Goal: Task Accomplishment & Management: Use online tool/utility

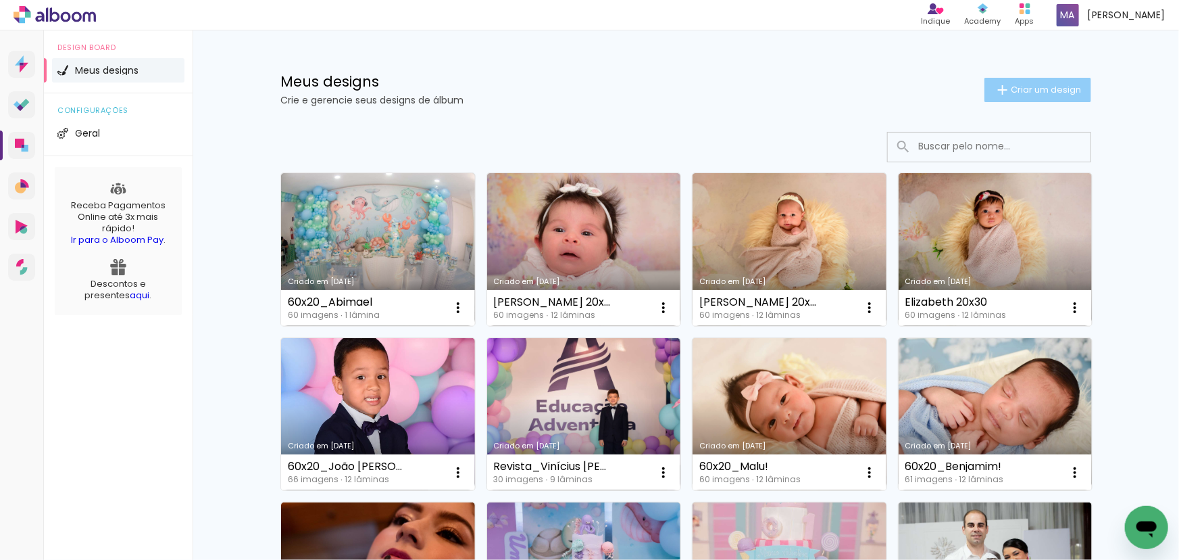
click at [1041, 93] on span "Criar um design" at bounding box center [1046, 89] width 70 height 9
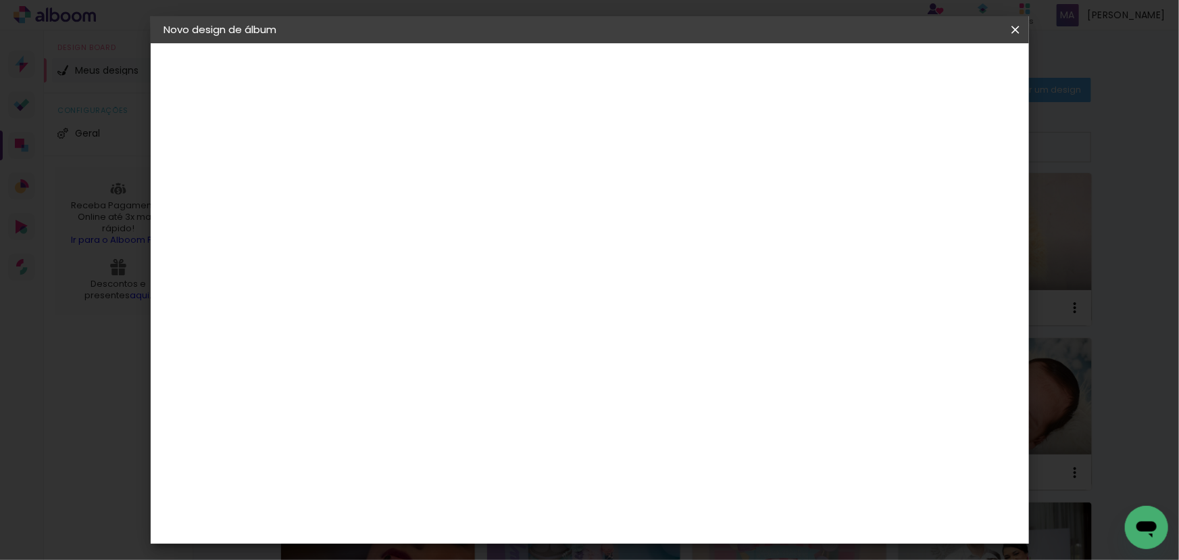
click at [385, 181] on input at bounding box center [385, 181] width 0 height 21
click at [0, 0] on iron-icon at bounding box center [0, 0] width 0 height 0
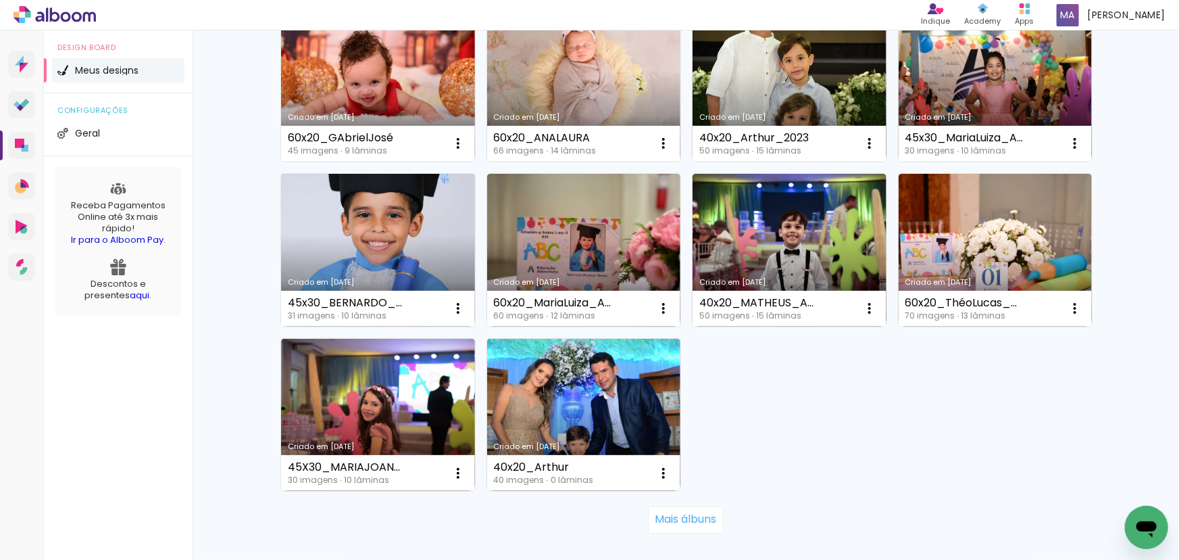
scroll to position [860, 0]
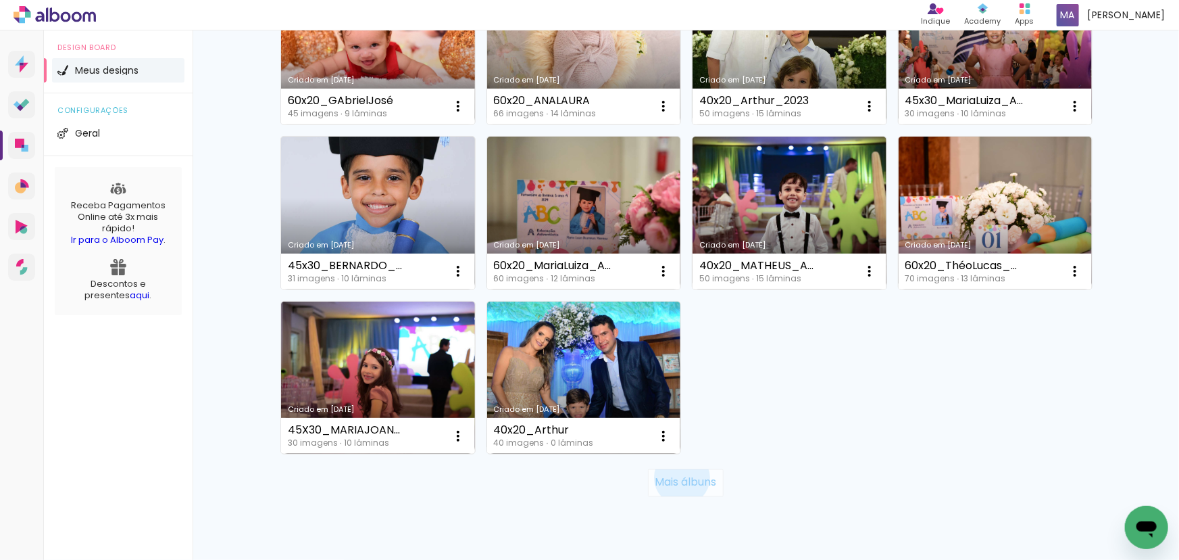
click at [0, 0] on slot "Mais álbuns" at bounding box center [0, 0] width 0 height 0
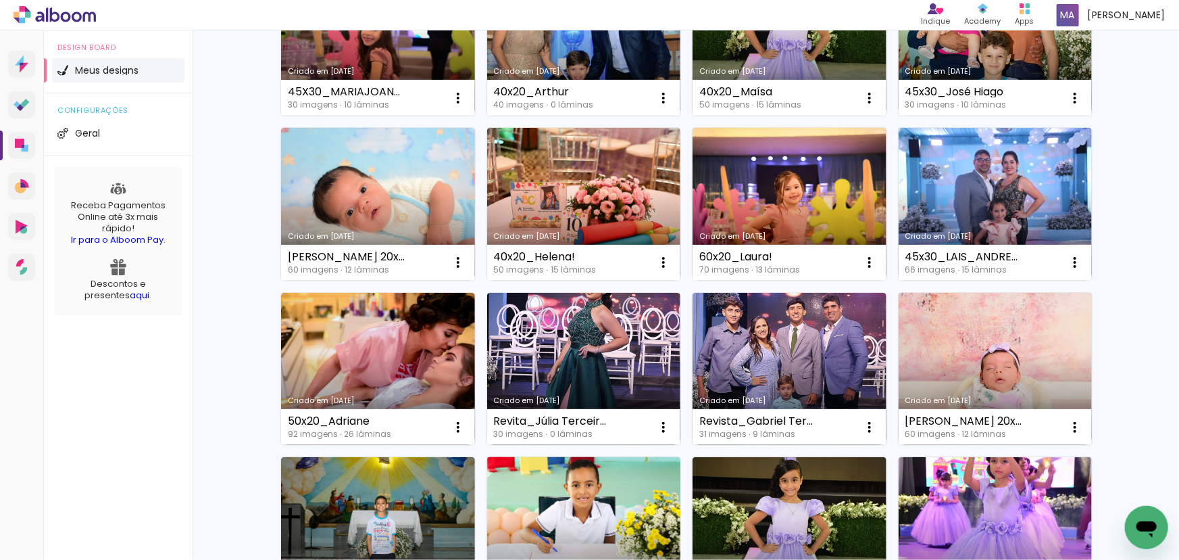
scroll to position [1229, 0]
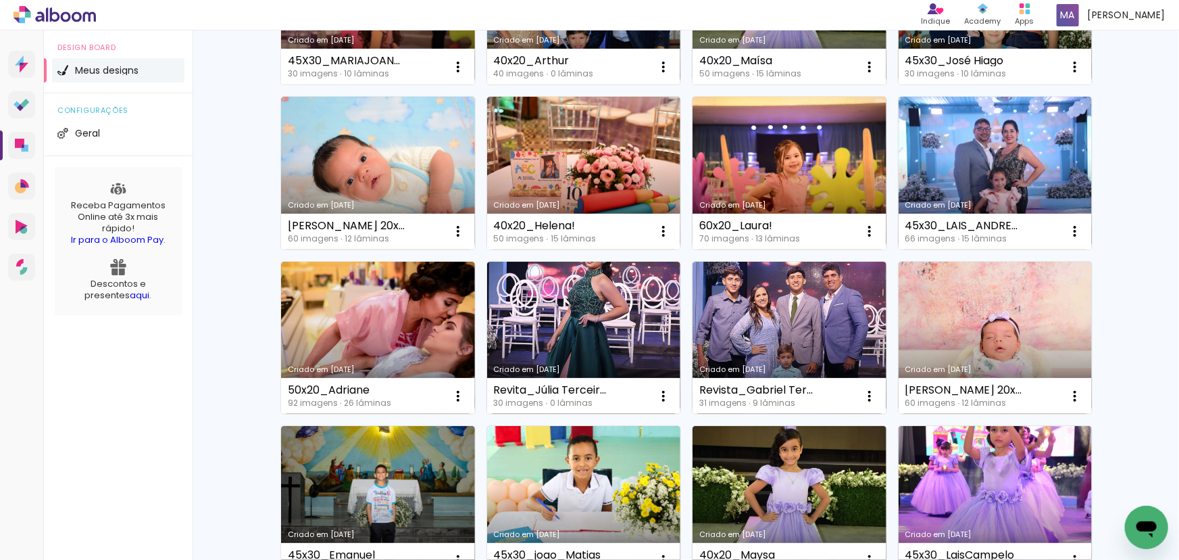
click at [610, 336] on link "Criado em [DATE]" at bounding box center [584, 338] width 194 height 153
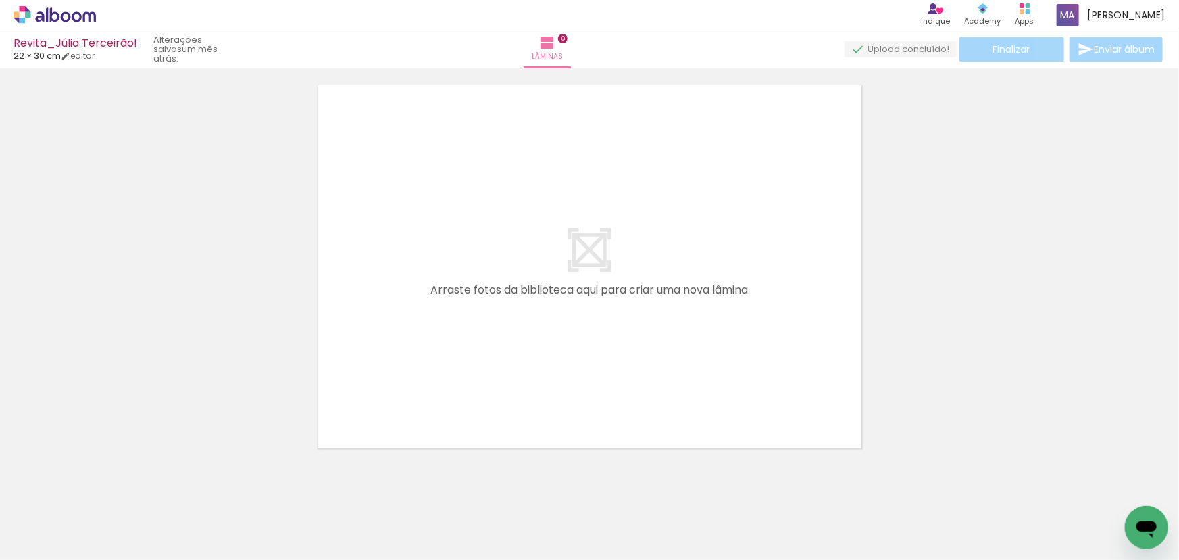
scroll to position [42, 0]
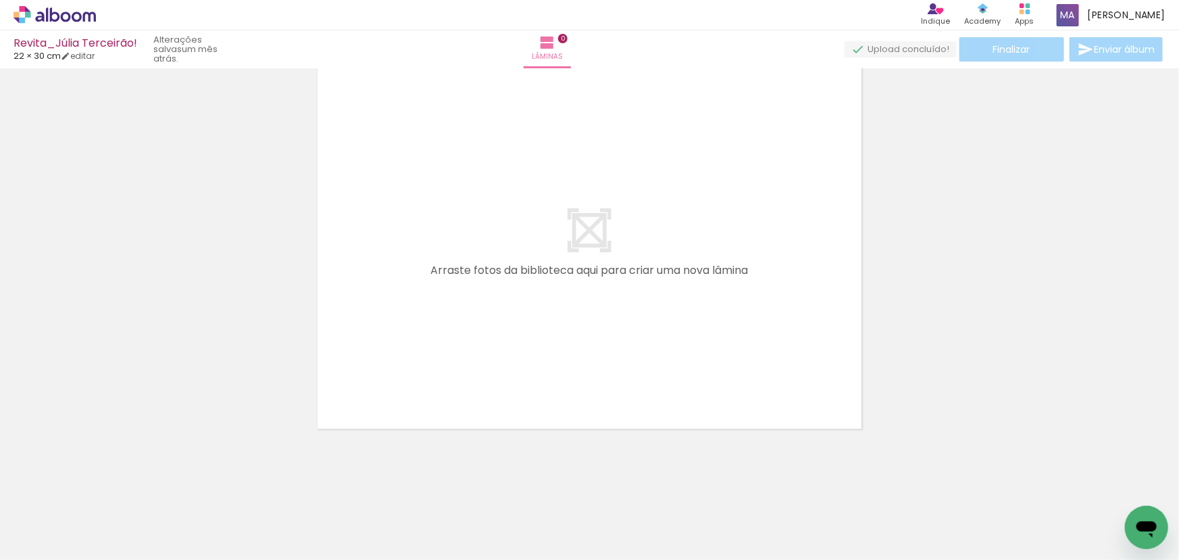
click at [73, 520] on iron-icon at bounding box center [69, 519] width 11 height 11
click at [109, 491] on iron-icon at bounding box center [106, 487] width 14 height 14
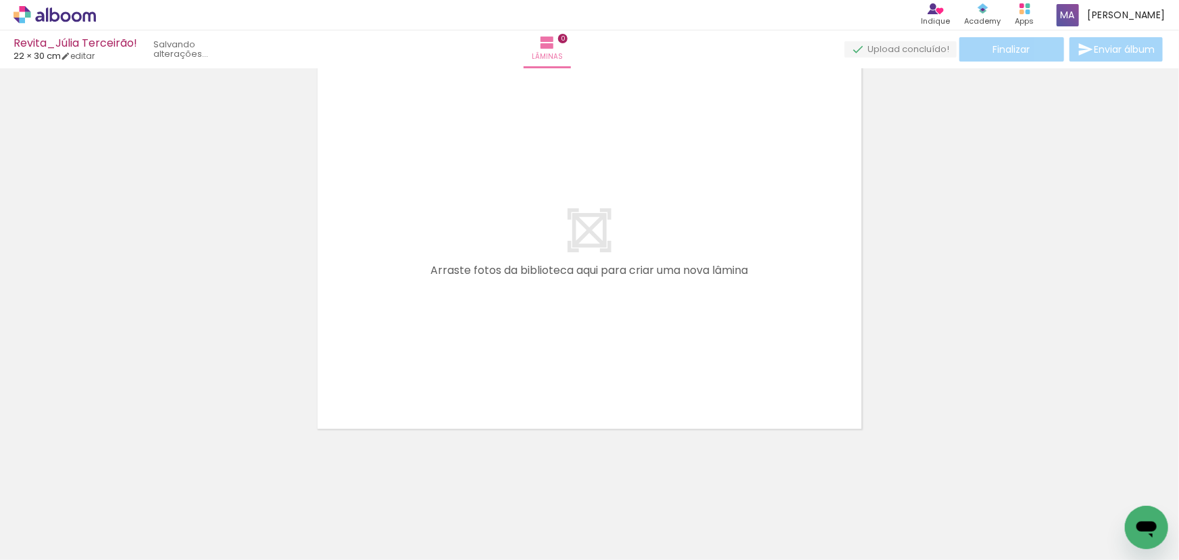
click at [109, 491] on iron-icon at bounding box center [106, 487] width 14 height 14
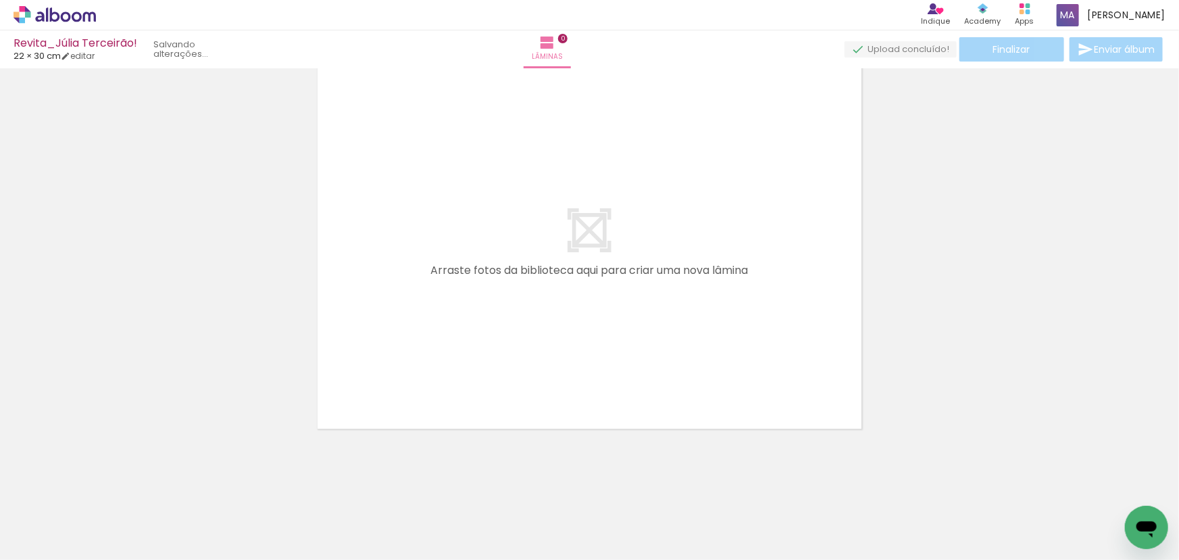
click at [109, 491] on iron-icon at bounding box center [106, 487] width 14 height 14
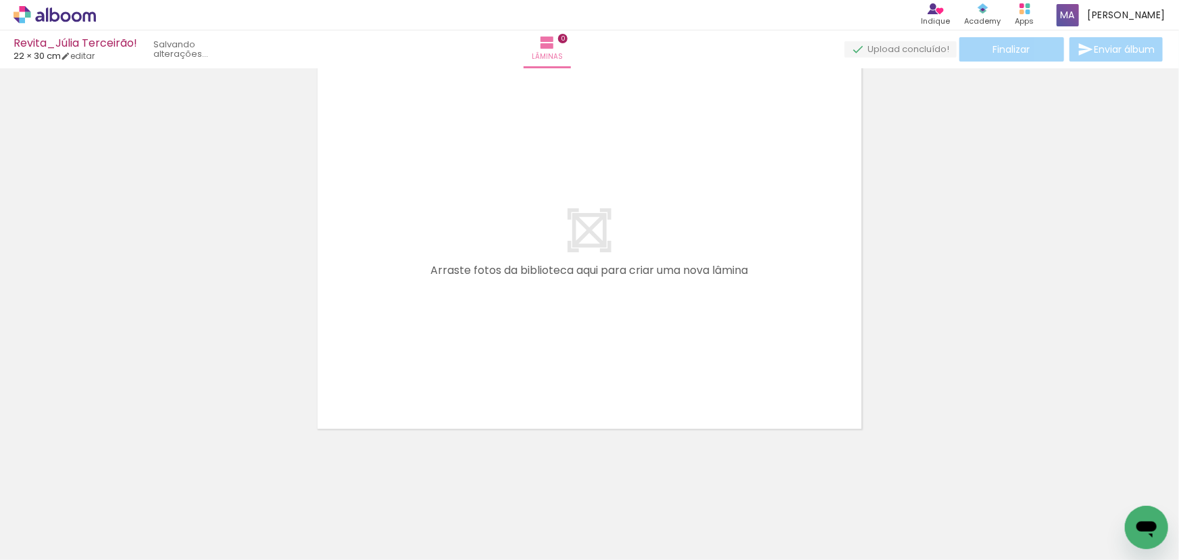
click at [109, 491] on iron-icon at bounding box center [106, 487] width 14 height 14
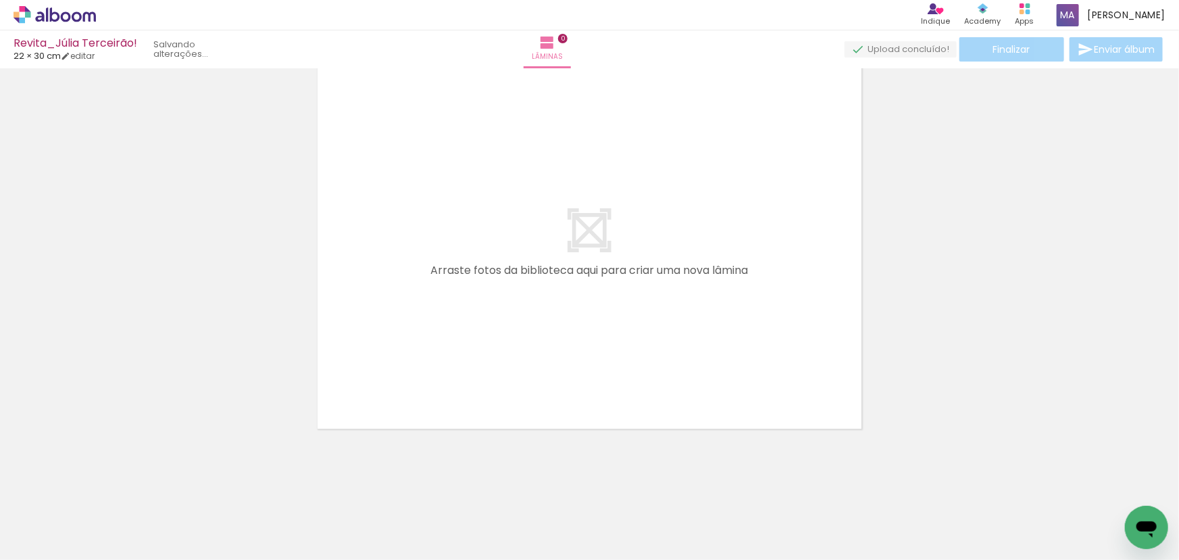
click at [109, 491] on iron-icon at bounding box center [106, 487] width 14 height 14
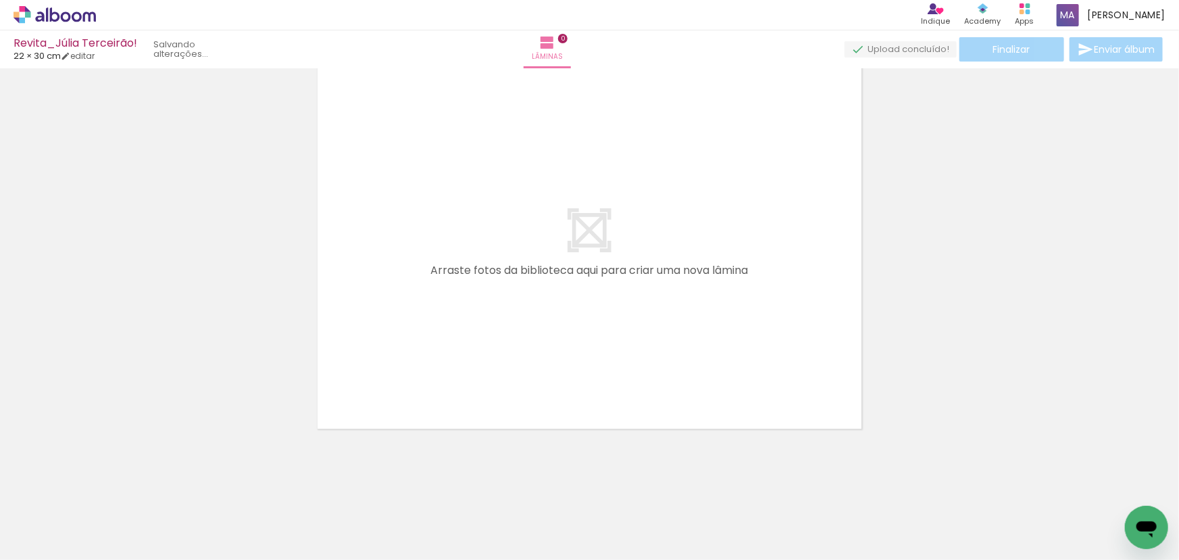
click at [109, 491] on iron-icon at bounding box center [106, 487] width 14 height 14
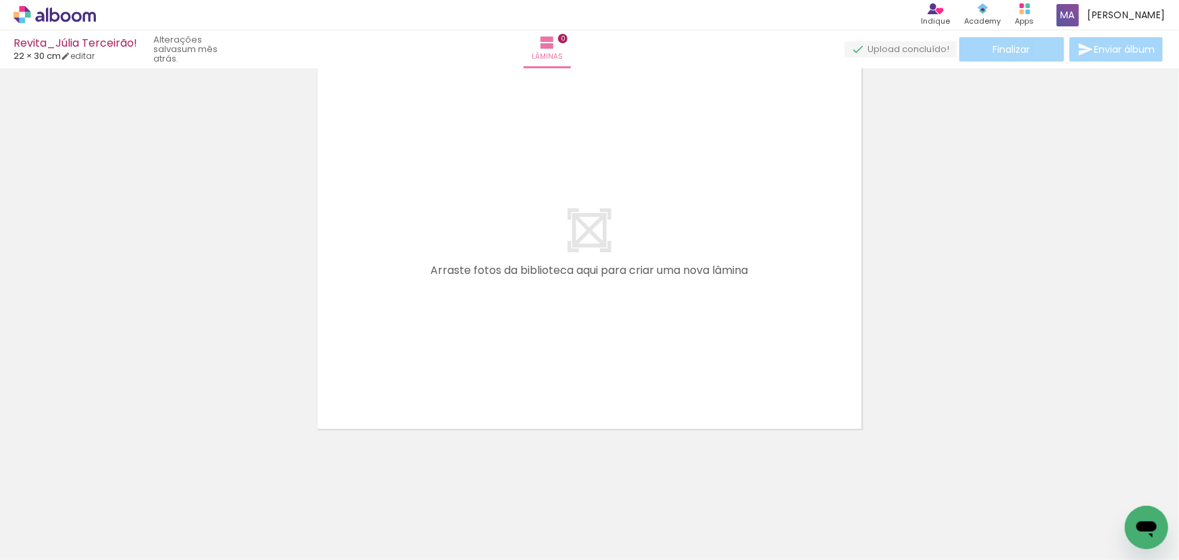
click at [109, 491] on iron-icon at bounding box center [106, 487] width 14 height 14
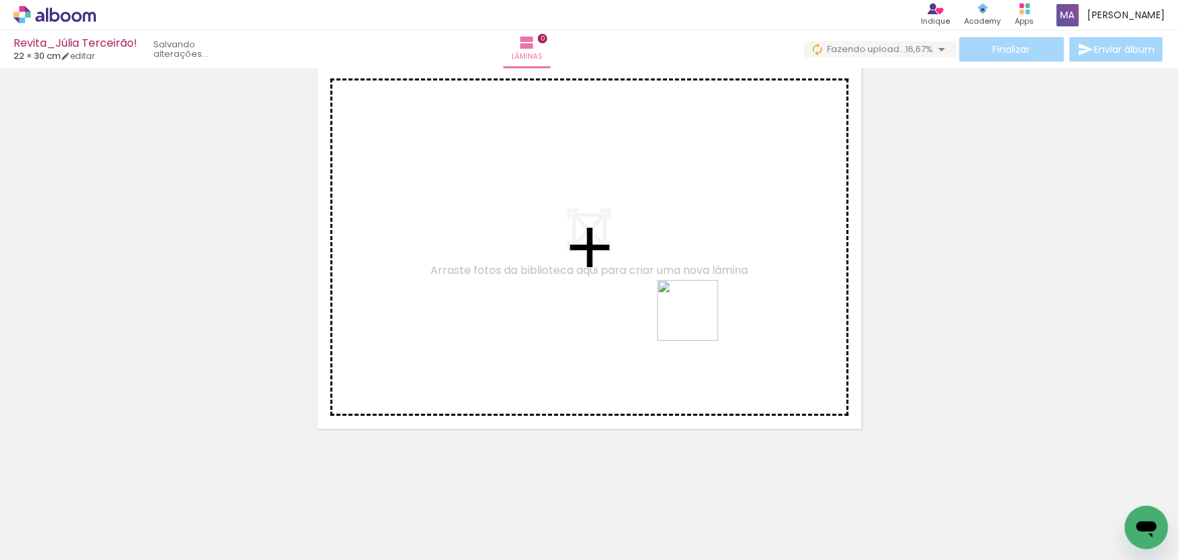
drag, startPoint x: 715, startPoint y: 362, endPoint x: 695, endPoint y: 308, distance: 57.5
click at [695, 310] on quentale-workspace at bounding box center [589, 280] width 1179 height 560
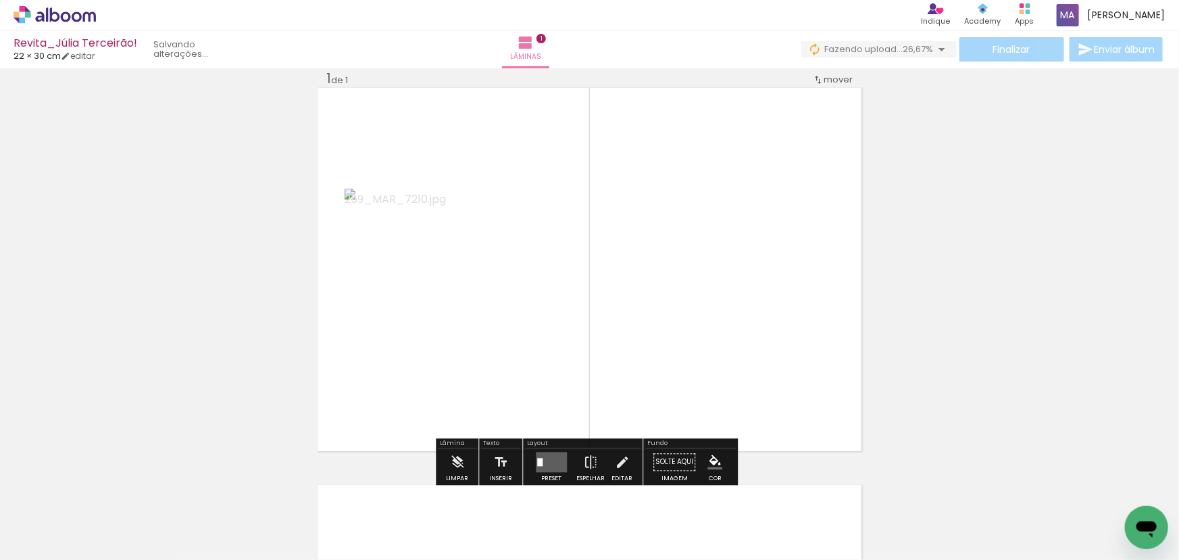
scroll to position [17, 0]
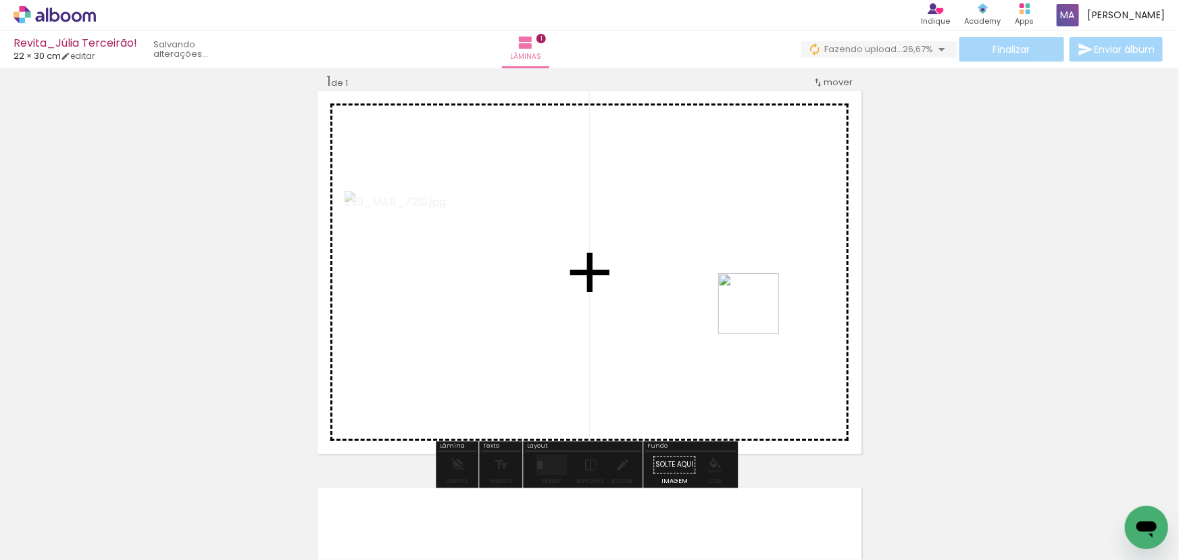
drag, startPoint x: 838, startPoint y: 516, endPoint x: 686, endPoint y: 345, distance: 228.8
click at [756, 310] on quentale-workspace at bounding box center [589, 280] width 1179 height 560
drag, startPoint x: 669, startPoint y: 518, endPoint x: 666, endPoint y: 339, distance: 179.1
click at [666, 339] on quentale-workspace at bounding box center [589, 280] width 1179 height 560
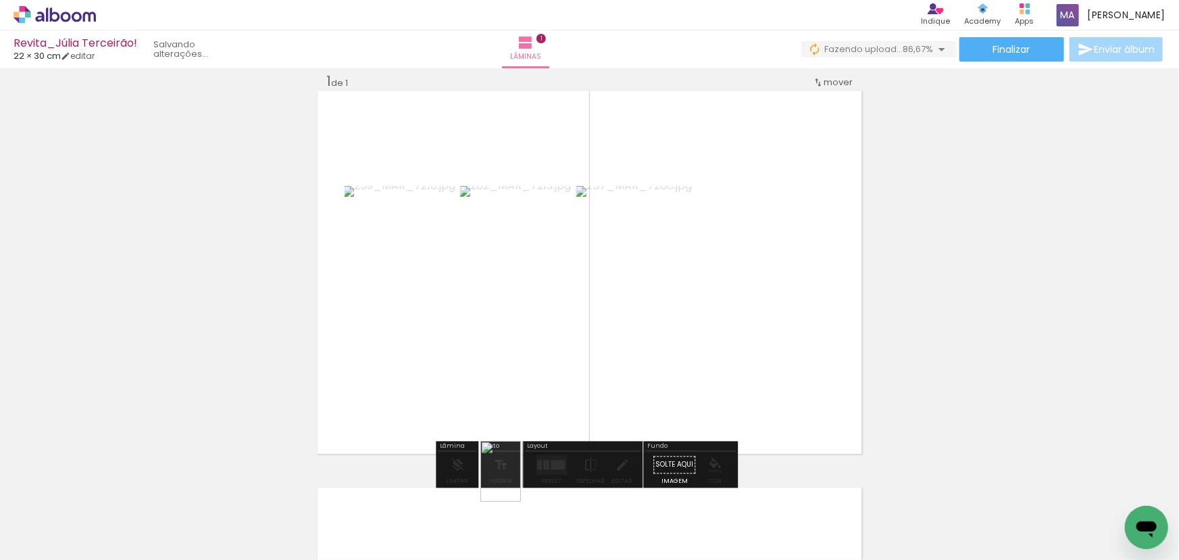
drag, startPoint x: 451, startPoint y: 522, endPoint x: 521, endPoint y: 481, distance: 81.1
click at [0, 0] on slot at bounding box center [0, 0] width 0 height 0
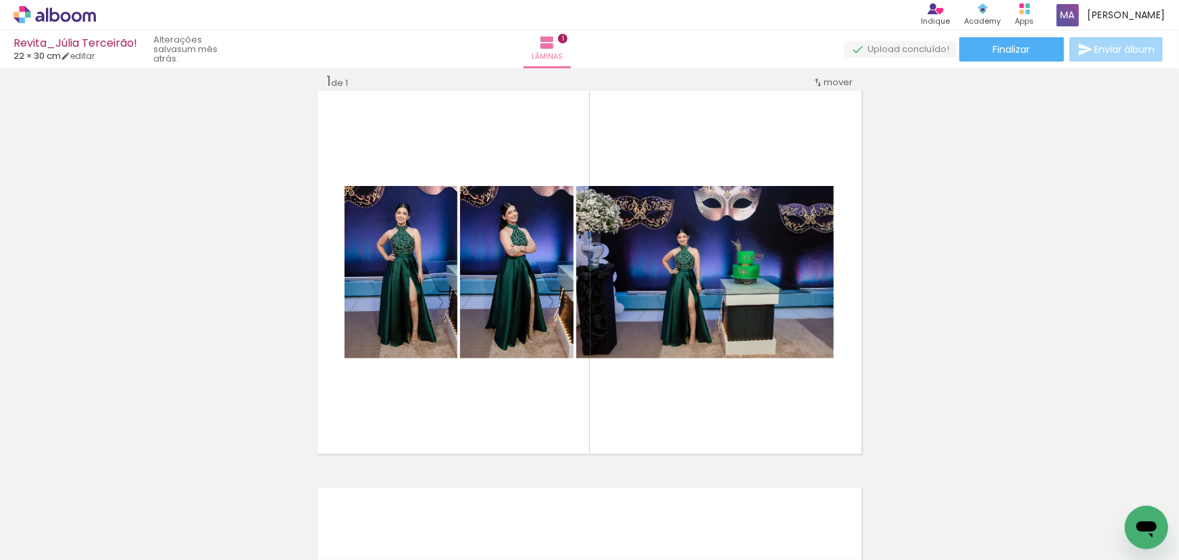
scroll to position [0, 1206]
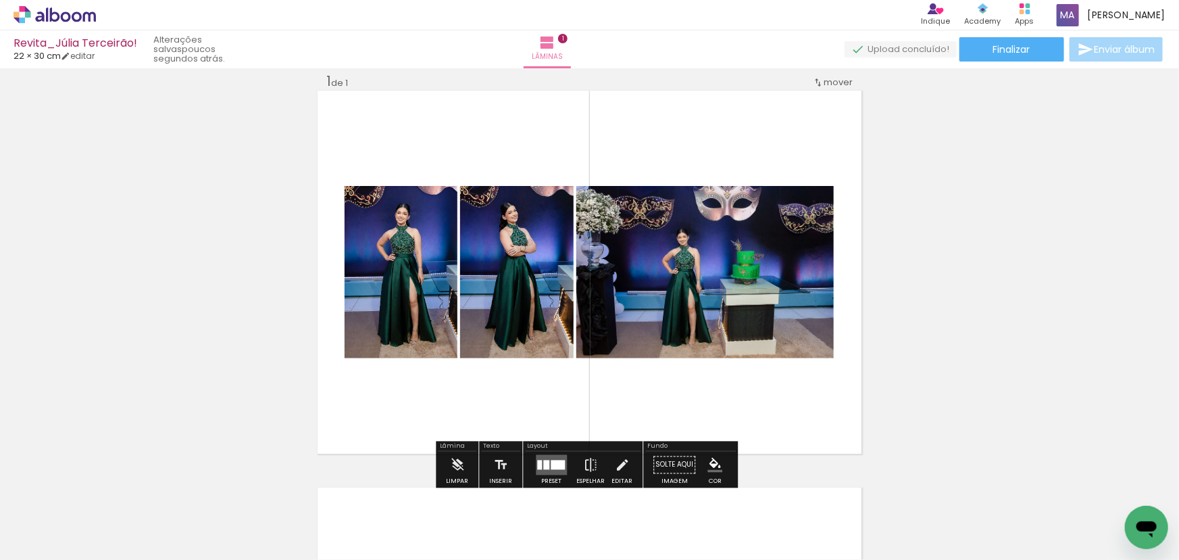
click at [558, 458] on quentale-layouter at bounding box center [551, 465] width 31 height 20
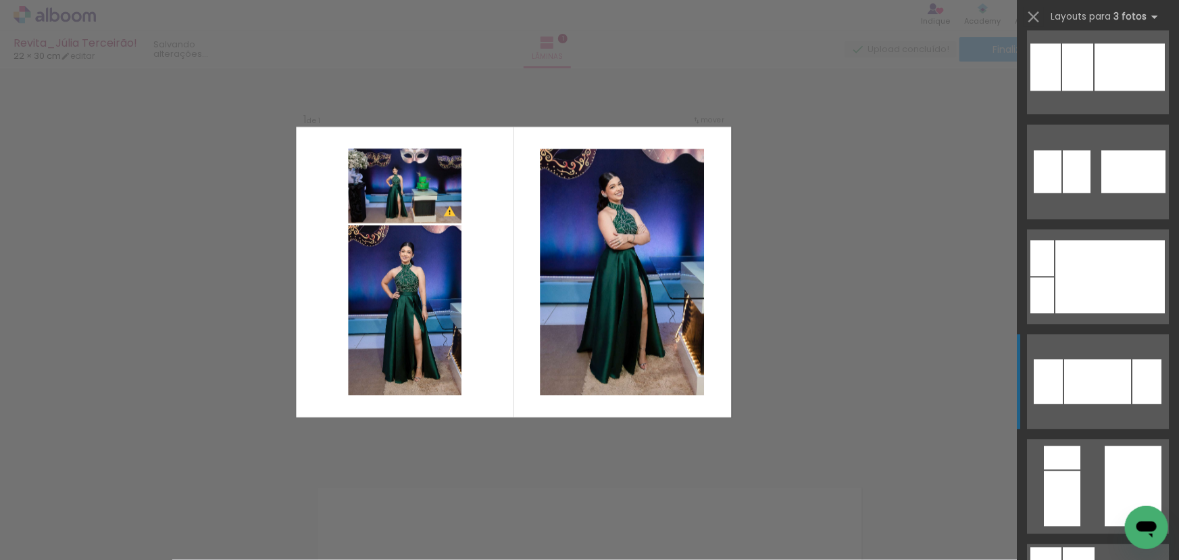
scroll to position [1658, 0]
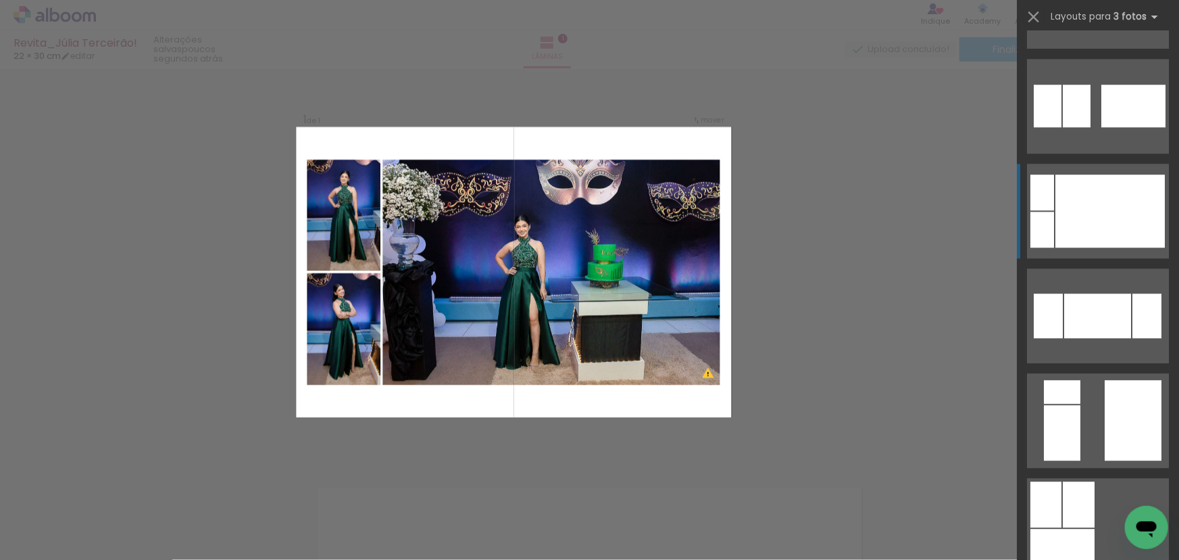
click at [1130, 207] on div at bounding box center [1110, 210] width 109 height 73
click at [1130, 207] on quentale-workspace at bounding box center [589, 280] width 1179 height 560
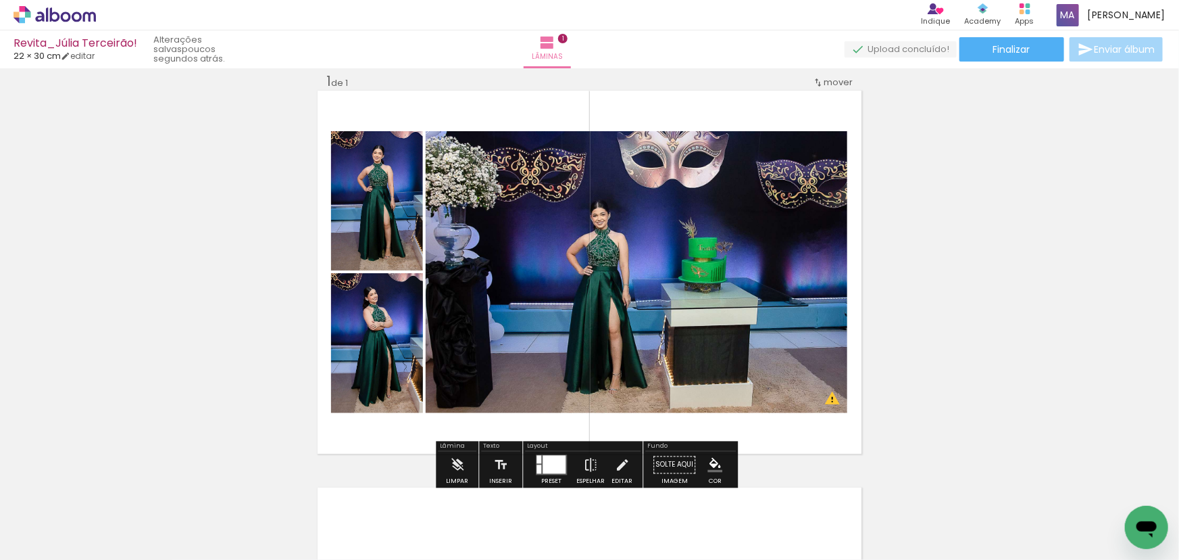
click at [403, 209] on quentale-photo at bounding box center [377, 200] width 92 height 139
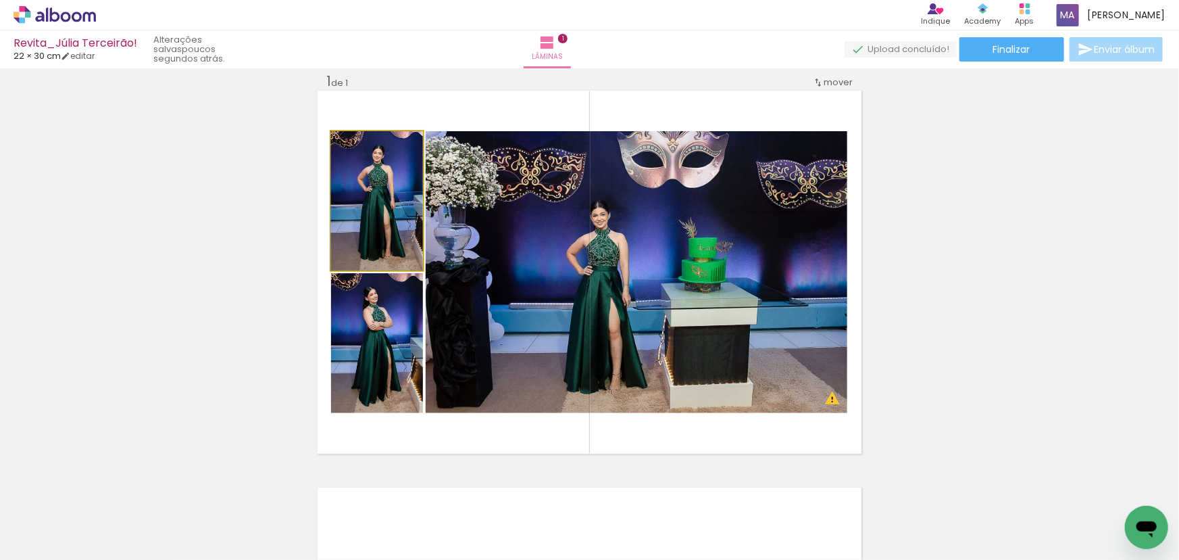
click at [402, 209] on quentale-photo at bounding box center [377, 200] width 92 height 139
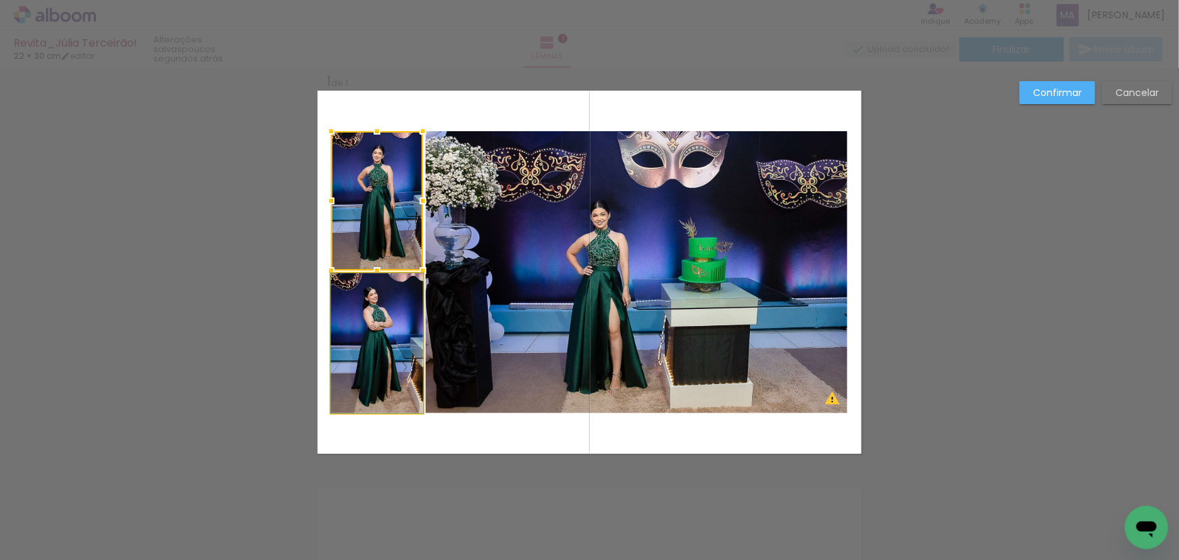
click at [364, 339] on quentale-photo at bounding box center [377, 343] width 92 height 140
click at [495, 325] on quentale-photo at bounding box center [637, 272] width 422 height 282
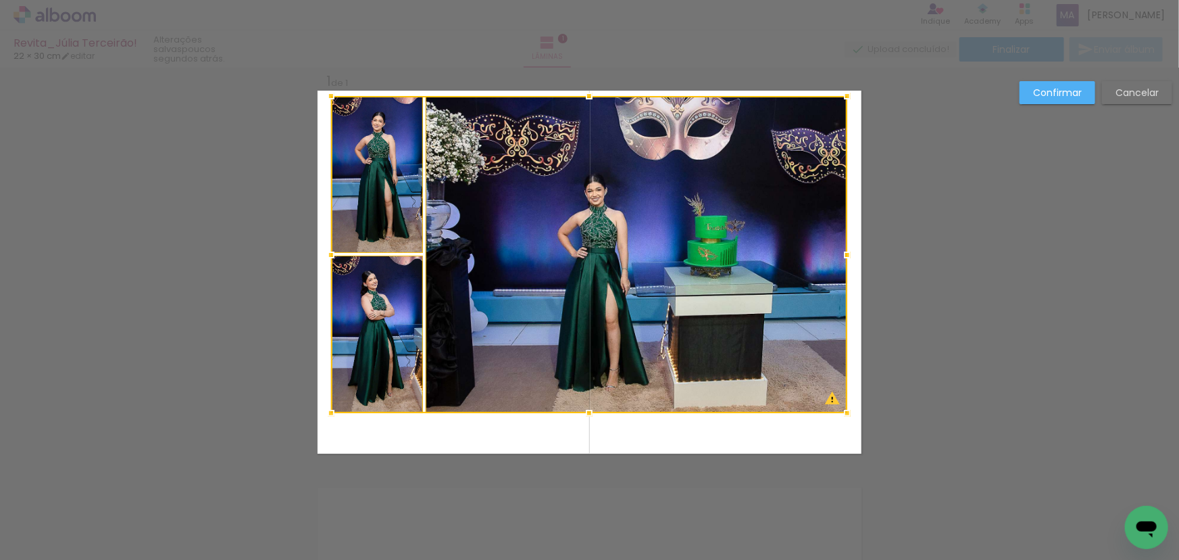
drag, startPoint x: 584, startPoint y: 128, endPoint x: 588, endPoint y: 93, distance: 35.4
click at [588, 93] on div at bounding box center [589, 95] width 27 height 27
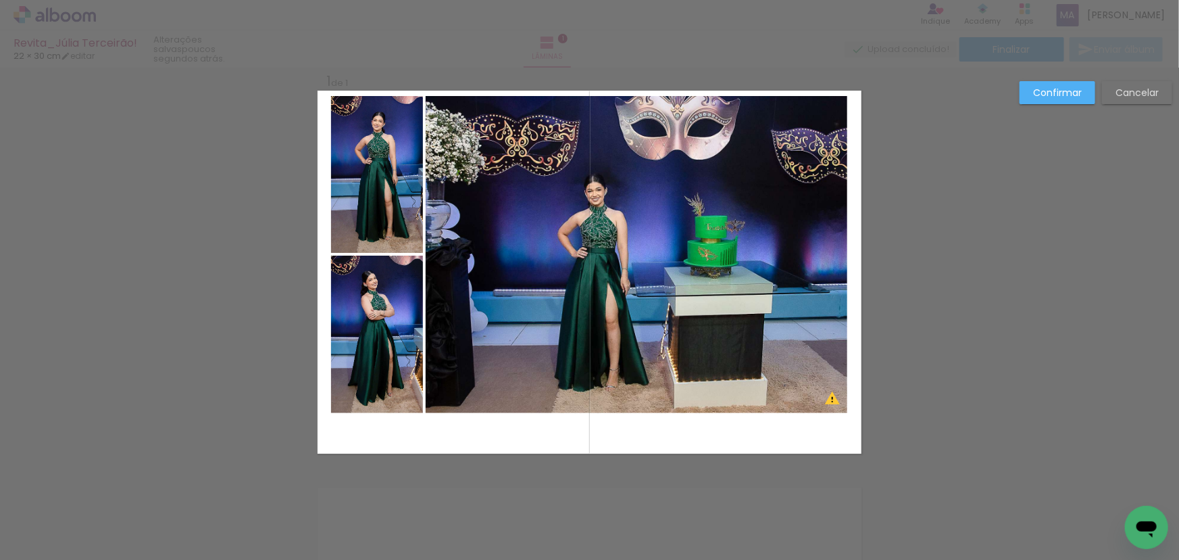
click at [391, 182] on quentale-photo at bounding box center [377, 174] width 92 height 157
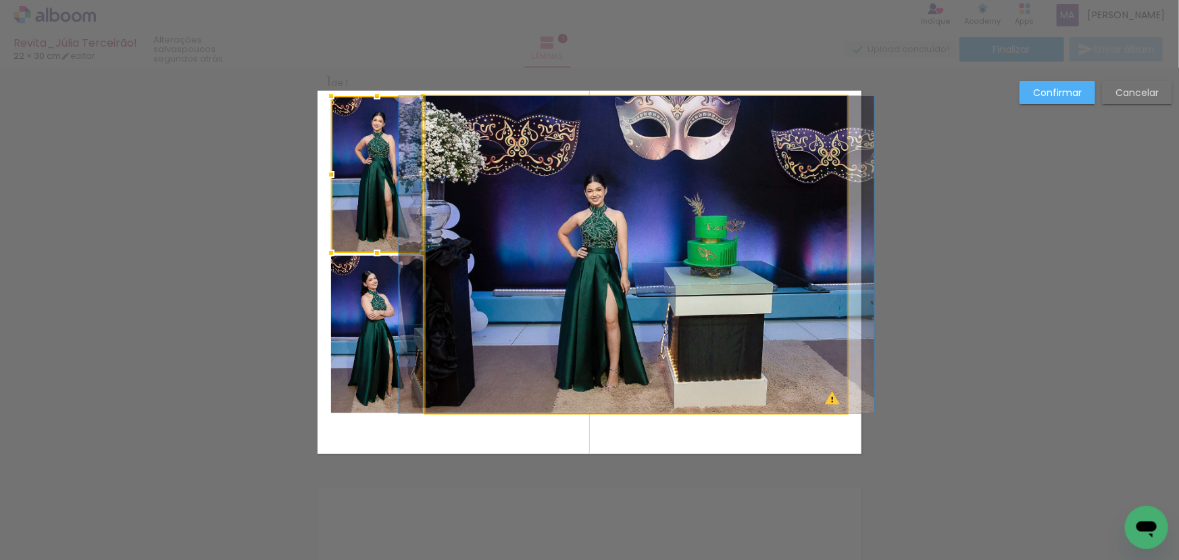
click at [514, 223] on quentale-photo at bounding box center [637, 254] width 422 height 317
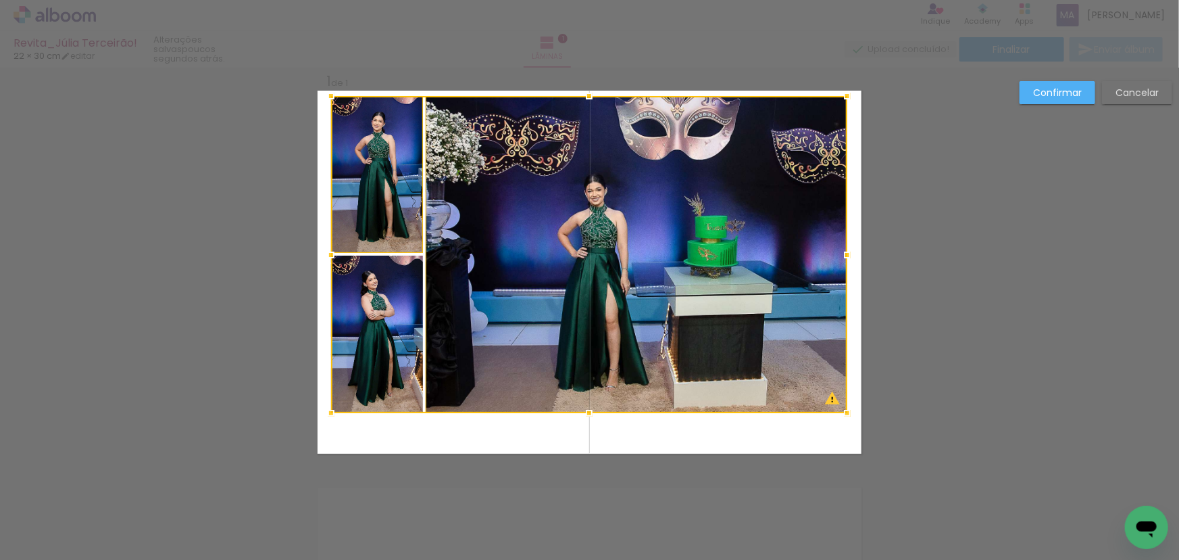
click at [372, 314] on div at bounding box center [589, 254] width 516 height 317
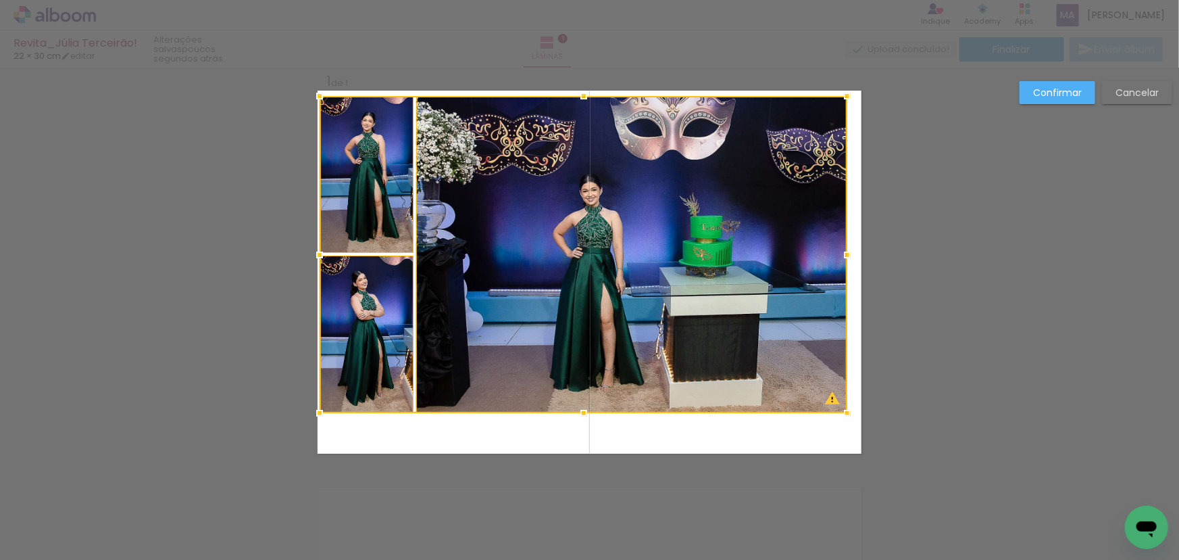
drag, startPoint x: 325, startPoint y: 255, endPoint x: 315, endPoint y: 257, distance: 10.3
click at [315, 257] on div at bounding box center [319, 254] width 27 height 27
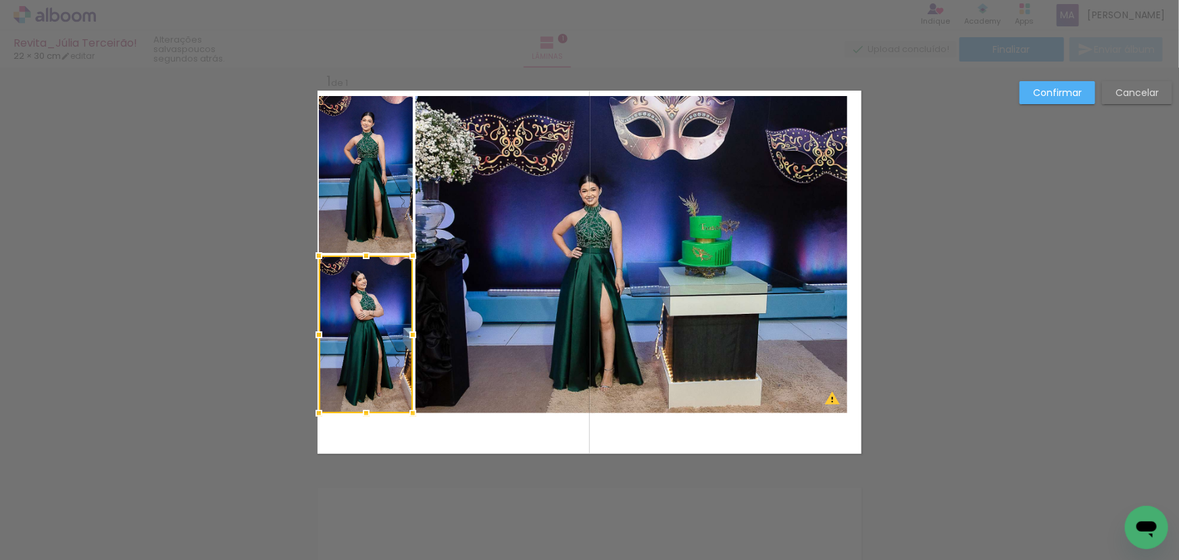
click at [352, 284] on div at bounding box center [366, 333] width 94 height 157
click at [372, 206] on quentale-photo at bounding box center [366, 174] width 94 height 157
click at [498, 237] on quentale-photo at bounding box center [632, 254] width 432 height 317
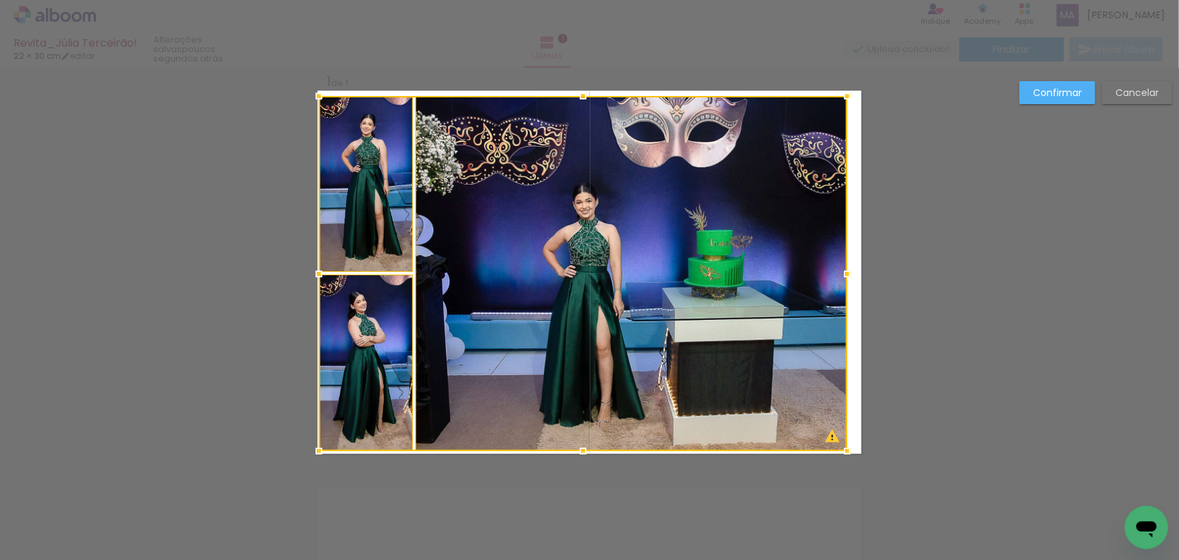
drag, startPoint x: 578, startPoint y: 412, endPoint x: 576, endPoint y: 451, distance: 38.6
click at [576, 451] on div at bounding box center [583, 450] width 27 height 27
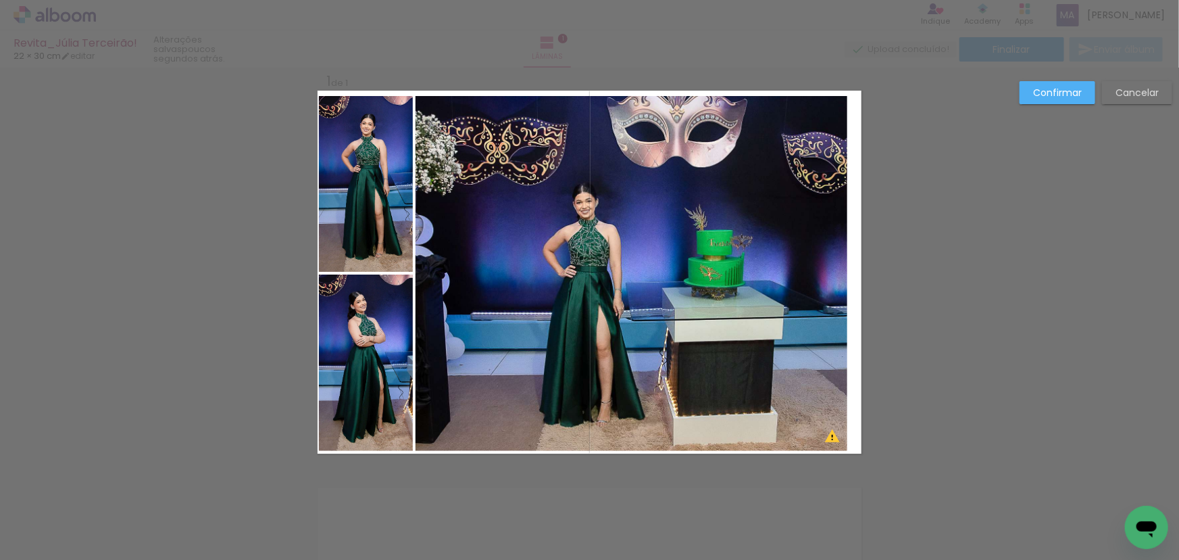
click at [374, 182] on quentale-photo at bounding box center [366, 184] width 94 height 176
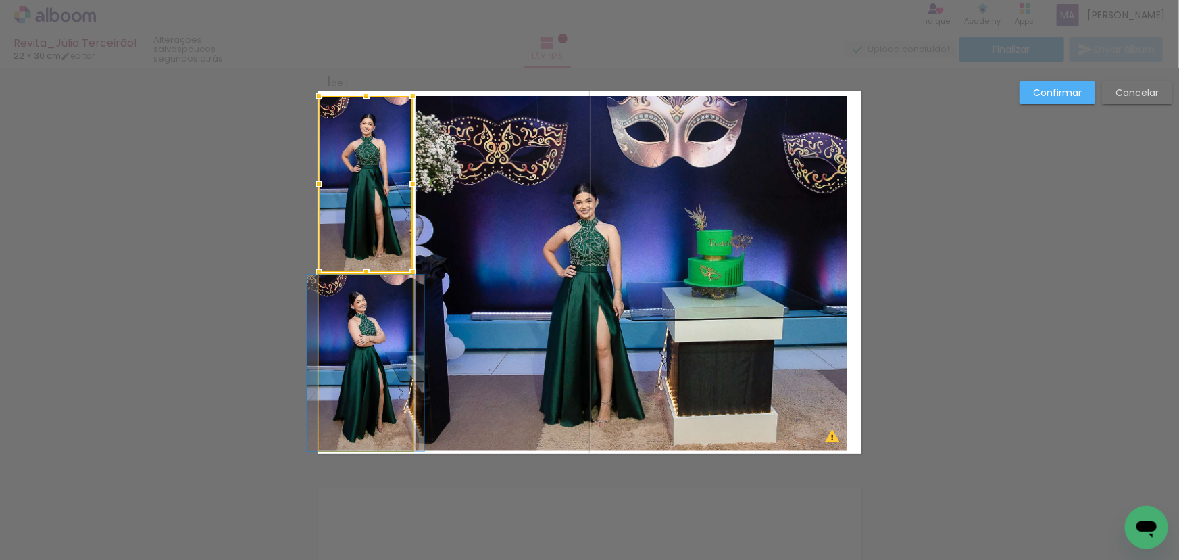
click at [354, 328] on quentale-photo at bounding box center [366, 362] width 94 height 176
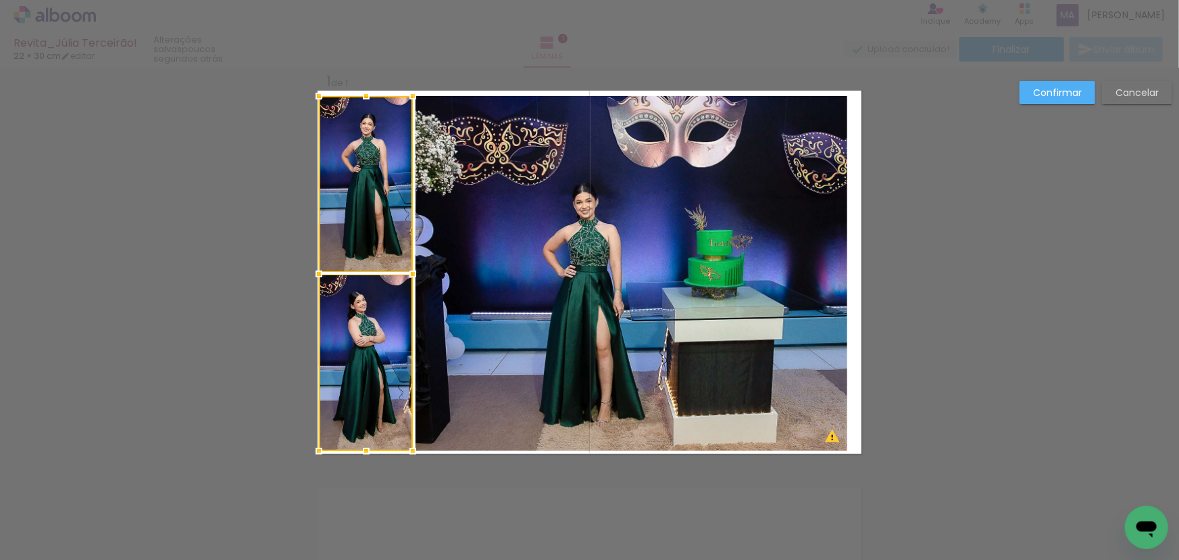
click at [518, 332] on quentale-photo at bounding box center [632, 273] width 432 height 355
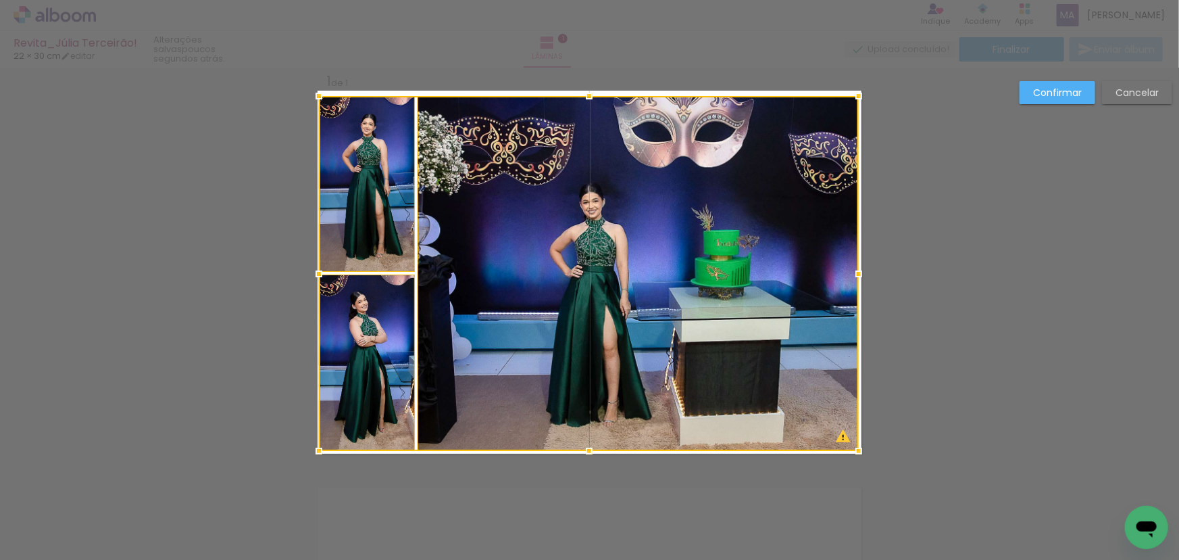
drag, startPoint x: 842, startPoint y: 276, endPoint x: 853, endPoint y: 276, distance: 10.8
click at [853, 276] on div at bounding box center [858, 273] width 27 height 27
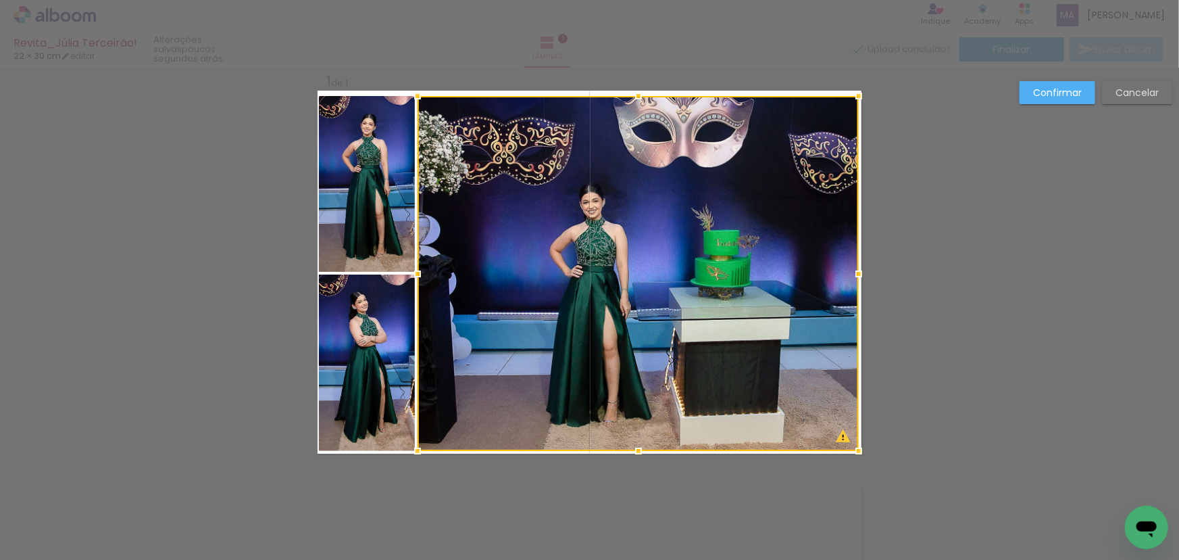
click at [321, 211] on quentale-photo at bounding box center [367, 184] width 96 height 176
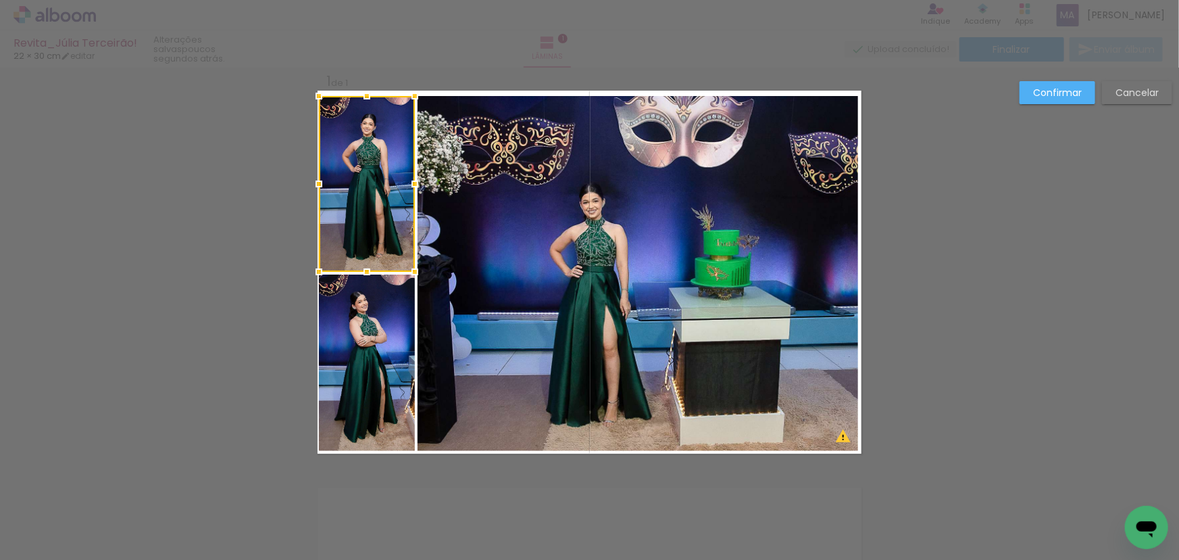
click at [343, 329] on quentale-photo at bounding box center [367, 362] width 96 height 176
click at [474, 324] on quentale-photo at bounding box center [638, 273] width 441 height 355
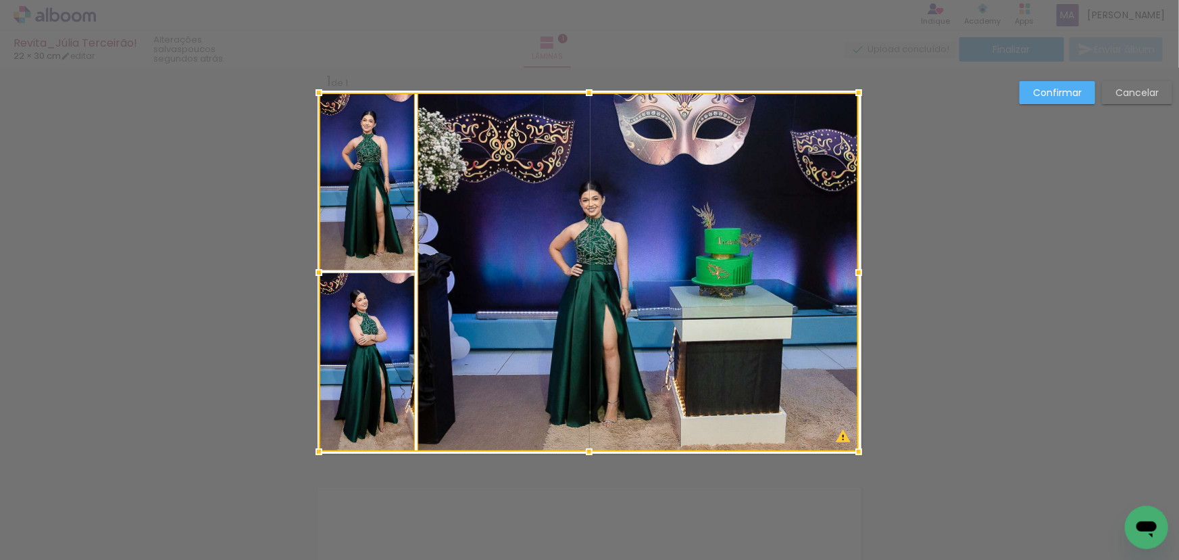
click at [586, 93] on div at bounding box center [589, 92] width 27 height 27
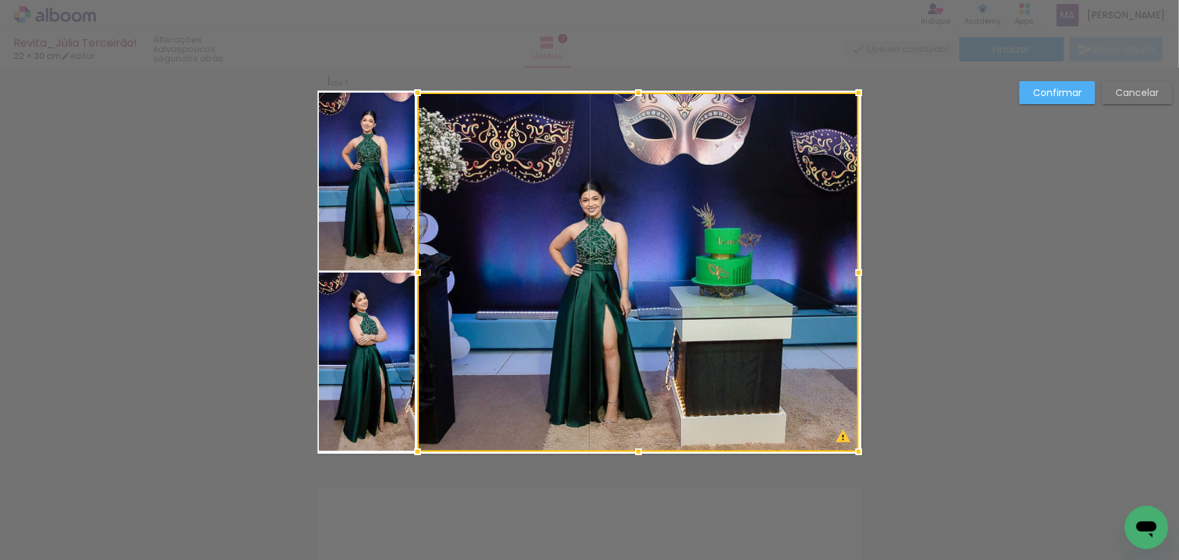
click at [617, 226] on div at bounding box center [638, 272] width 441 height 359
click at [417, 276] on div at bounding box center [417, 272] width 27 height 27
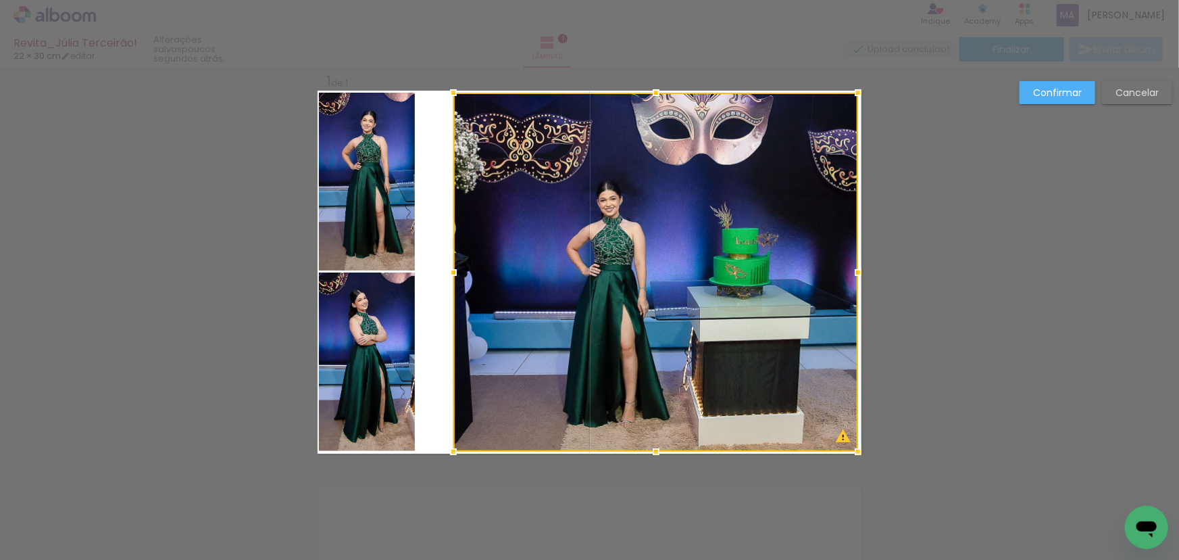
drag, startPoint x: 415, startPoint y: 269, endPoint x: 451, endPoint y: 270, distance: 36.5
click at [451, 270] on div at bounding box center [453, 272] width 27 height 27
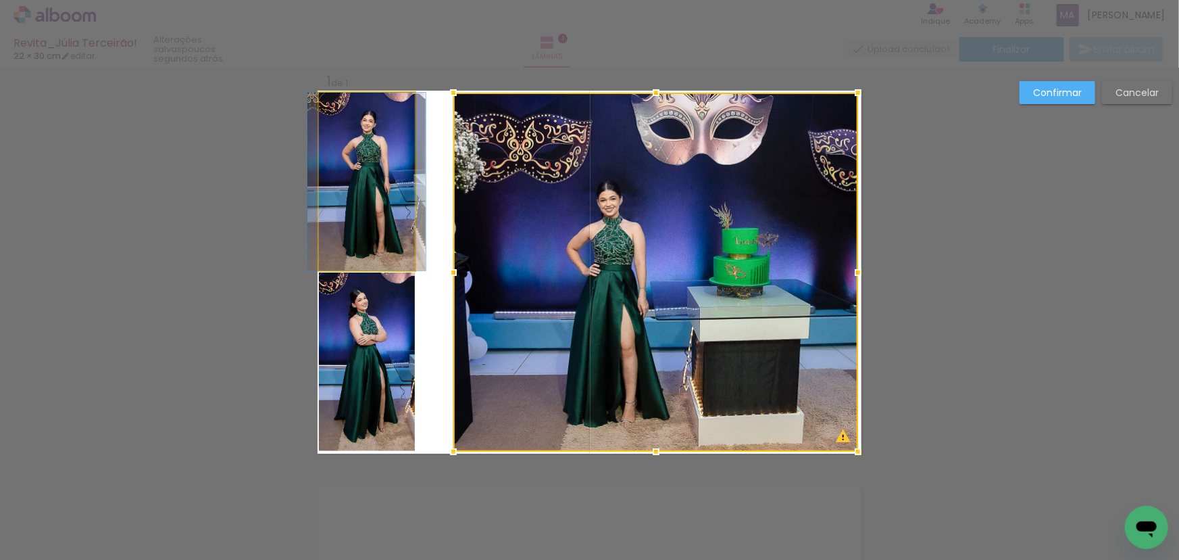
click at [382, 224] on quentale-photo at bounding box center [367, 182] width 96 height 178
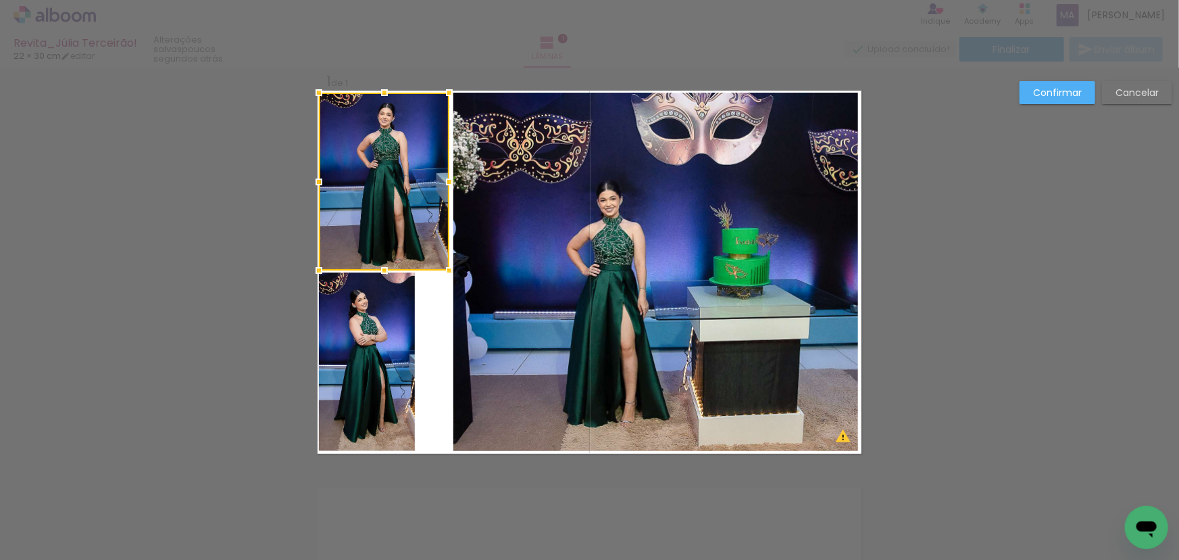
drag, startPoint x: 415, startPoint y: 182, endPoint x: 449, endPoint y: 186, distance: 34.6
click at [449, 186] on div at bounding box center [449, 181] width 27 height 27
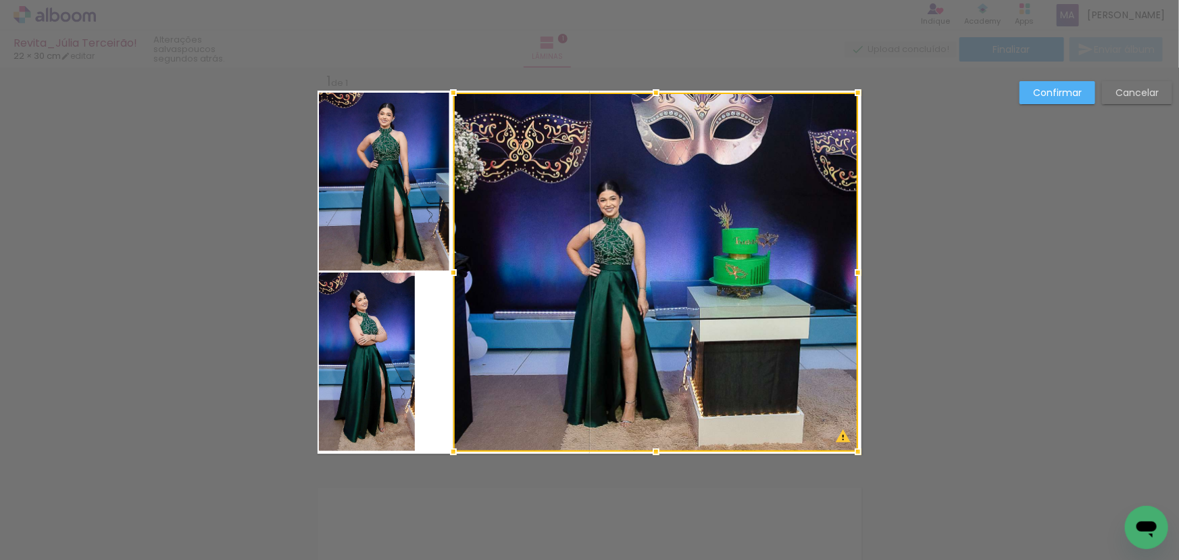
click at [373, 303] on quentale-photo at bounding box center [367, 361] width 96 height 178
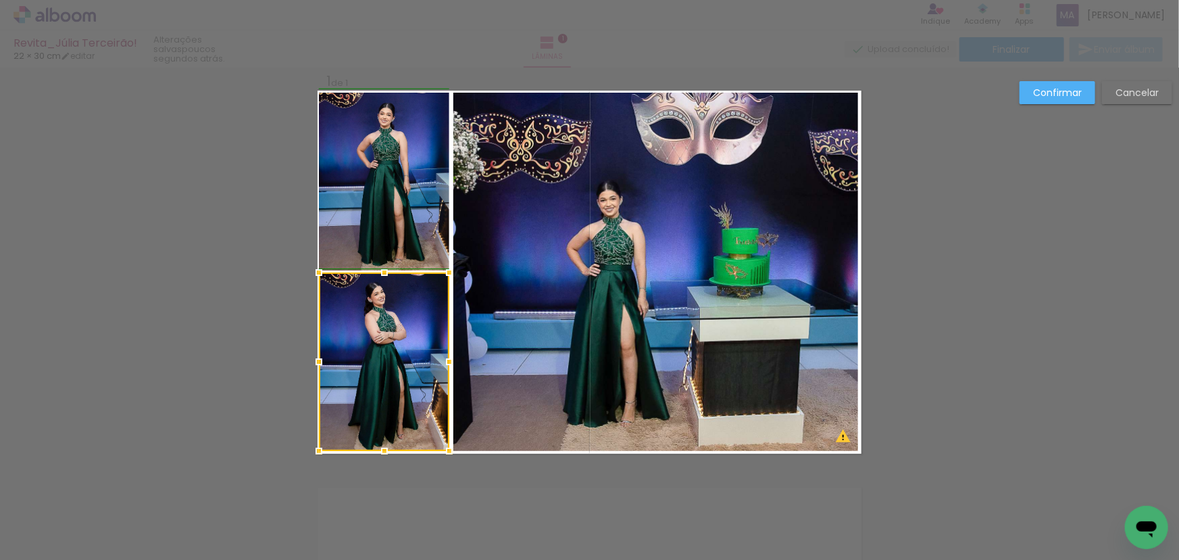
drag, startPoint x: 410, startPoint y: 361, endPoint x: 441, endPoint y: 360, distance: 30.4
click at [441, 360] on div at bounding box center [449, 361] width 27 height 27
click at [516, 311] on quentale-photo at bounding box center [655, 272] width 405 height 359
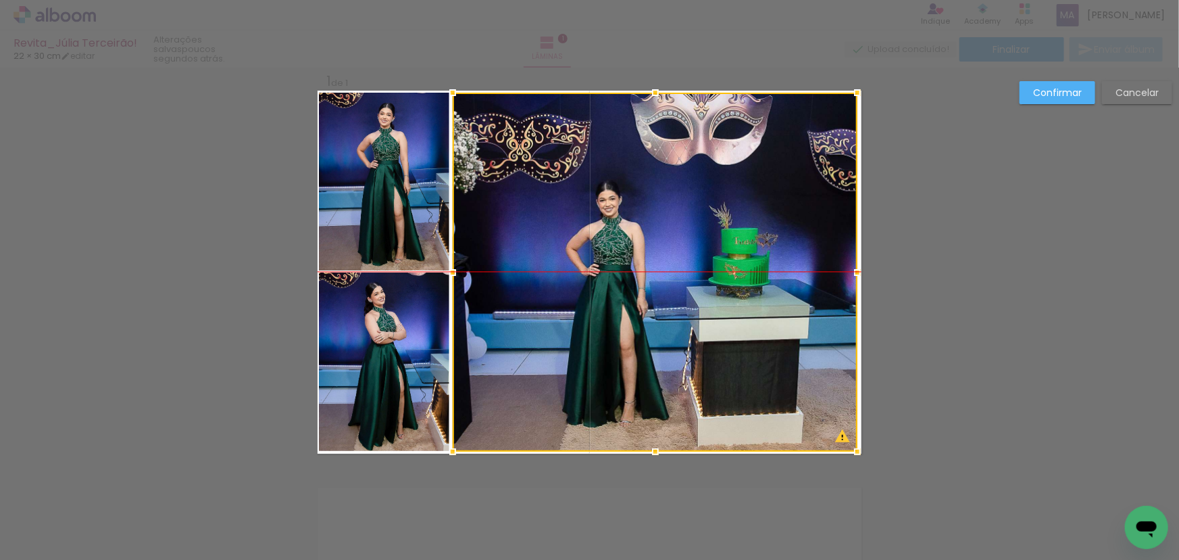
click at [516, 301] on div at bounding box center [655, 272] width 405 height 359
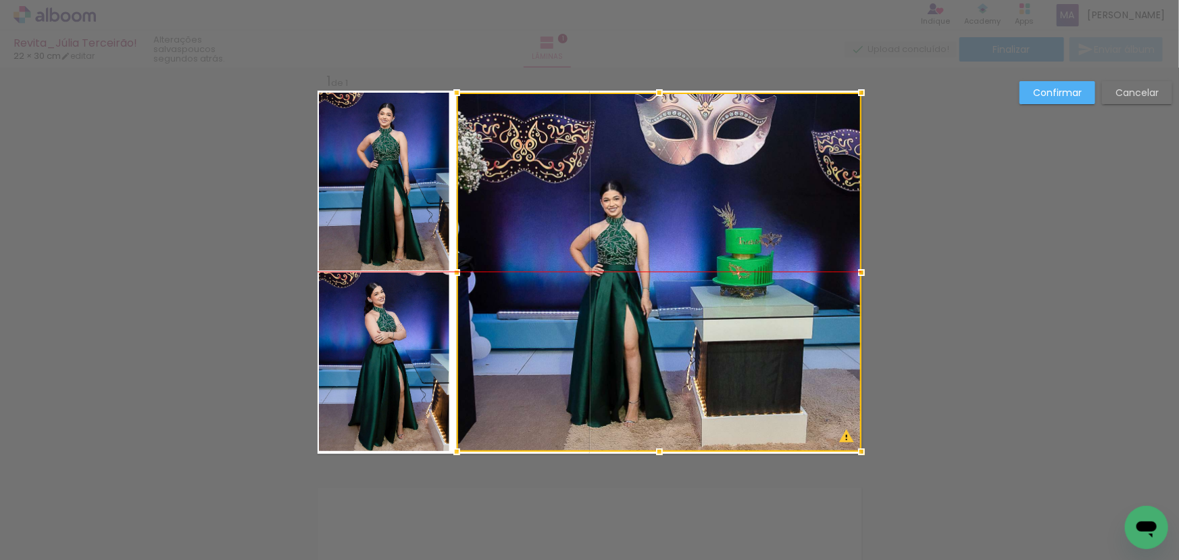
click at [520, 301] on div at bounding box center [659, 272] width 405 height 359
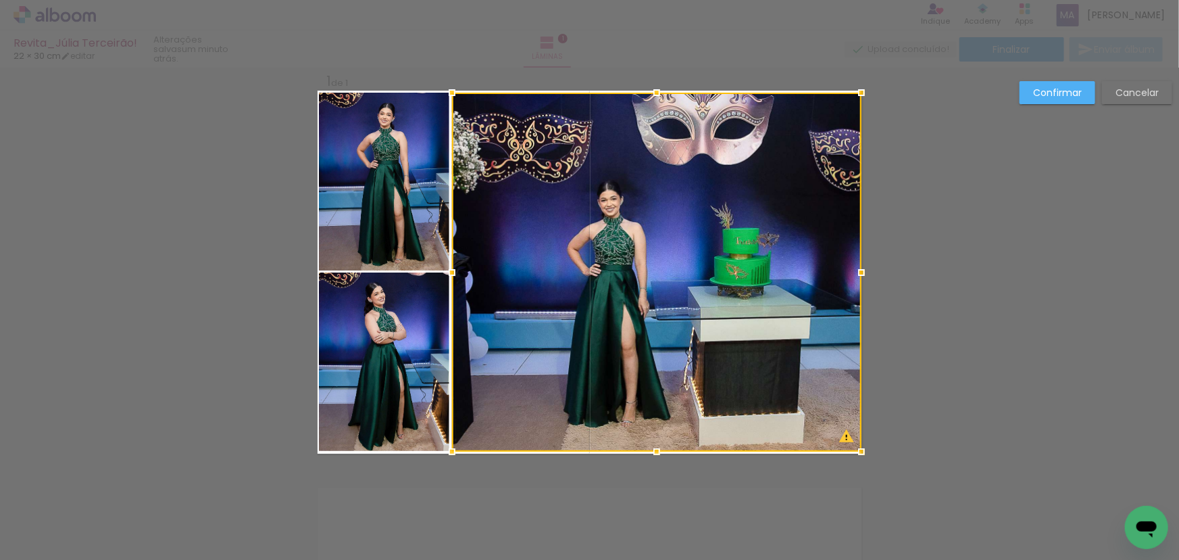
click at [449, 274] on div at bounding box center [452, 272] width 27 height 27
click at [1000, 212] on div "Confirmar Cancelar" at bounding box center [589, 464] width 1179 height 826
click at [0, 0] on slot "Confirmar" at bounding box center [0, 0] width 0 height 0
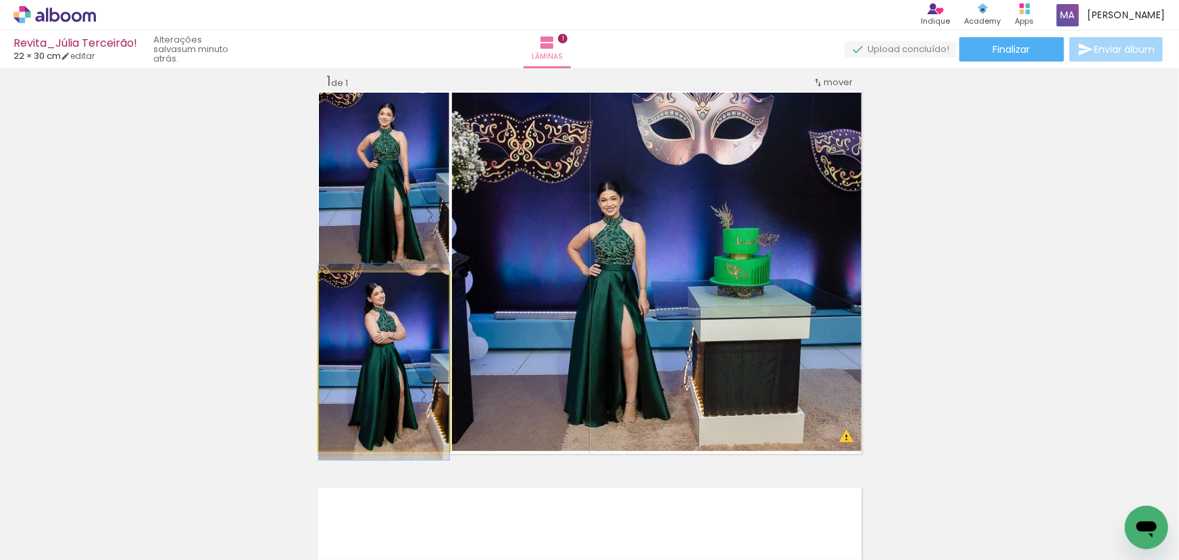
click at [378, 326] on quentale-photo at bounding box center [384, 361] width 130 height 178
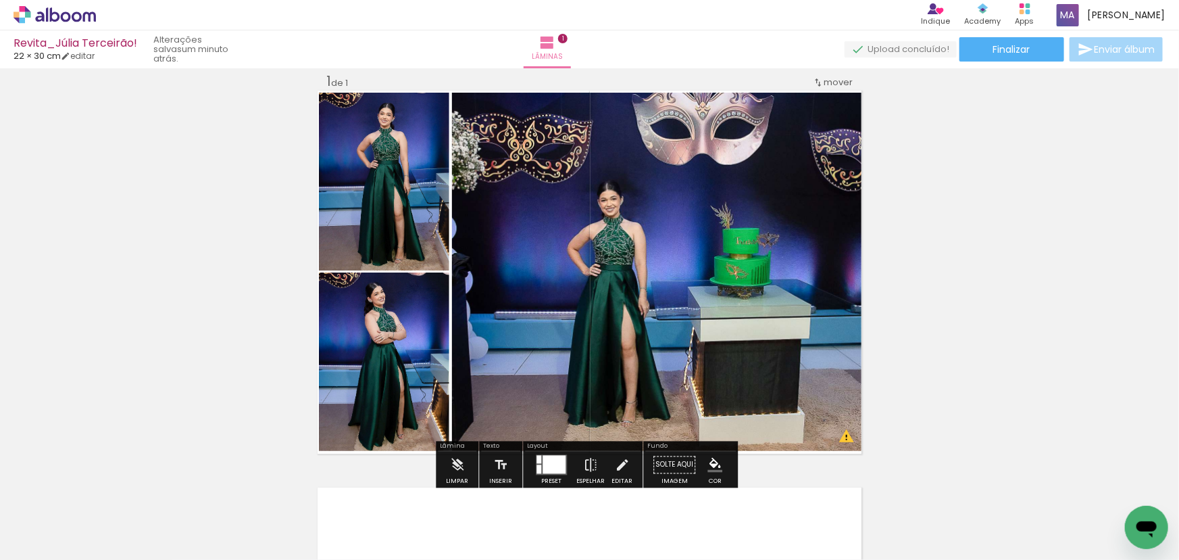
click at [407, 192] on quentale-photo at bounding box center [384, 182] width 130 height 178
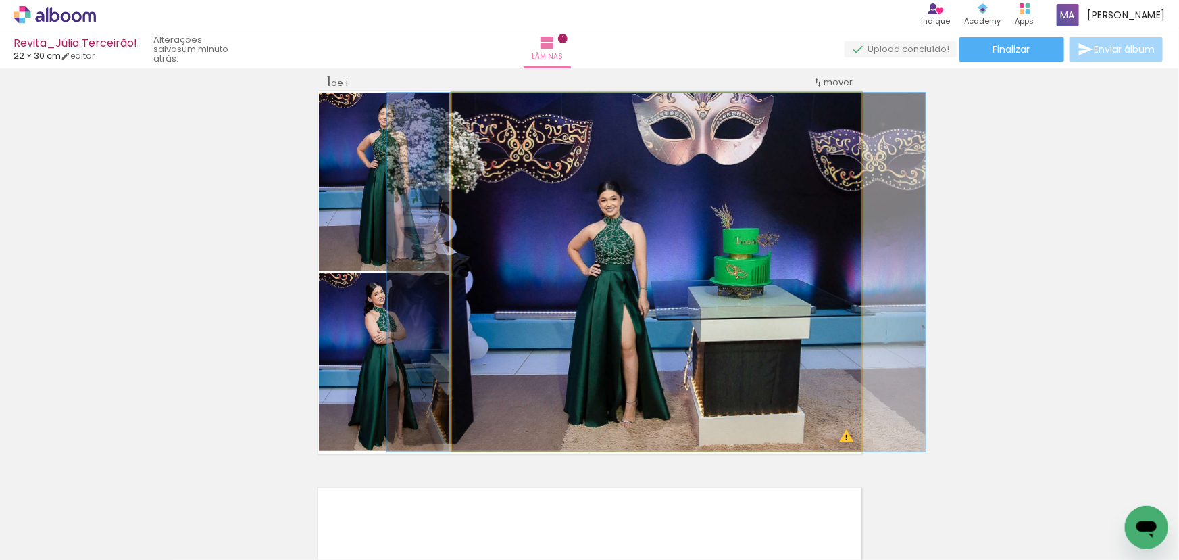
click at [623, 219] on quentale-photo at bounding box center [657, 272] width 410 height 359
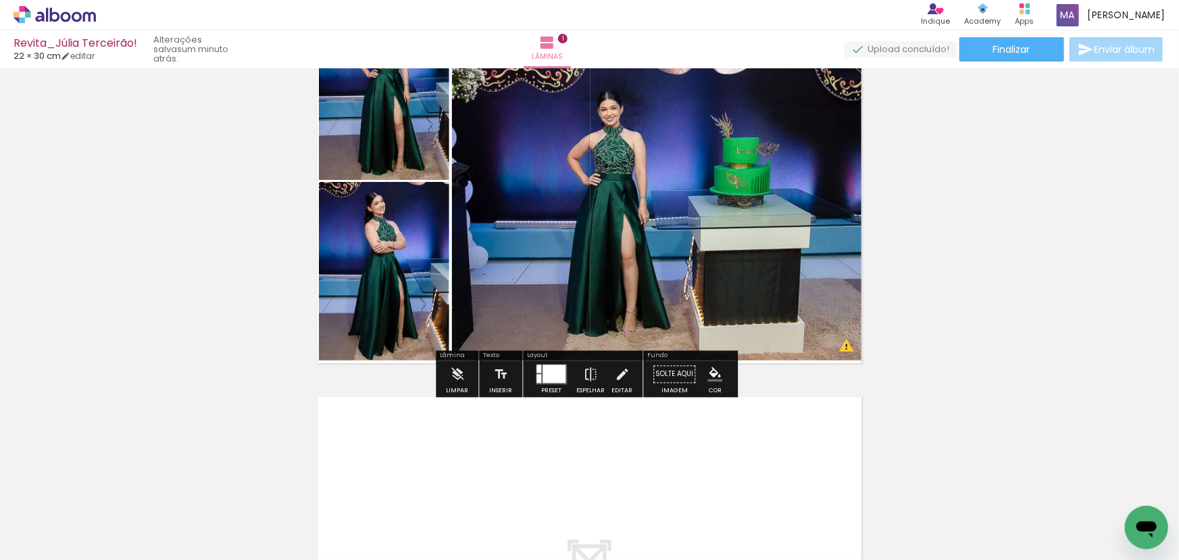
scroll to position [78, 0]
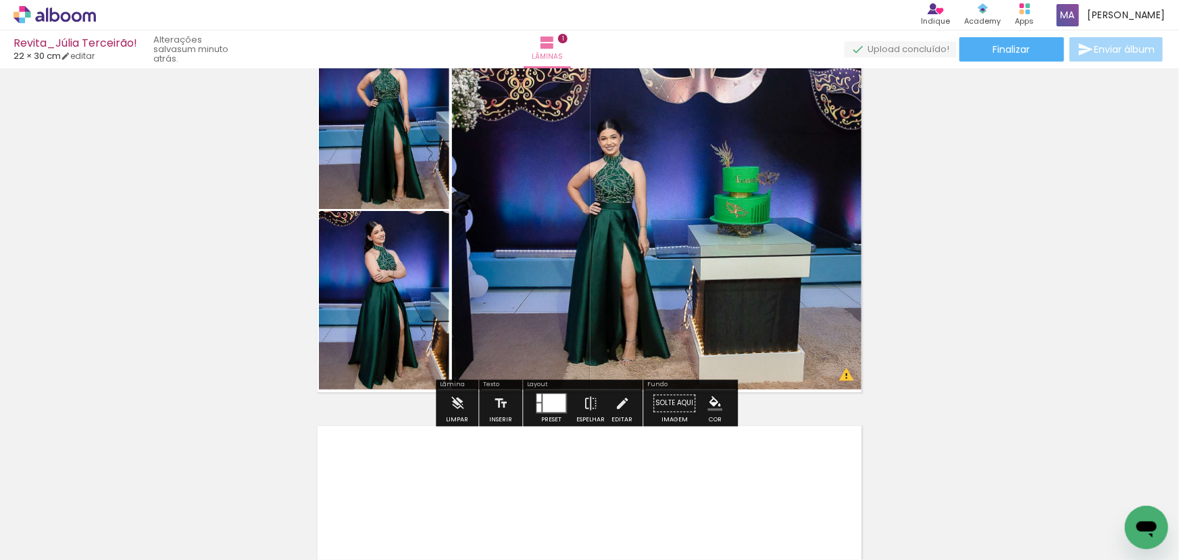
click at [696, 252] on quentale-photo at bounding box center [657, 210] width 410 height 359
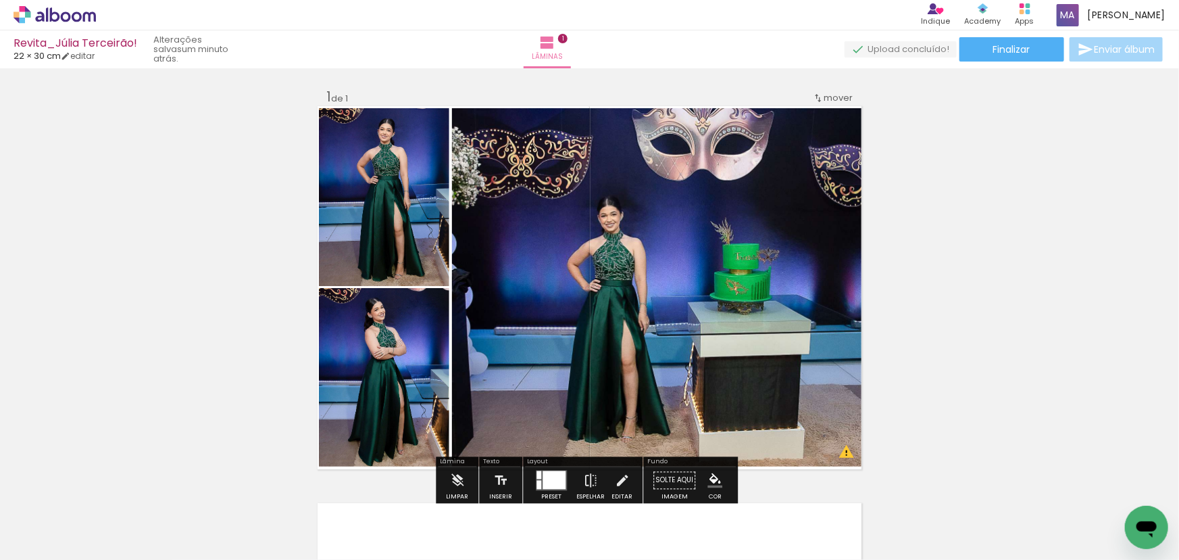
scroll to position [0, 0]
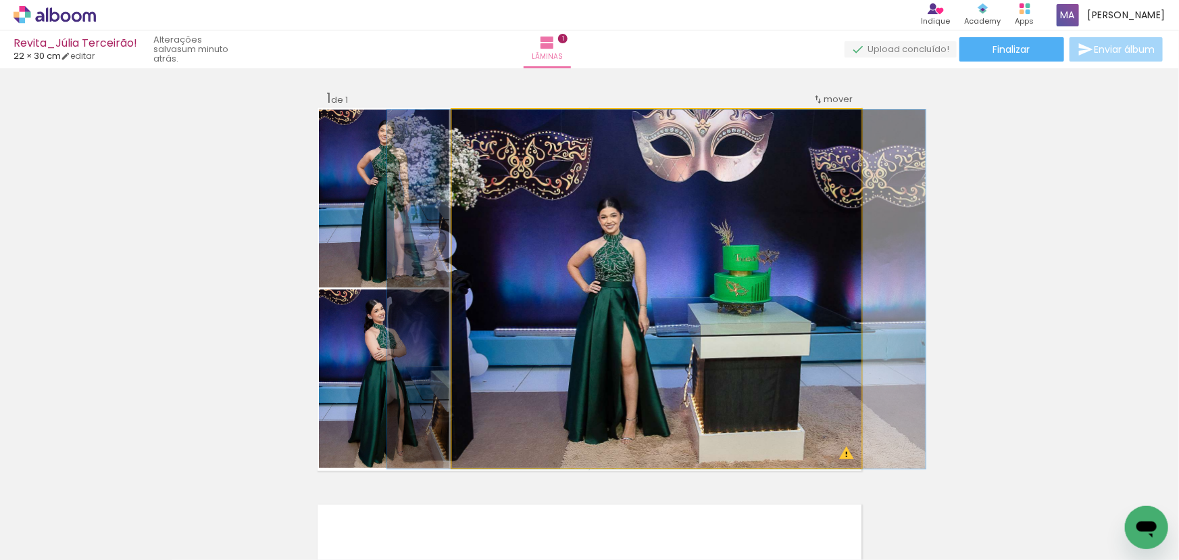
click at [653, 340] on quentale-photo at bounding box center [657, 288] width 410 height 359
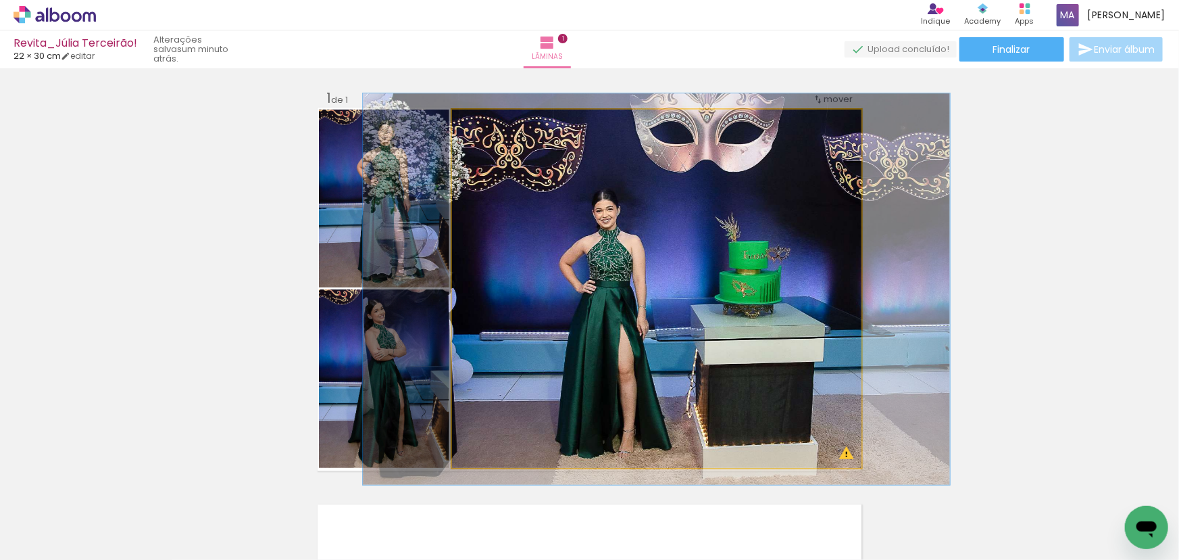
type paper-slider "109"
click at [490, 125] on div at bounding box center [488, 124] width 22 height 22
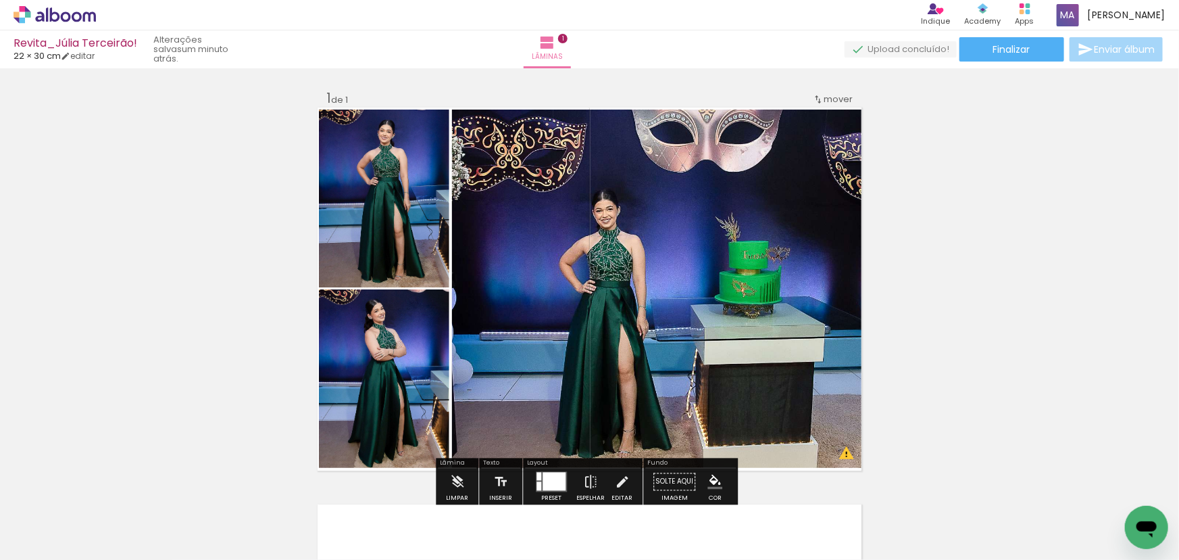
scroll to position [61, 0]
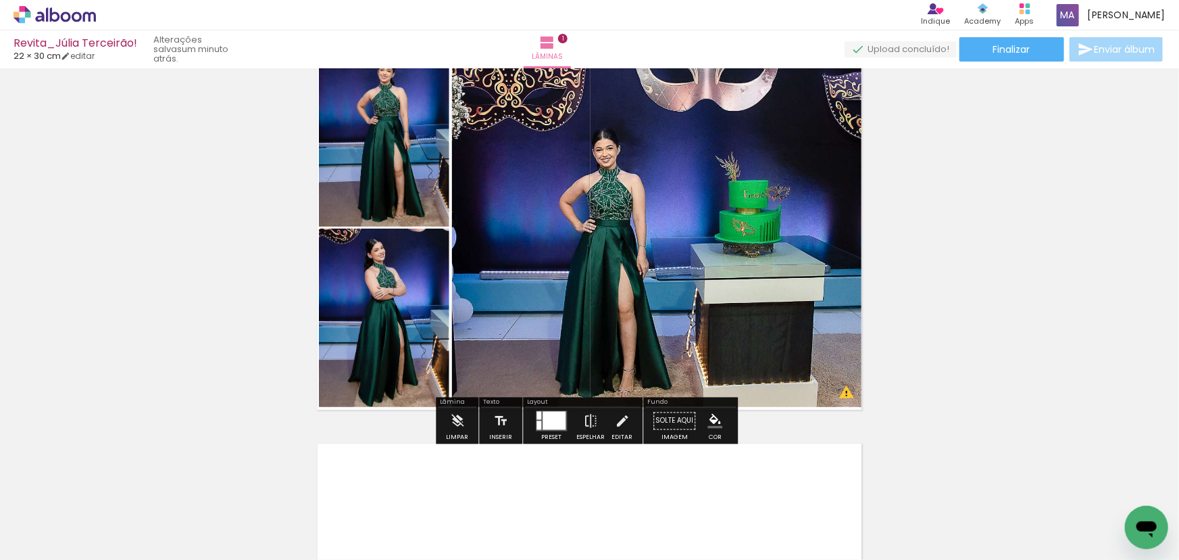
click at [966, 272] on div "Inserir lâmina 1 de 1 O Designbox precisará aumentar a sua imagem em 299% para …" at bounding box center [589, 409] width 1179 height 794
click at [989, 269] on div "Inserir lâmina 1 de 1 O Designbox precisará aumentar a sua imagem em 299% para …" at bounding box center [589, 409] width 1179 height 794
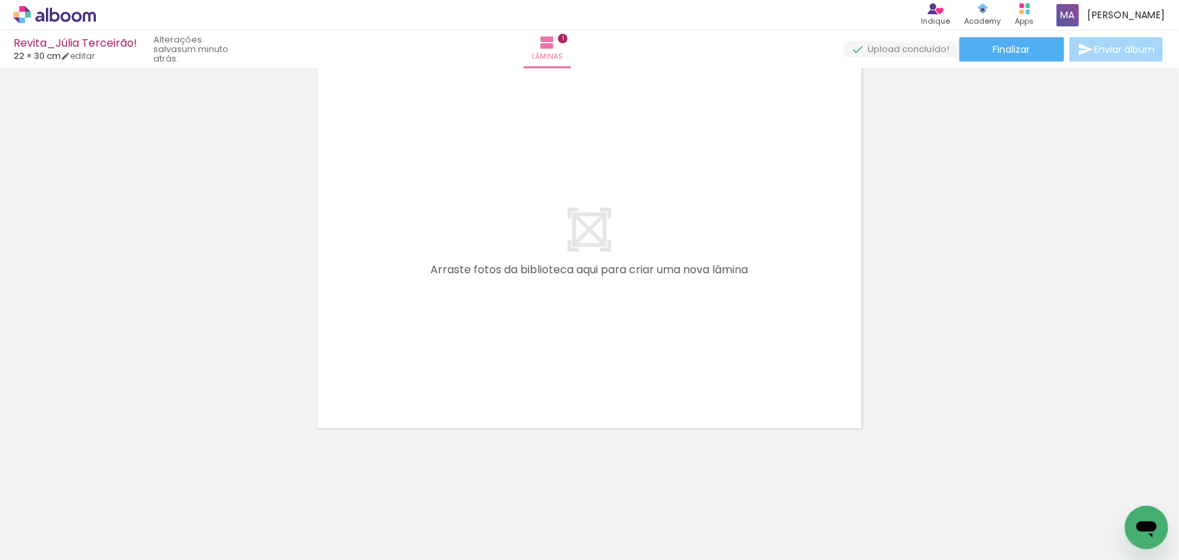
scroll to position [0, 0]
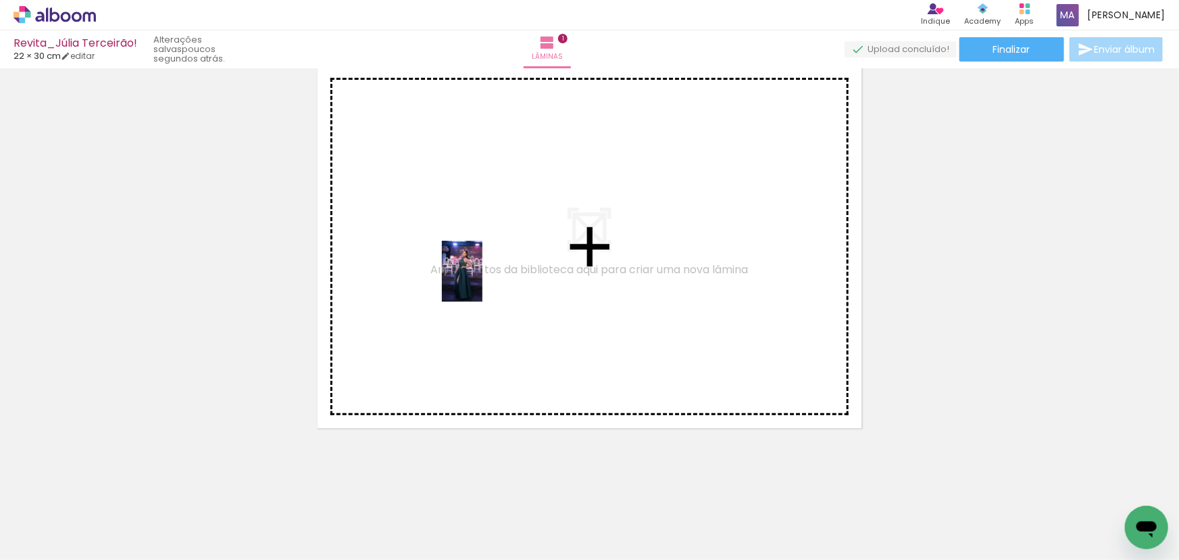
drag, startPoint x: 132, startPoint y: 520, endPoint x: 483, endPoint y: 281, distance: 424.0
click at [483, 281] on quentale-workspace at bounding box center [589, 280] width 1179 height 560
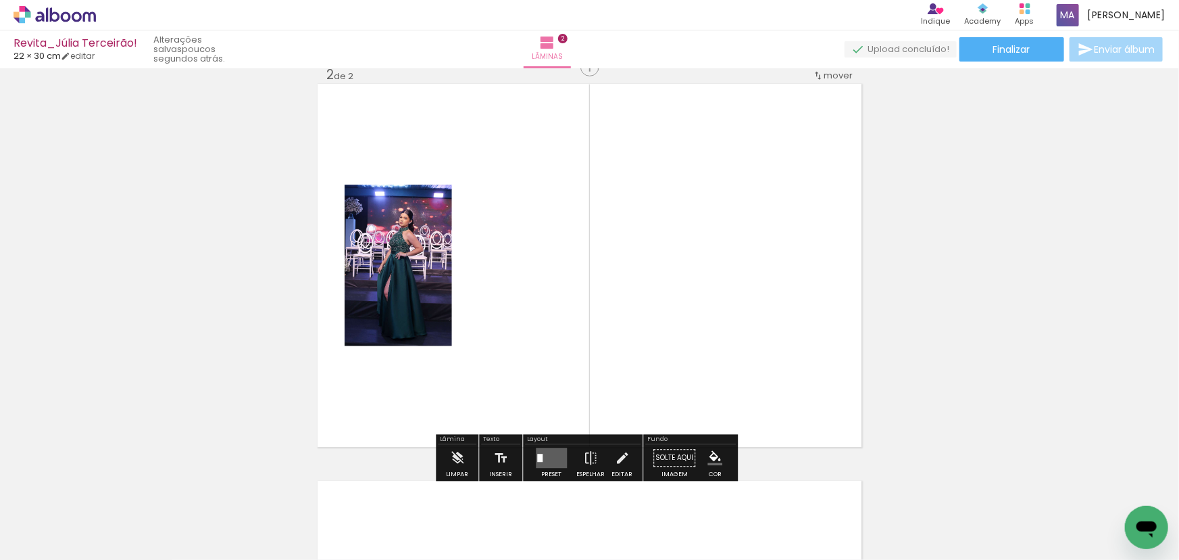
scroll to position [414, 0]
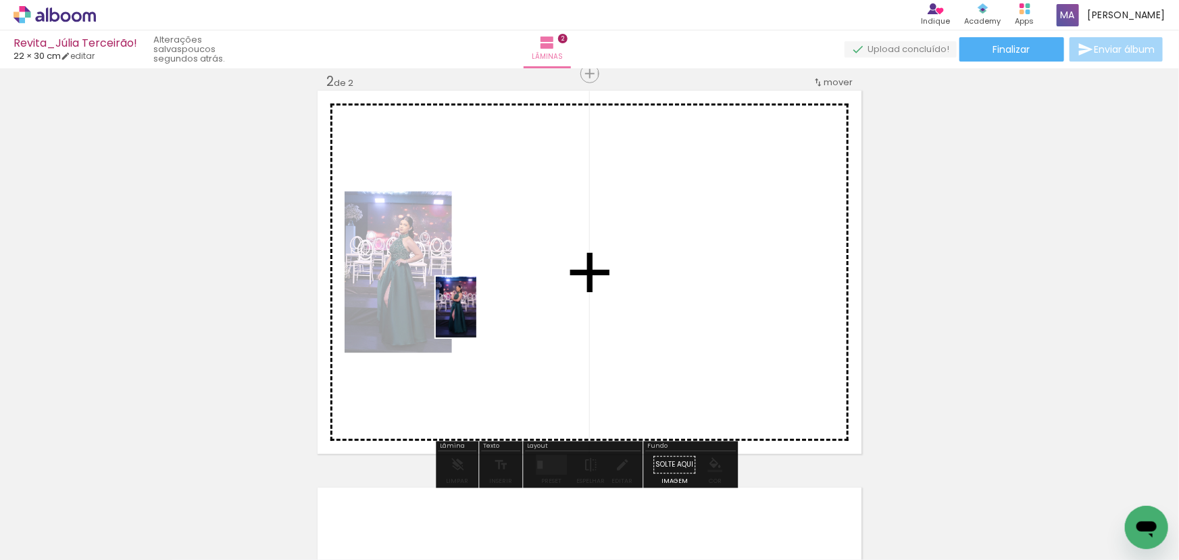
drag, startPoint x: 322, startPoint y: 493, endPoint x: 478, endPoint y: 315, distance: 237.1
click at [478, 315] on quentale-workspace at bounding box center [589, 280] width 1179 height 560
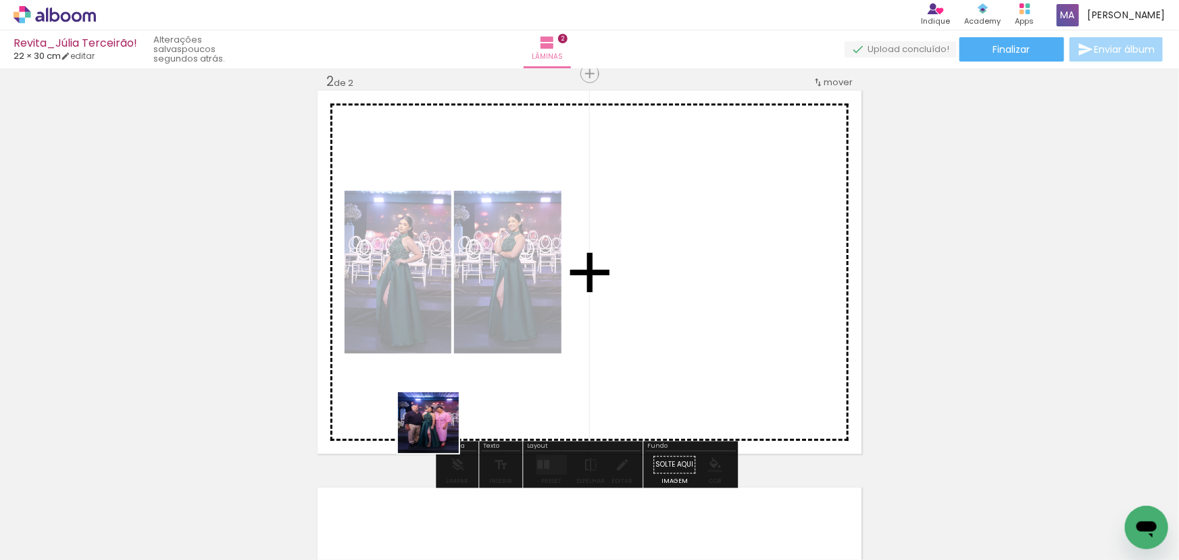
drag, startPoint x: 439, startPoint y: 433, endPoint x: 604, endPoint y: 288, distance: 219.8
click at [603, 293] on quentale-workspace at bounding box center [589, 280] width 1179 height 560
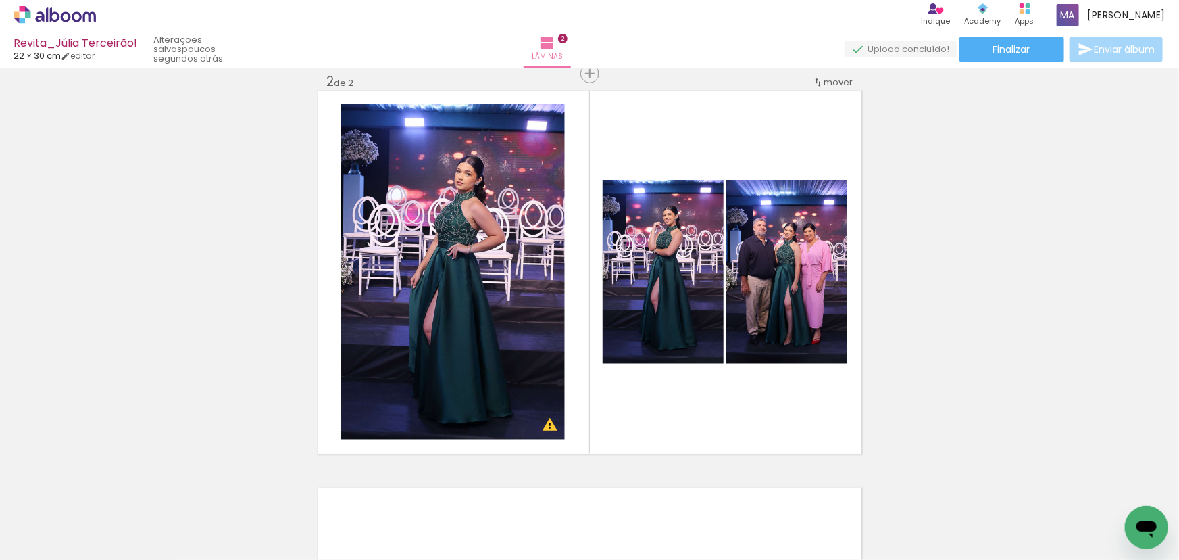
scroll to position [0, 1206]
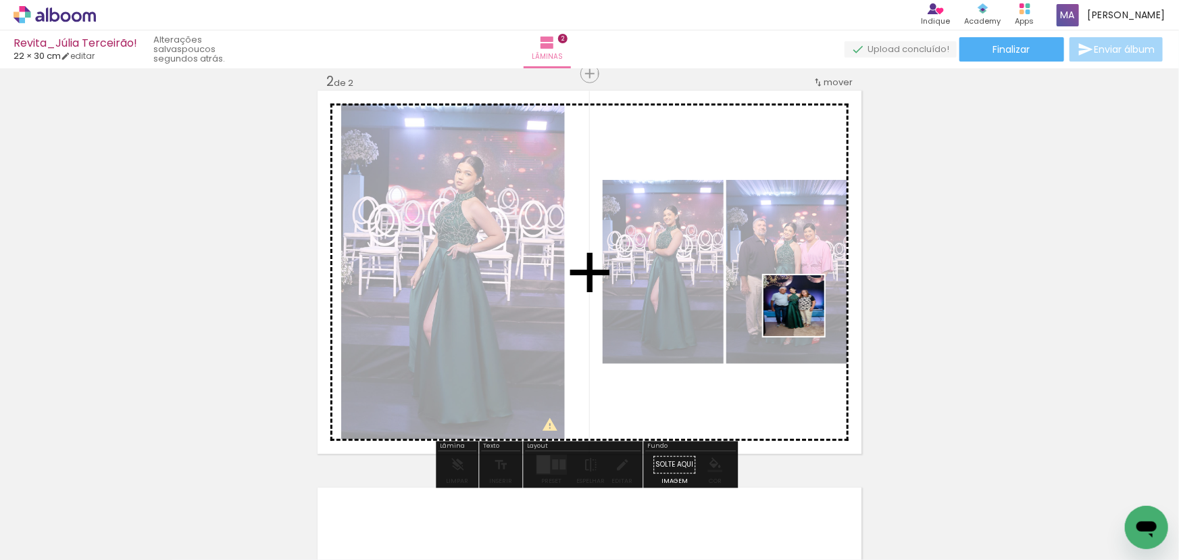
drag, startPoint x: 899, startPoint y: 493, endPoint x: 768, endPoint y: 289, distance: 242.9
click at [794, 301] on quentale-workspace at bounding box center [589, 280] width 1179 height 560
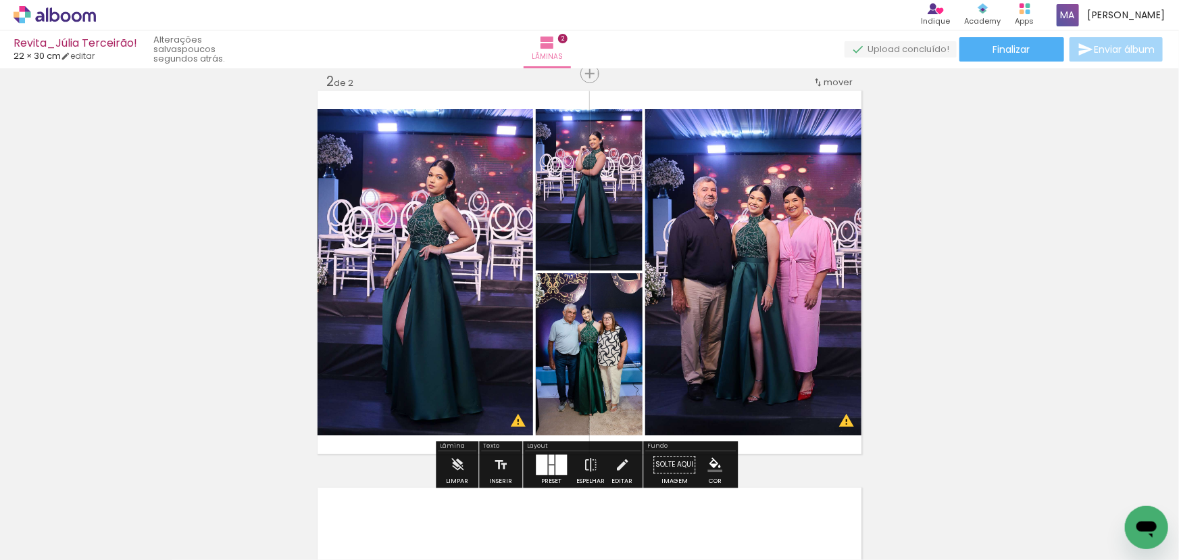
click at [556, 464] on div at bounding box center [561, 465] width 11 height 20
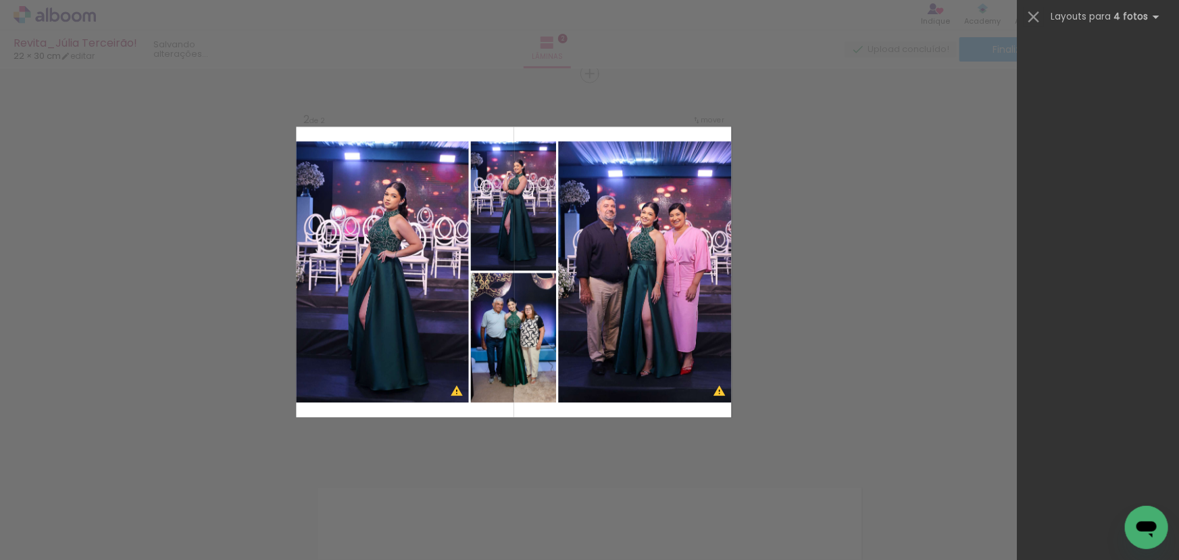
scroll to position [0, 0]
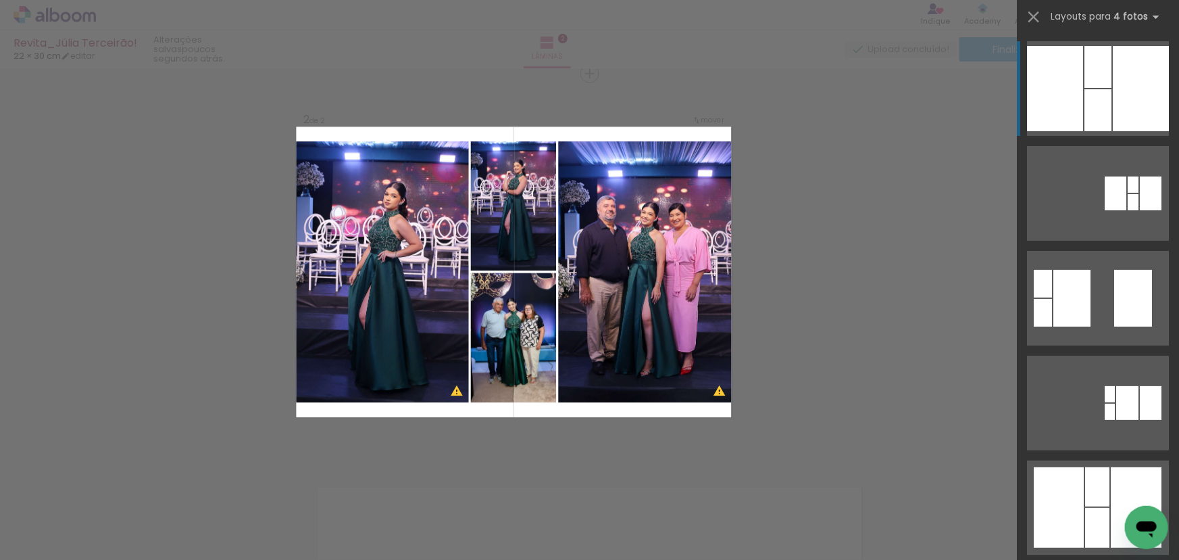
click at [1140, 176] on div at bounding box center [1151, 193] width 22 height 34
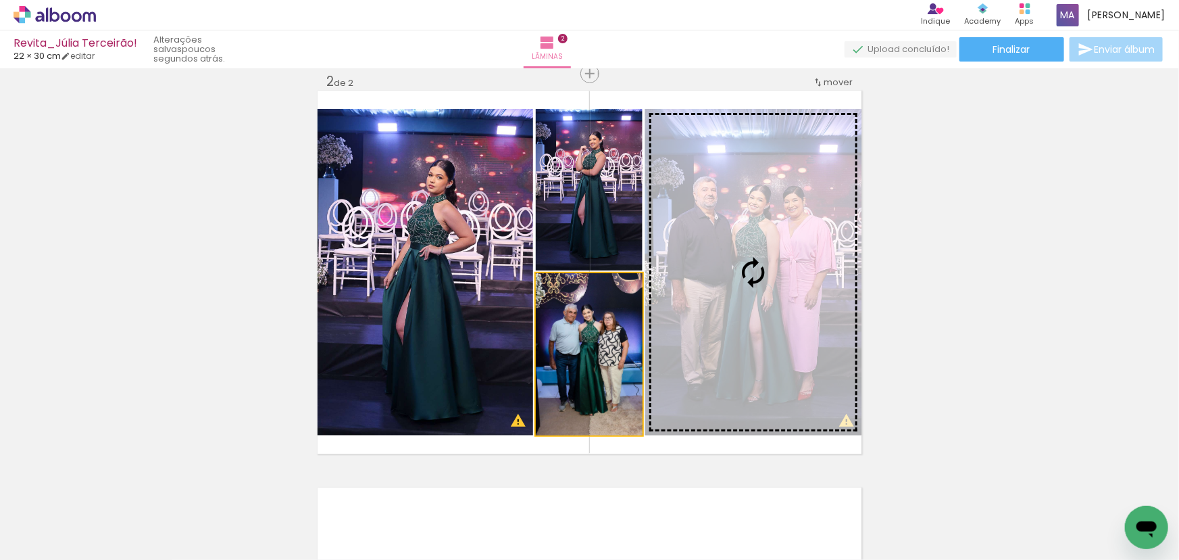
drag, startPoint x: 604, startPoint y: 318, endPoint x: 739, endPoint y: 289, distance: 138.2
click at [0, 0] on slot at bounding box center [0, 0] width 0 height 0
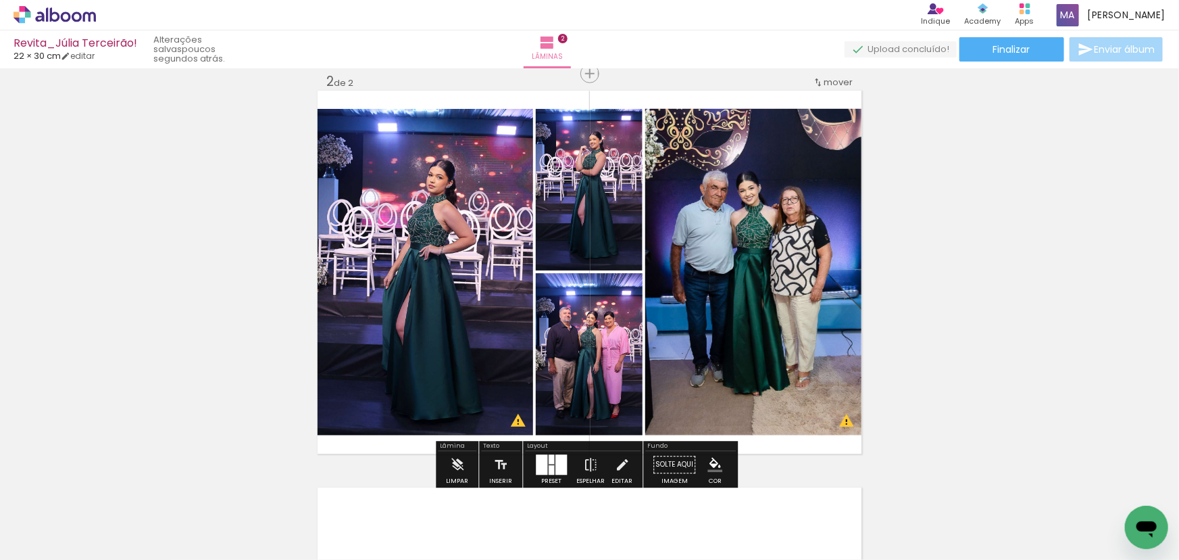
drag, startPoint x: 589, startPoint y: 339, endPoint x: 445, endPoint y: 309, distance: 147.0
click at [0, 0] on slot at bounding box center [0, 0] width 0 height 0
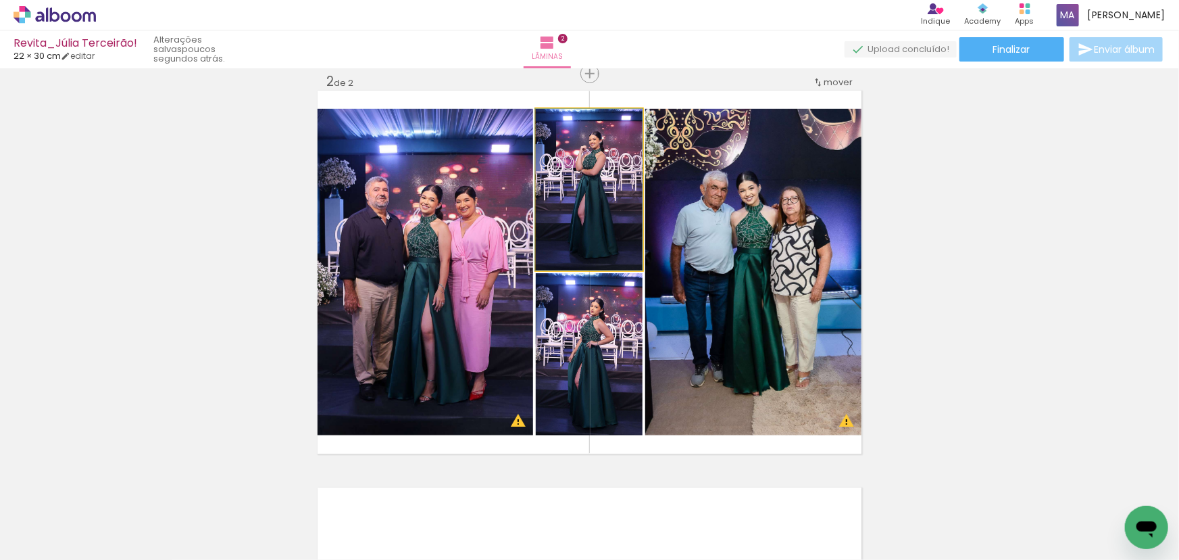
click at [572, 241] on quentale-photo at bounding box center [589, 190] width 107 height 162
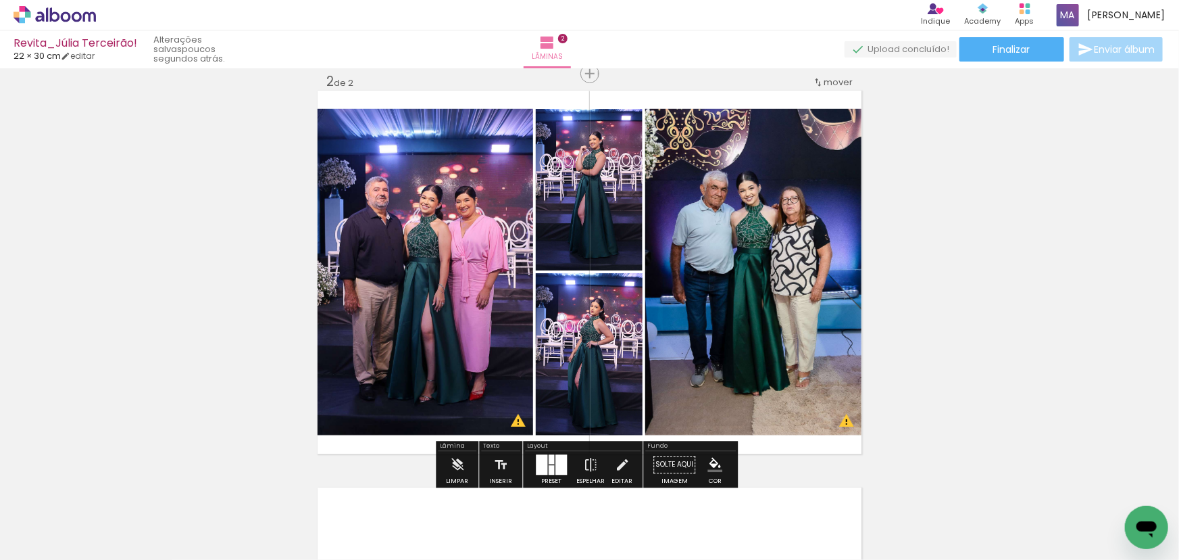
click at [487, 247] on quentale-photo at bounding box center [426, 272] width 216 height 326
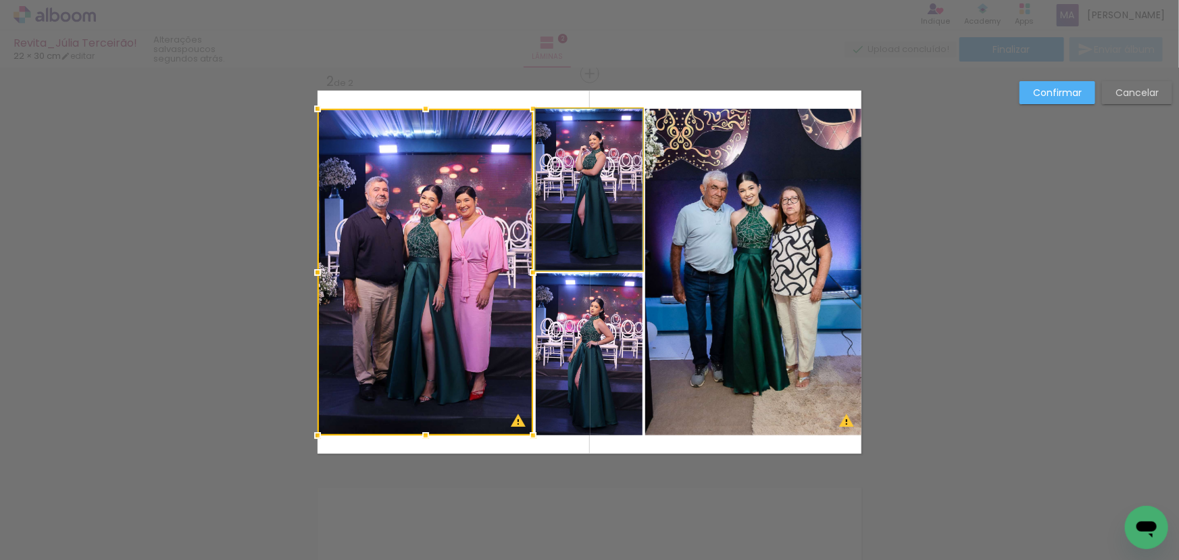
click at [584, 222] on quentale-photo at bounding box center [589, 190] width 107 height 162
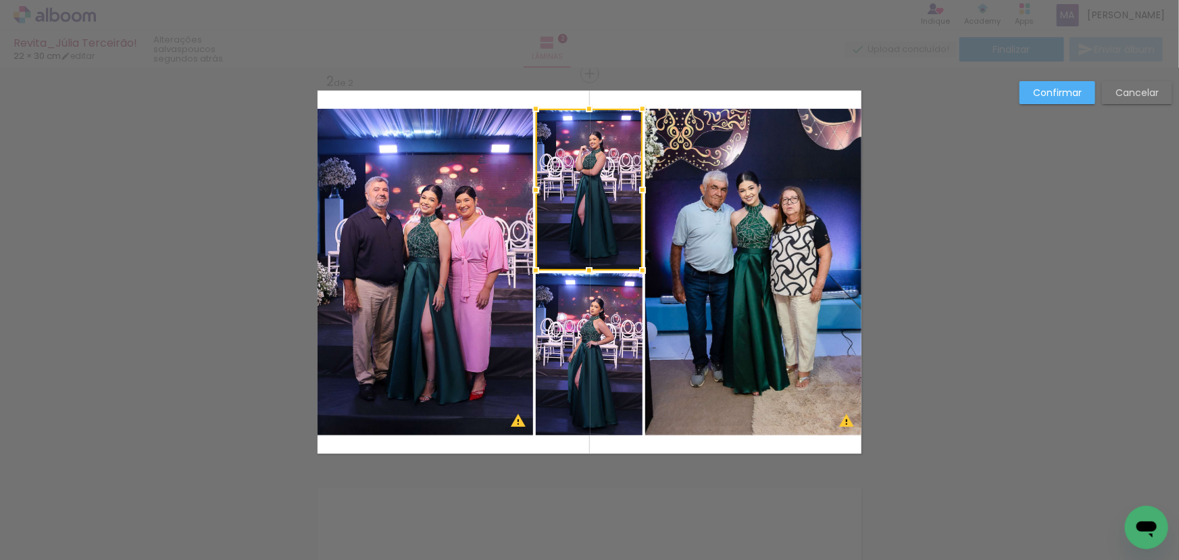
click at [566, 339] on quentale-photo at bounding box center [589, 354] width 107 height 162
click at [795, 274] on quentale-photo at bounding box center [753, 272] width 216 height 326
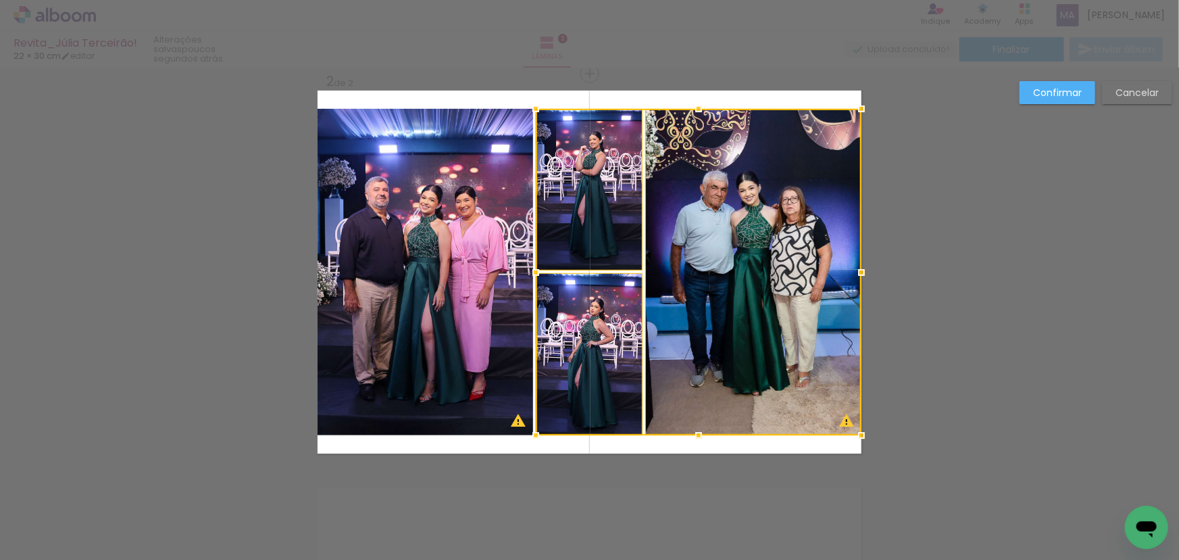
click at [486, 158] on quentale-photo at bounding box center [426, 272] width 216 height 326
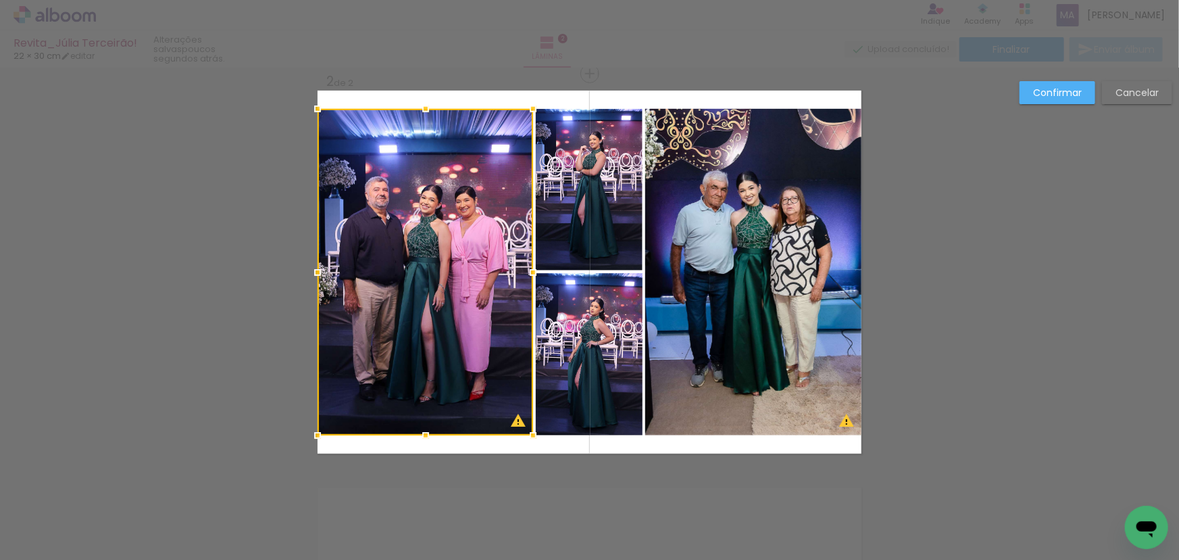
click at [561, 169] on quentale-photo at bounding box center [589, 190] width 107 height 162
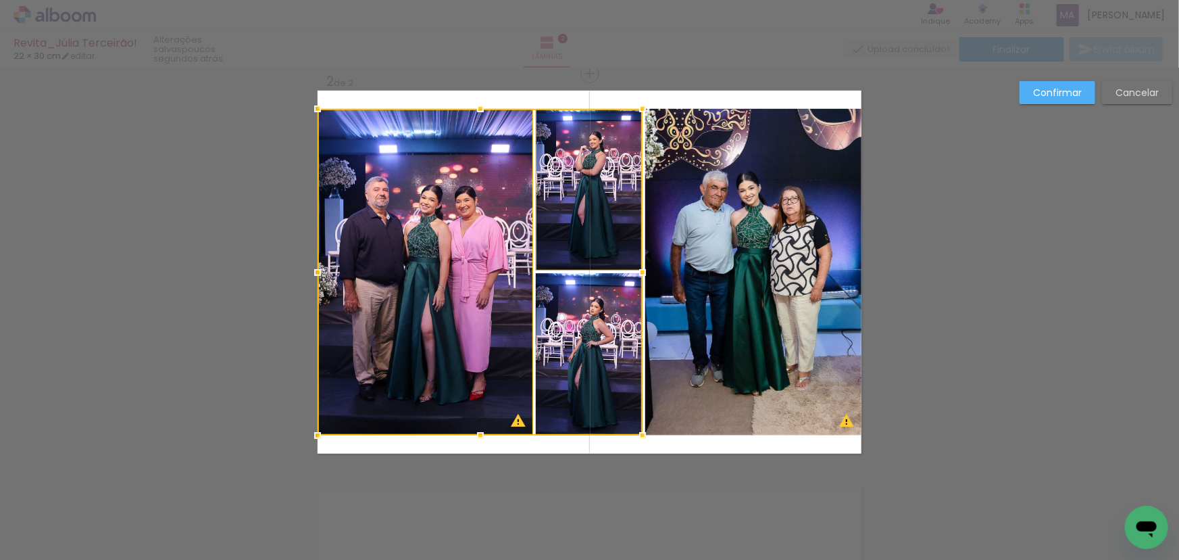
click at [696, 189] on quentale-photo at bounding box center [753, 272] width 216 height 326
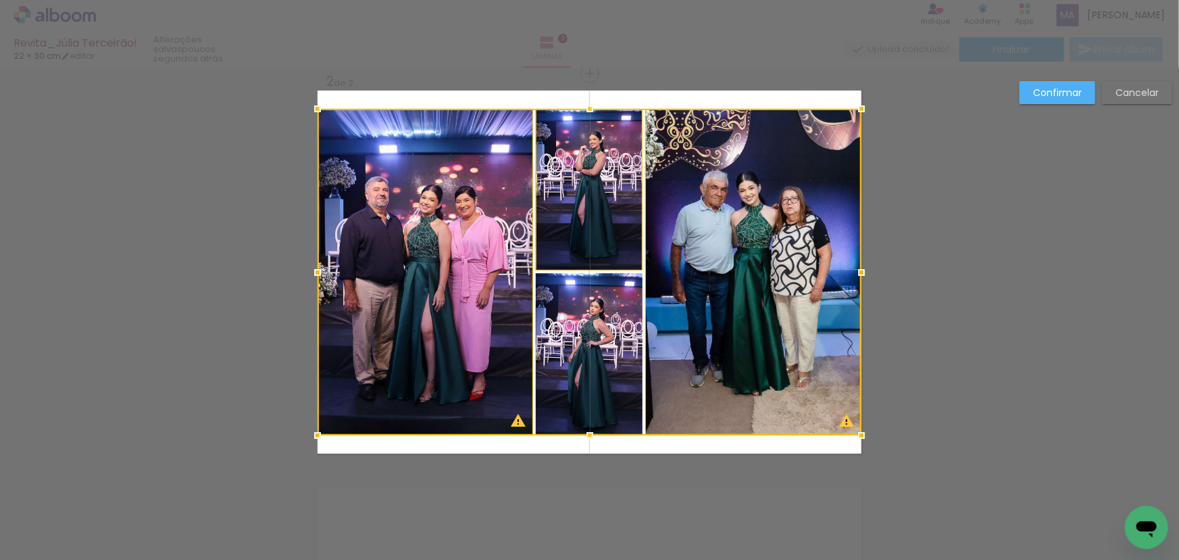
click at [593, 320] on div at bounding box center [590, 272] width 544 height 326
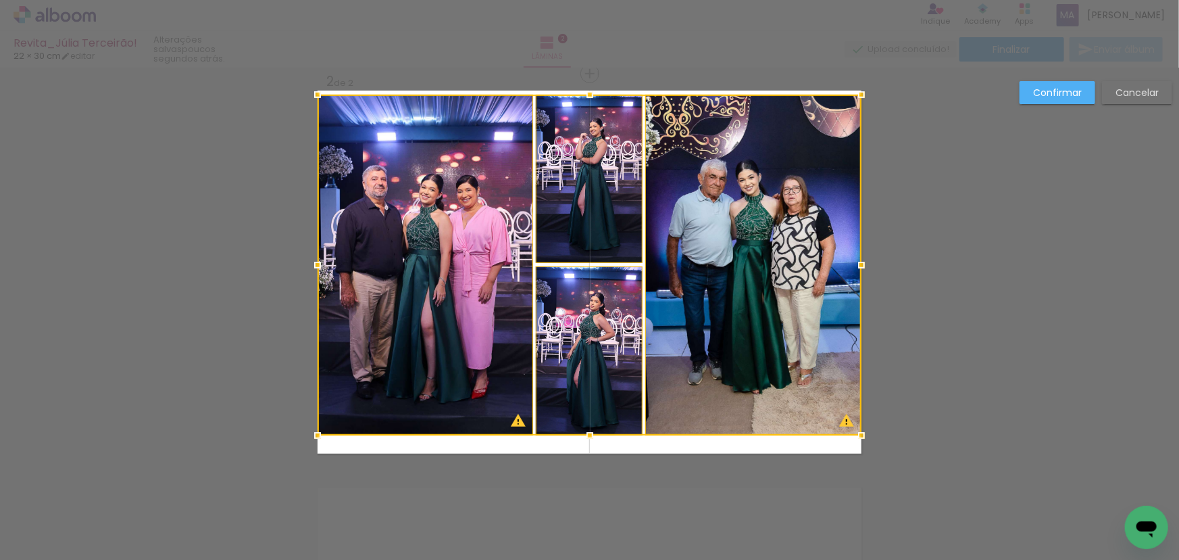
drag, startPoint x: 587, startPoint y: 103, endPoint x: 589, endPoint y: 91, distance: 12.9
click at [589, 91] on div at bounding box center [589, 94] width 27 height 27
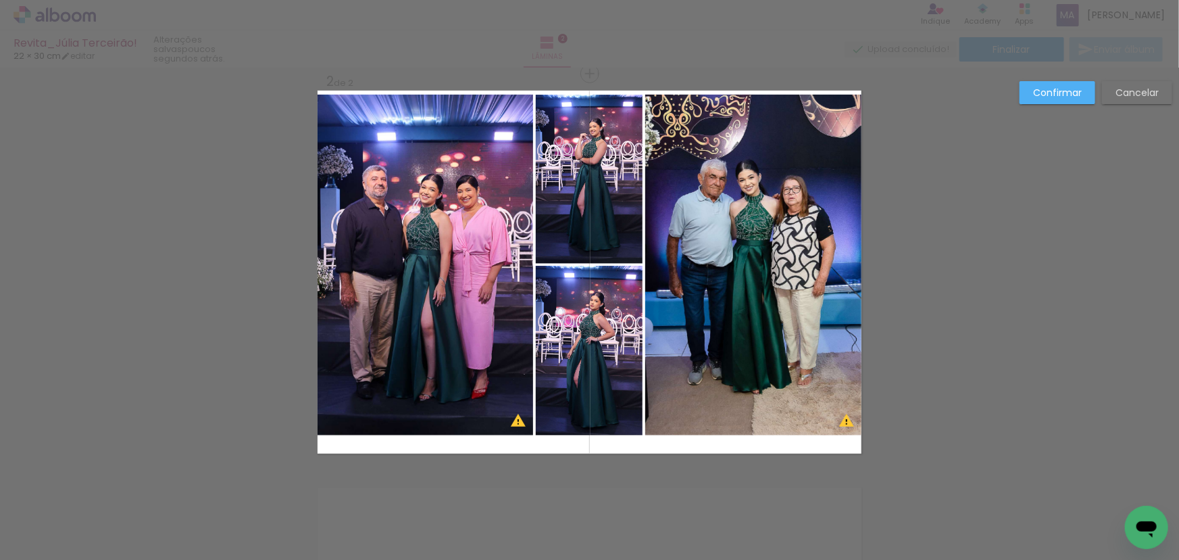
click at [491, 293] on quentale-photo at bounding box center [426, 265] width 216 height 341
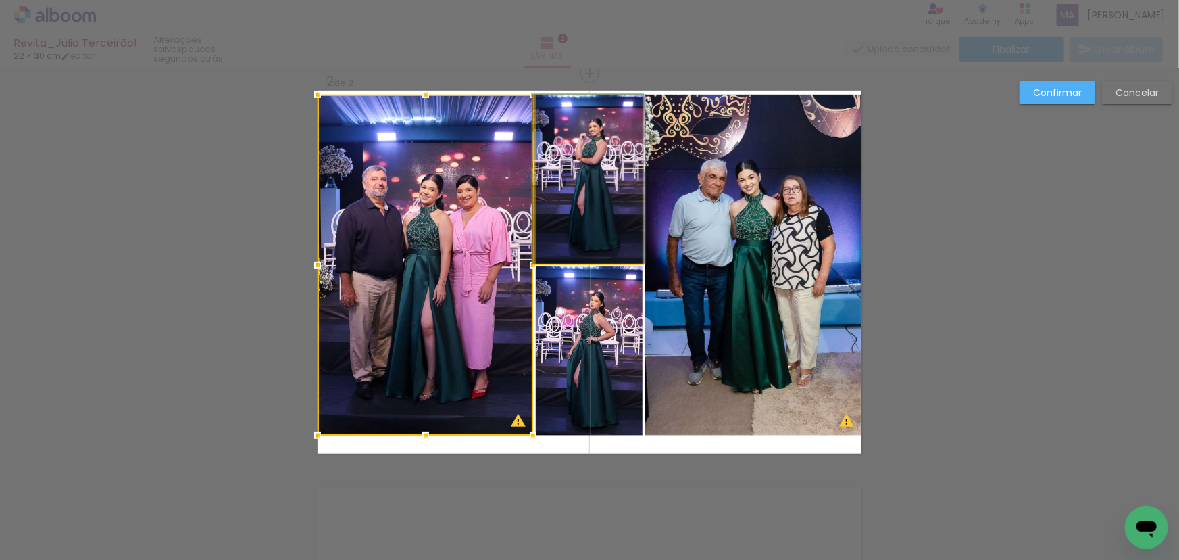
click at [580, 224] on quentale-photo at bounding box center [589, 179] width 107 height 169
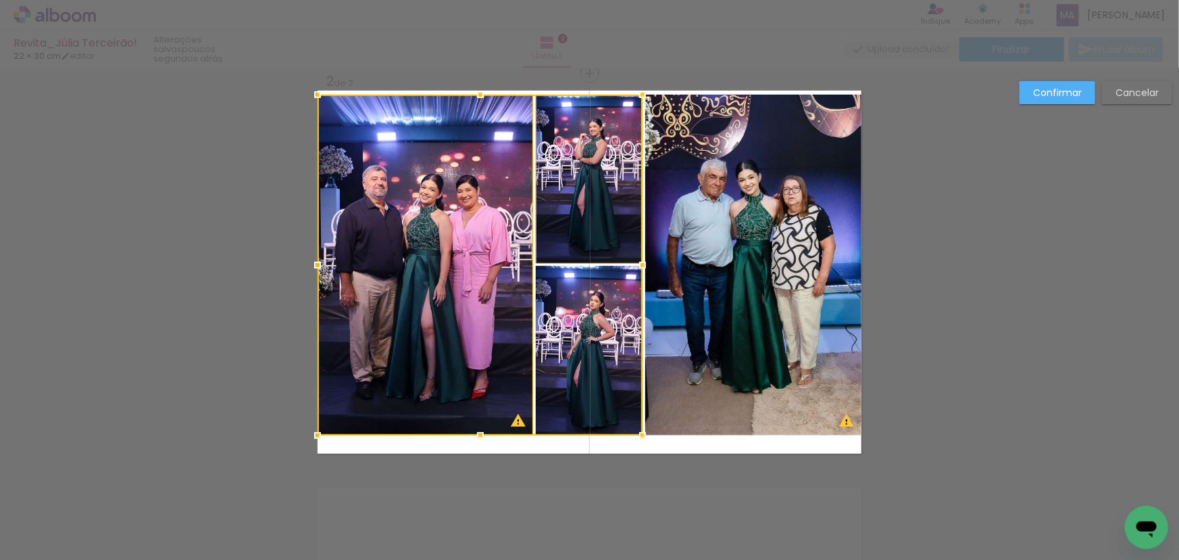
click at [594, 328] on div at bounding box center [480, 265] width 325 height 341
click at [692, 316] on quentale-photo at bounding box center [753, 265] width 216 height 341
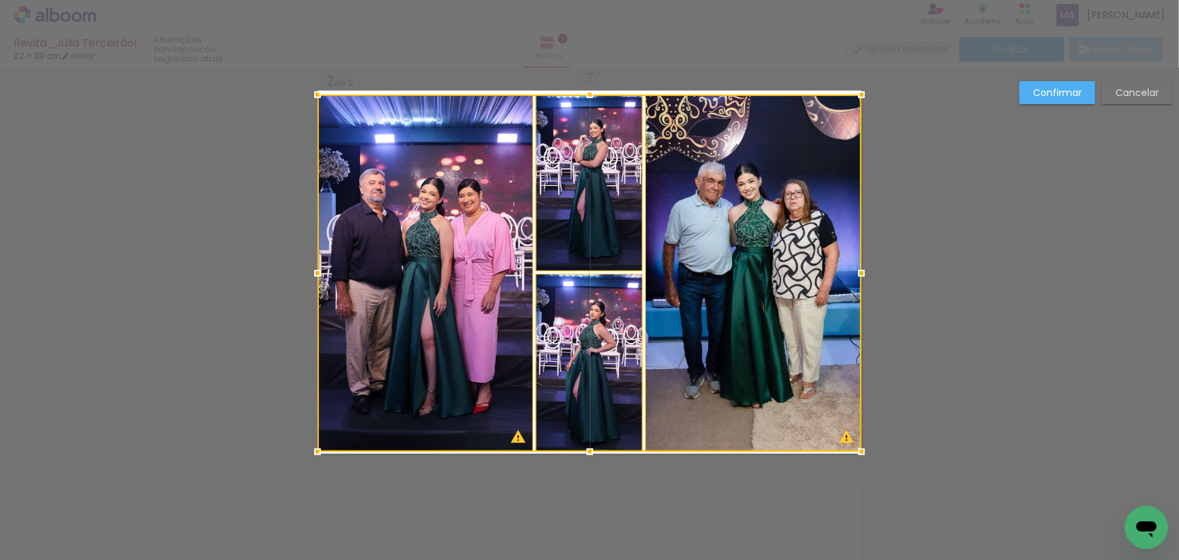
drag, startPoint x: 586, startPoint y: 437, endPoint x: 585, endPoint y: 453, distance: 16.2
click at [585, 453] on div at bounding box center [589, 451] width 27 height 27
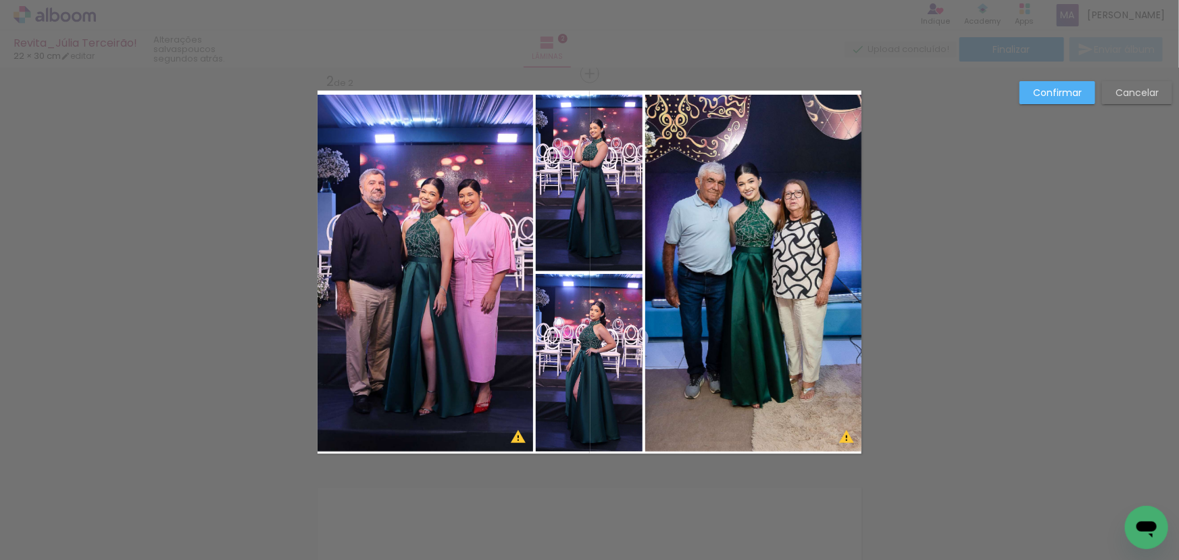
click at [459, 183] on quentale-photo at bounding box center [426, 273] width 216 height 357
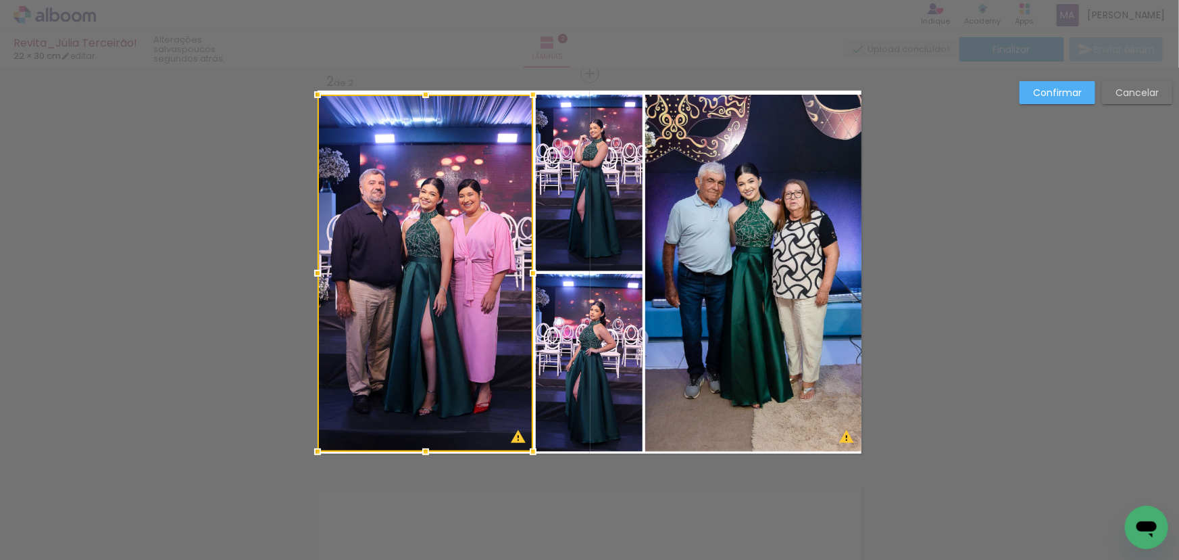
click at [562, 191] on quentale-photo at bounding box center [589, 183] width 107 height 176
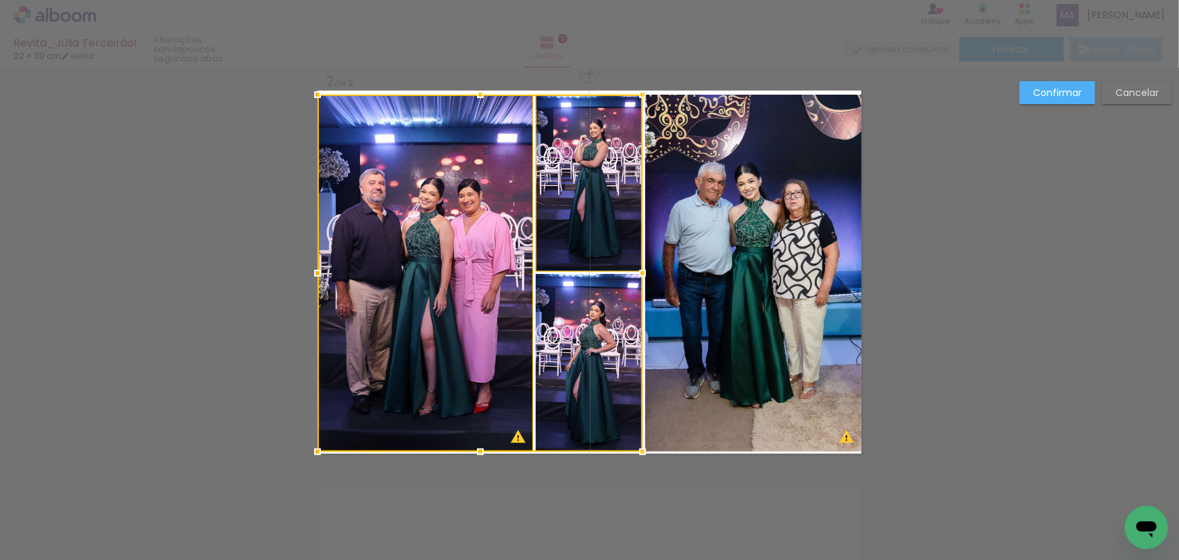
click at [570, 353] on div at bounding box center [480, 273] width 325 height 357
click at [691, 345] on quentale-photo at bounding box center [753, 273] width 216 height 357
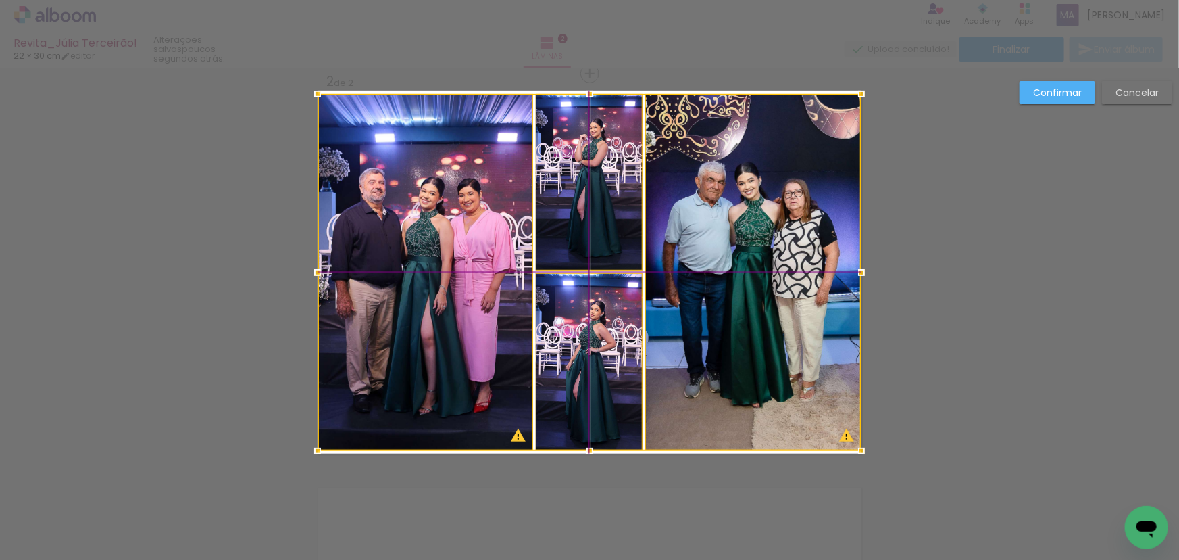
click at [697, 290] on div at bounding box center [590, 272] width 544 height 357
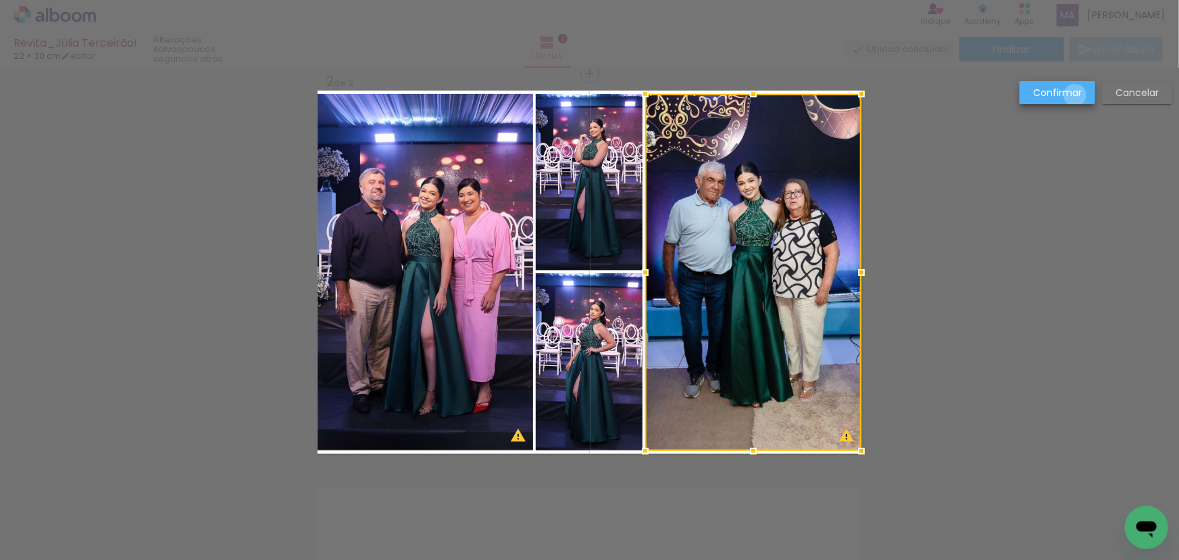
click at [0, 0] on slot "Confirmar" at bounding box center [0, 0] width 0 height 0
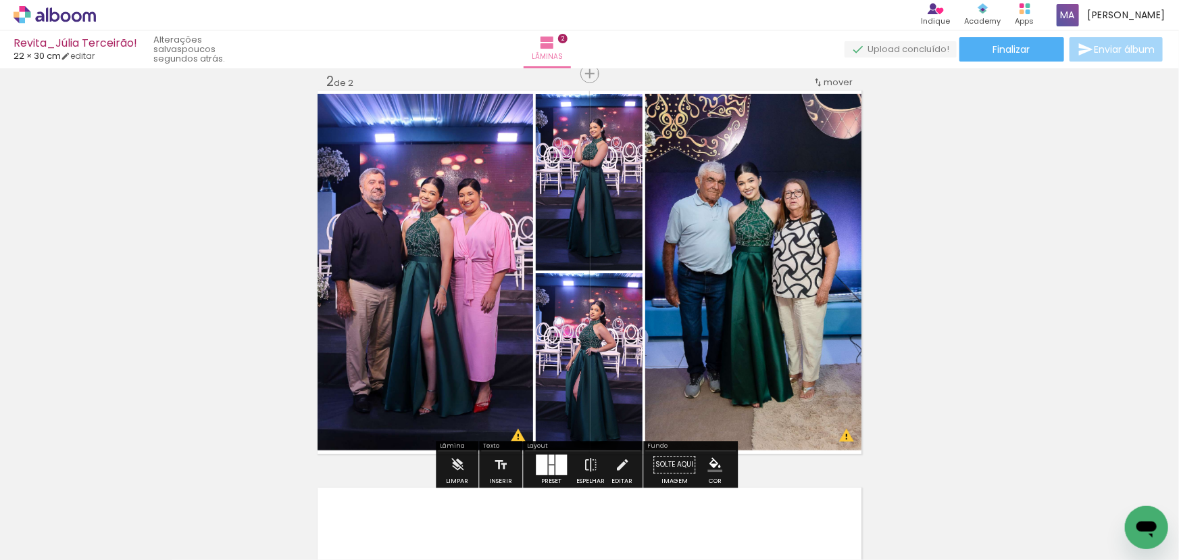
click at [915, 241] on div "Inserir lâmina 1 de 2 Inserir lâmina 2 de 2 O Designbox precisará aumentar a su…" at bounding box center [589, 254] width 1179 height 1191
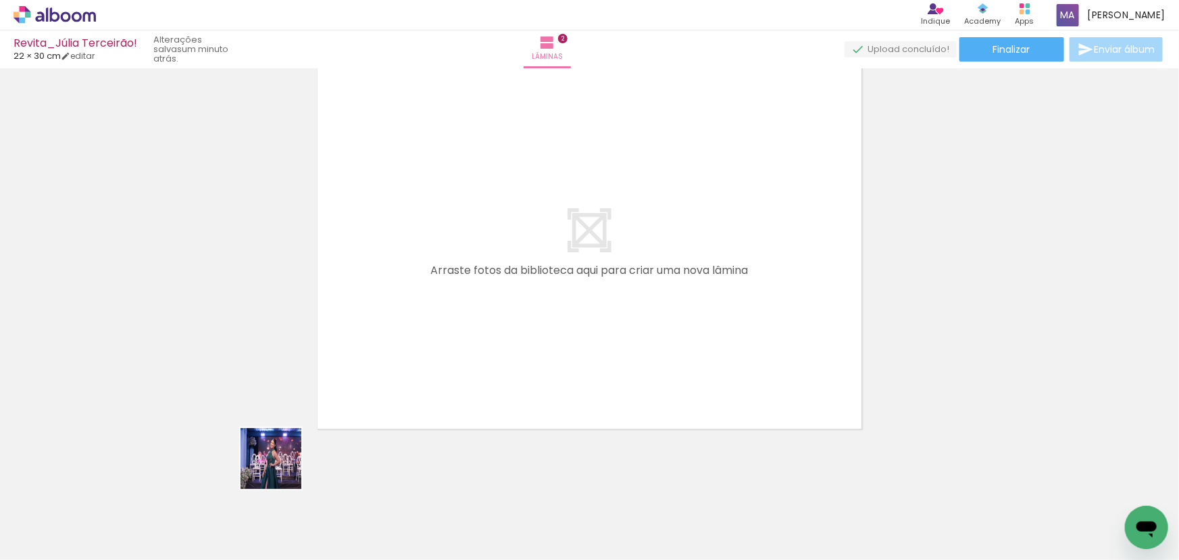
drag, startPoint x: 229, startPoint y: 511, endPoint x: 451, endPoint y: 317, distance: 294.5
click at [451, 318] on quentale-workspace at bounding box center [589, 280] width 1179 height 560
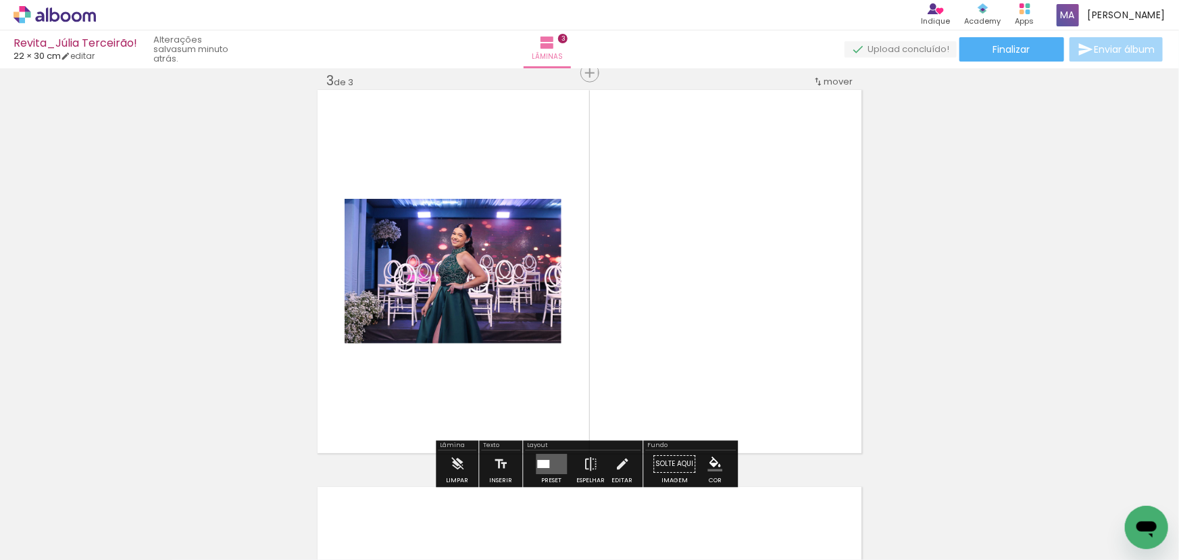
scroll to position [810, 0]
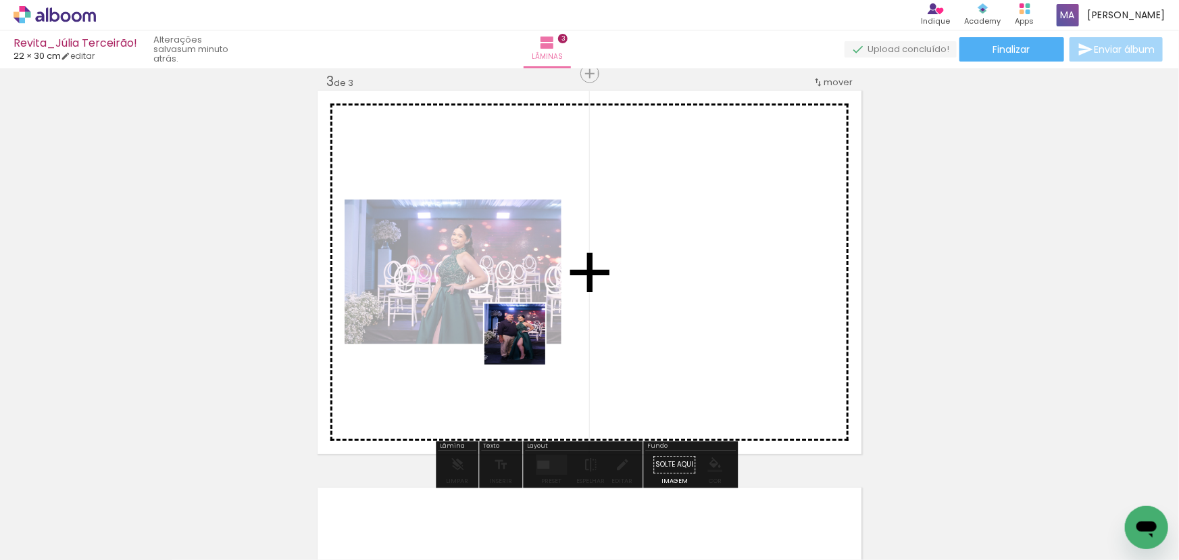
drag, startPoint x: 438, startPoint y: 526, endPoint x: 543, endPoint y: 385, distance: 175.7
click at [529, 335] on quentale-workspace at bounding box center [589, 280] width 1179 height 560
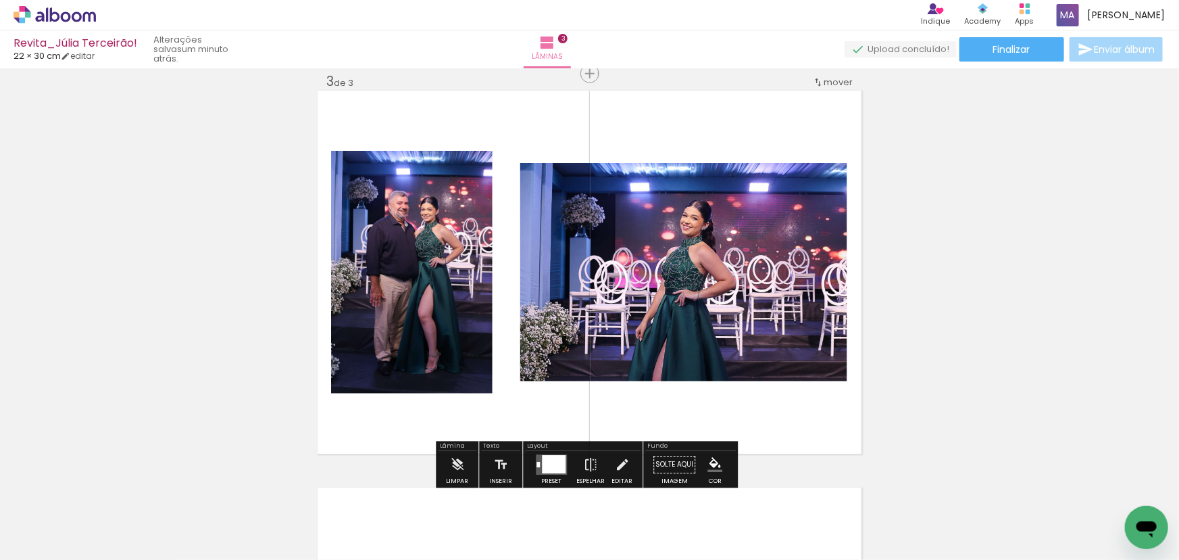
drag, startPoint x: 533, startPoint y: 527, endPoint x: 572, endPoint y: 362, distance: 170.1
click at [568, 349] on quentale-workspace at bounding box center [589, 280] width 1179 height 560
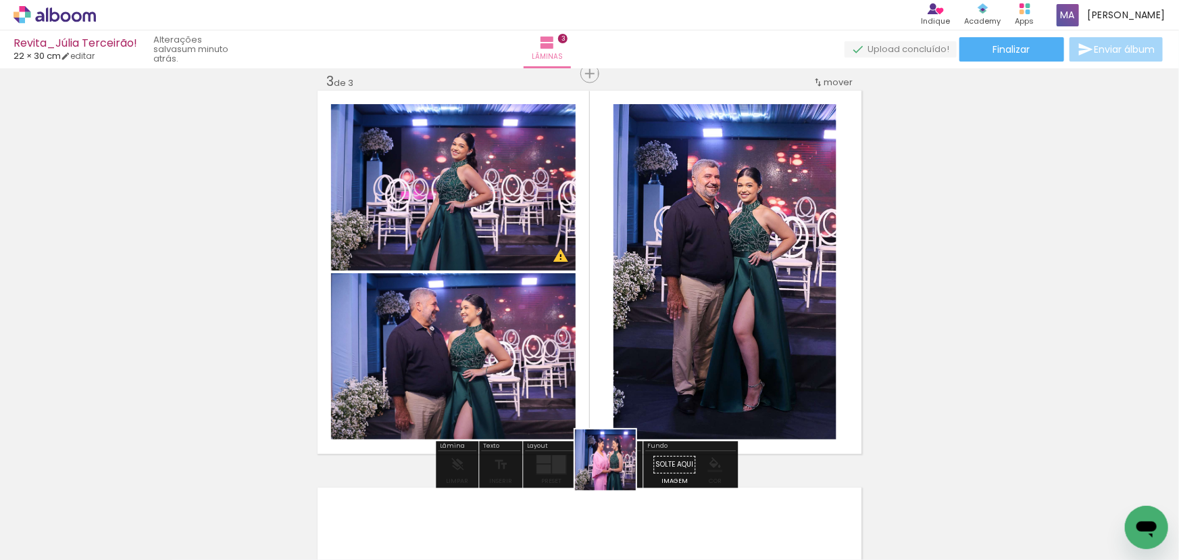
drag, startPoint x: 616, startPoint y: 470, endPoint x: 636, endPoint y: 388, distance: 84.2
click at [628, 365] on quentale-workspace at bounding box center [589, 280] width 1179 height 560
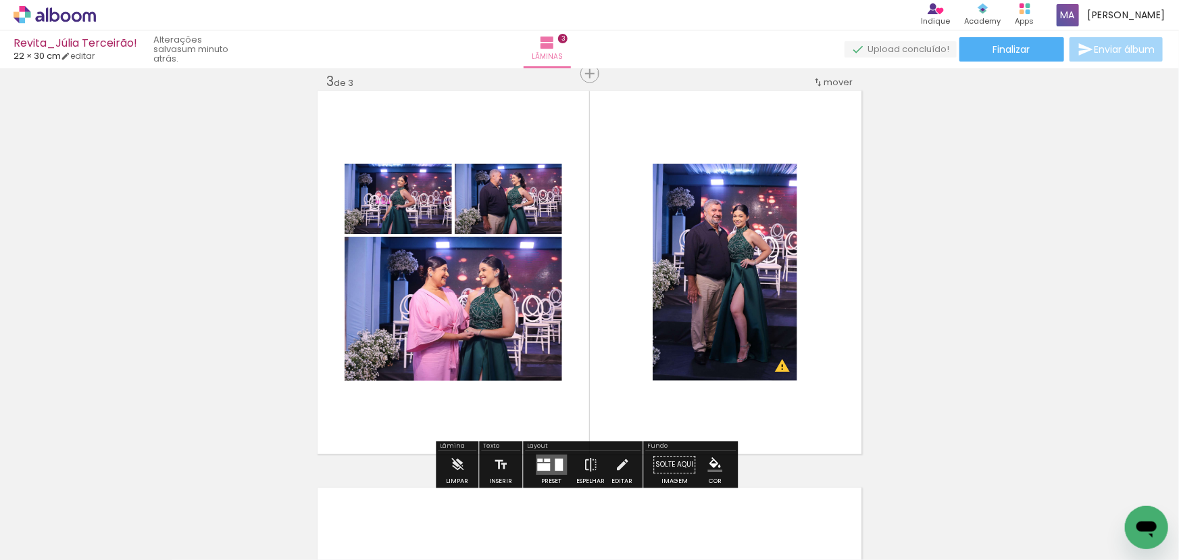
drag, startPoint x: 672, startPoint y: 406, endPoint x: 674, endPoint y: 326, distance: 79.8
click at [672, 347] on quentale-workspace at bounding box center [589, 280] width 1179 height 560
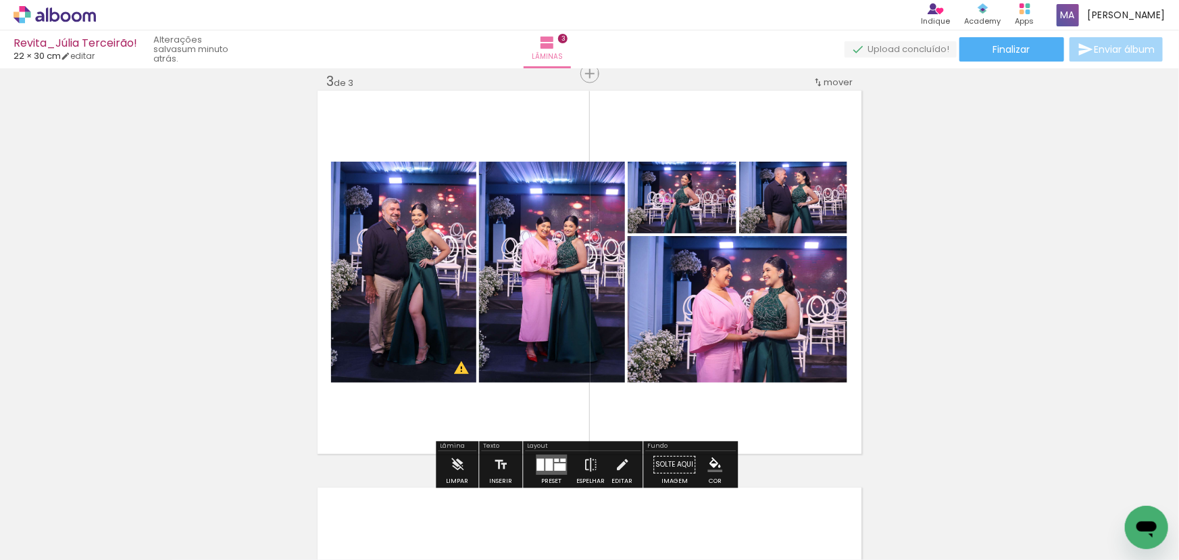
drag, startPoint x: 541, startPoint y: 462, endPoint x: 559, endPoint y: 450, distance: 21.6
click at [541, 462] on div at bounding box center [540, 465] width 7 height 12
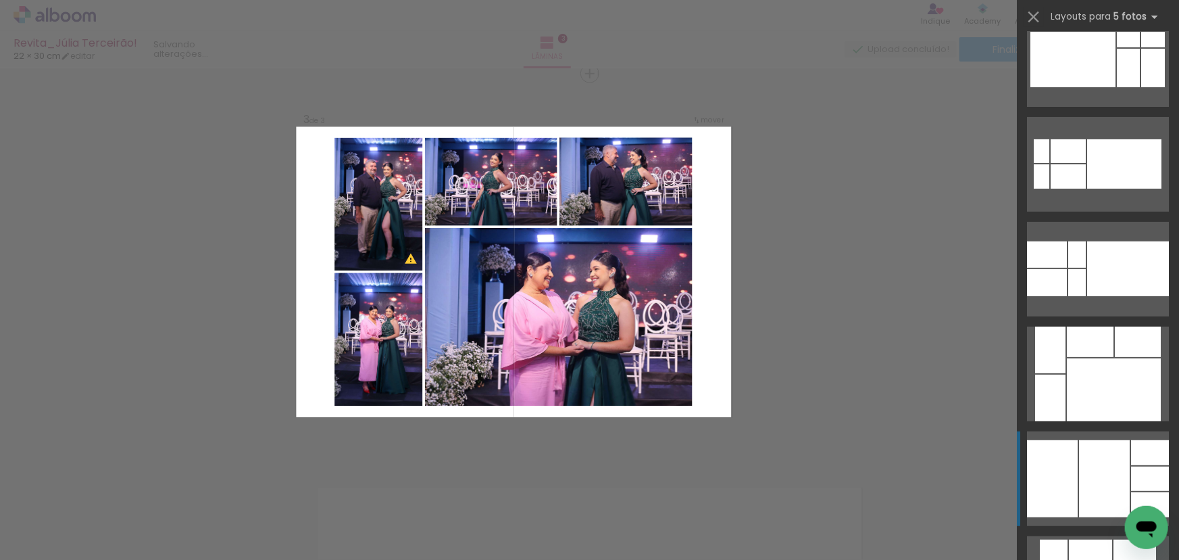
scroll to position [245, 0]
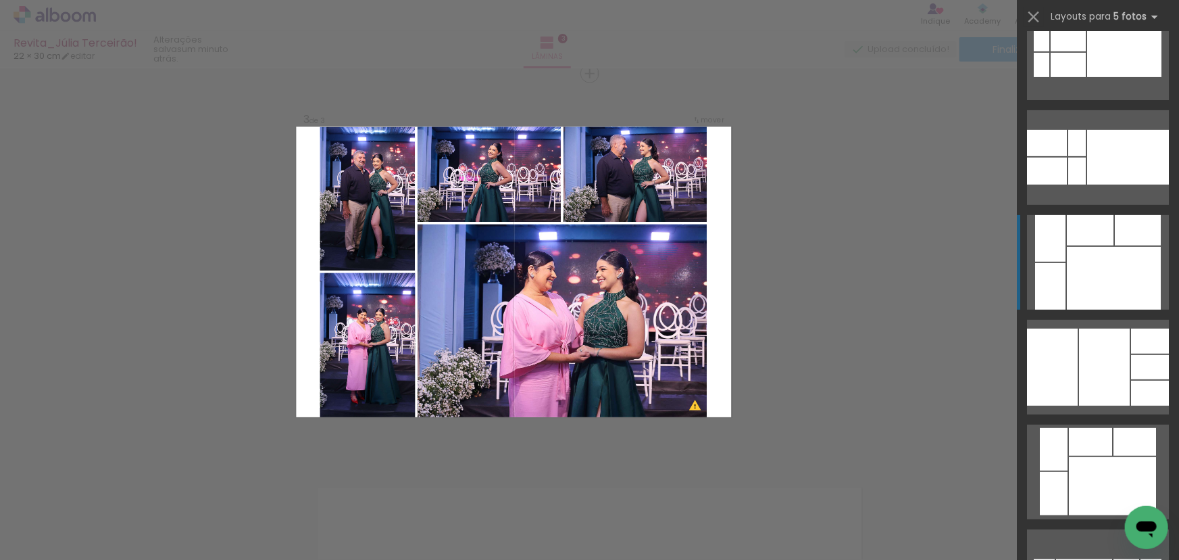
click at [1129, 276] on div at bounding box center [1114, 278] width 94 height 63
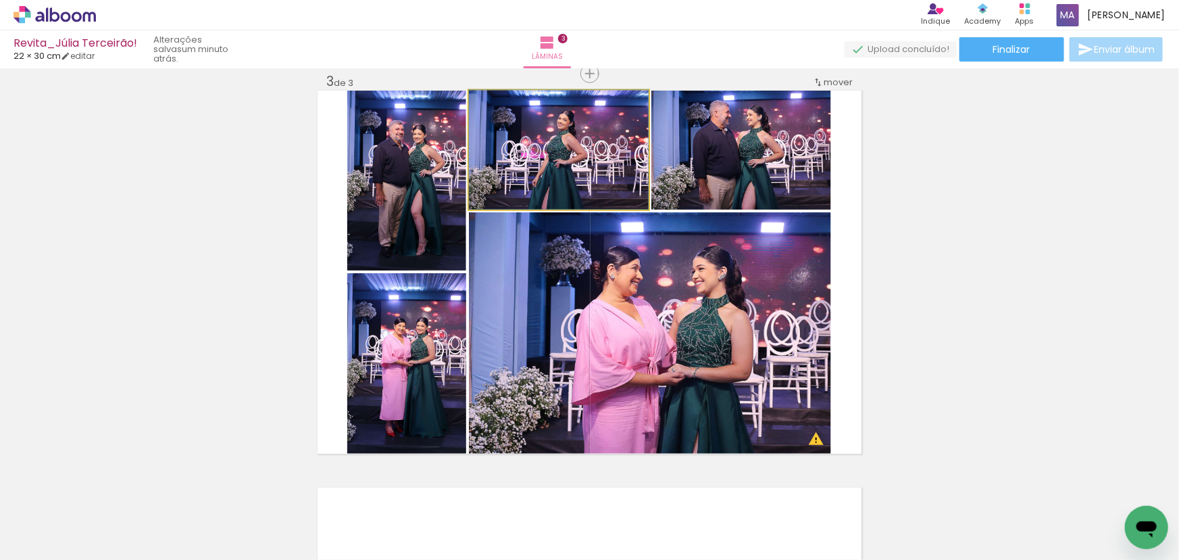
drag, startPoint x: 594, startPoint y: 169, endPoint x: 646, endPoint y: 313, distance: 153.1
click at [0, 0] on slot at bounding box center [0, 0] width 0 height 0
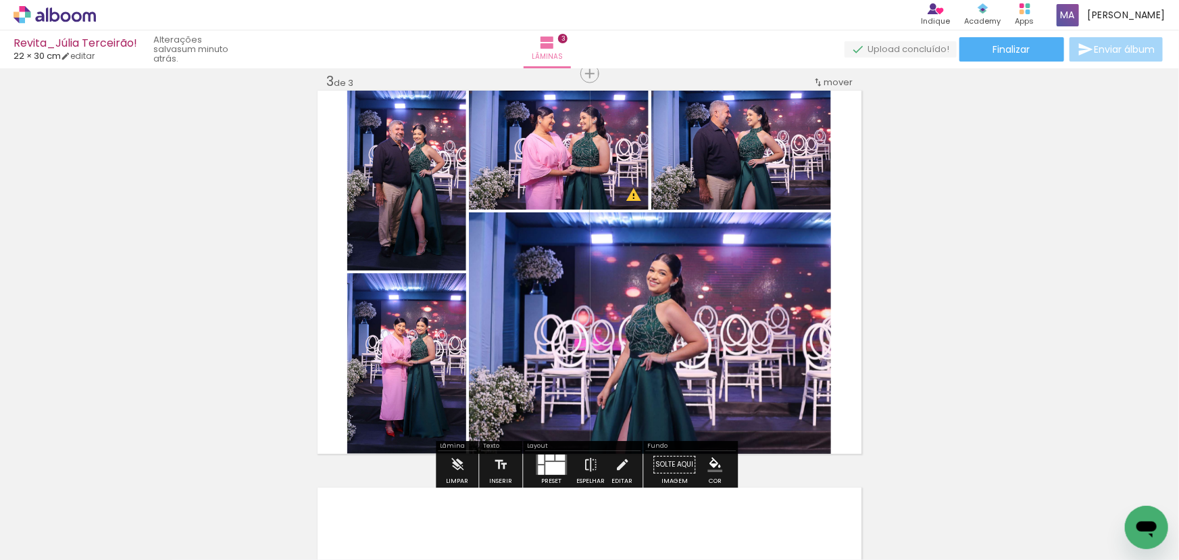
click at [578, 178] on quentale-photo at bounding box center [559, 150] width 180 height 119
click at [393, 182] on quentale-photo at bounding box center [406, 181] width 119 height 180
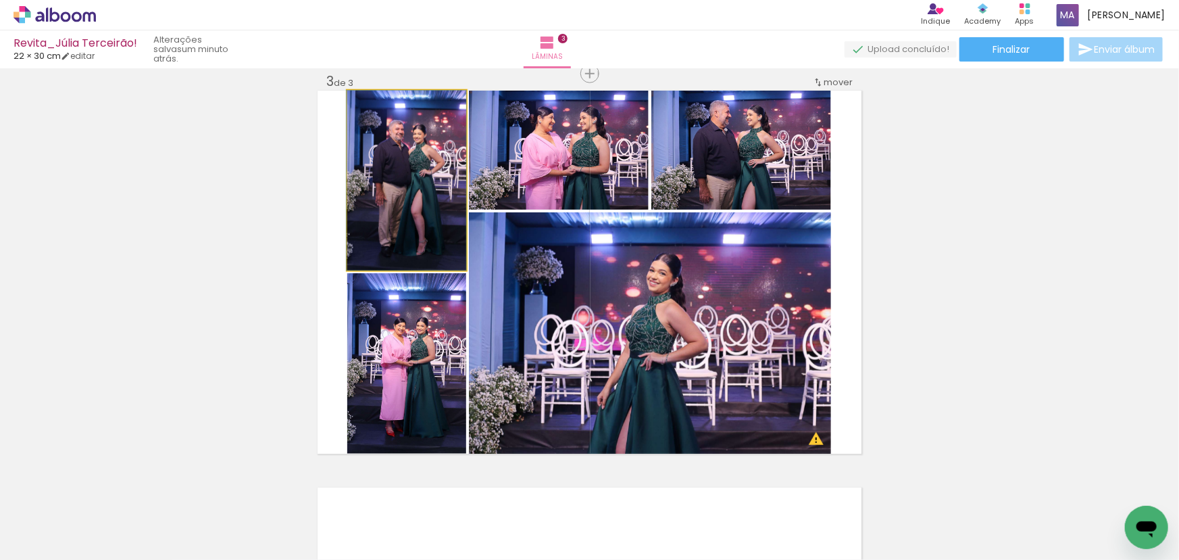
click at [393, 182] on quentale-photo at bounding box center [406, 181] width 119 height 180
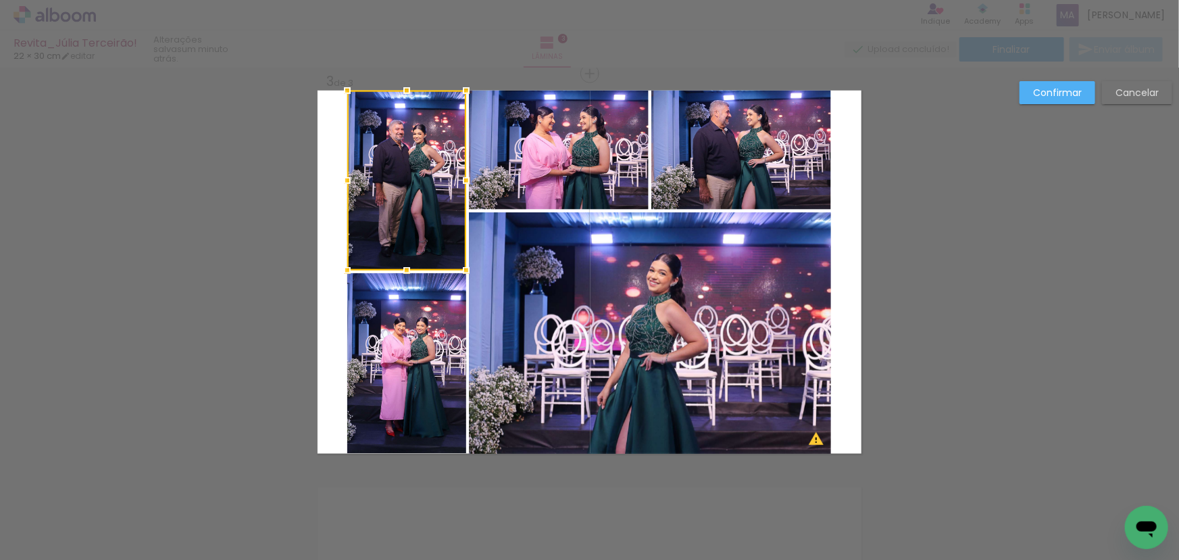
click at [541, 164] on quentale-photo at bounding box center [559, 150] width 180 height 119
click at [679, 174] on quentale-photo at bounding box center [741, 150] width 180 height 119
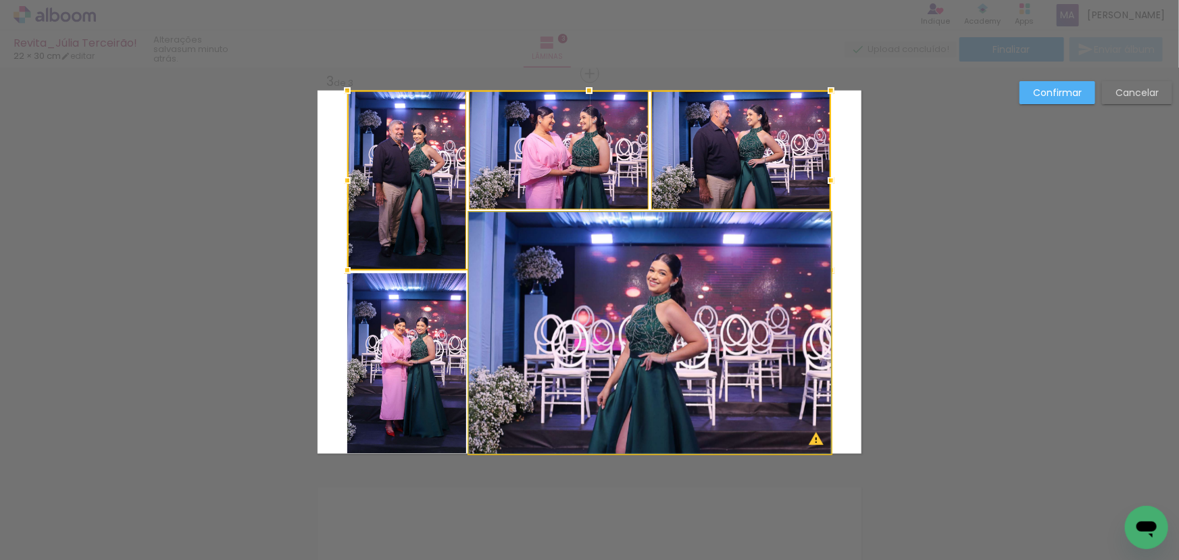
click at [655, 290] on quentale-photo at bounding box center [650, 332] width 362 height 241
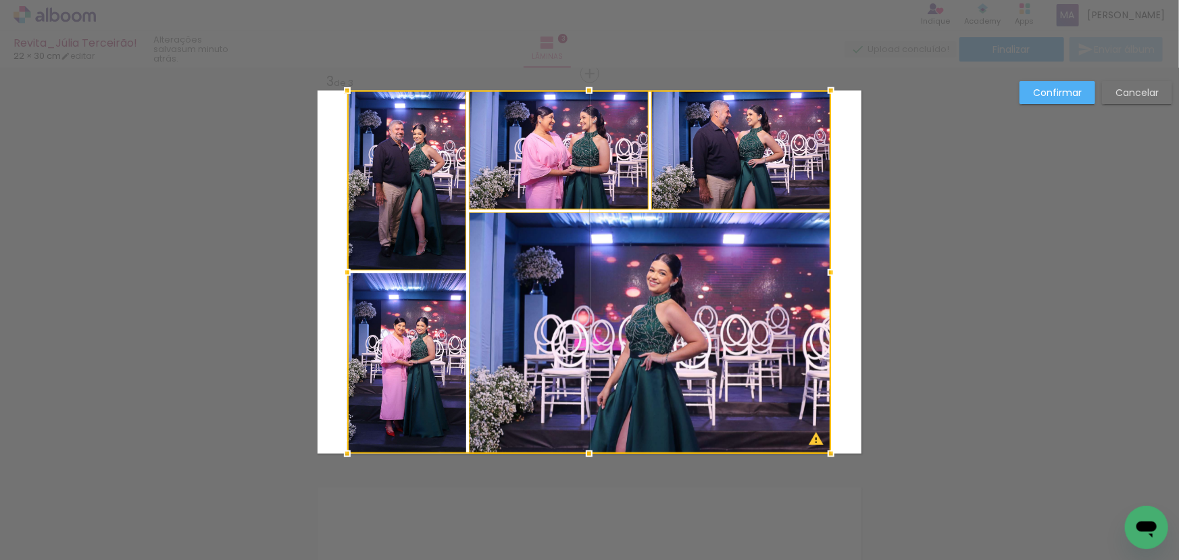
click at [429, 301] on div at bounding box center [589, 272] width 484 height 363
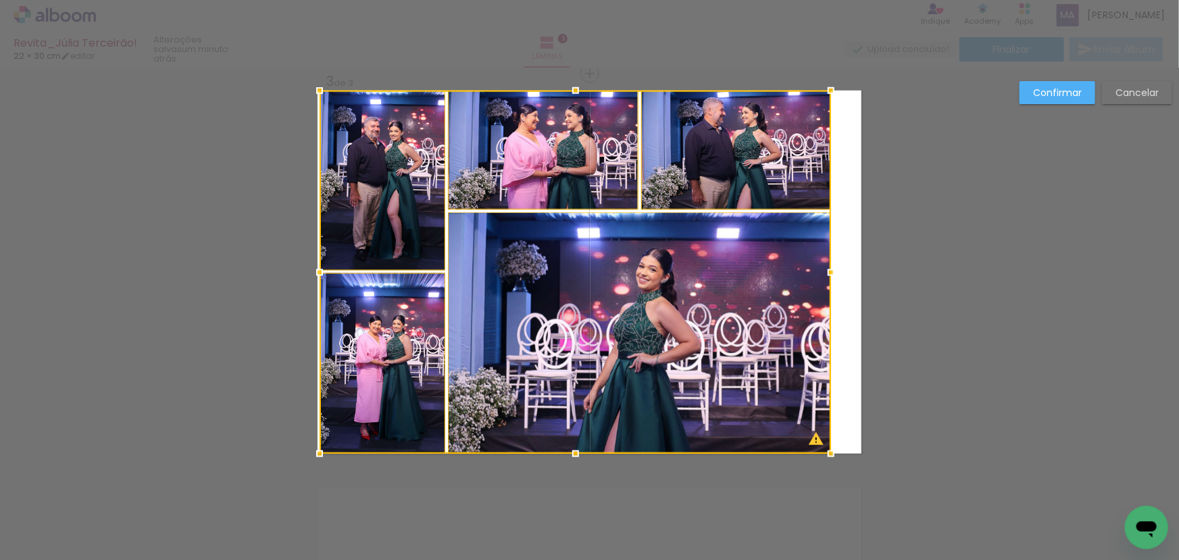
drag, startPoint x: 343, startPoint y: 272, endPoint x: 317, endPoint y: 276, distance: 26.0
click at [317, 276] on div at bounding box center [319, 272] width 27 height 27
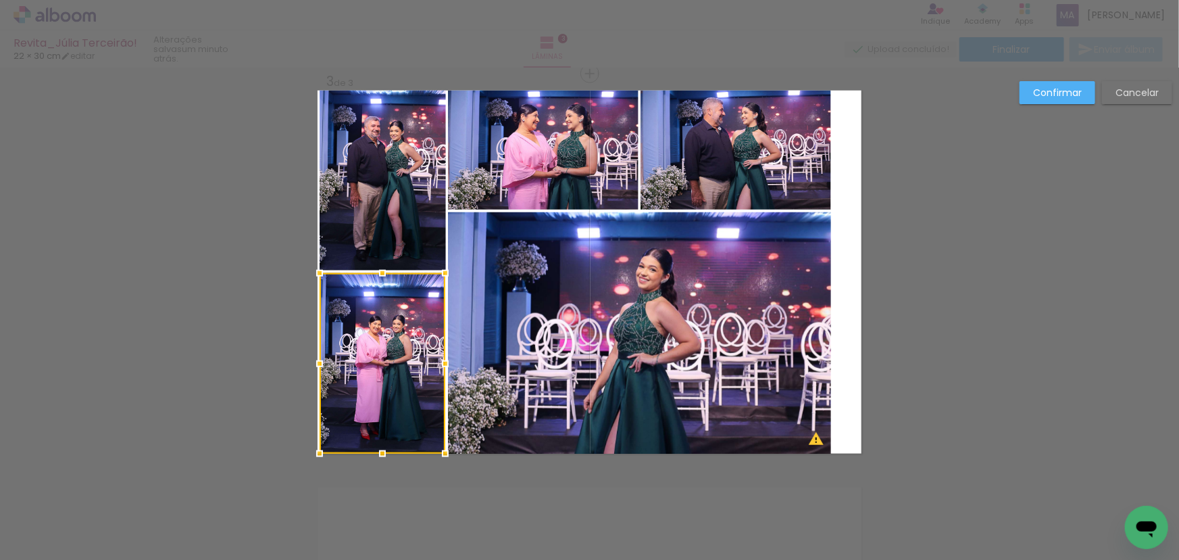
click at [345, 223] on quentale-photo at bounding box center [383, 181] width 126 height 180
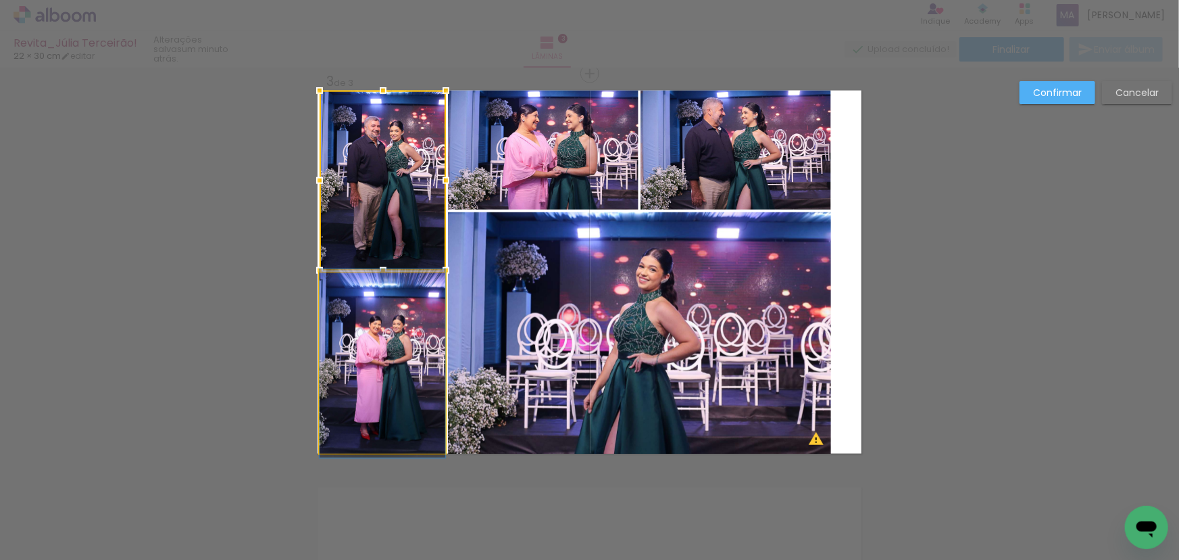
click at [365, 344] on quentale-photo at bounding box center [383, 363] width 126 height 180
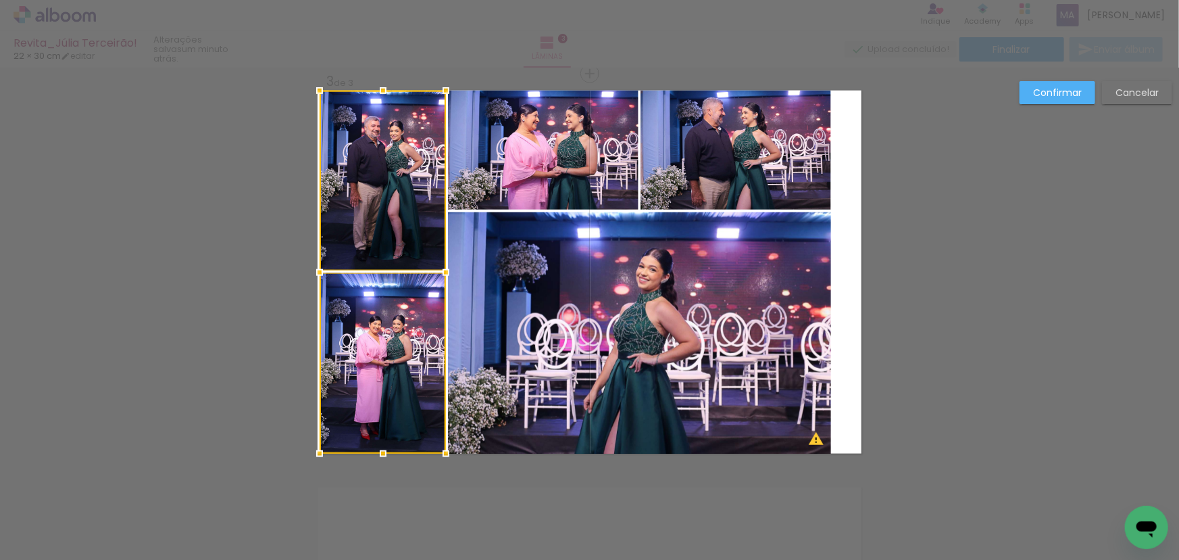
click at [558, 168] on quentale-photo at bounding box center [543, 150] width 191 height 119
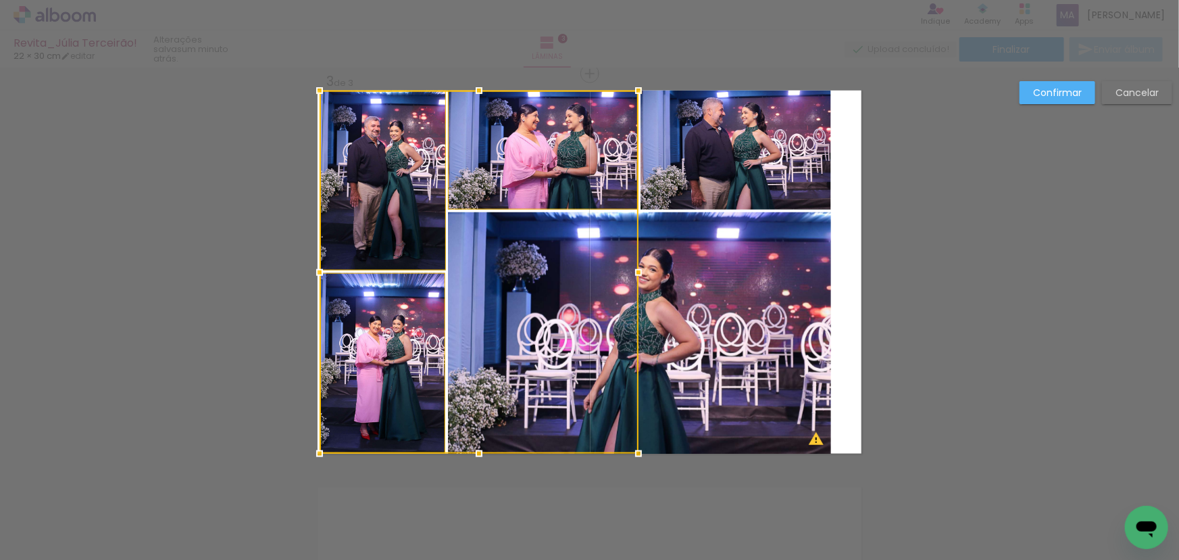
click at [591, 290] on div at bounding box center [479, 272] width 319 height 363
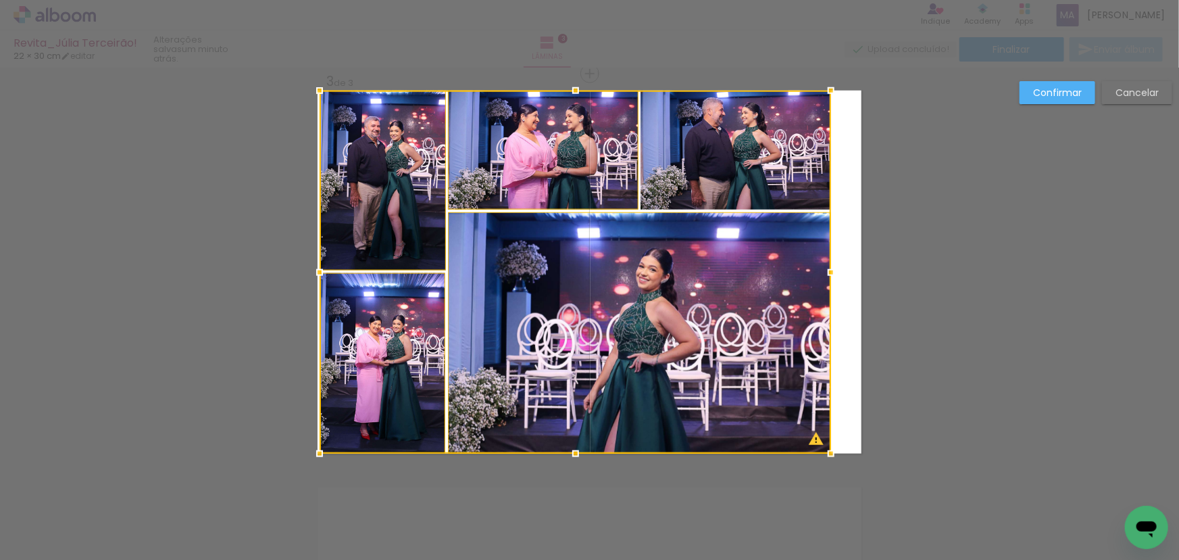
click at [734, 189] on div at bounding box center [576, 272] width 512 height 363
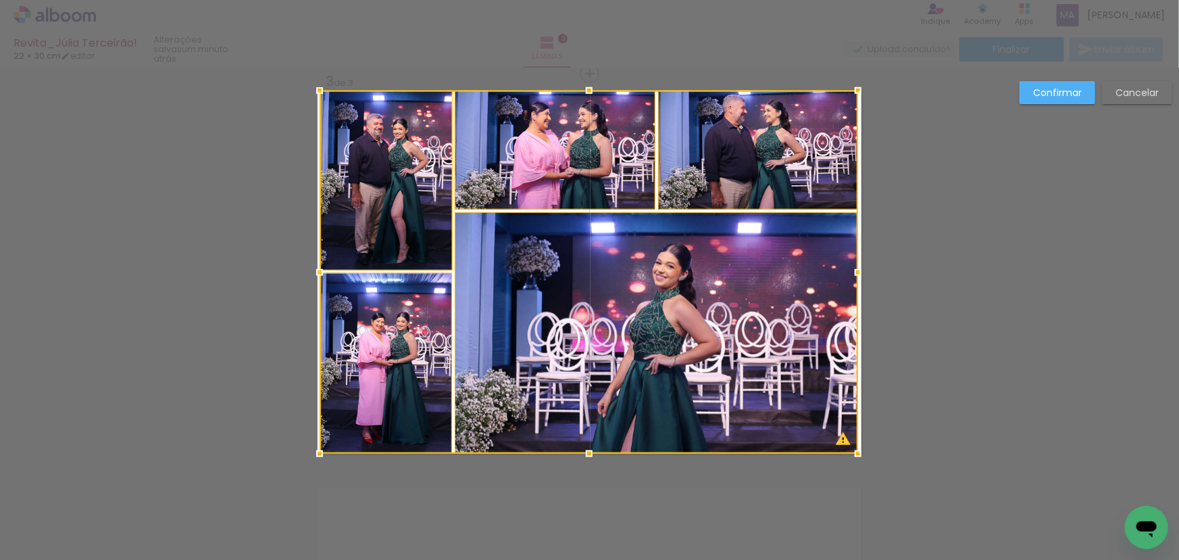
drag, startPoint x: 831, startPoint y: 270, endPoint x: 861, endPoint y: 271, distance: 30.4
click at [861, 271] on div at bounding box center [858, 272] width 27 height 27
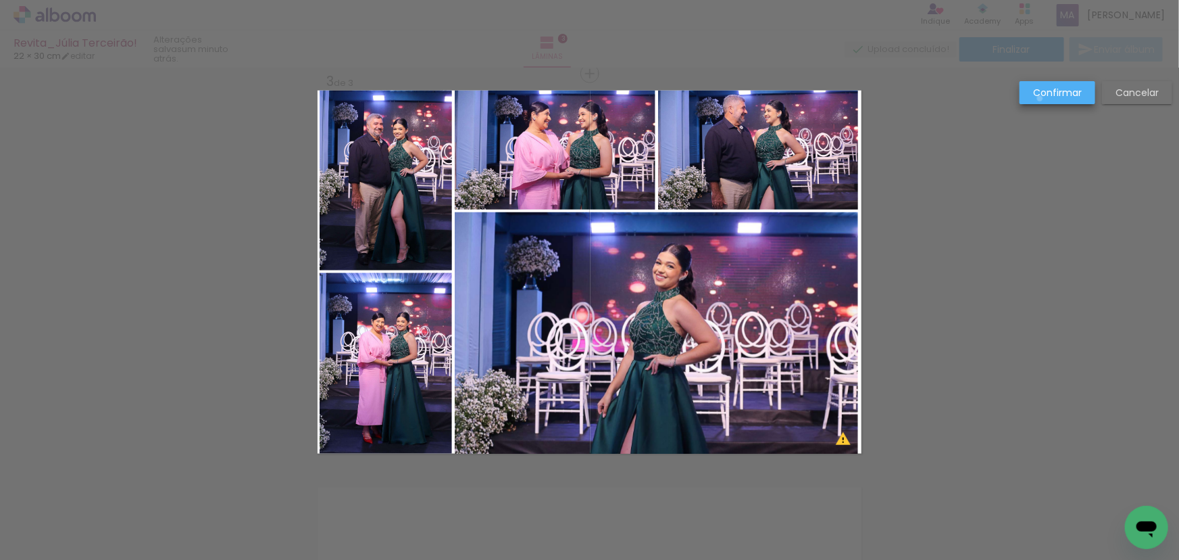
click at [1041, 99] on paper-button "Confirmar" at bounding box center [1058, 92] width 76 height 23
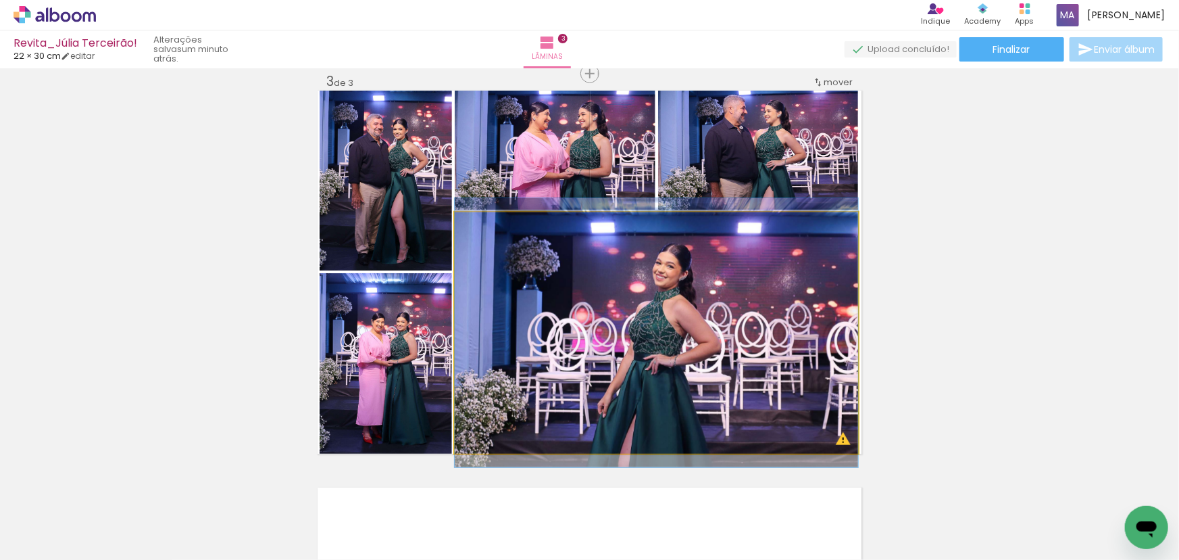
click at [764, 268] on quentale-photo at bounding box center [656, 332] width 403 height 241
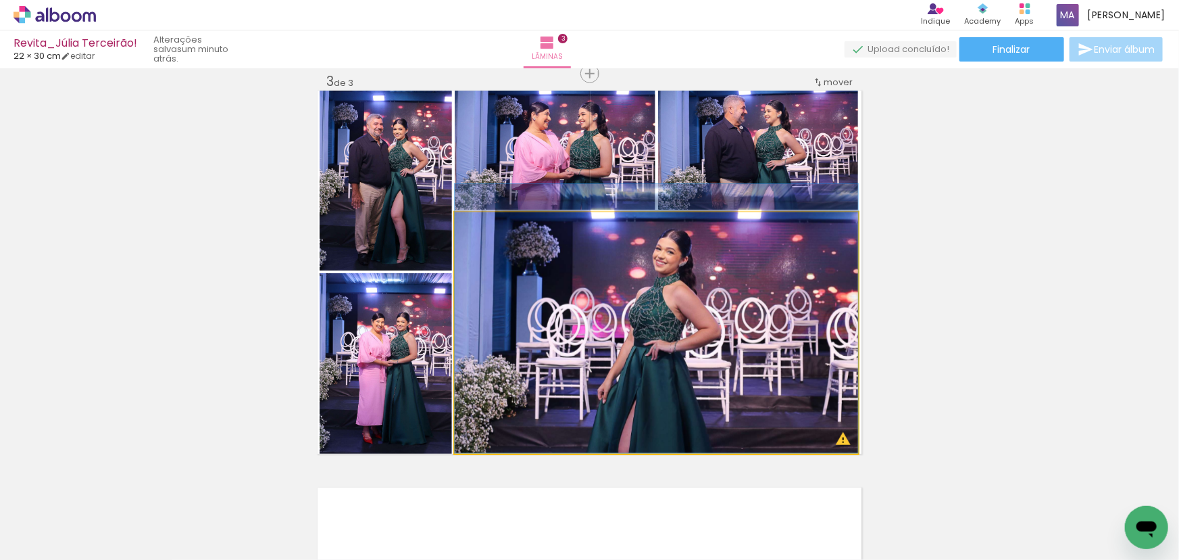
drag, startPoint x: 730, startPoint y: 295, endPoint x: 730, endPoint y: 272, distance: 22.3
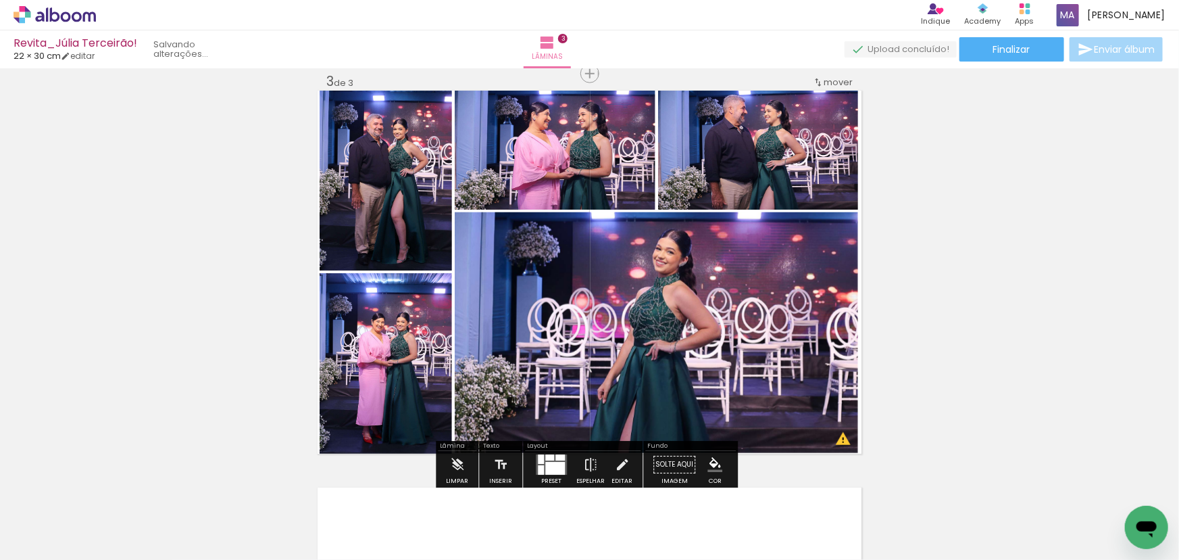
click at [746, 137] on quentale-photo at bounding box center [758, 150] width 201 height 119
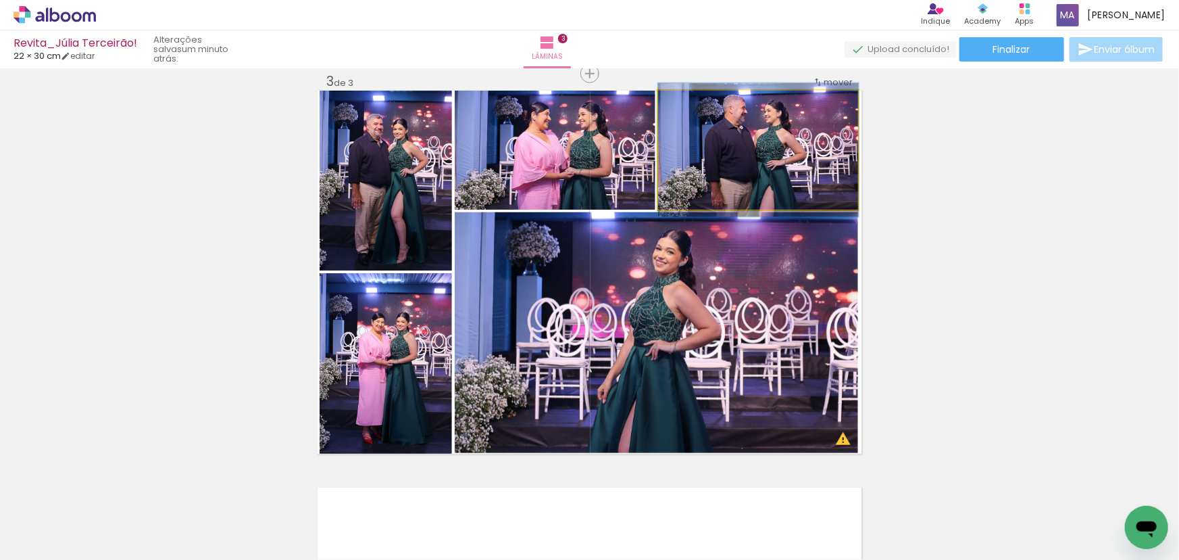
drag, startPoint x: 762, startPoint y: 145, endPoint x: 619, endPoint y: 172, distance: 145.8
click at [762, 146] on quentale-photo at bounding box center [758, 150] width 201 height 119
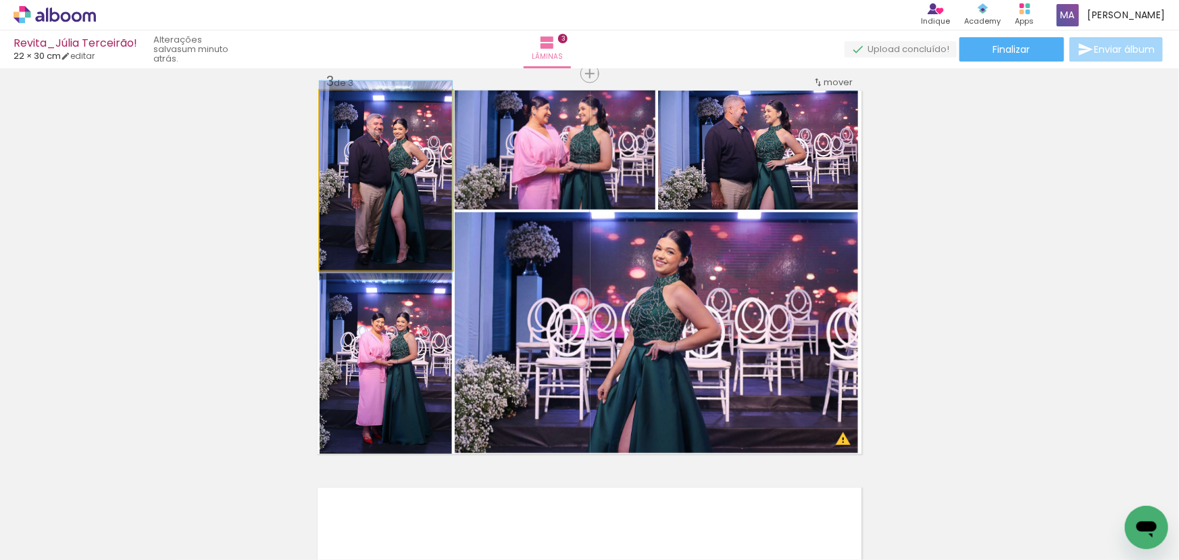
click at [394, 168] on quentale-photo at bounding box center [386, 181] width 132 height 180
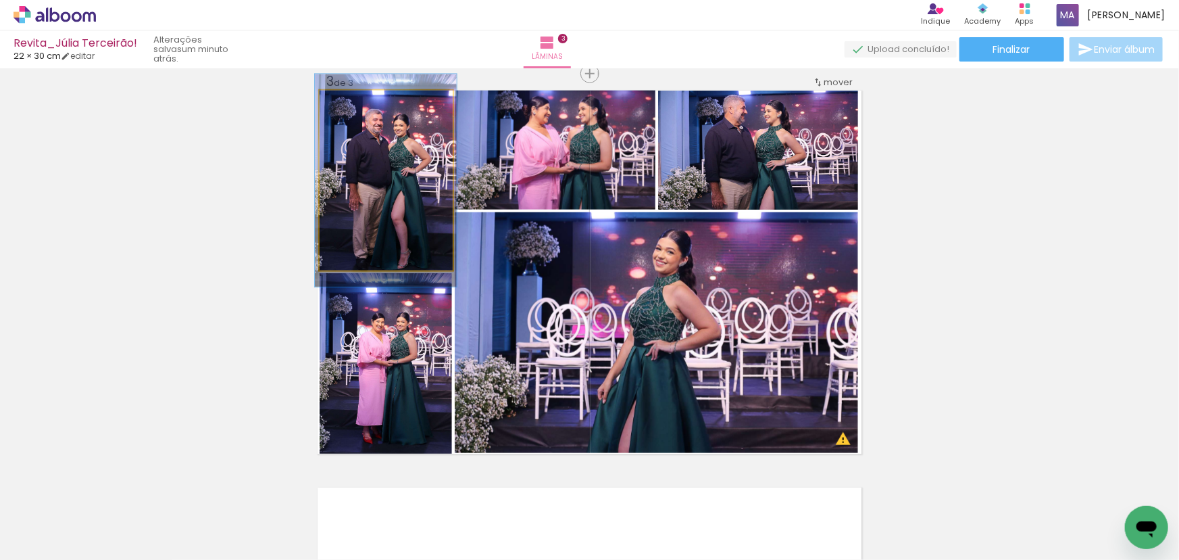
type paper-slider "107"
click at [353, 109] on div at bounding box center [355, 105] width 12 height 12
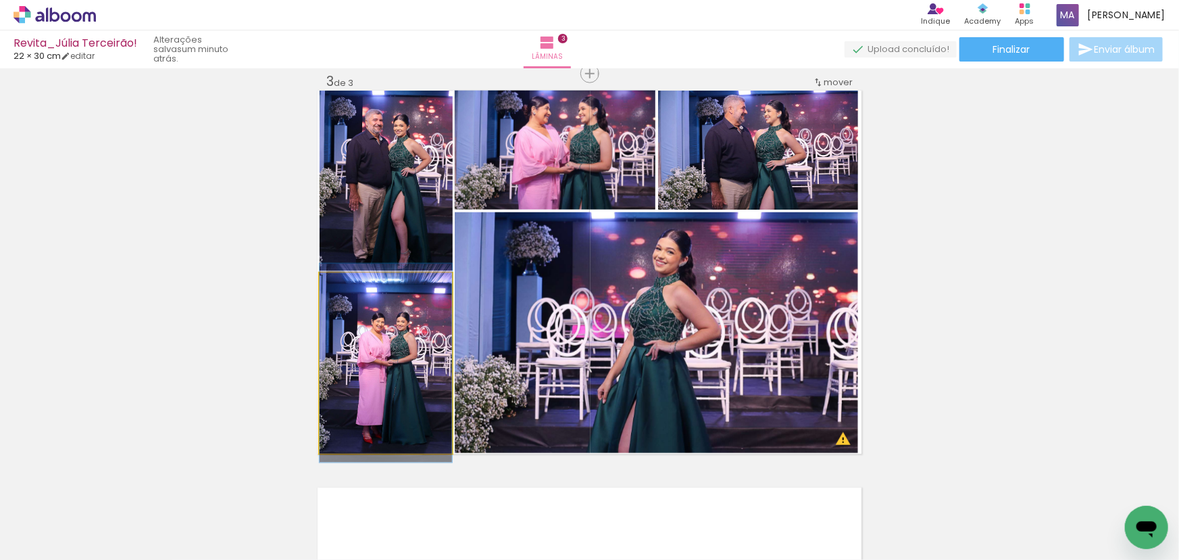
click at [371, 339] on quentale-photo at bounding box center [386, 363] width 132 height 180
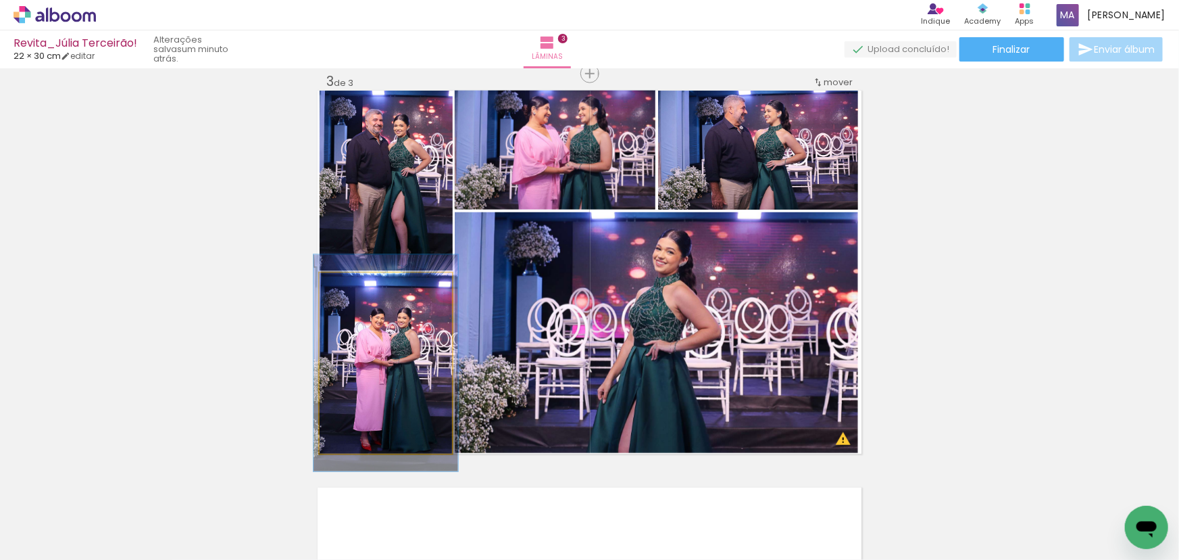
type paper-slider "109"
click at [355, 287] on div at bounding box center [356, 287] width 22 height 22
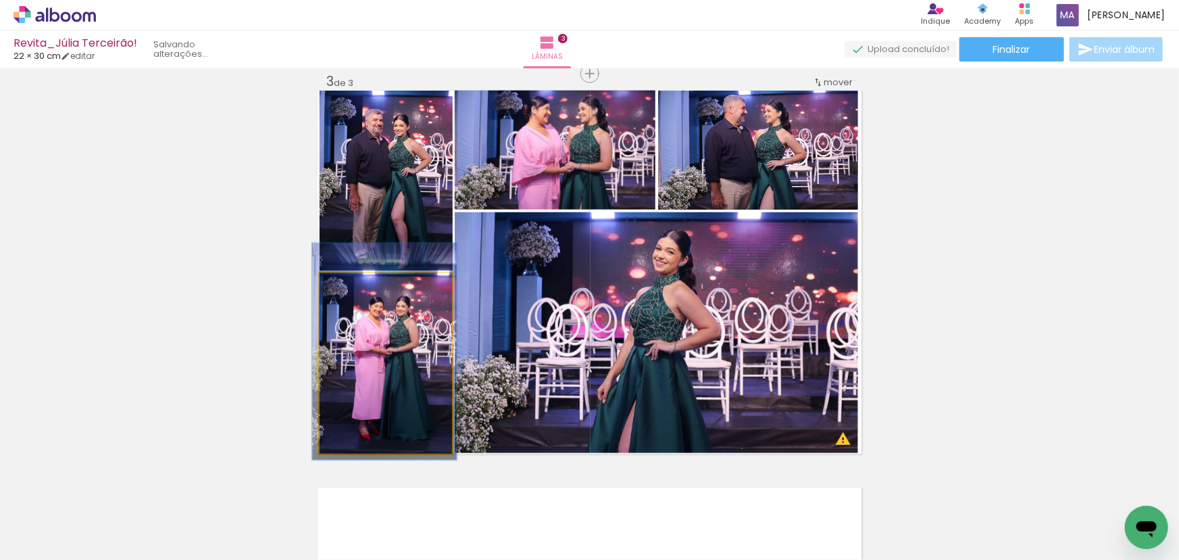
drag, startPoint x: 385, startPoint y: 351, endPoint x: 384, endPoint y: 340, distance: 11.6
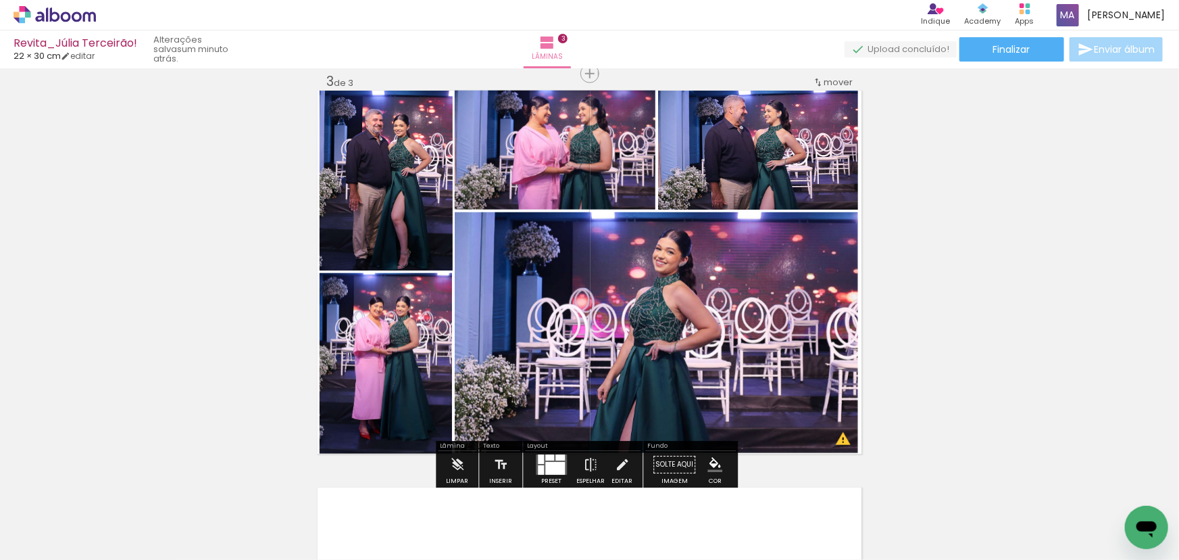
click at [960, 275] on div "Inserir lâmina 1 de 3 Inserir lâmina 2 de 3 Inserir lâmina 3 de 3 O Designbox p…" at bounding box center [589, 56] width 1179 height 1587
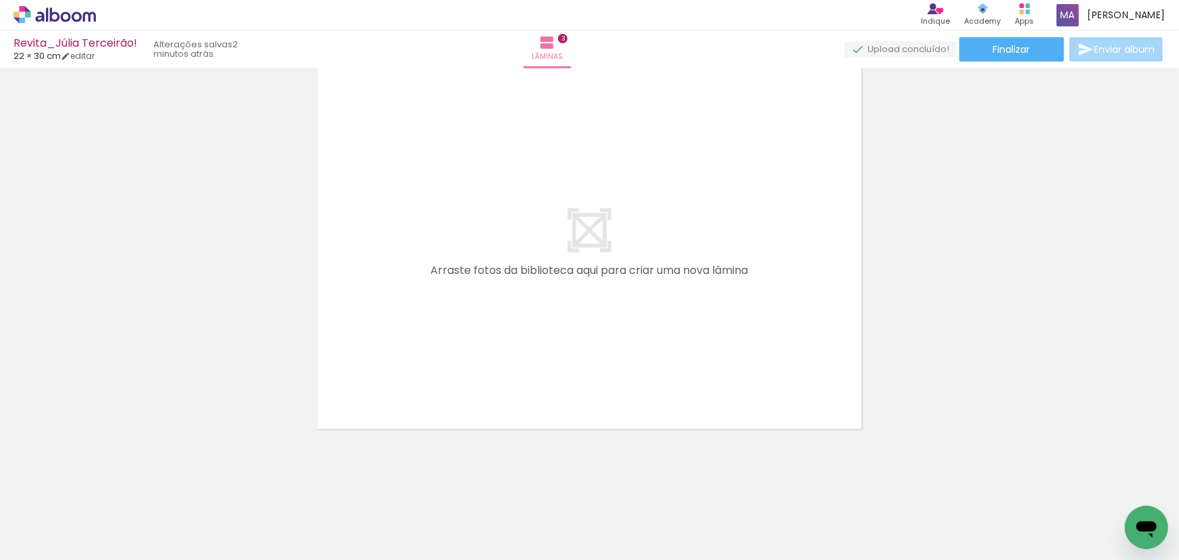
scroll to position [0, 1006]
drag, startPoint x: 575, startPoint y: 506, endPoint x: 569, endPoint y: 400, distance: 106.3
click at [570, 390] on quentale-workspace at bounding box center [589, 280] width 1179 height 560
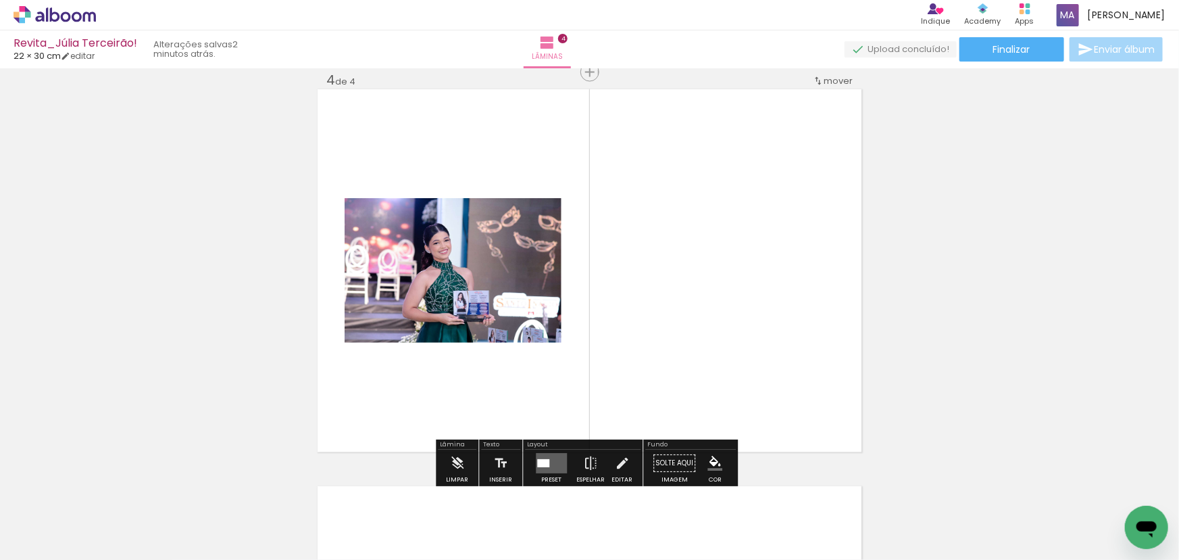
scroll to position [1207, 0]
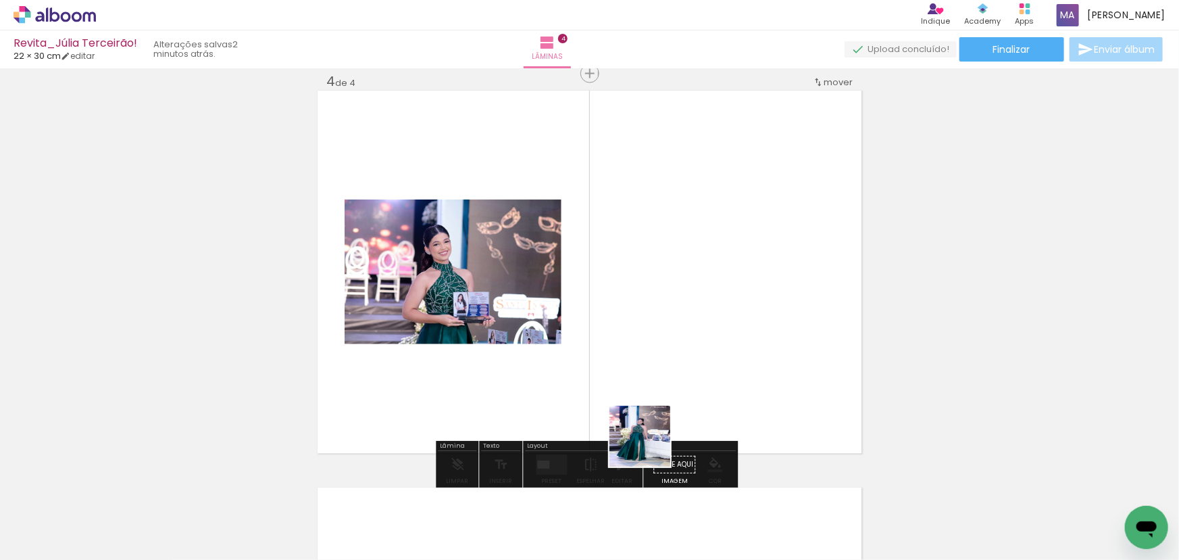
drag, startPoint x: 655, startPoint y: 476, endPoint x: 650, endPoint y: 374, distance: 102.8
click at [647, 389] on quentale-workspace at bounding box center [589, 280] width 1179 height 560
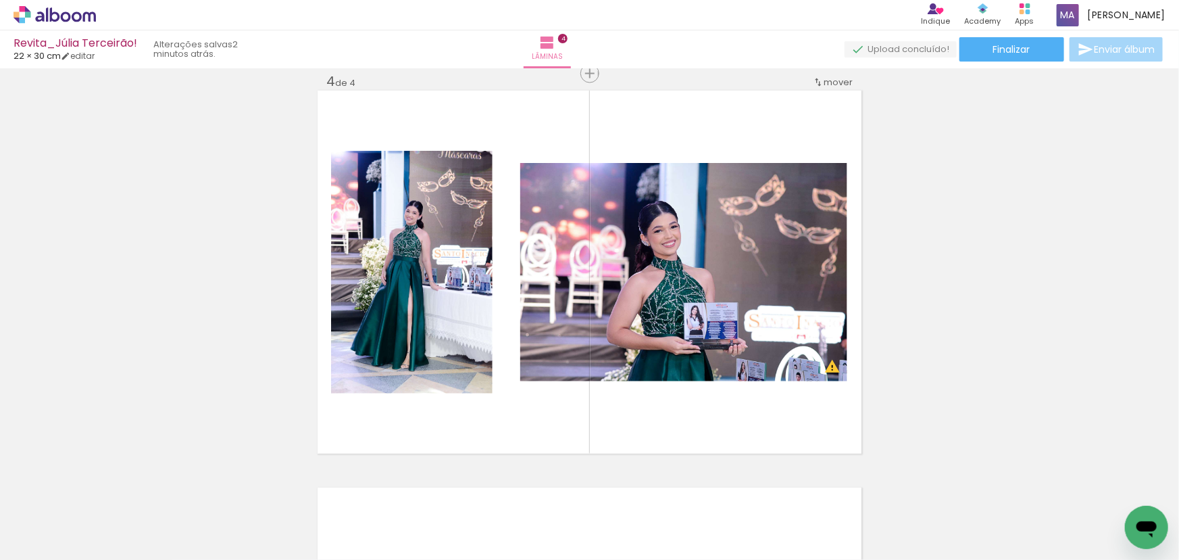
scroll to position [0, 422]
drag, startPoint x: 331, startPoint y: 522, endPoint x: 466, endPoint y: 383, distance: 194.0
click at [466, 383] on quentale-workspace at bounding box center [589, 280] width 1179 height 560
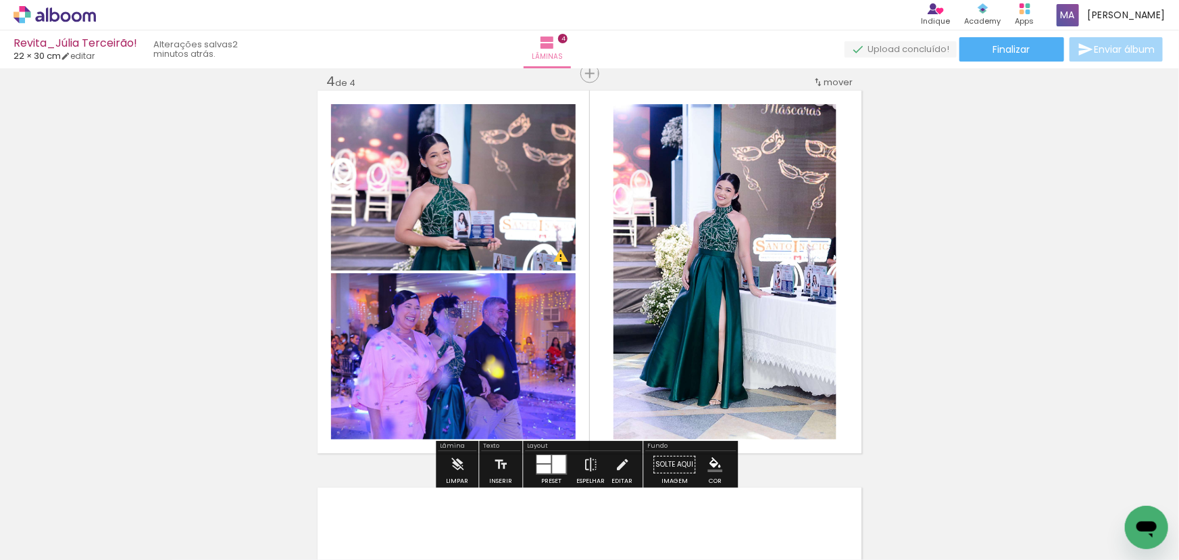
drag, startPoint x: 422, startPoint y: 504, endPoint x: 581, endPoint y: 362, distance: 212.9
click at [578, 365] on quentale-workspace at bounding box center [589, 280] width 1179 height 560
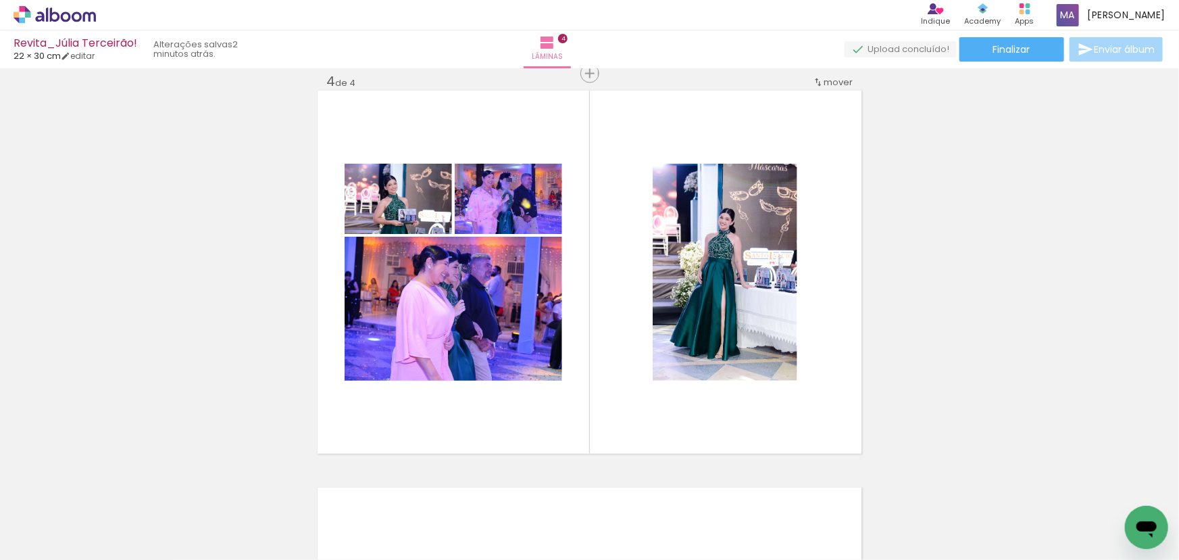
scroll to position [0, 841]
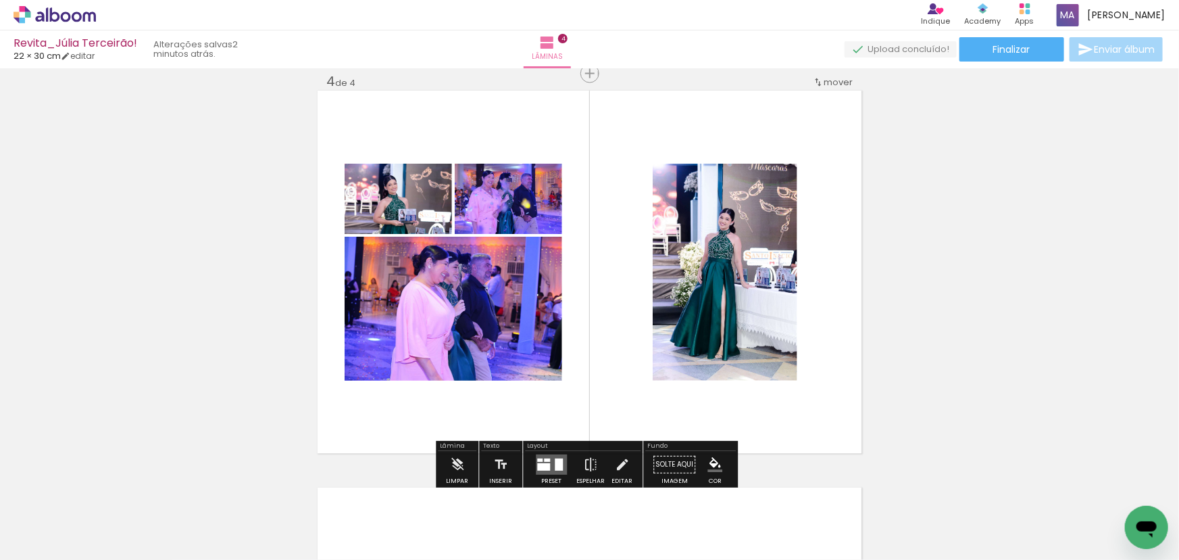
click at [544, 464] on div at bounding box center [543, 467] width 13 height 7
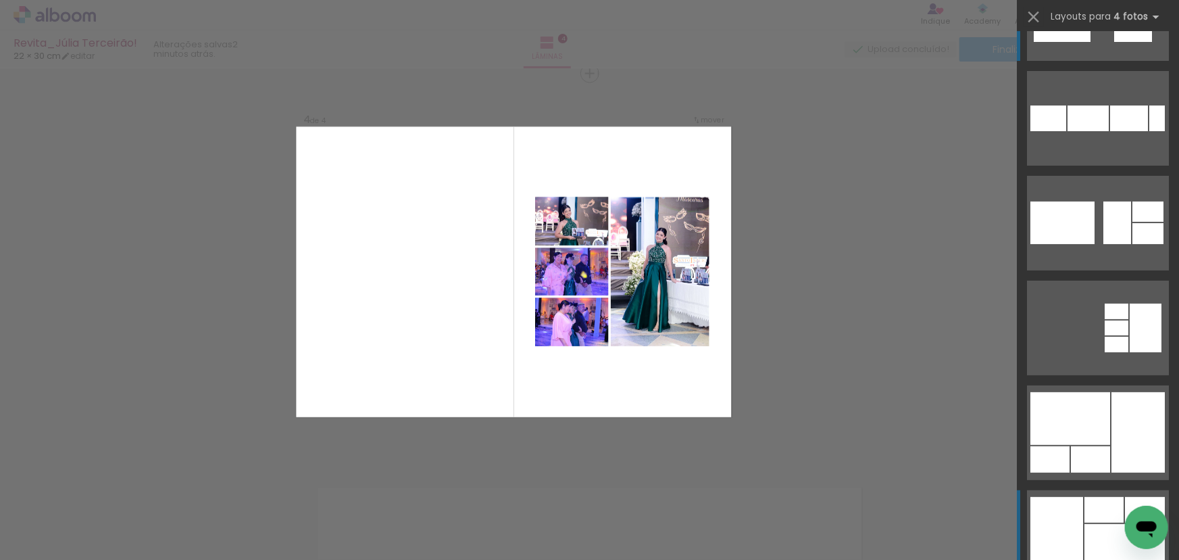
scroll to position [122, 0]
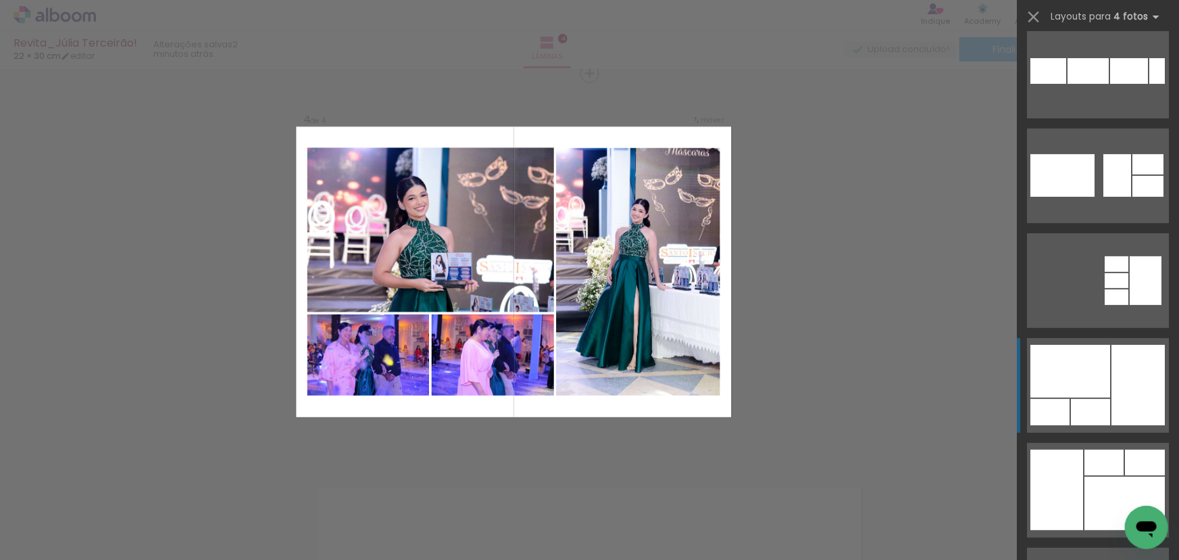
click at [1109, 84] on div at bounding box center [1088, 71] width 41 height 26
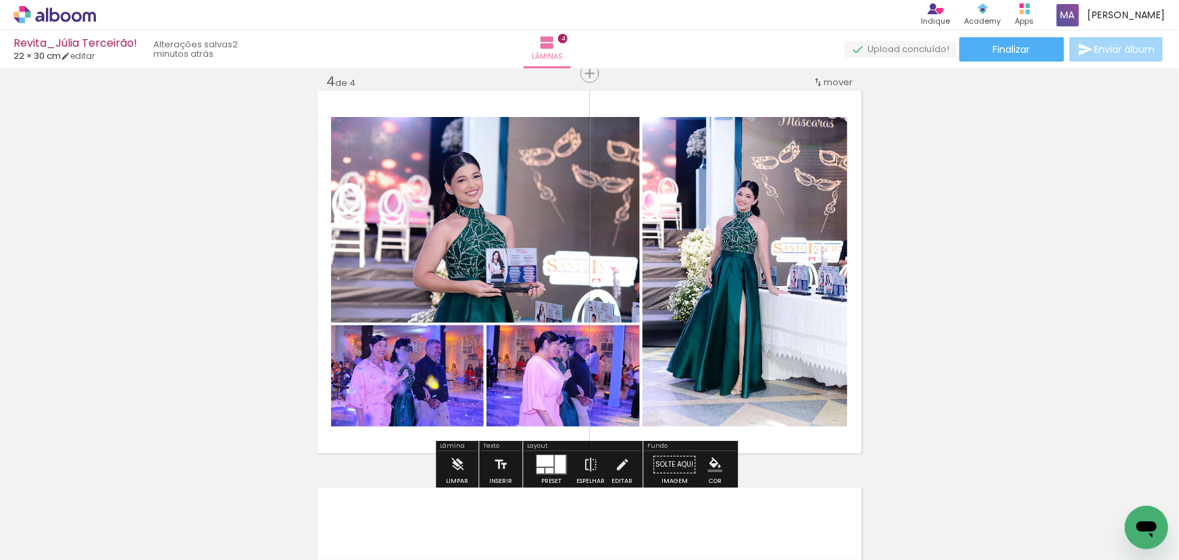
click at [479, 264] on quentale-photo at bounding box center [485, 219] width 309 height 205
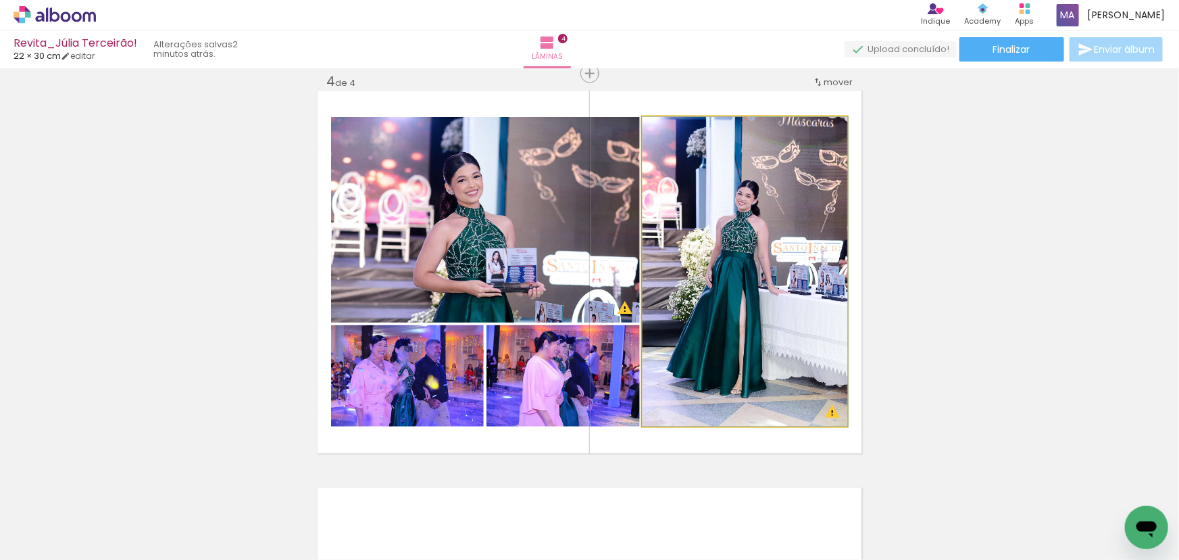
click at [707, 279] on quentale-photo at bounding box center [745, 272] width 205 height 310
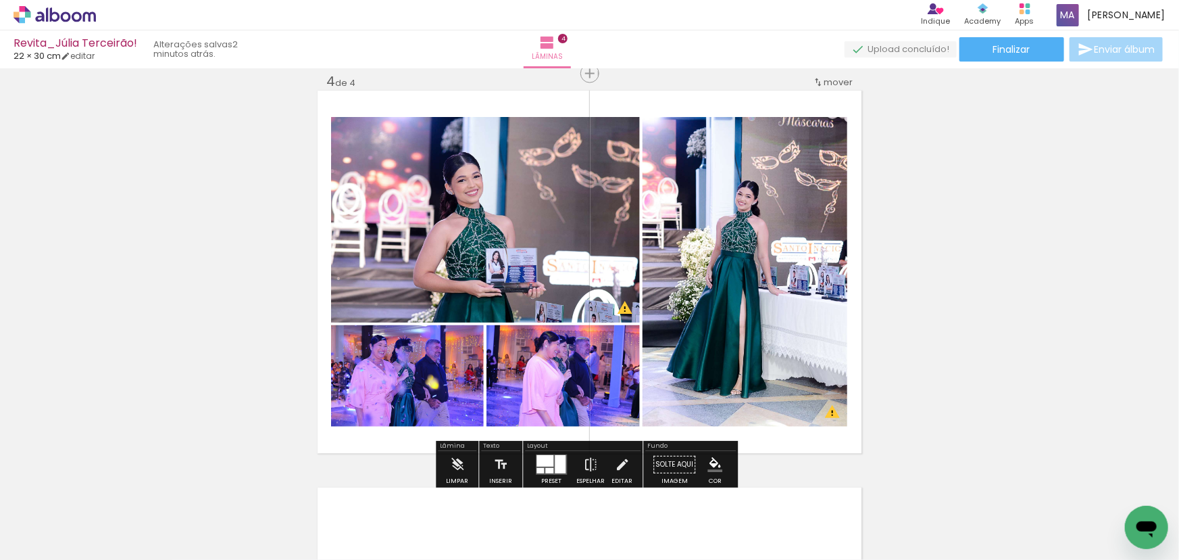
click at [591, 353] on quentale-photo at bounding box center [563, 375] width 153 height 101
click at [591, 466] on iron-icon at bounding box center [590, 464] width 15 height 27
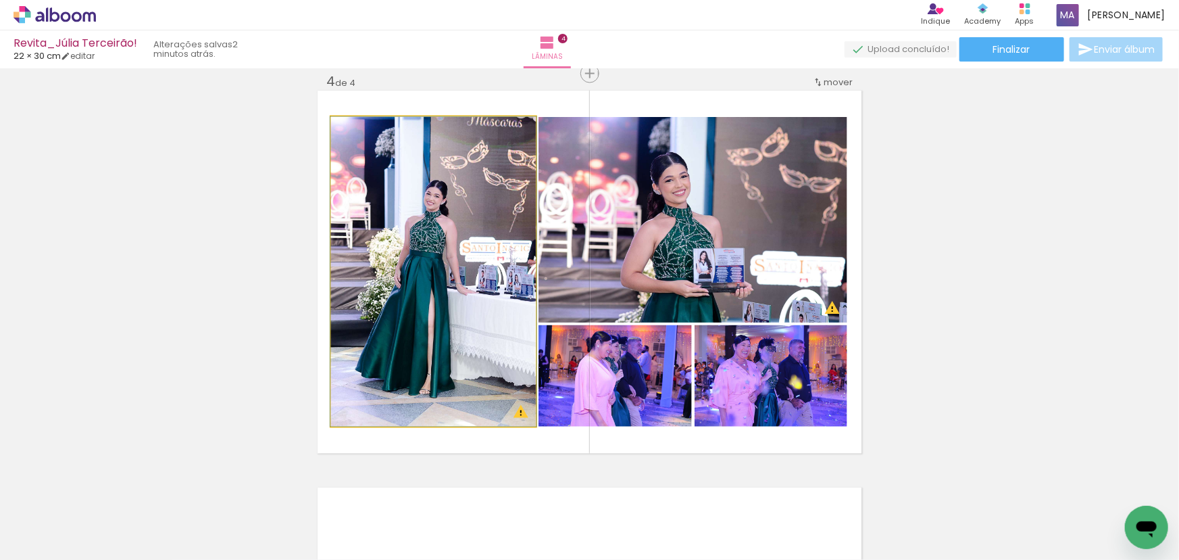
click at [470, 230] on quentale-photo at bounding box center [433, 272] width 205 height 310
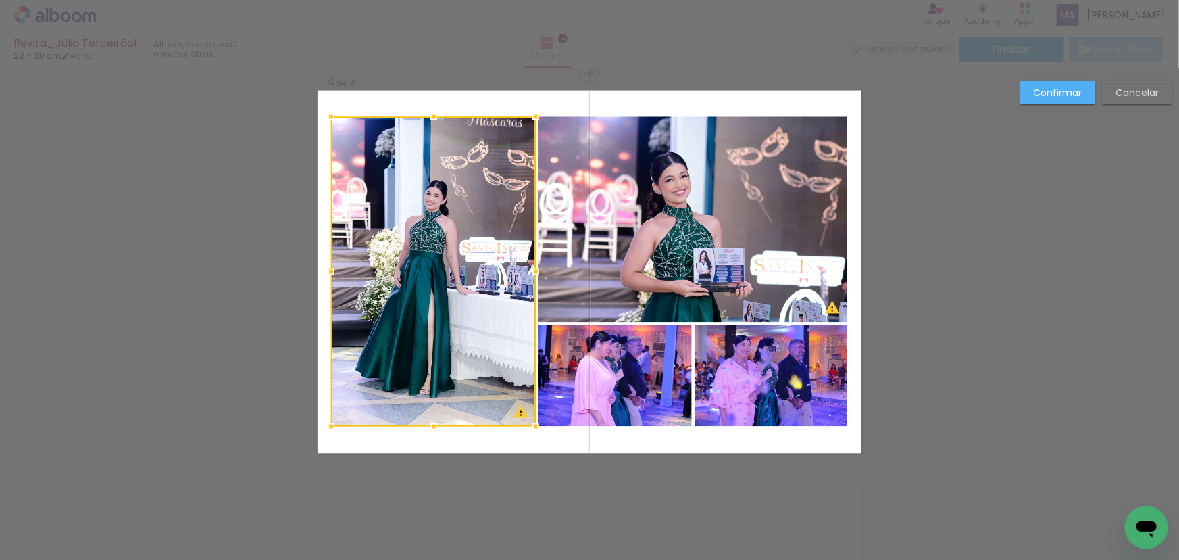
click at [633, 226] on quentale-photo at bounding box center [693, 219] width 309 height 205
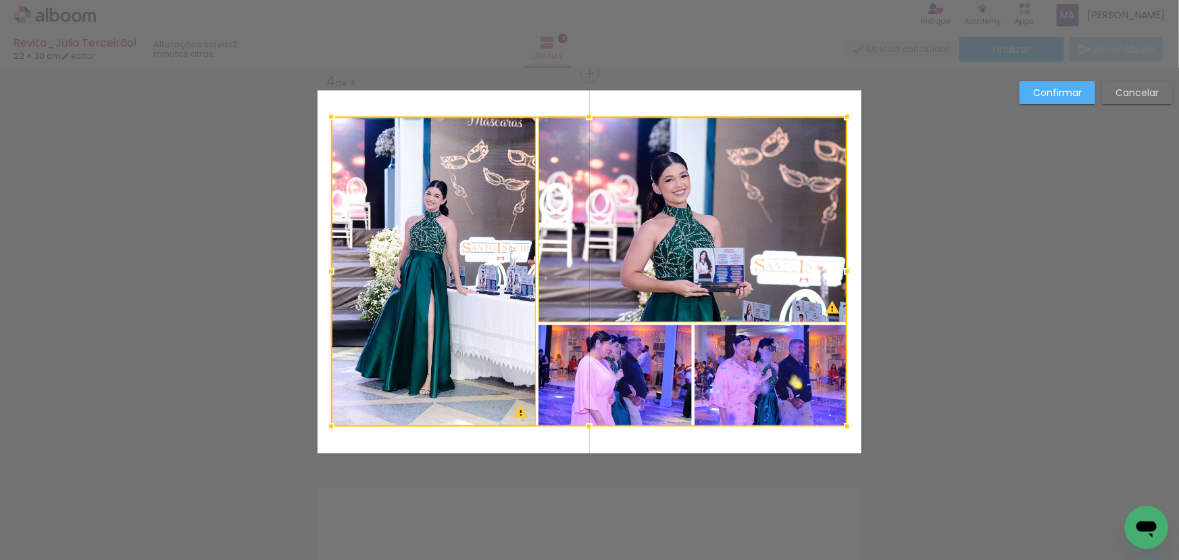
click at [648, 372] on div at bounding box center [589, 272] width 516 height 310
click at [726, 373] on div at bounding box center [589, 272] width 516 height 310
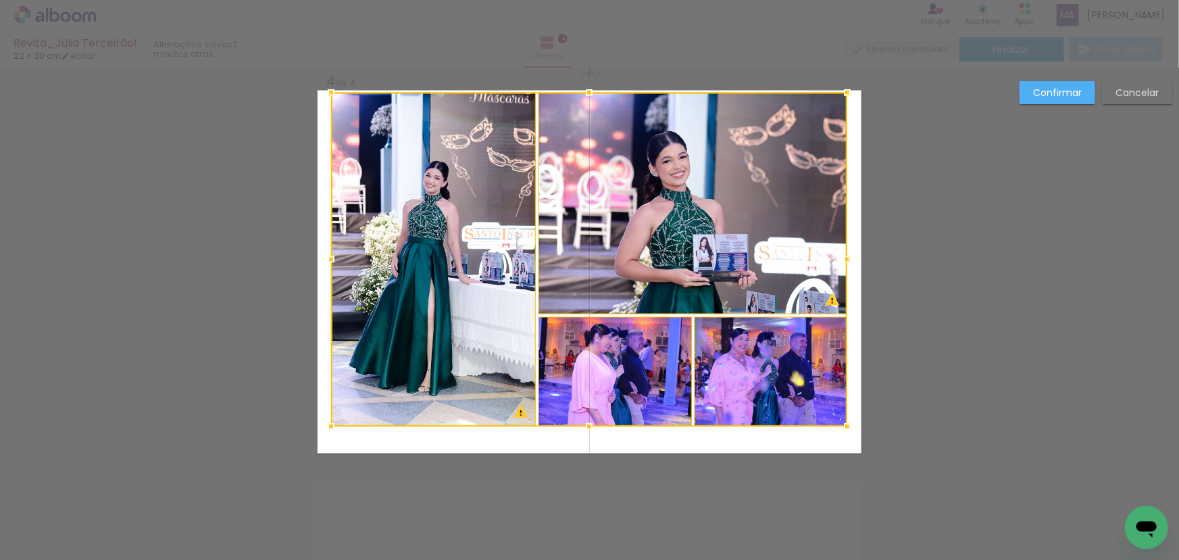
drag, startPoint x: 585, startPoint y: 115, endPoint x: 586, endPoint y: 94, distance: 21.0
click at [586, 94] on div at bounding box center [589, 92] width 27 height 27
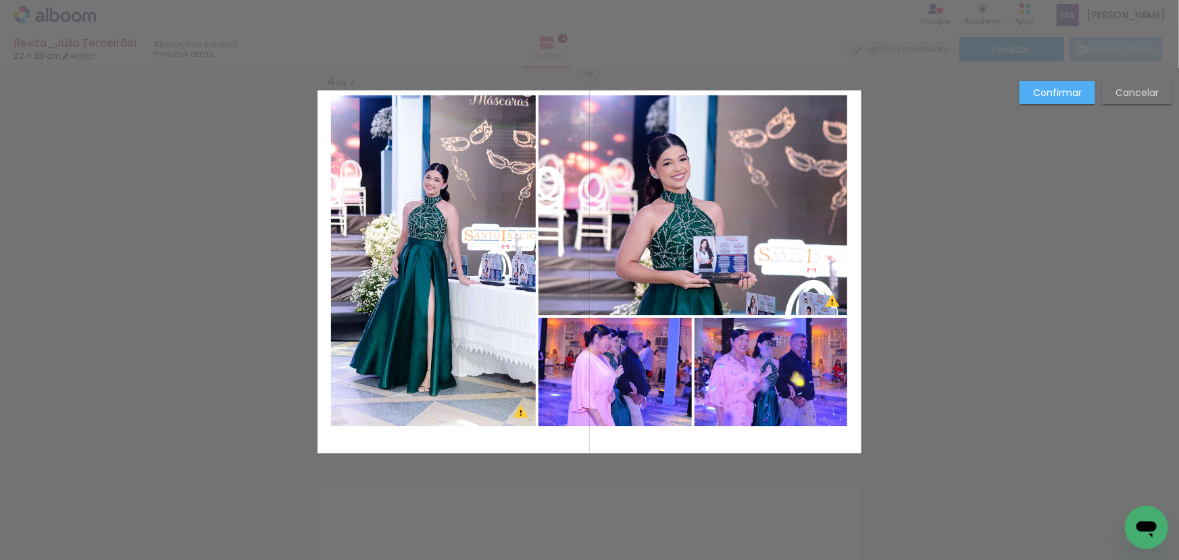
click at [455, 253] on quentale-photo at bounding box center [433, 260] width 205 height 331
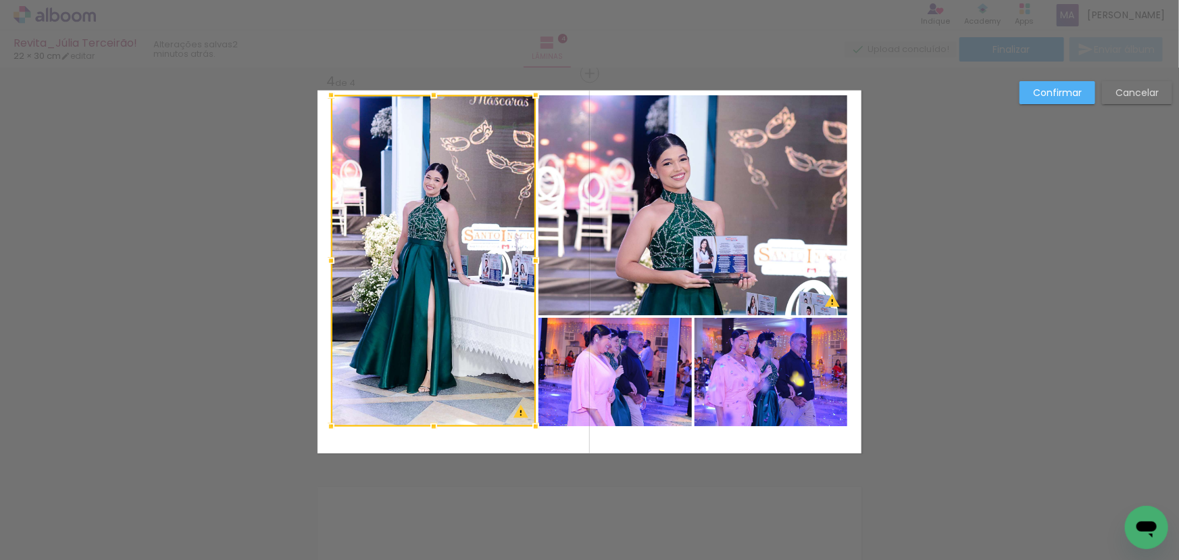
click at [611, 246] on quentale-photo at bounding box center [693, 205] width 309 height 220
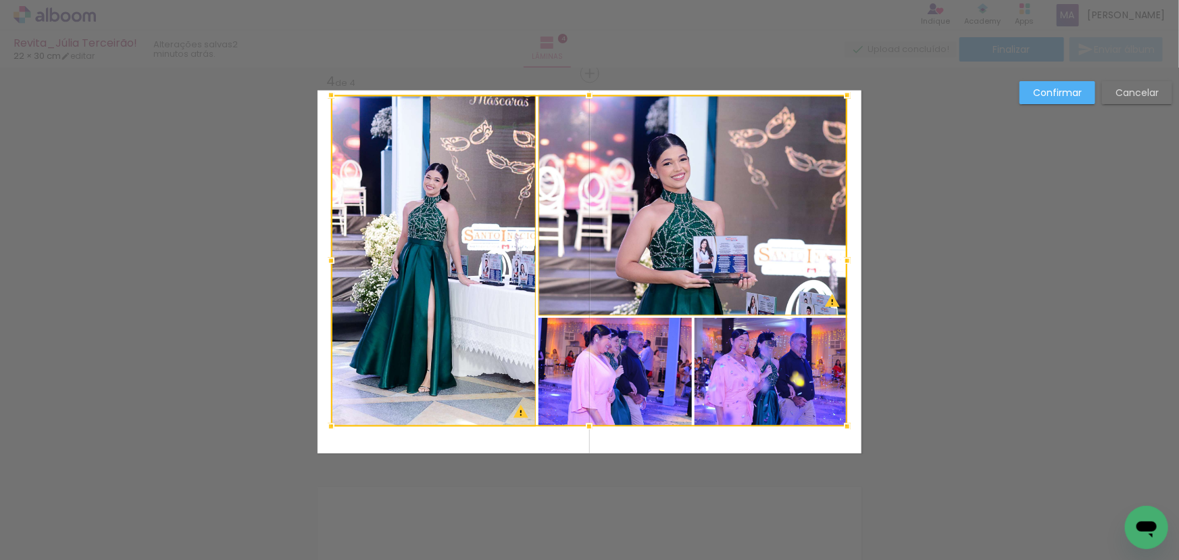
click at [606, 371] on div at bounding box center [589, 260] width 516 height 331
click at [730, 389] on div at bounding box center [589, 260] width 516 height 331
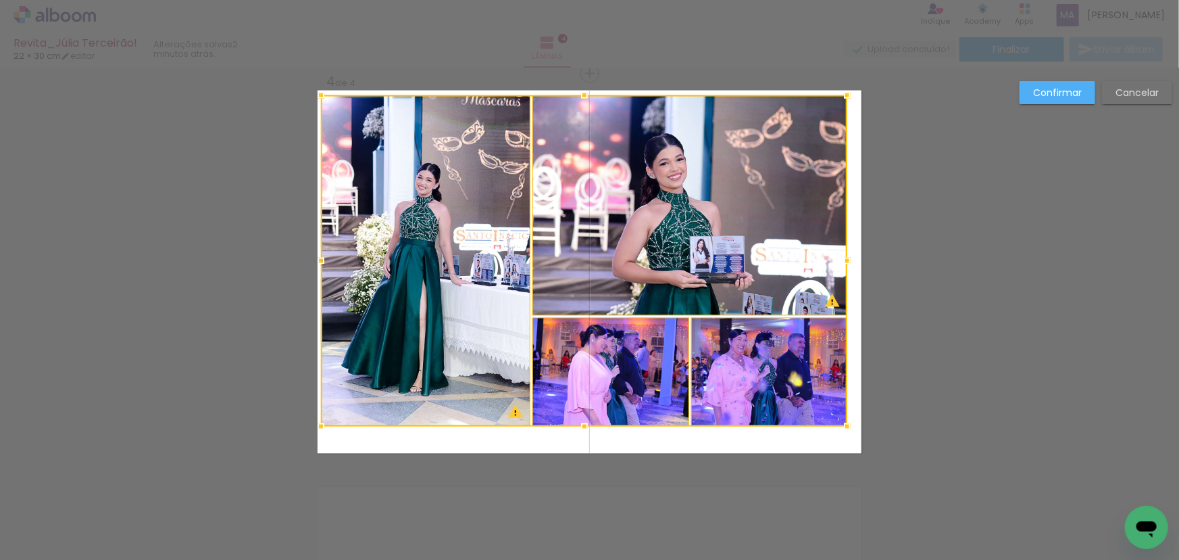
drag, startPoint x: 330, startPoint y: 262, endPoint x: 320, endPoint y: 265, distance: 10.7
click at [320, 265] on div at bounding box center [320, 260] width 27 height 27
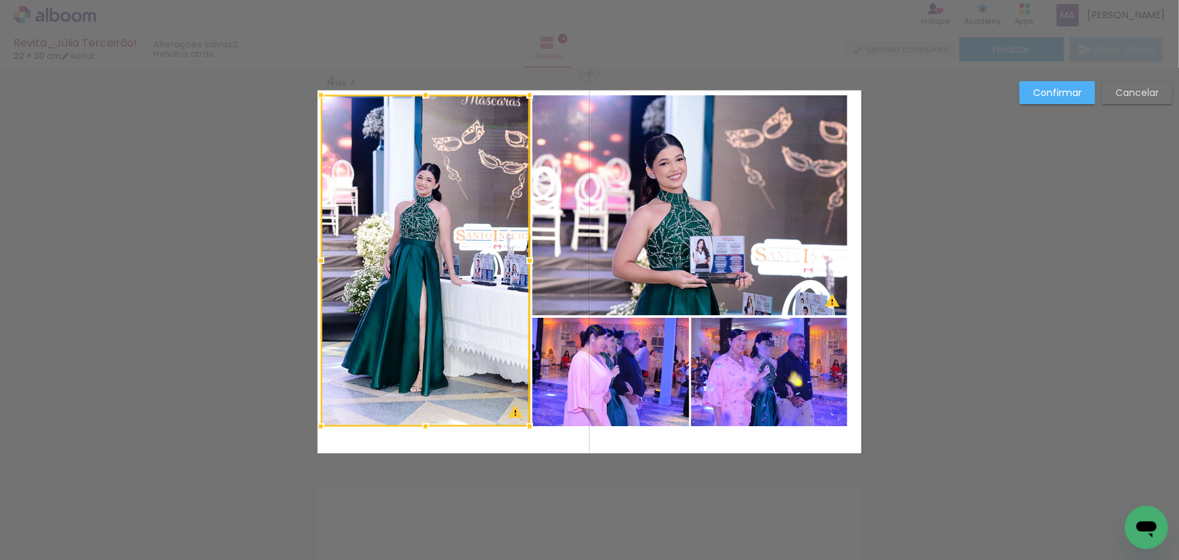
click at [437, 225] on div at bounding box center [425, 260] width 209 height 331
click at [631, 222] on quentale-photo at bounding box center [690, 205] width 315 height 220
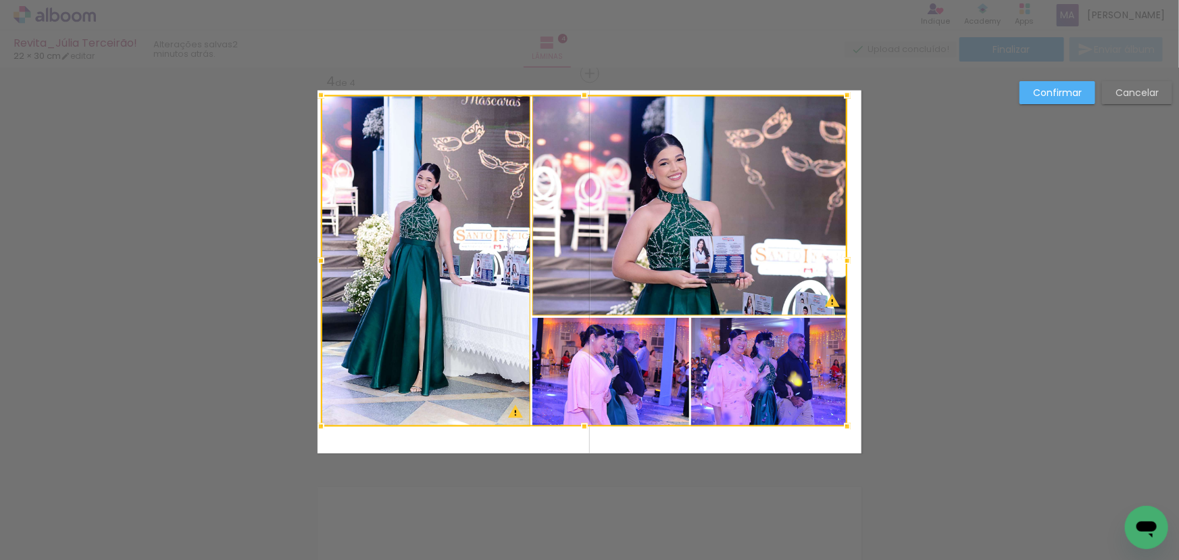
click at [622, 353] on div at bounding box center [584, 260] width 526 height 331
click at [756, 378] on div at bounding box center [584, 260] width 526 height 331
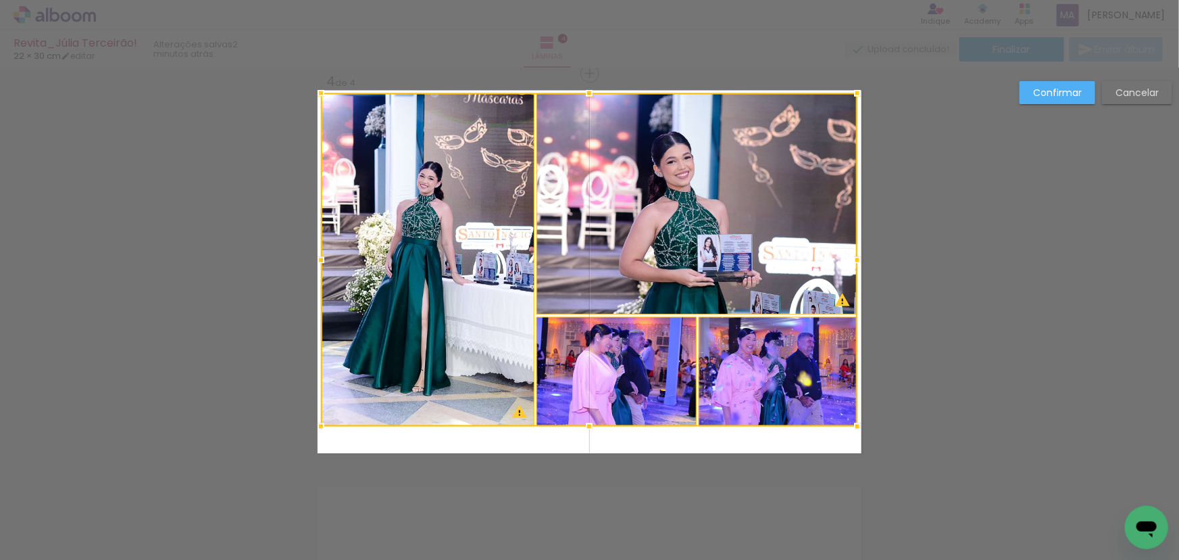
drag, startPoint x: 844, startPoint y: 92, endPoint x: 854, endPoint y: 90, distance: 10.3
click at [854, 90] on div at bounding box center [857, 93] width 27 height 27
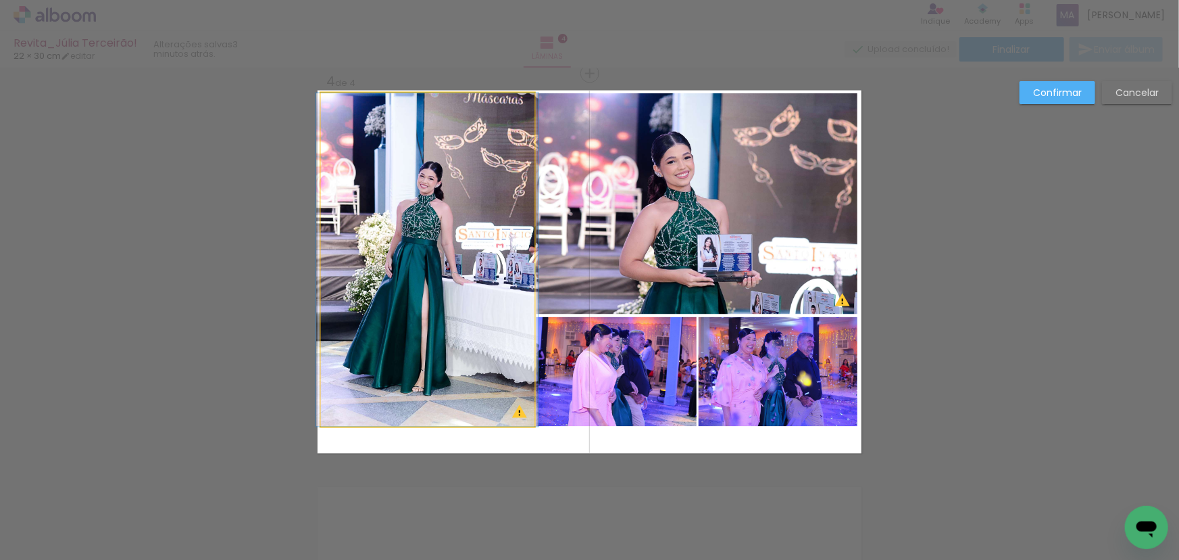
click at [424, 345] on quentale-photo at bounding box center [427, 259] width 213 height 333
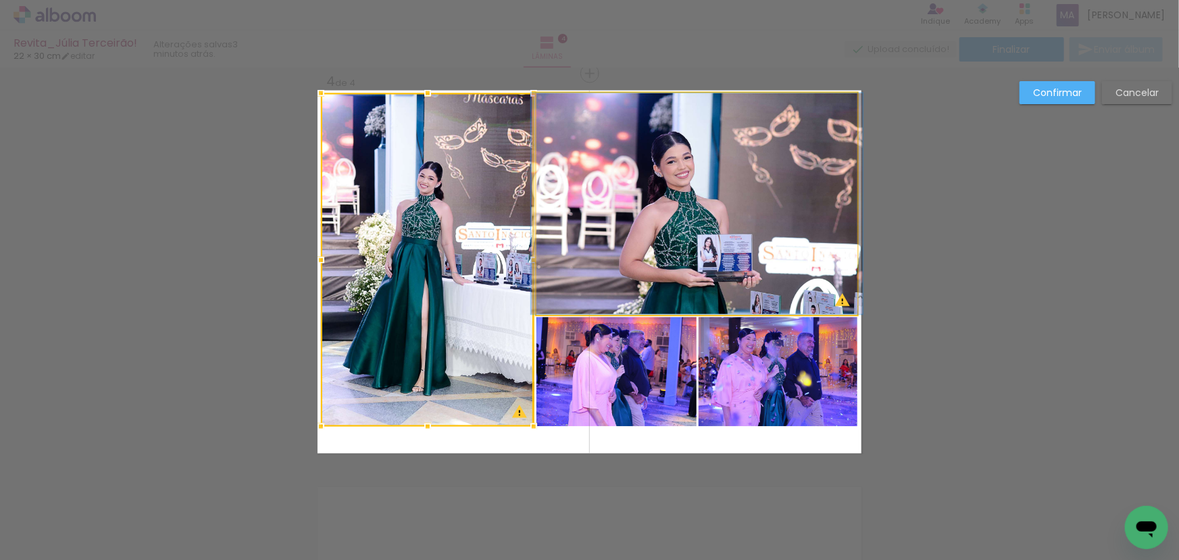
click at [634, 260] on quentale-photo at bounding box center [697, 203] width 321 height 221
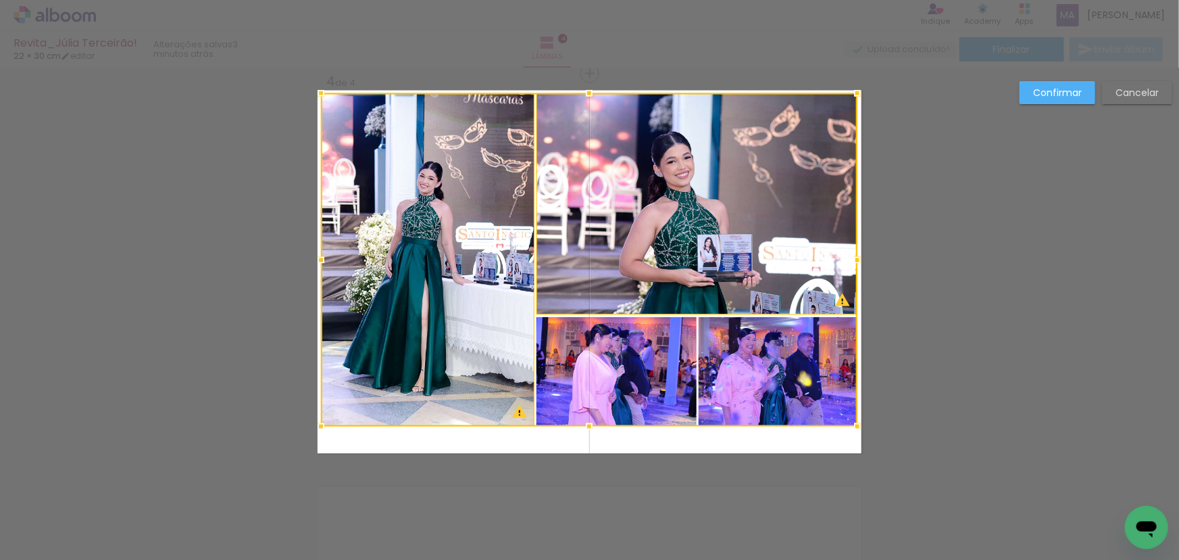
click at [633, 358] on div at bounding box center [589, 259] width 537 height 333
click at [764, 383] on div at bounding box center [589, 259] width 537 height 333
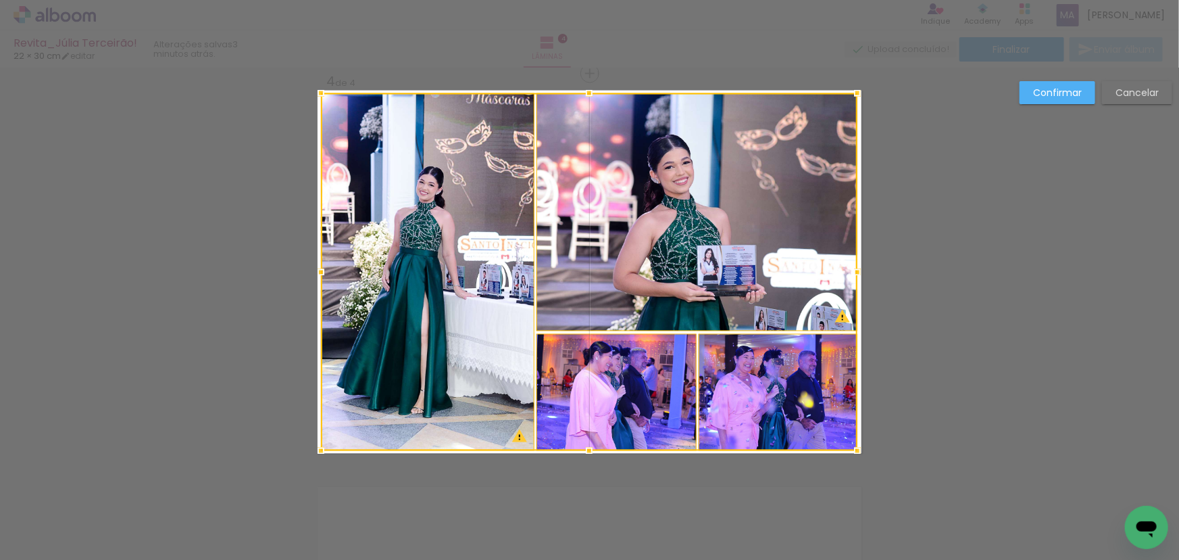
drag, startPoint x: 584, startPoint y: 424, endPoint x: 583, endPoint y: 447, distance: 23.7
click at [583, 447] on div at bounding box center [589, 450] width 27 height 27
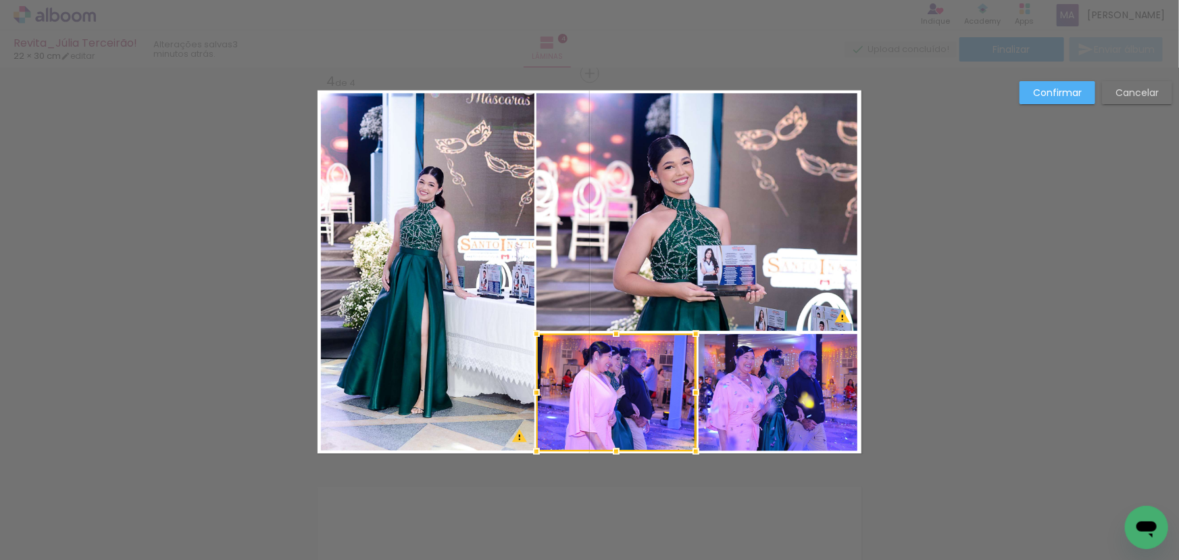
click at [0, 0] on slot "Confirmar" at bounding box center [0, 0] width 0 height 0
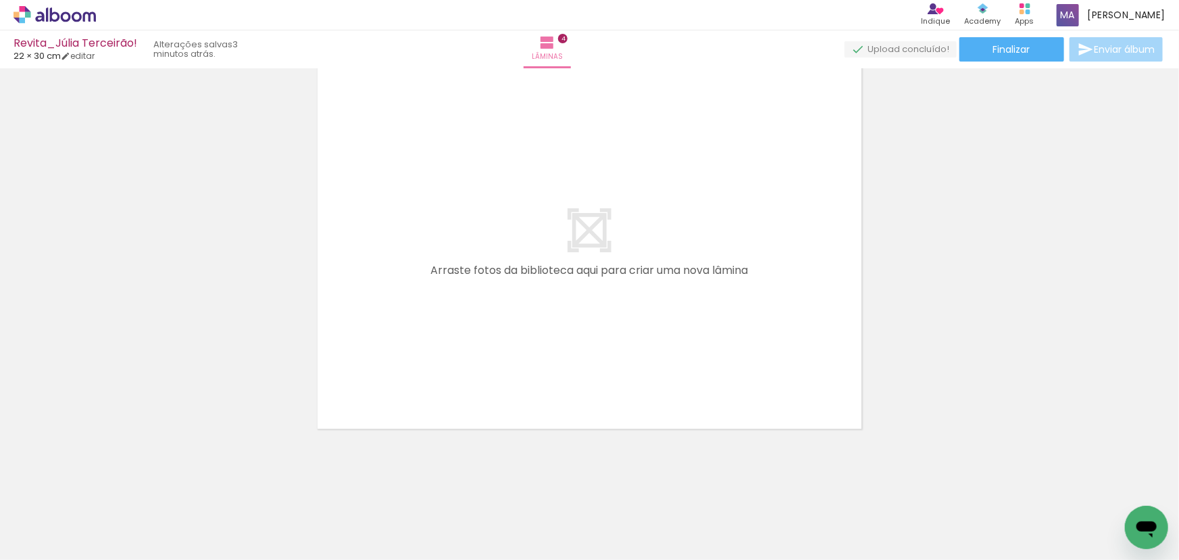
scroll to position [0, 1206]
drag, startPoint x: 977, startPoint y: 508, endPoint x: 637, endPoint y: 264, distance: 418.8
click at [648, 262] on quentale-workspace at bounding box center [589, 280] width 1179 height 560
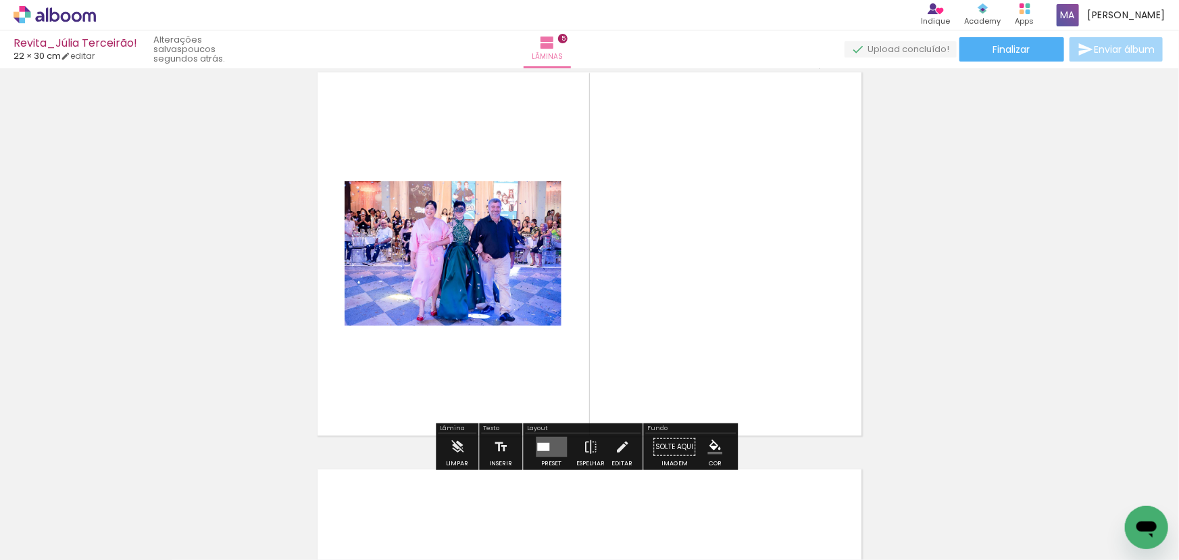
scroll to position [1604, 0]
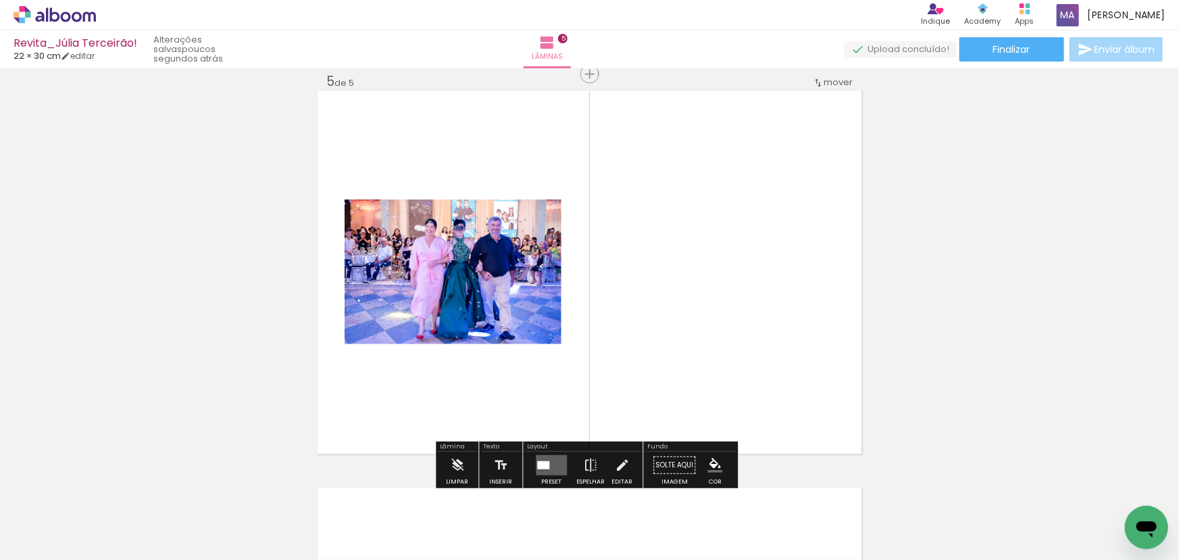
click at [542, 463] on div at bounding box center [543, 465] width 12 height 8
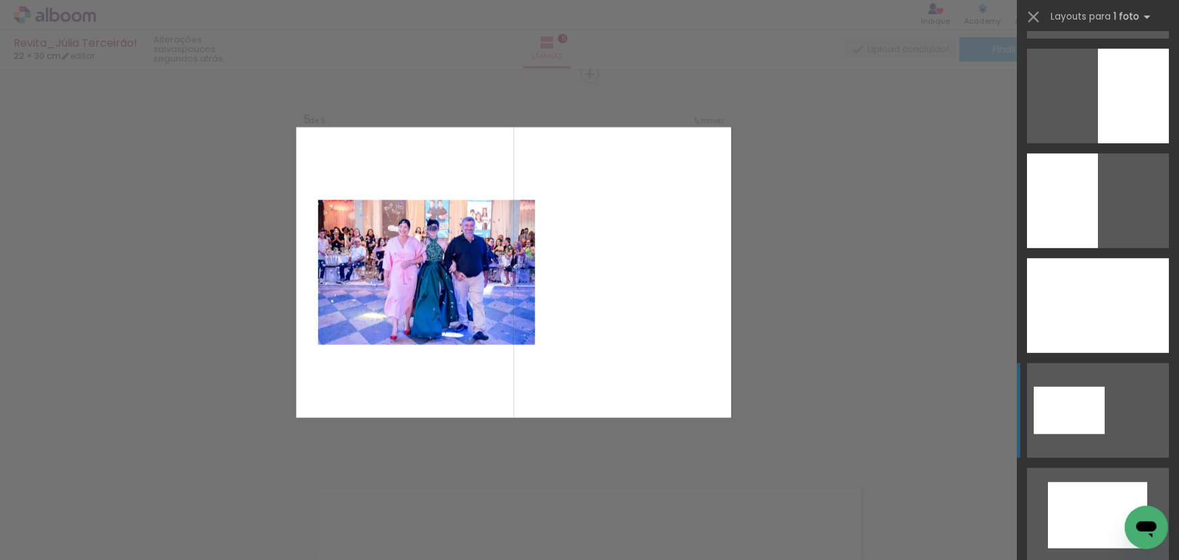
scroll to position [430, 0]
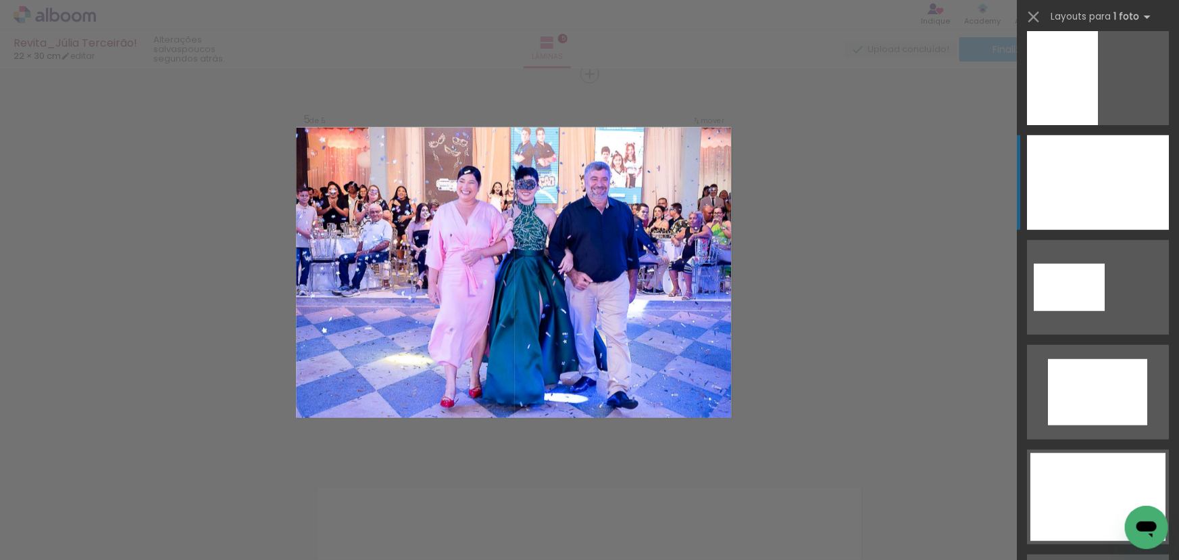
click at [1114, 174] on div at bounding box center [1098, 182] width 142 height 95
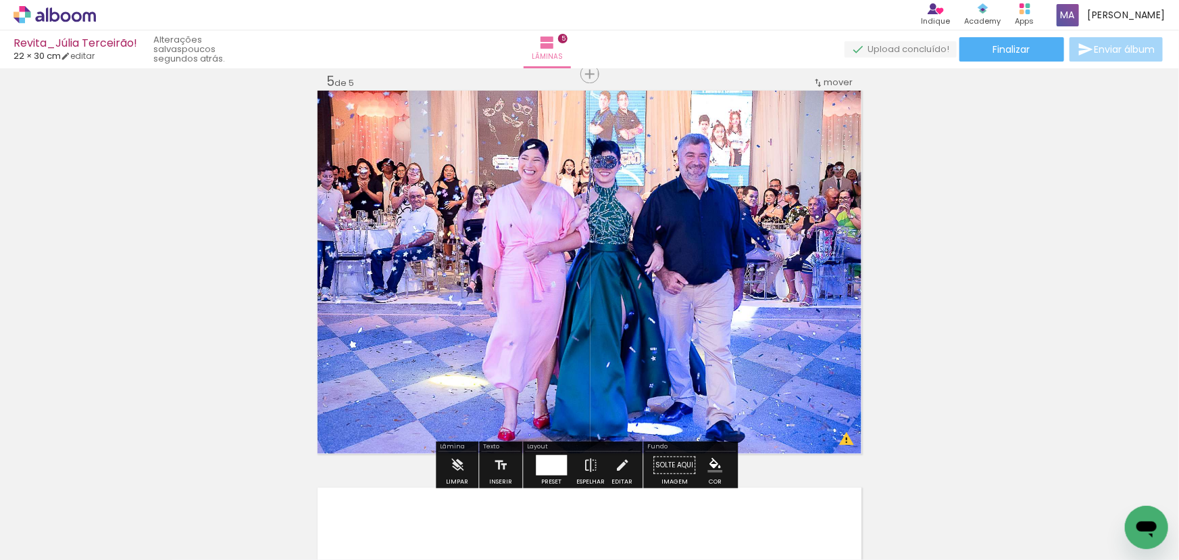
click at [555, 465] on div at bounding box center [551, 465] width 31 height 20
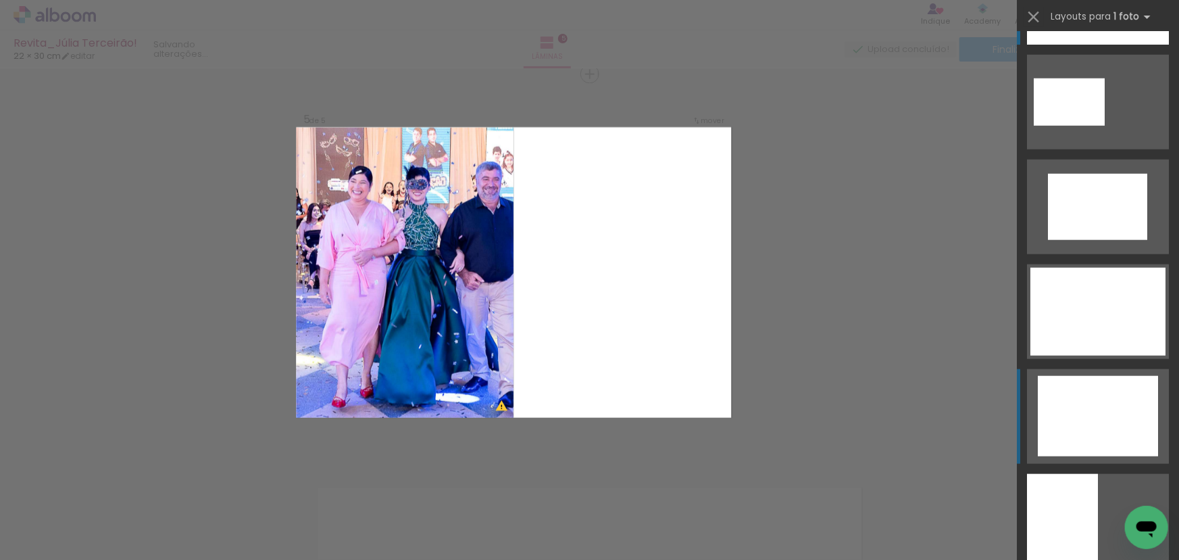
scroll to position [770, 0]
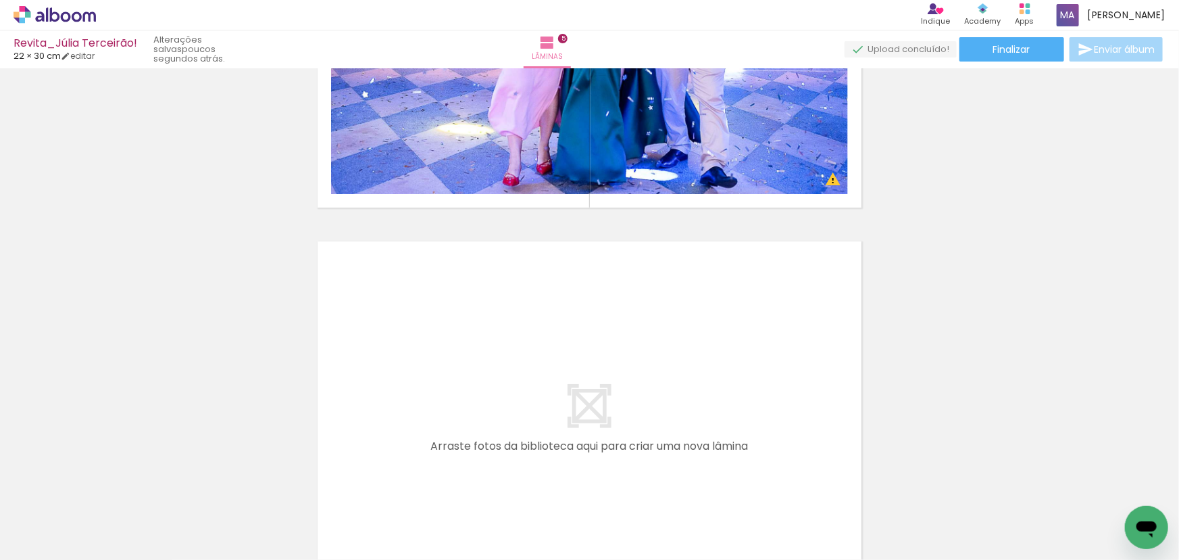
scroll to position [0, 402]
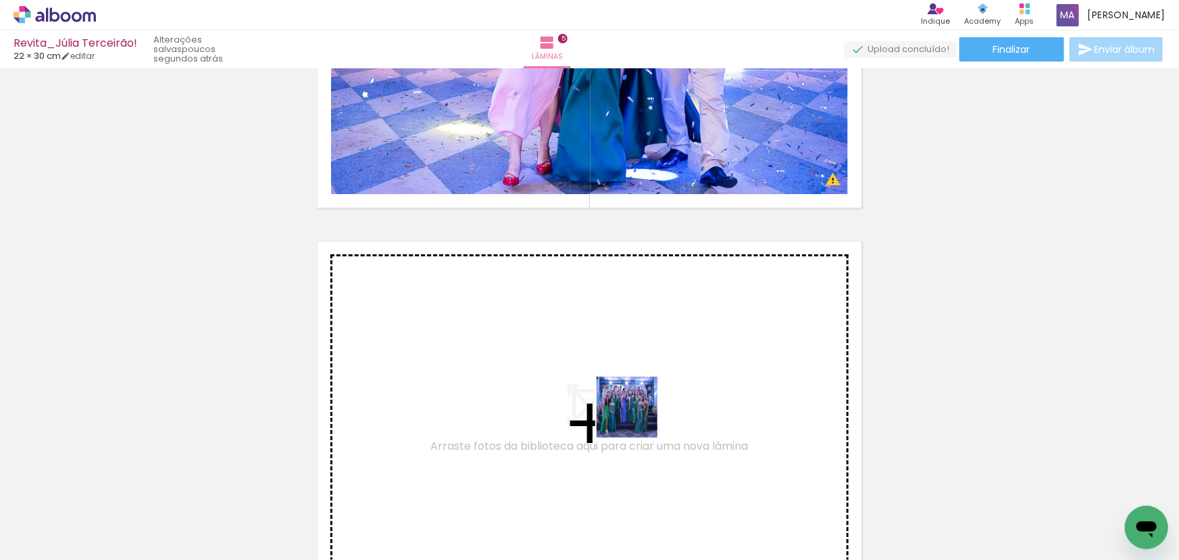
drag, startPoint x: 647, startPoint y: 478, endPoint x: 634, endPoint y: 404, distance: 75.4
click at [634, 404] on quentale-workspace at bounding box center [589, 280] width 1179 height 560
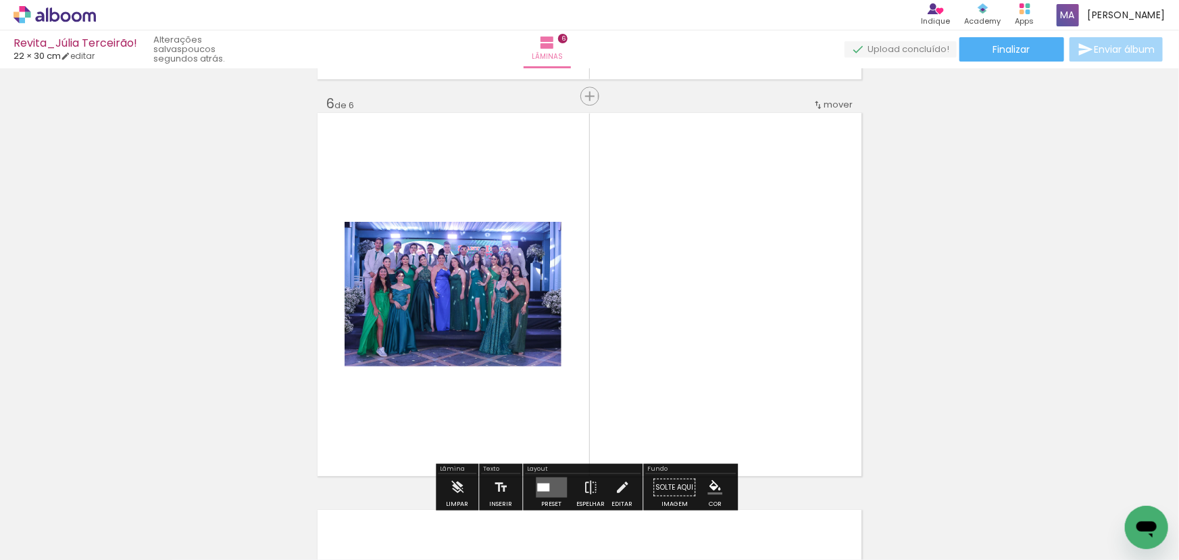
scroll to position [2000, 0]
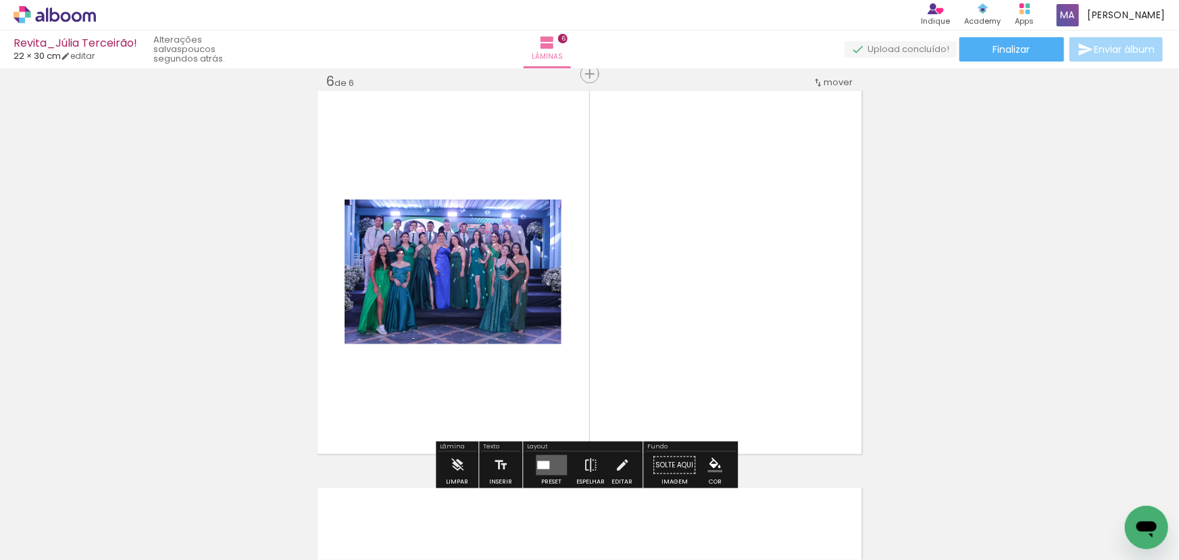
drag, startPoint x: 733, startPoint y: 439, endPoint x: 726, endPoint y: 363, distance: 76.7
click at [726, 363] on quentale-workspace at bounding box center [589, 280] width 1179 height 560
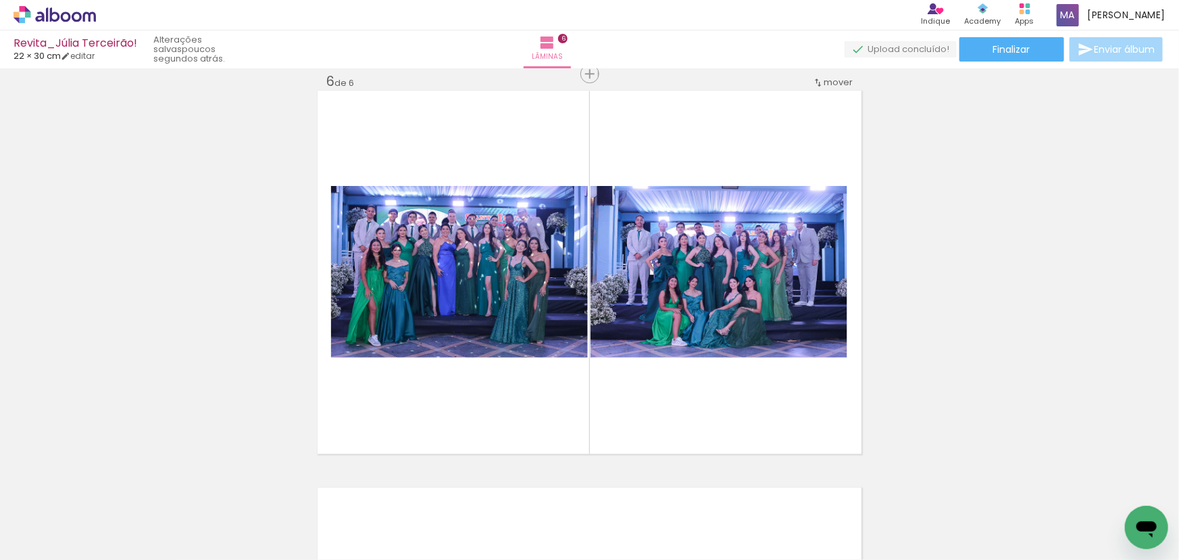
scroll to position [0, 1206]
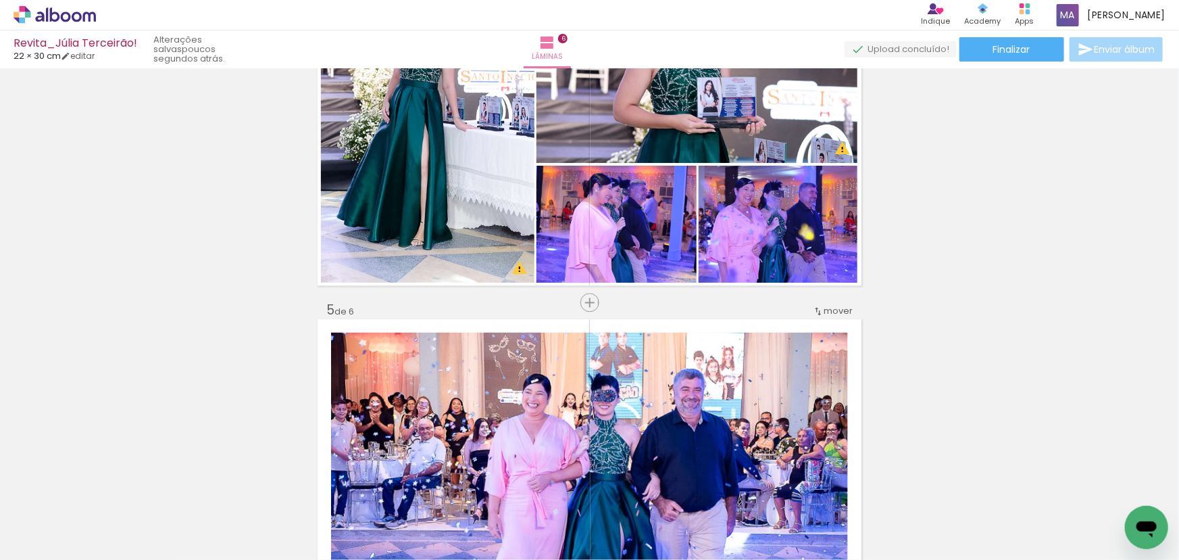
scroll to position [1325, 0]
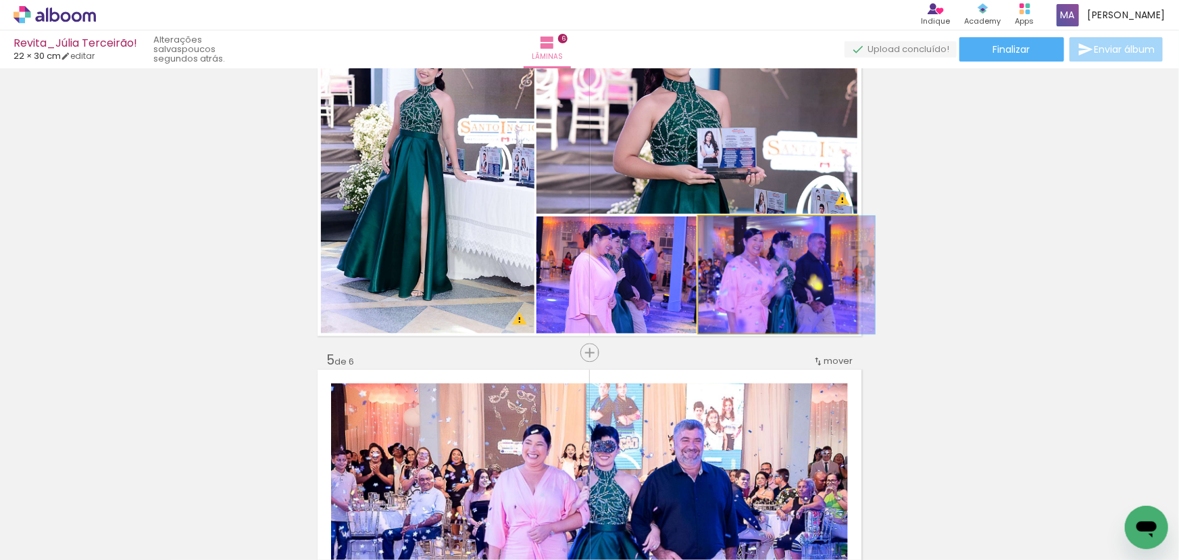
drag, startPoint x: 780, startPoint y: 303, endPoint x: 655, endPoint y: 300, distance: 125.1
click at [970, 335] on div "Inserir lâmina 1 de 6 Inserir lâmina 2 de 6 Inserir lâmina 3 de 6 Inserir lâmin…" at bounding box center [589, 137] width 1179 height 2778
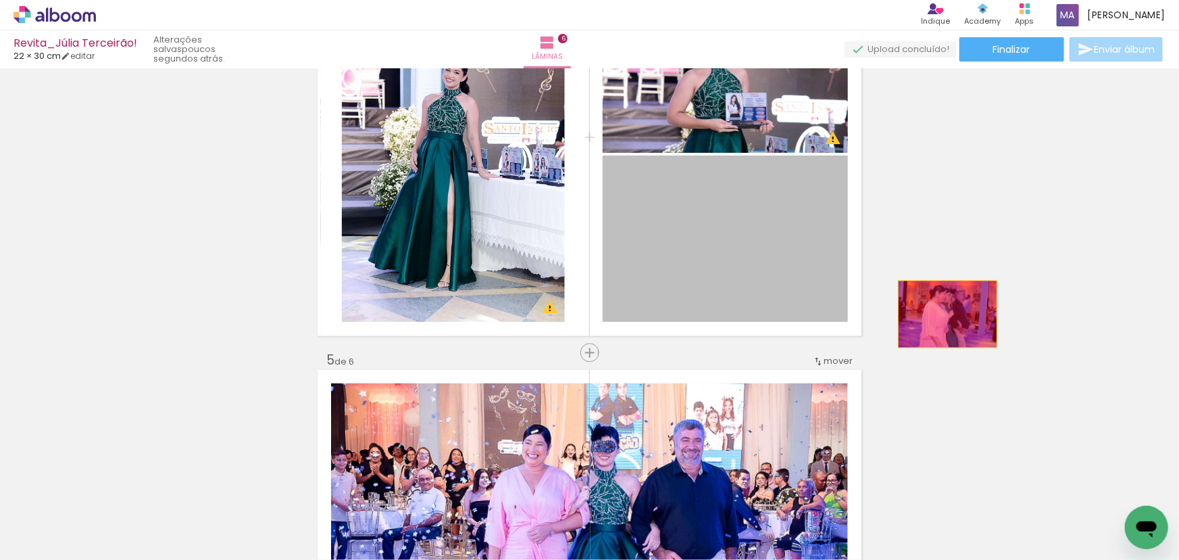
drag, startPoint x: 736, startPoint y: 276, endPoint x: 945, endPoint y: 316, distance: 213.1
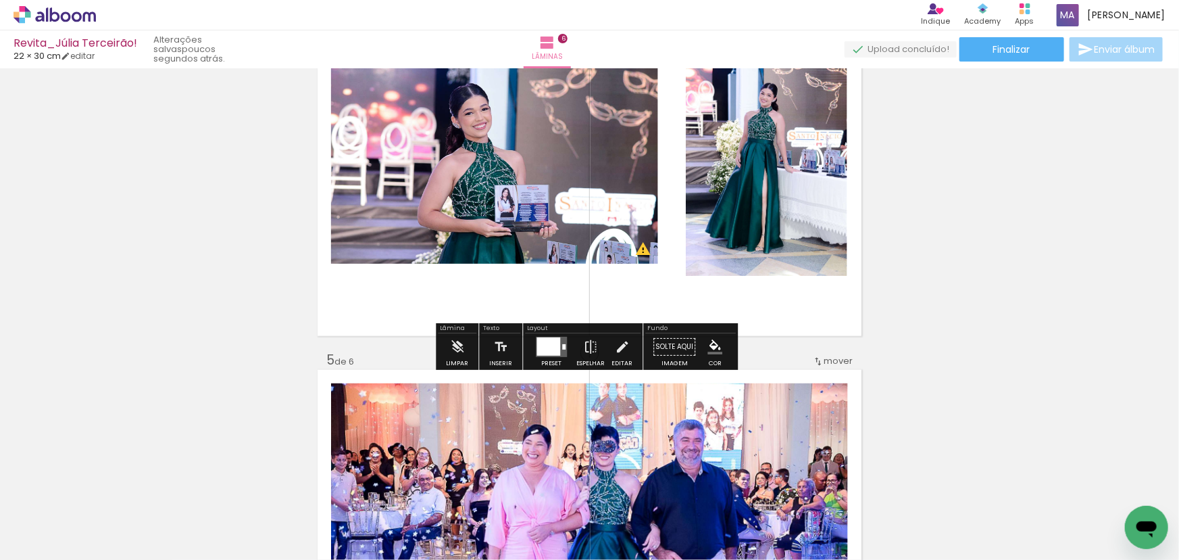
click at [551, 342] on div at bounding box center [549, 347] width 24 height 18
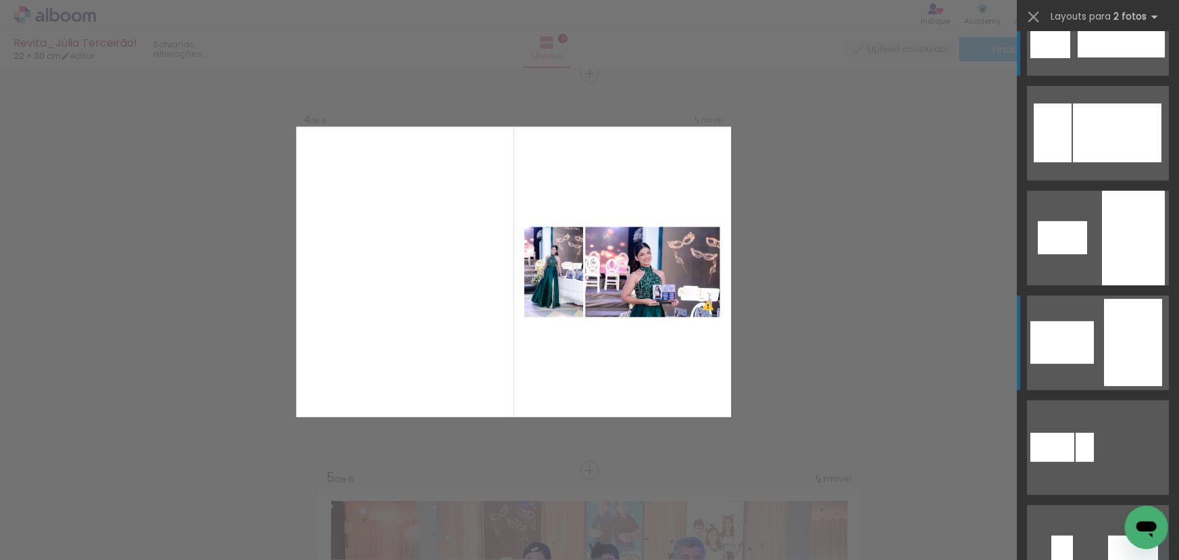
scroll to position [0, 0]
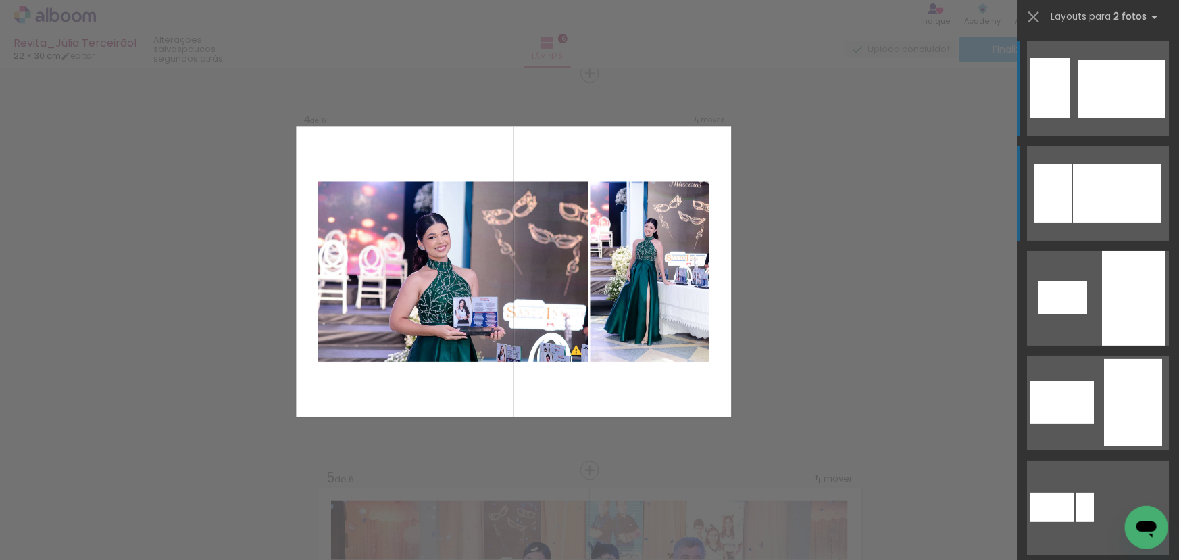
click at [1095, 197] on div at bounding box center [1117, 193] width 89 height 59
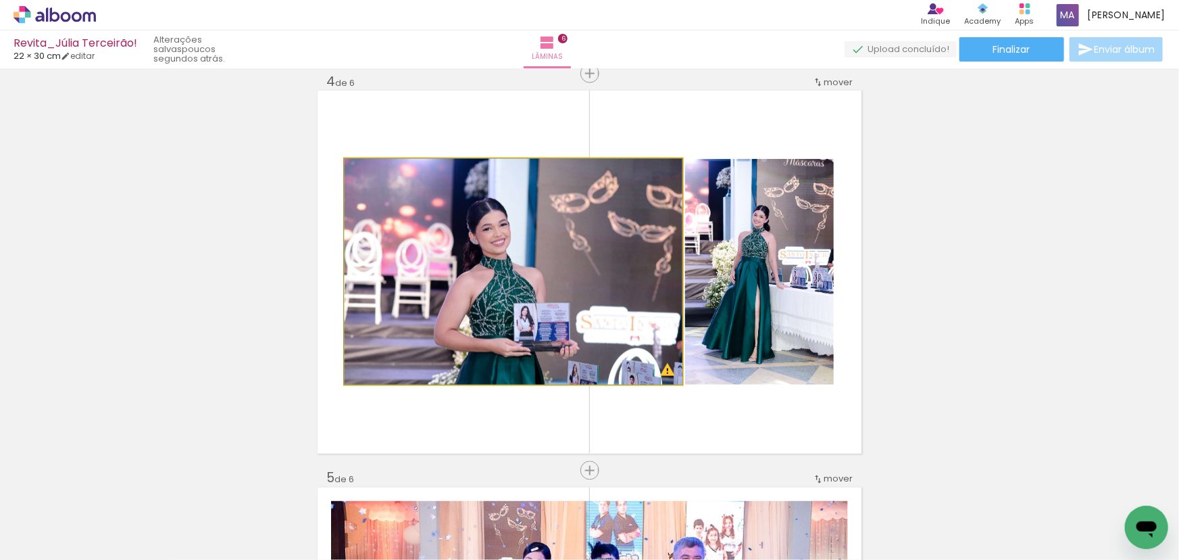
click at [545, 330] on quentale-photo at bounding box center [514, 272] width 338 height 226
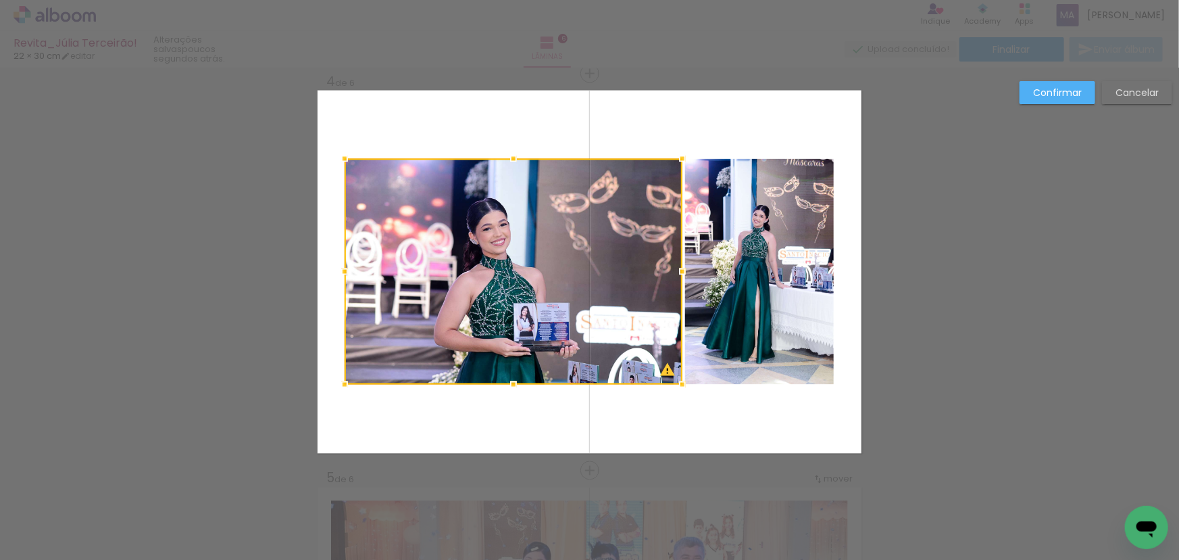
click at [545, 330] on div at bounding box center [514, 272] width 338 height 226
click at [706, 320] on quentale-photo at bounding box center [759, 272] width 149 height 226
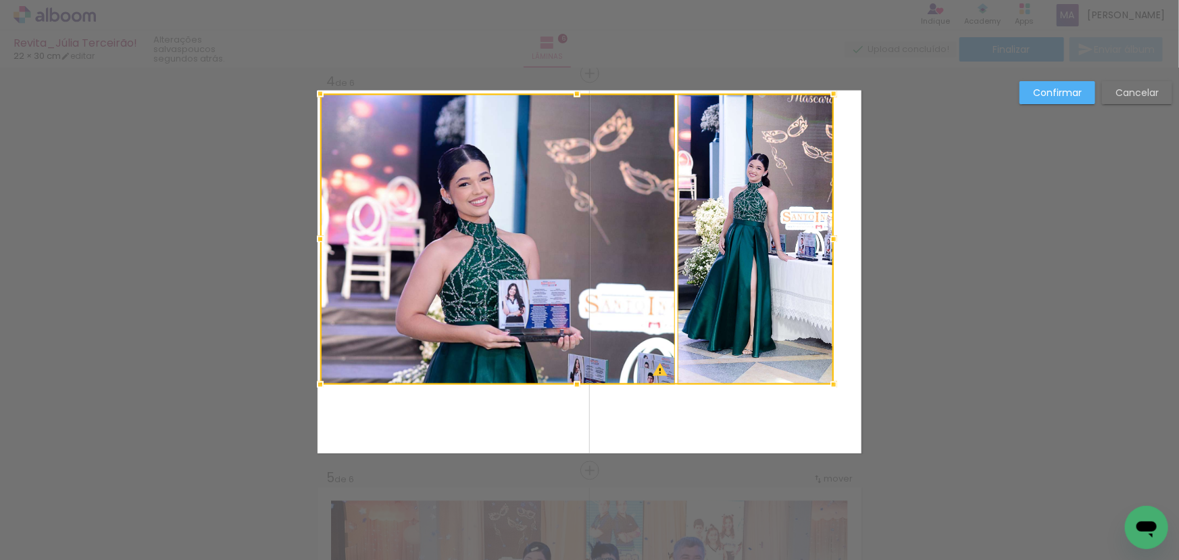
drag, startPoint x: 341, startPoint y: 159, endPoint x: 317, endPoint y: 94, distance: 69.3
click at [317, 94] on div at bounding box center [320, 93] width 27 height 27
click at [435, 174] on div at bounding box center [497, 239] width 355 height 291
click at [751, 277] on quentale-photo at bounding box center [756, 239] width 156 height 291
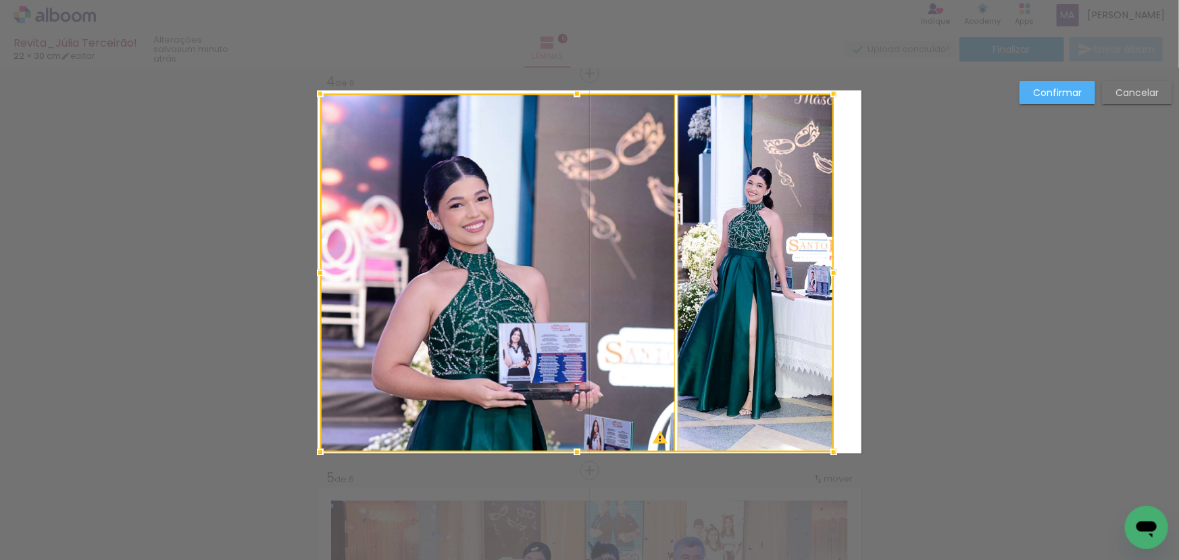
drag, startPoint x: 570, startPoint y: 385, endPoint x: 570, endPoint y: 453, distance: 67.6
click at [570, 453] on div at bounding box center [577, 452] width 27 height 27
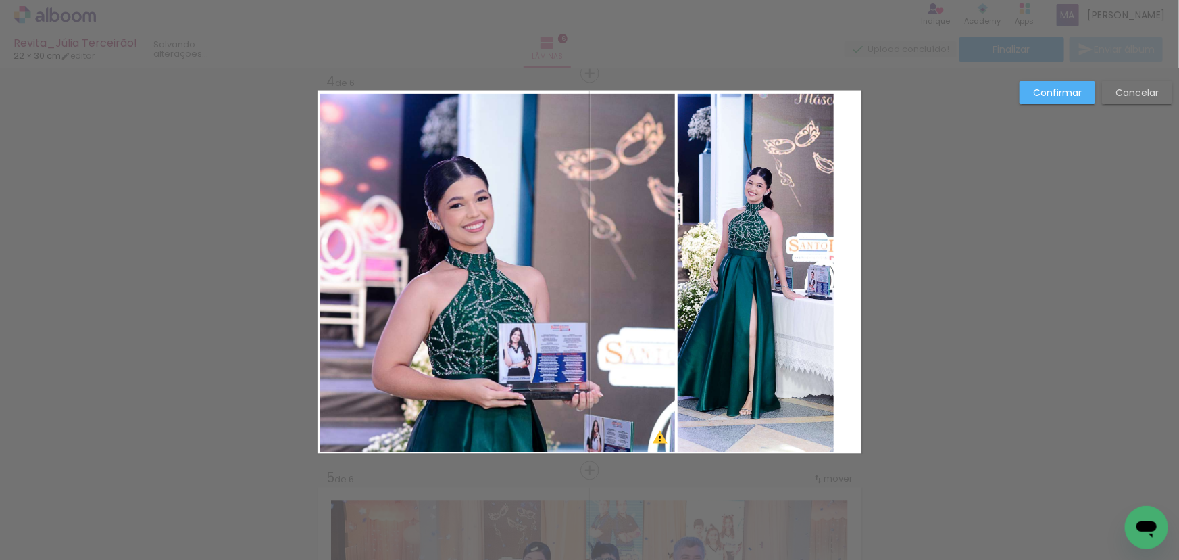
click at [733, 288] on quentale-photo at bounding box center [756, 273] width 156 height 358
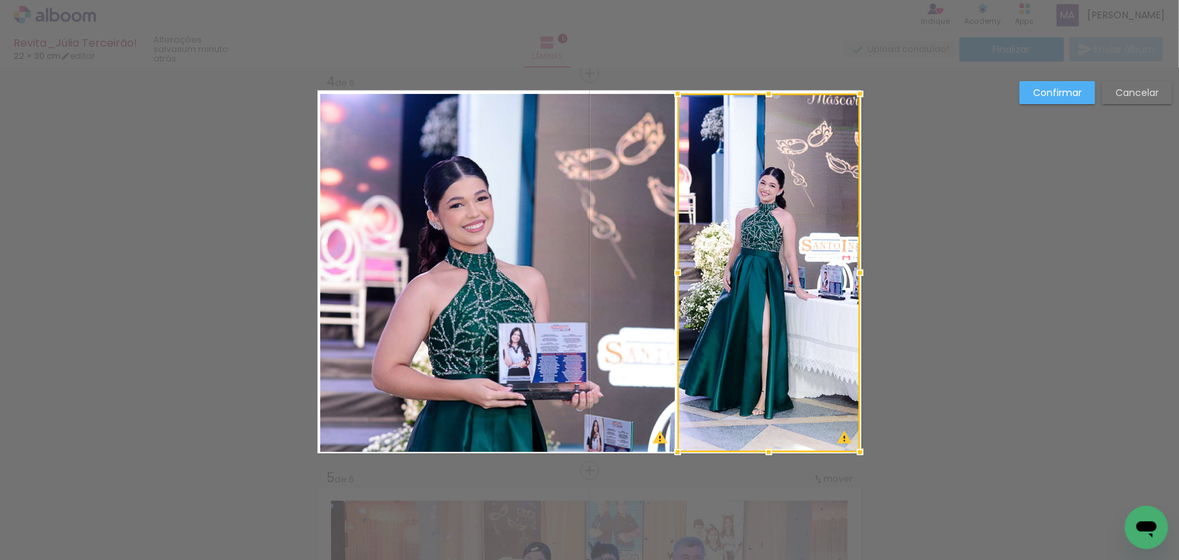
drag, startPoint x: 831, startPoint y: 274, endPoint x: 856, endPoint y: 272, distance: 25.0
click at [856, 272] on div at bounding box center [860, 273] width 27 height 27
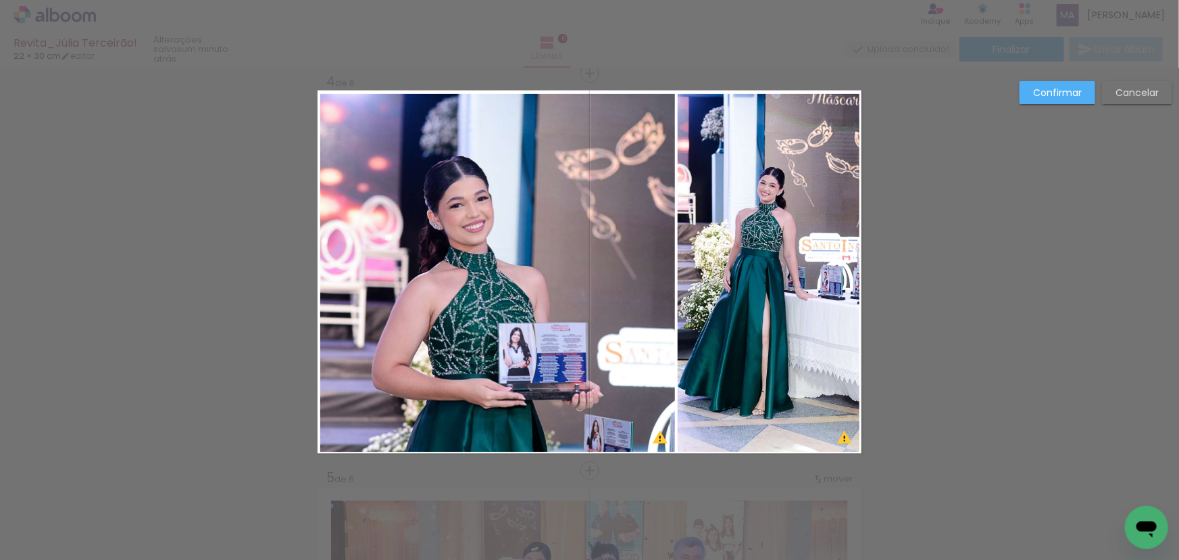
click at [0, 0] on slot "Confirmar" at bounding box center [0, 0] width 0 height 0
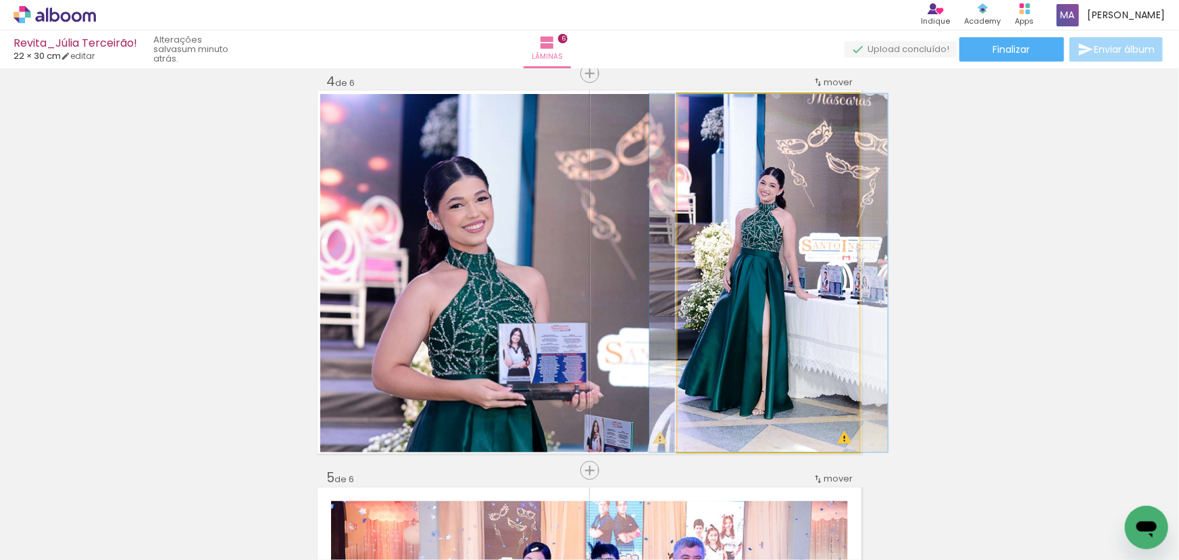
click at [710, 250] on quentale-photo at bounding box center [769, 273] width 182 height 358
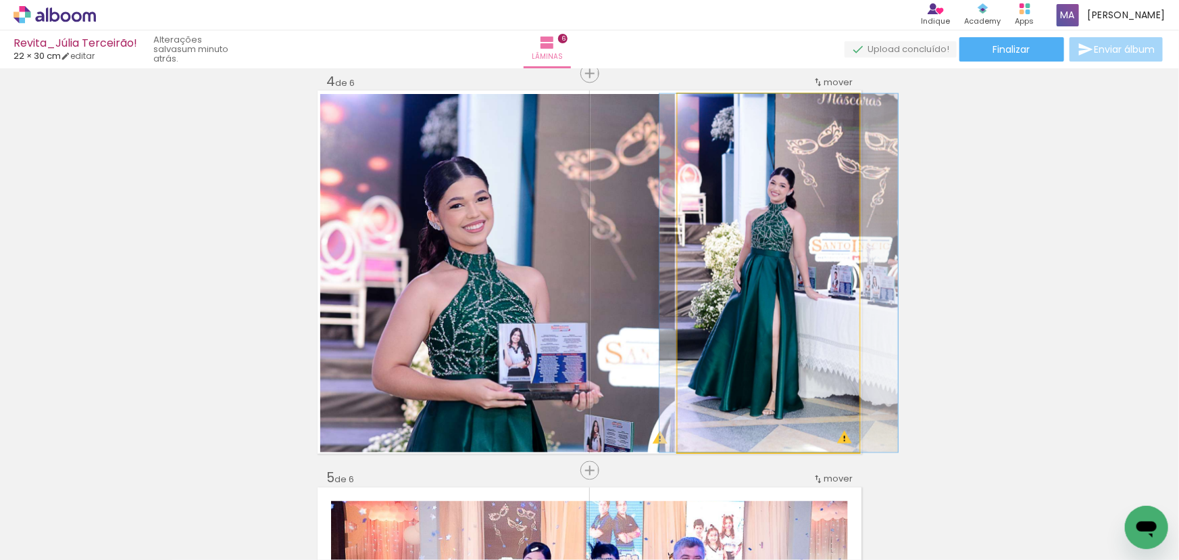
drag, startPoint x: 741, startPoint y: 247, endPoint x: 751, endPoint y: 248, distance: 10.2
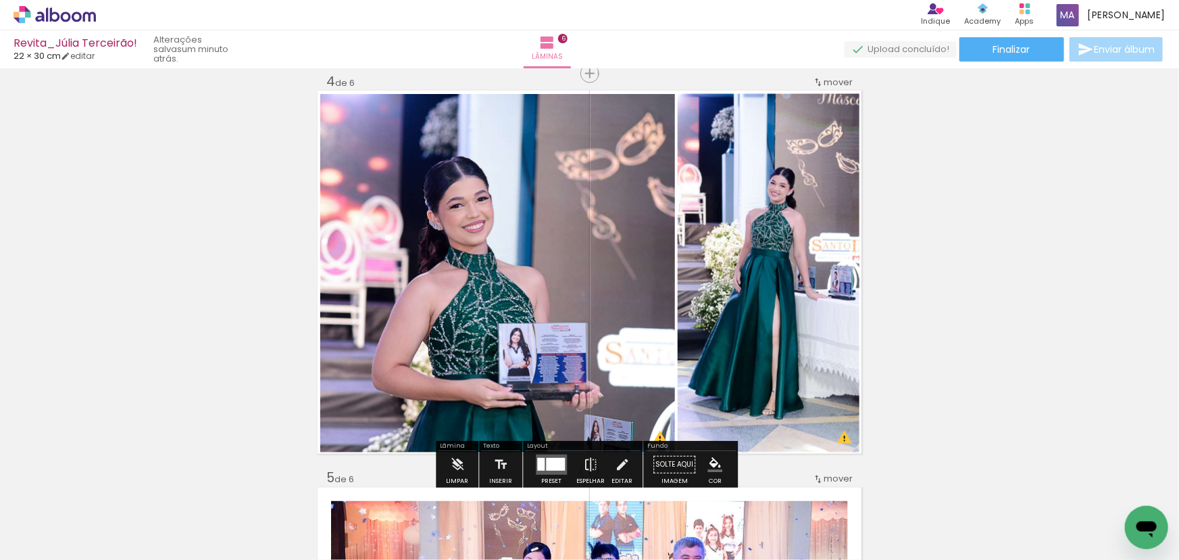
click at [595, 265] on quentale-photo at bounding box center [497, 273] width 355 height 358
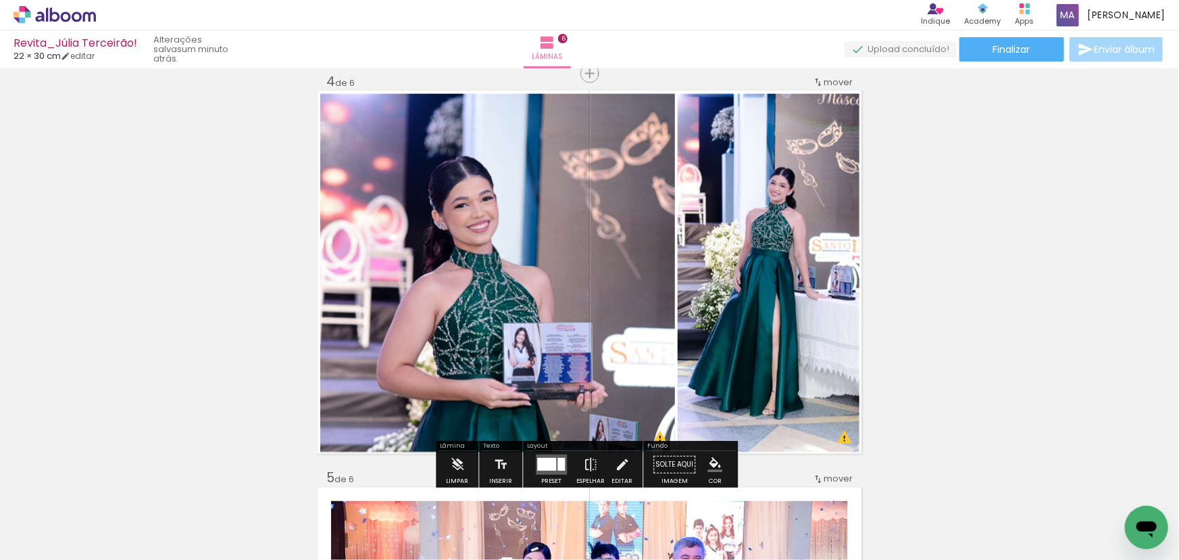
click at [942, 216] on div "Inserir lâmina 1 de 6 Inserir lâmina 2 de 6 Inserir lâmina 3 de 6 Inserir lâmin…" at bounding box center [589, 255] width 1179 height 2778
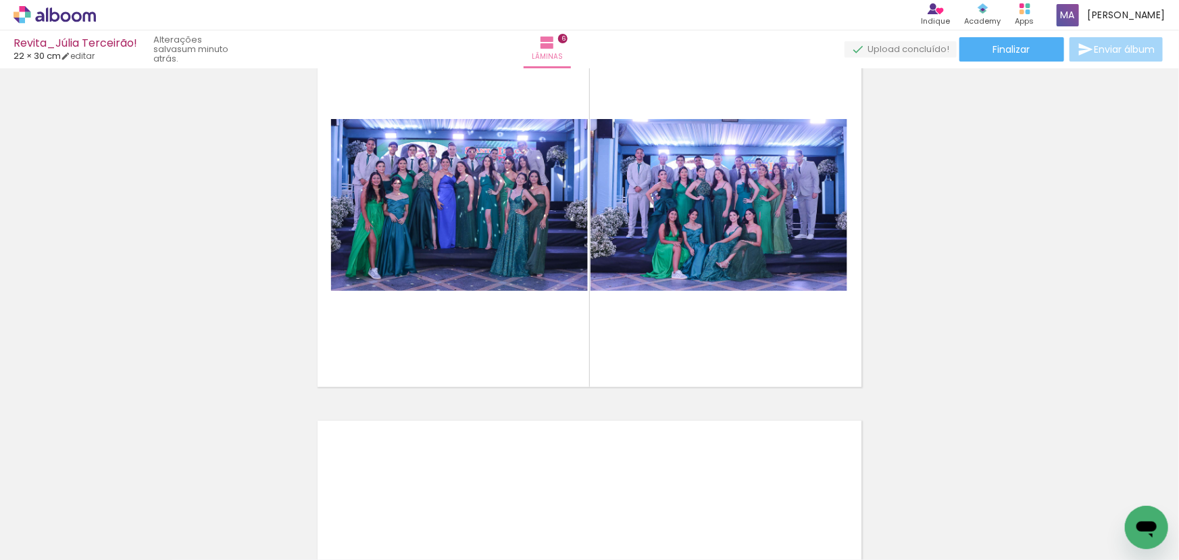
scroll to position [0, 215]
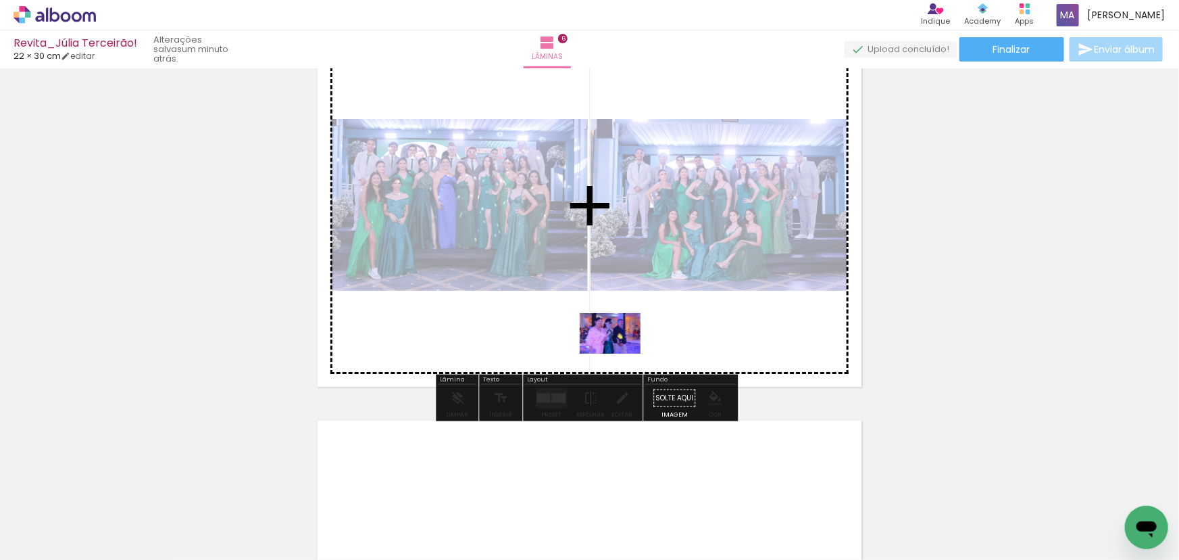
drag, startPoint x: 531, startPoint y: 516, endPoint x: 620, endPoint y: 353, distance: 185.1
click at [620, 353] on quentale-workspace at bounding box center [589, 280] width 1179 height 560
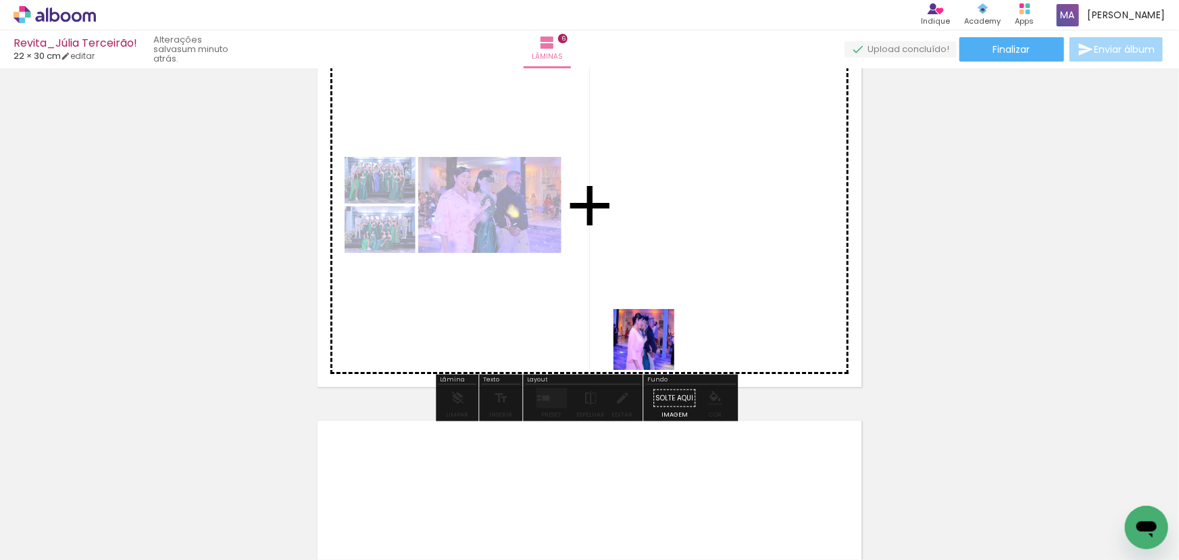
drag, startPoint x: 610, startPoint y: 526, endPoint x: 670, endPoint y: 297, distance: 237.5
click at [670, 297] on quentale-workspace at bounding box center [589, 280] width 1179 height 560
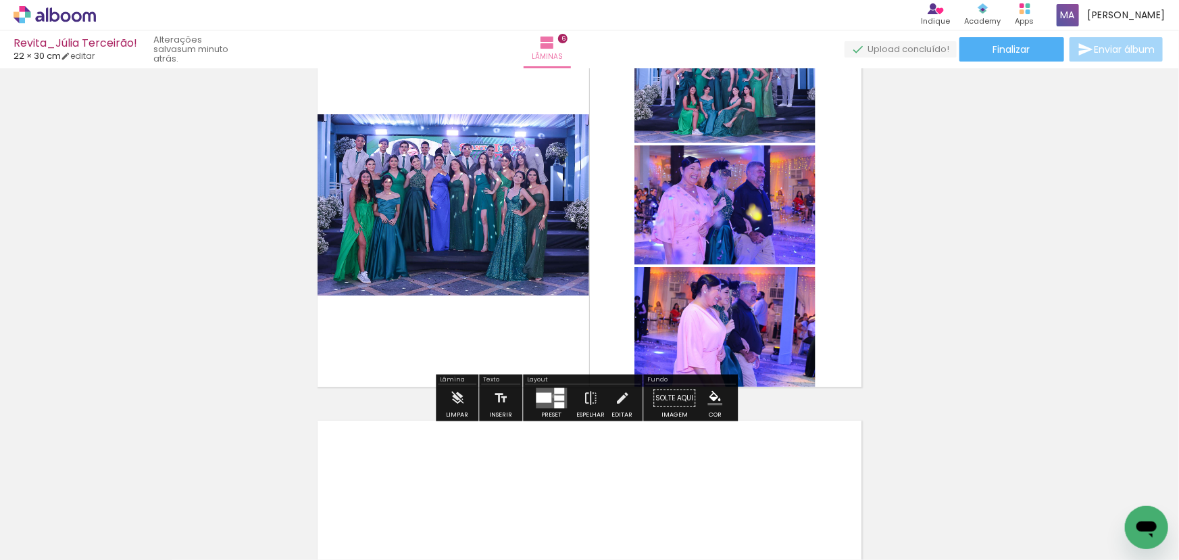
click at [554, 395] on div at bounding box center [559, 397] width 10 height 5
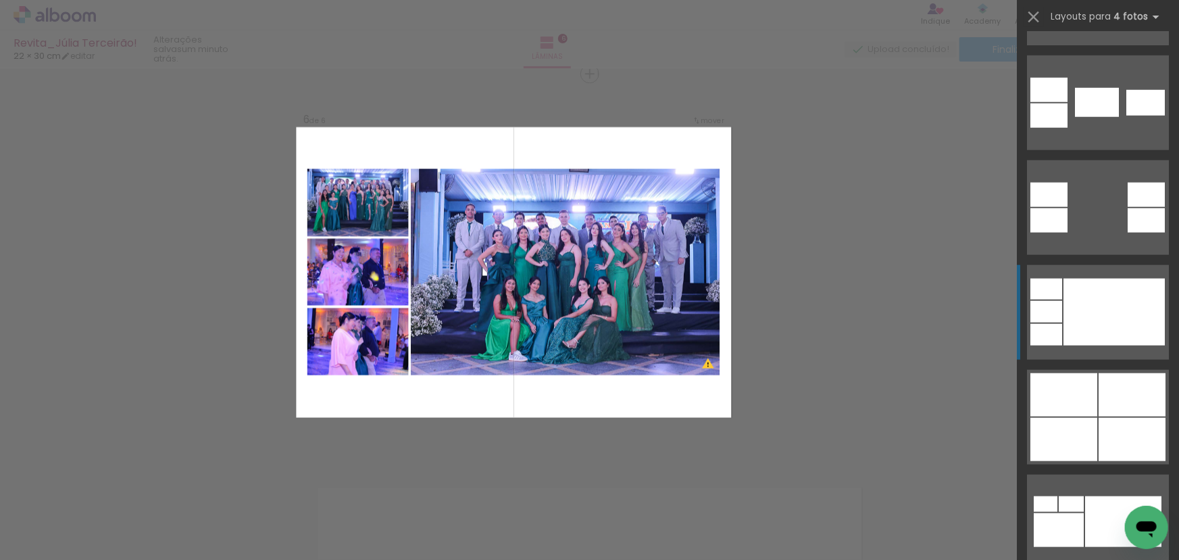
scroll to position [676, 0]
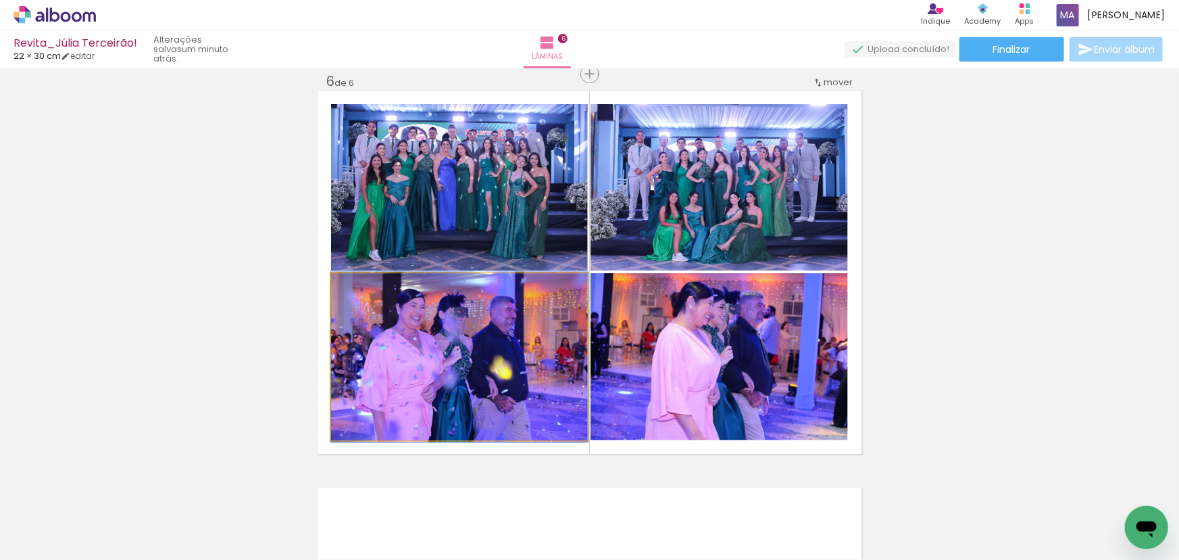
drag, startPoint x: 535, startPoint y: 351, endPoint x: 546, endPoint y: 209, distance: 142.4
click at [0, 0] on slot at bounding box center [0, 0] width 0 height 0
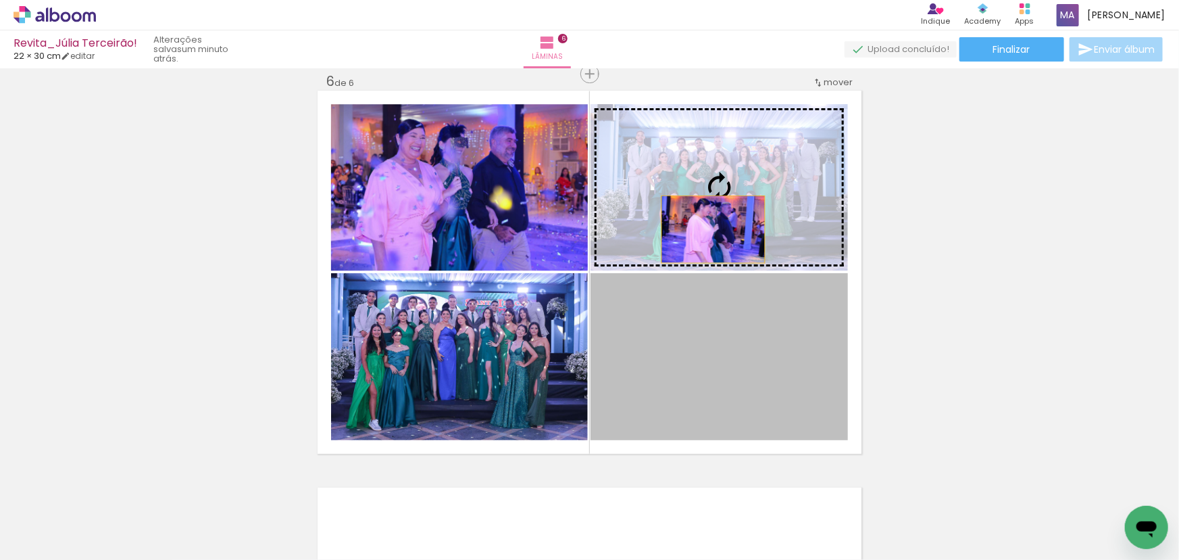
drag, startPoint x: 696, startPoint y: 332, endPoint x: 714, endPoint y: 203, distance: 131.0
click at [0, 0] on slot at bounding box center [0, 0] width 0 height 0
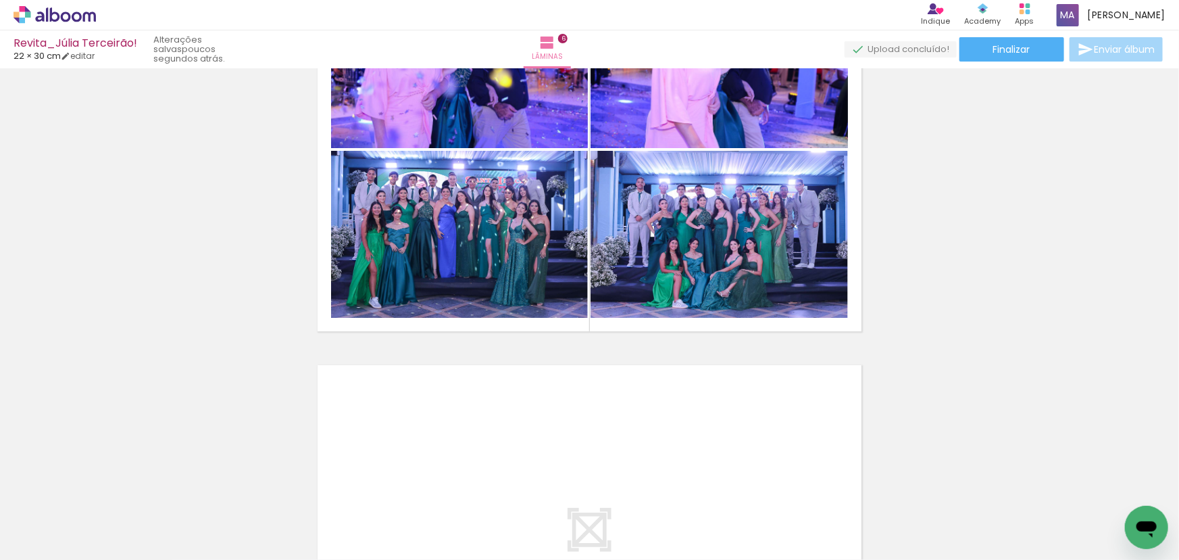
scroll to position [0, 243]
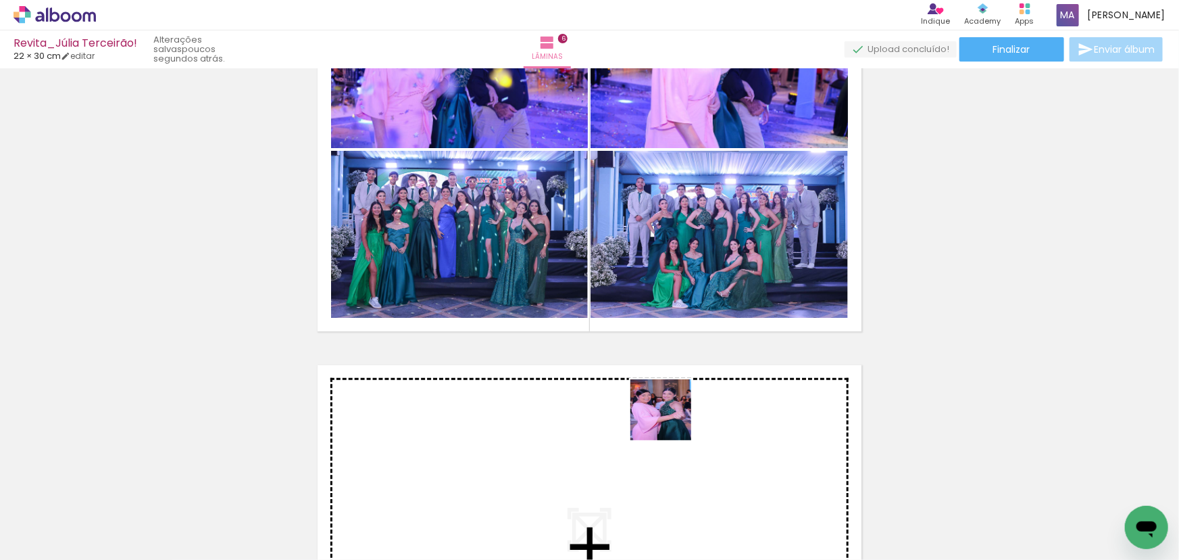
drag, startPoint x: 670, startPoint y: 424, endPoint x: 671, endPoint y: 416, distance: 8.2
click at [671, 416] on quentale-workspace at bounding box center [589, 280] width 1179 height 560
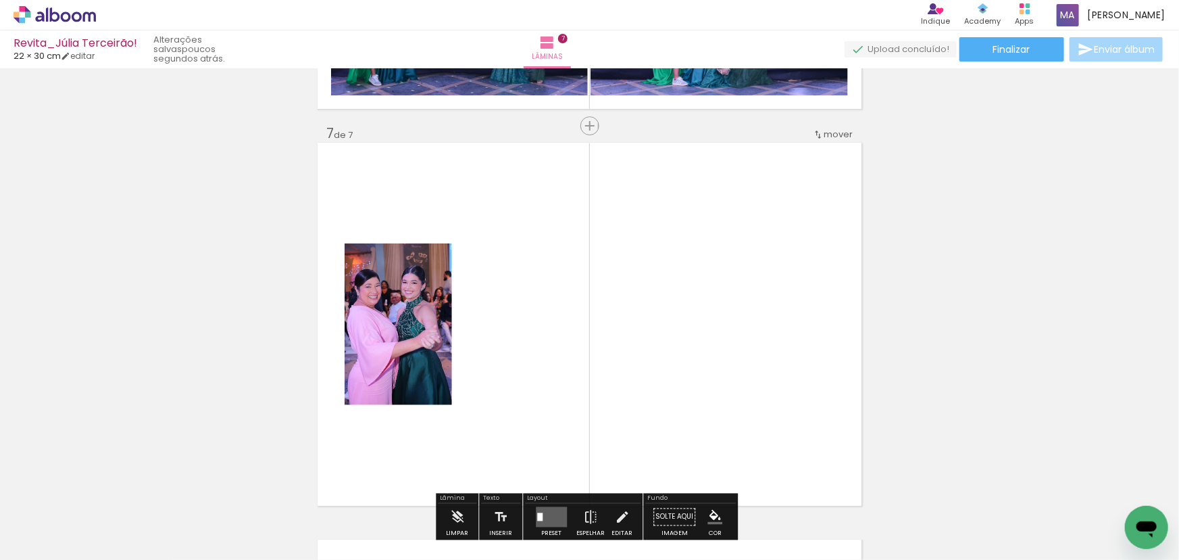
scroll to position [2397, 0]
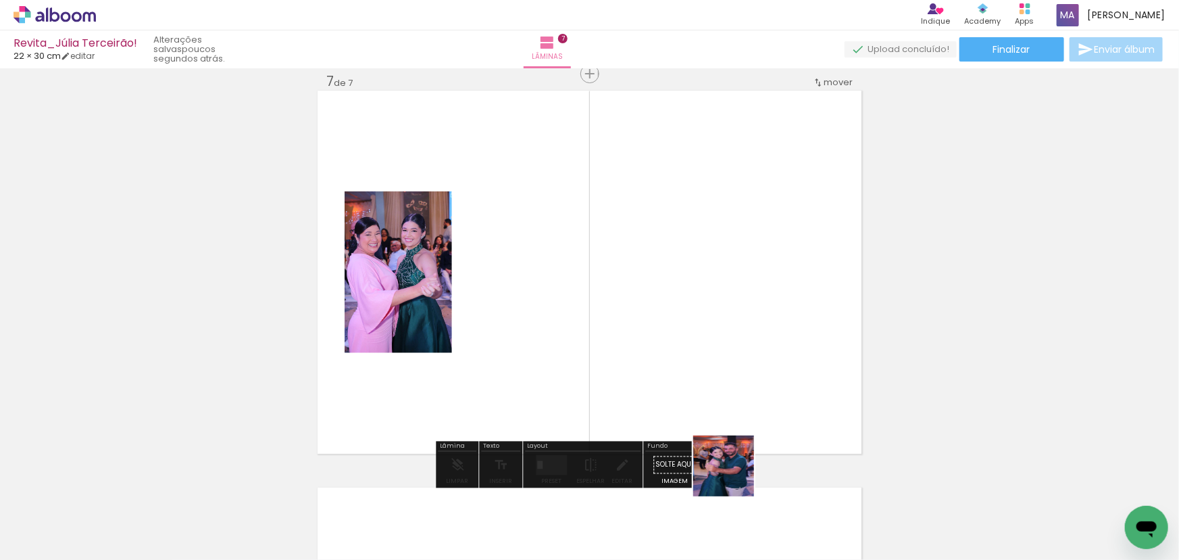
drag, startPoint x: 734, startPoint y: 476, endPoint x: 718, endPoint y: 343, distance: 133.4
click at [723, 337] on quentale-workspace at bounding box center [589, 280] width 1179 height 560
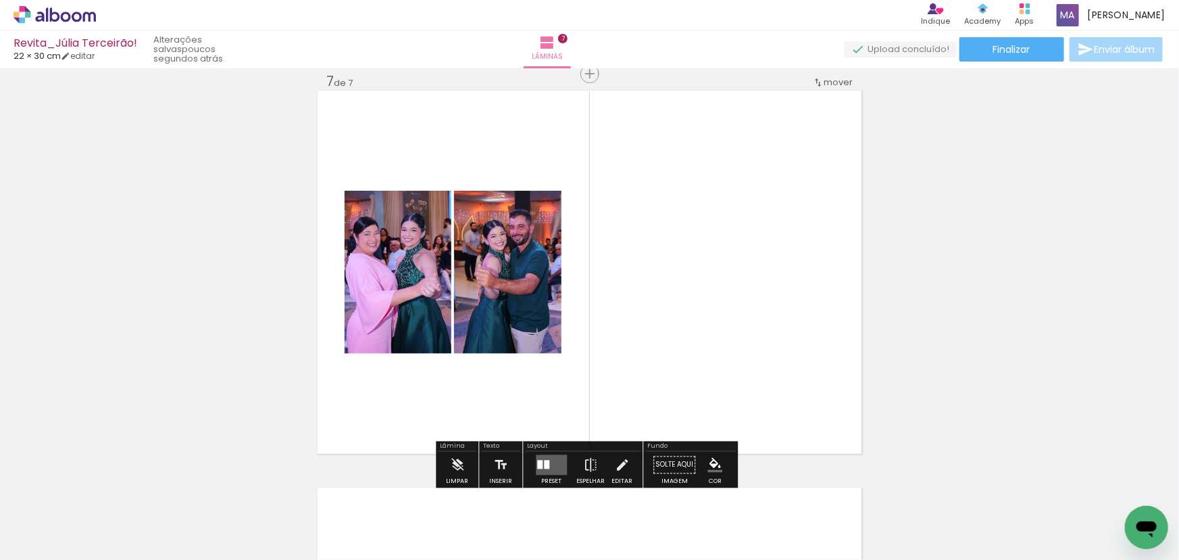
scroll to position [0, 1166]
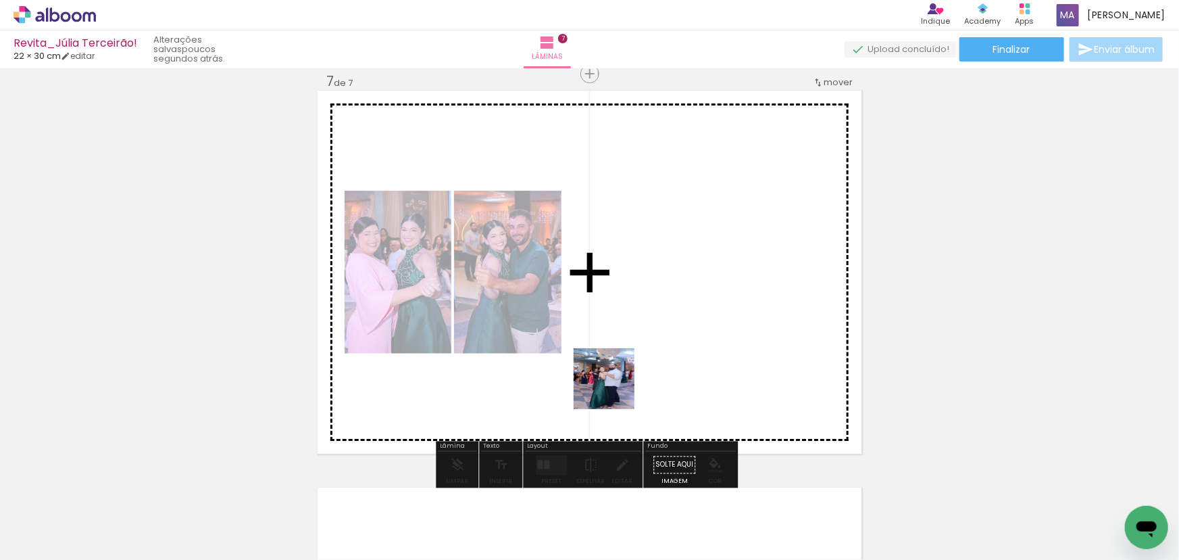
drag, startPoint x: 566, startPoint y: 520, endPoint x: 632, endPoint y: 460, distance: 89.4
click at [616, 387] on quentale-workspace at bounding box center [589, 280] width 1179 height 560
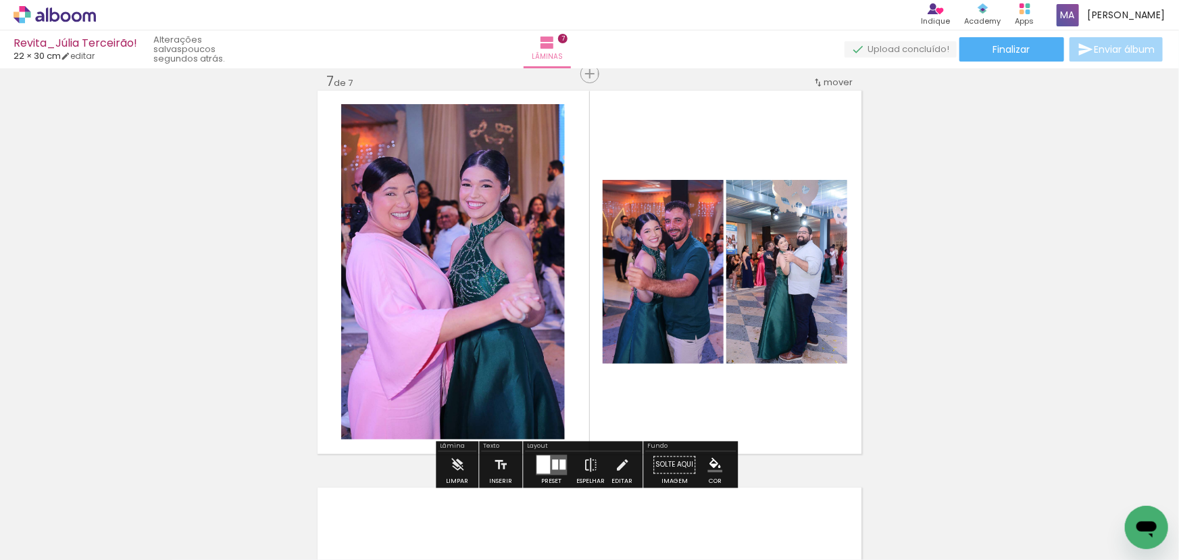
drag, startPoint x: 638, startPoint y: 509, endPoint x: 690, endPoint y: 413, distance: 109.2
click at [666, 370] on quentale-workspace at bounding box center [589, 280] width 1179 height 560
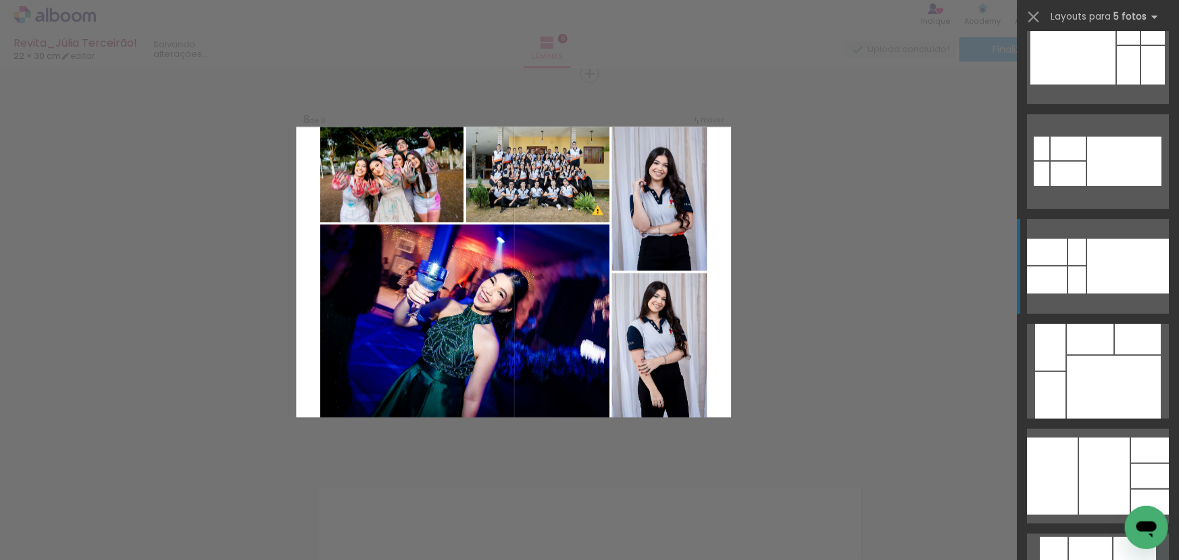
scroll to position [245, 0]
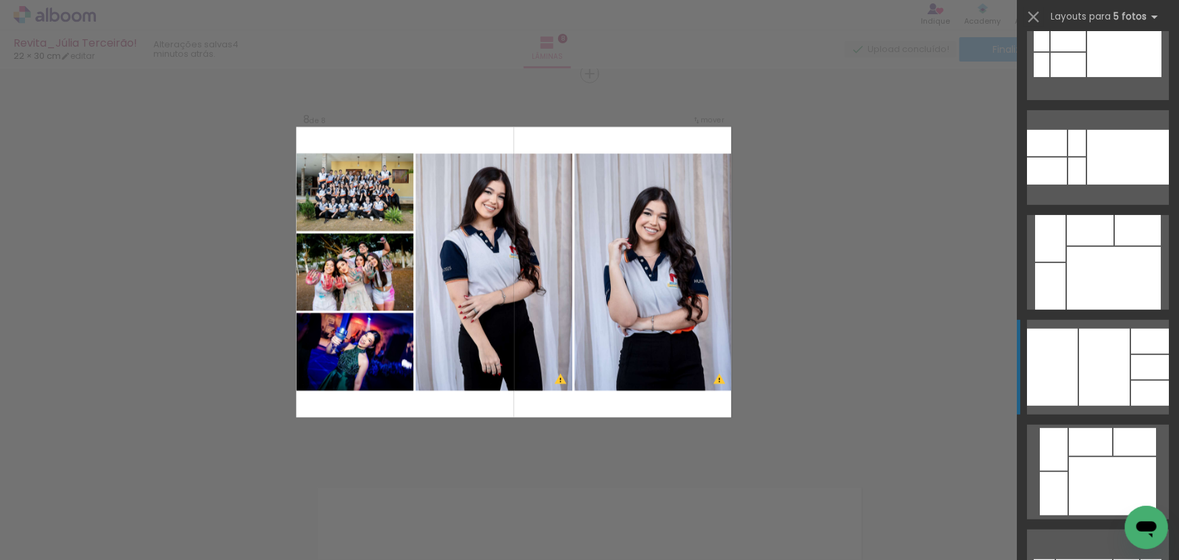
click at [1077, 245] on div at bounding box center [1090, 230] width 47 height 30
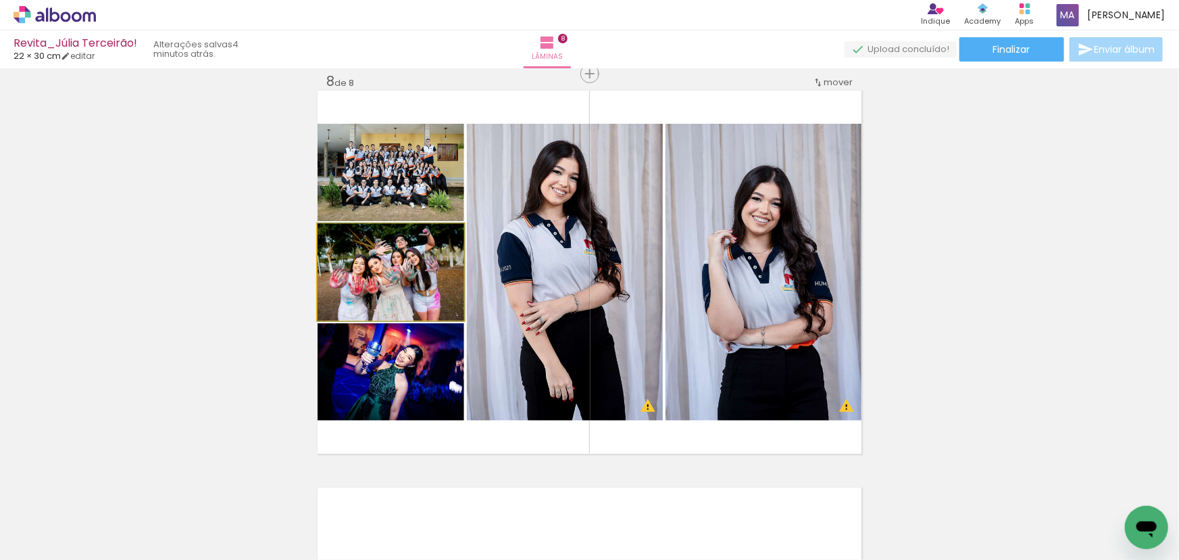
click at [412, 250] on quentale-photo at bounding box center [391, 272] width 147 height 97
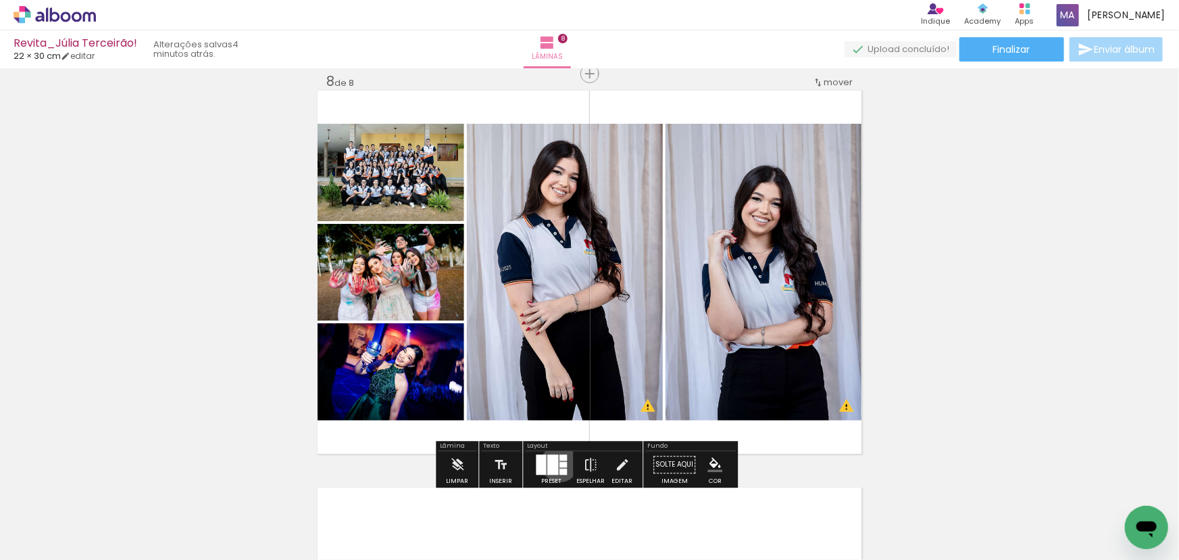
click at [560, 462] on div at bounding box center [563, 464] width 7 height 5
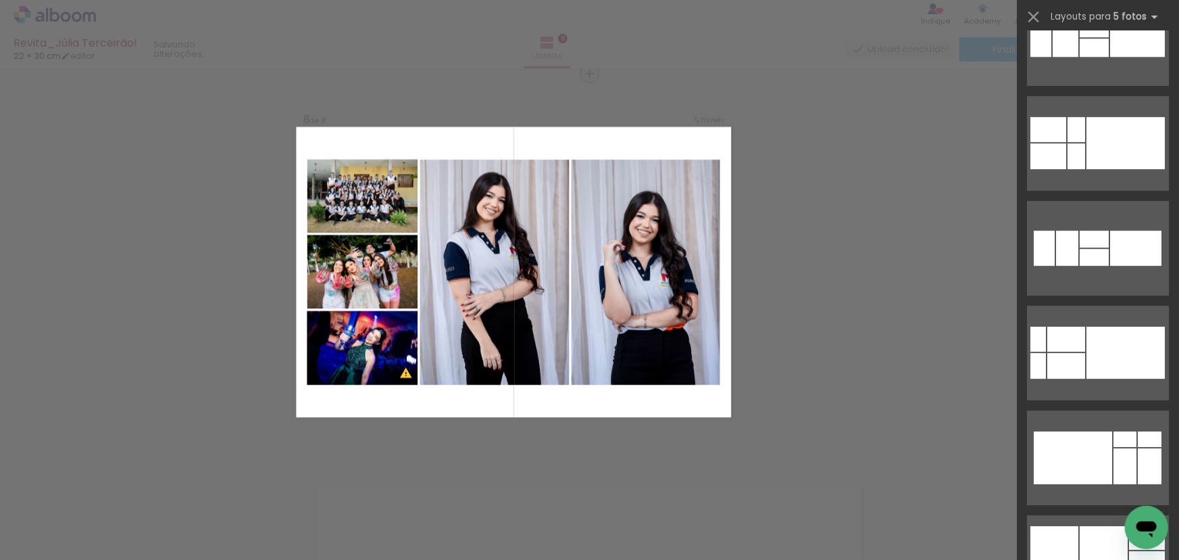
scroll to position [2244, 0]
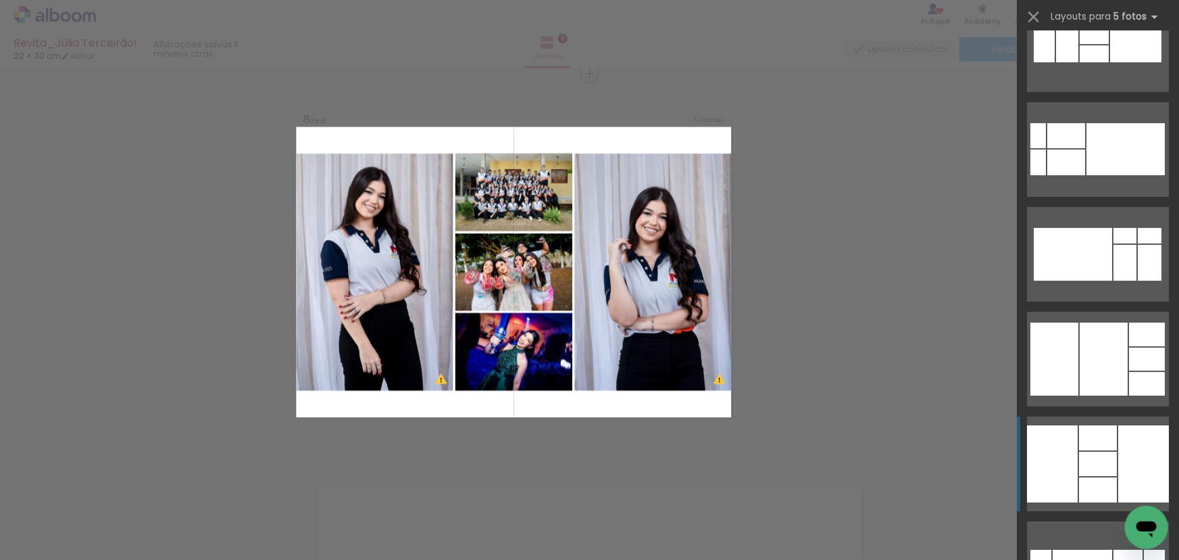
click at [1072, 451] on div at bounding box center [1052, 463] width 51 height 77
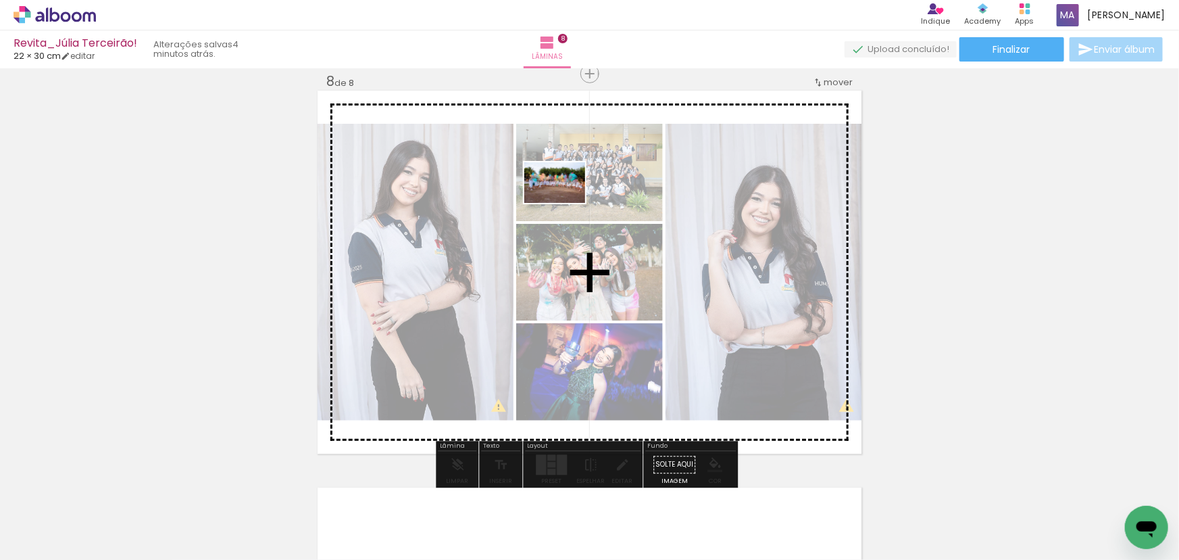
drag, startPoint x: 200, startPoint y: 514, endPoint x: 570, endPoint y: 197, distance: 487.4
click at [570, 197] on quentale-workspace at bounding box center [589, 280] width 1179 height 560
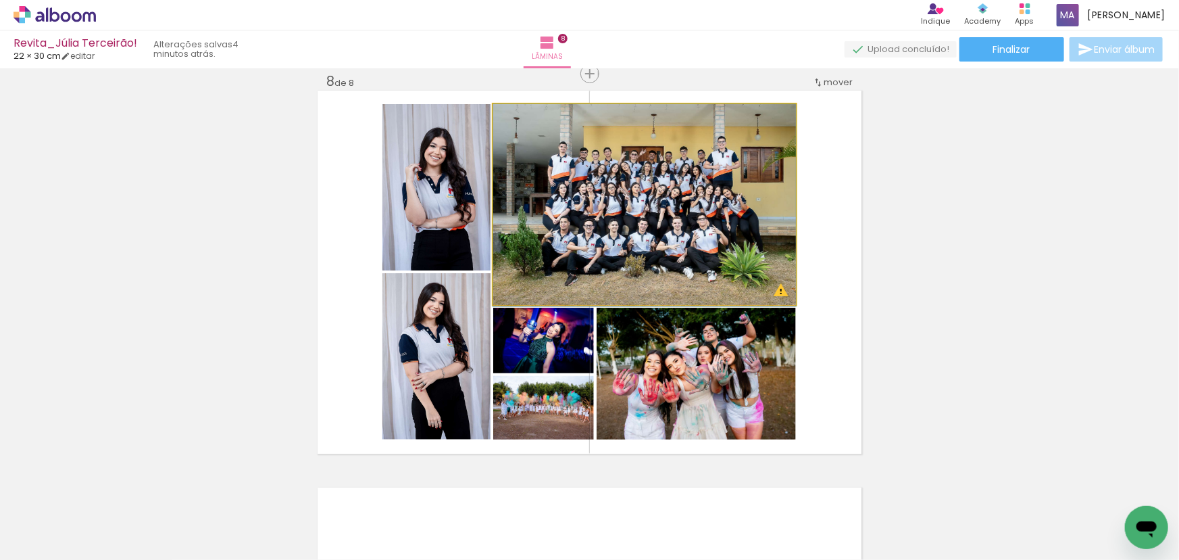
drag, startPoint x: 635, startPoint y: 271, endPoint x: 925, endPoint y: 337, distance: 297.9
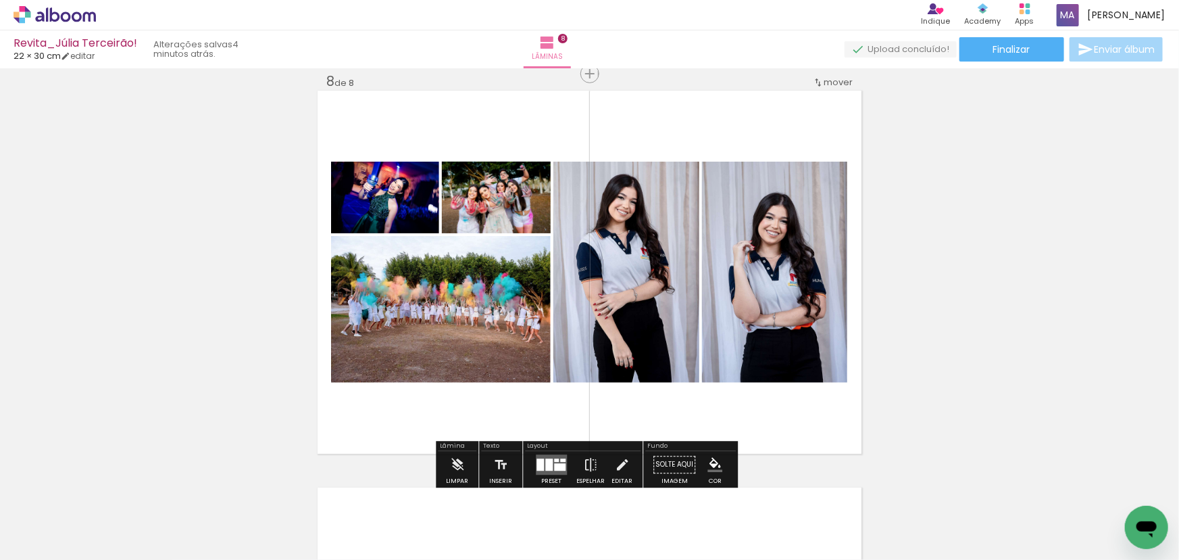
click at [556, 460] on quentale-layouter at bounding box center [551, 464] width 31 height 20
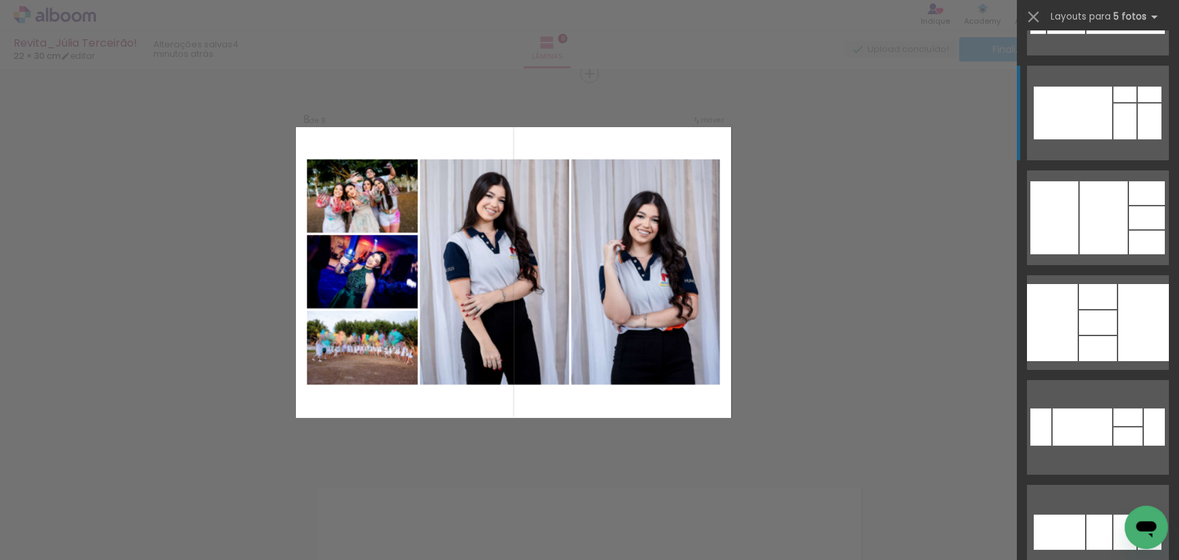
scroll to position [2396, 0]
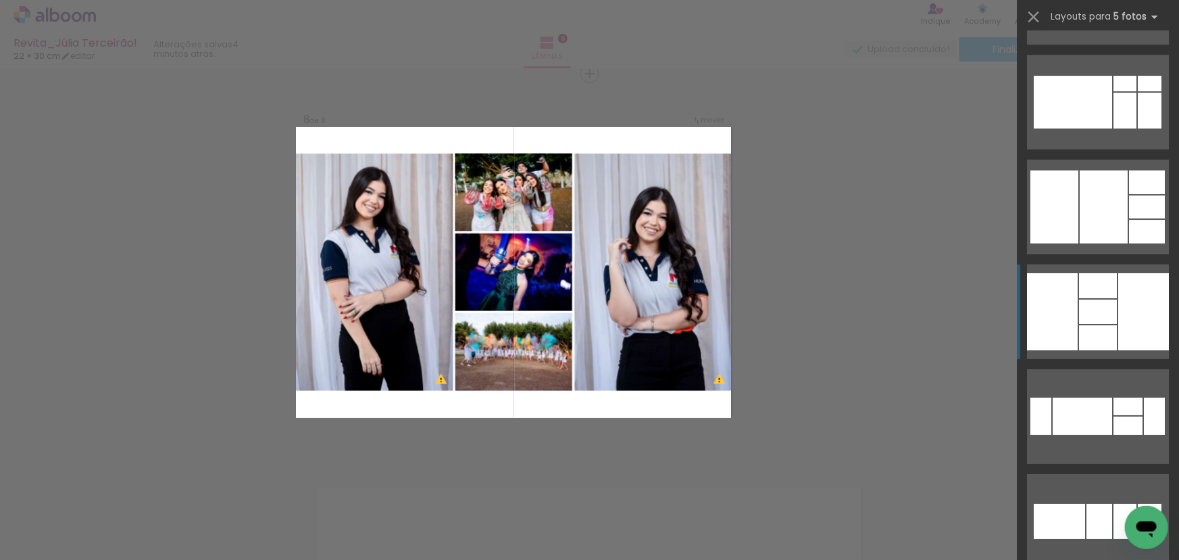
click at [1102, 336] on div at bounding box center [1098, 337] width 38 height 25
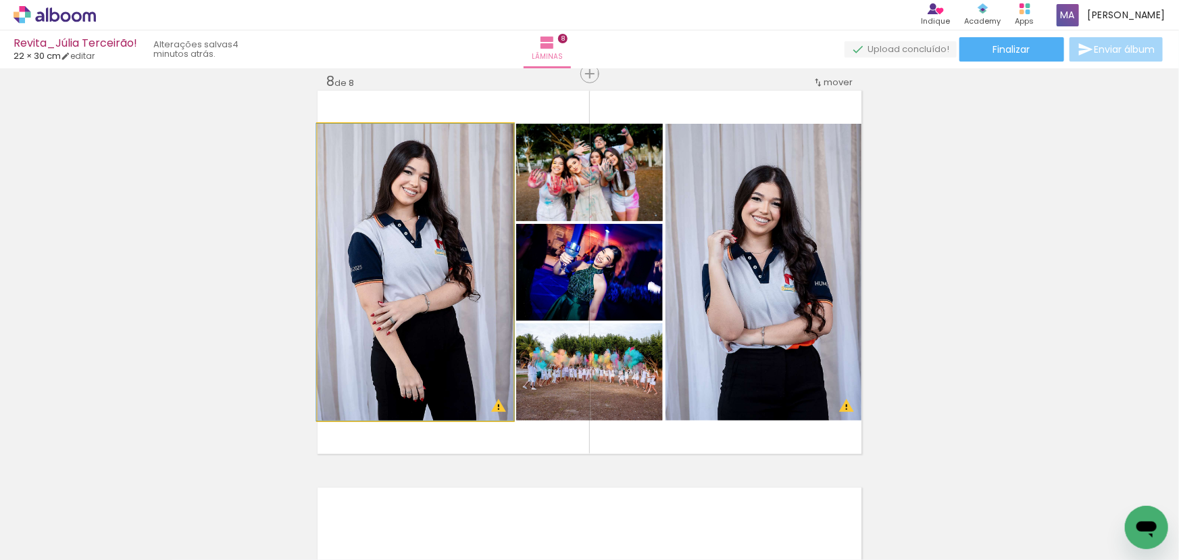
click at [458, 264] on quentale-photo at bounding box center [416, 272] width 196 height 297
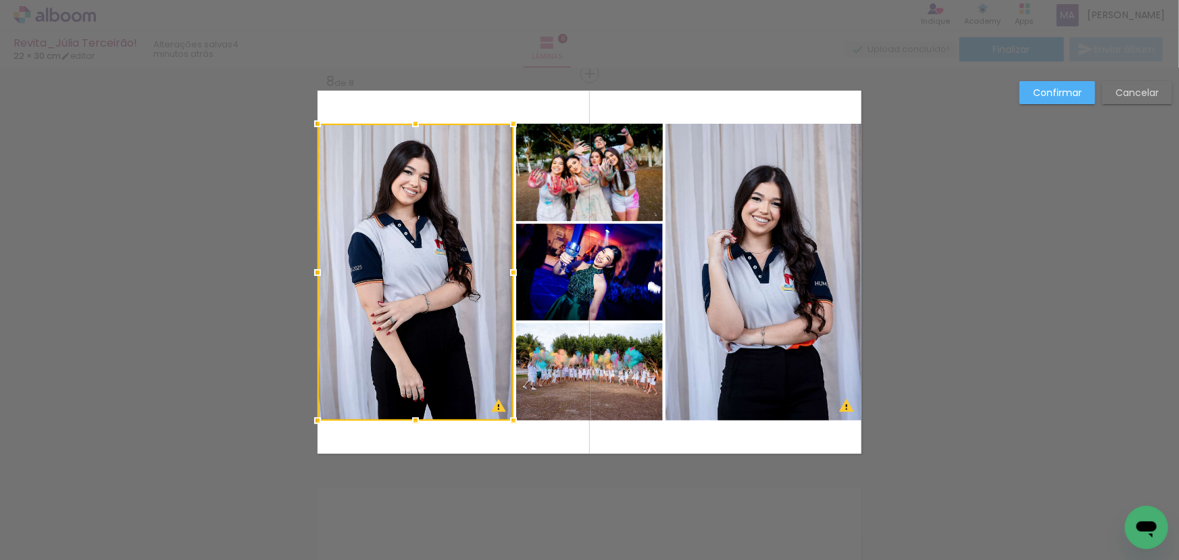
click at [582, 199] on quentale-photo at bounding box center [589, 172] width 147 height 97
click at [608, 282] on div at bounding box center [490, 272] width 345 height 297
click at [612, 343] on div at bounding box center [490, 272] width 345 height 297
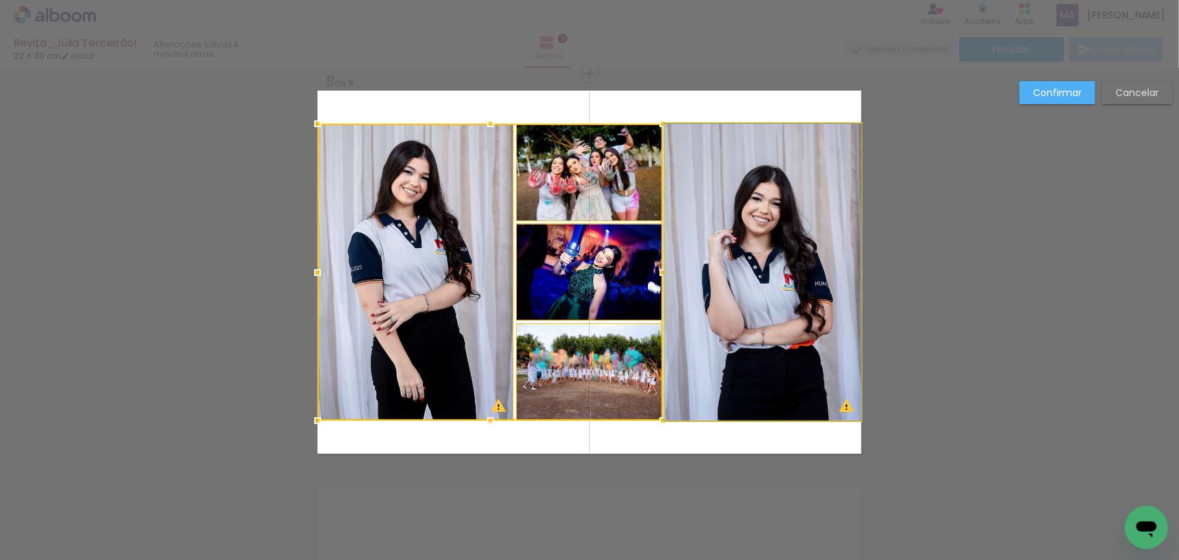
drag, startPoint x: 720, startPoint y: 315, endPoint x: 722, endPoint y: 273, distance: 41.9
click at [720, 314] on quentale-photo at bounding box center [764, 272] width 196 height 297
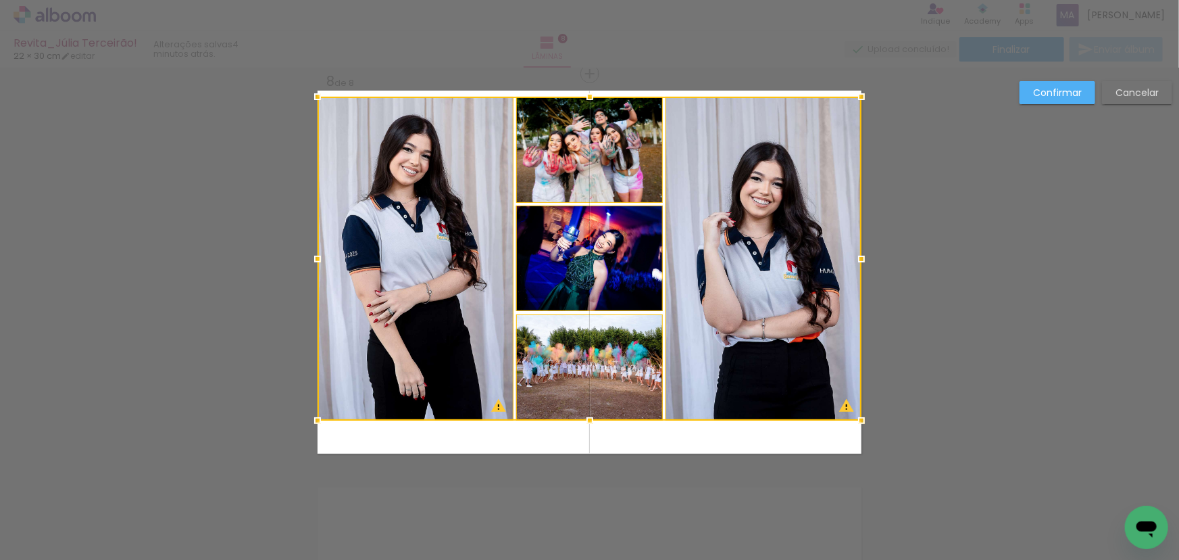
drag, startPoint x: 585, startPoint y: 116, endPoint x: 585, endPoint y: 87, distance: 29.7
click at [585, 87] on div at bounding box center [589, 96] width 27 height 27
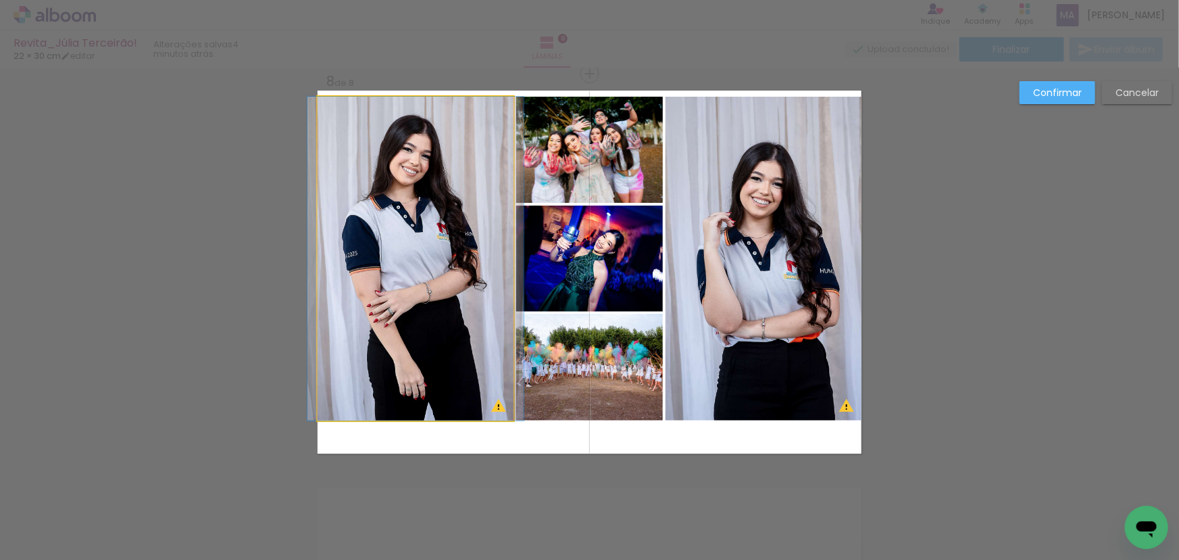
click at [494, 141] on quentale-photo at bounding box center [416, 259] width 196 height 324
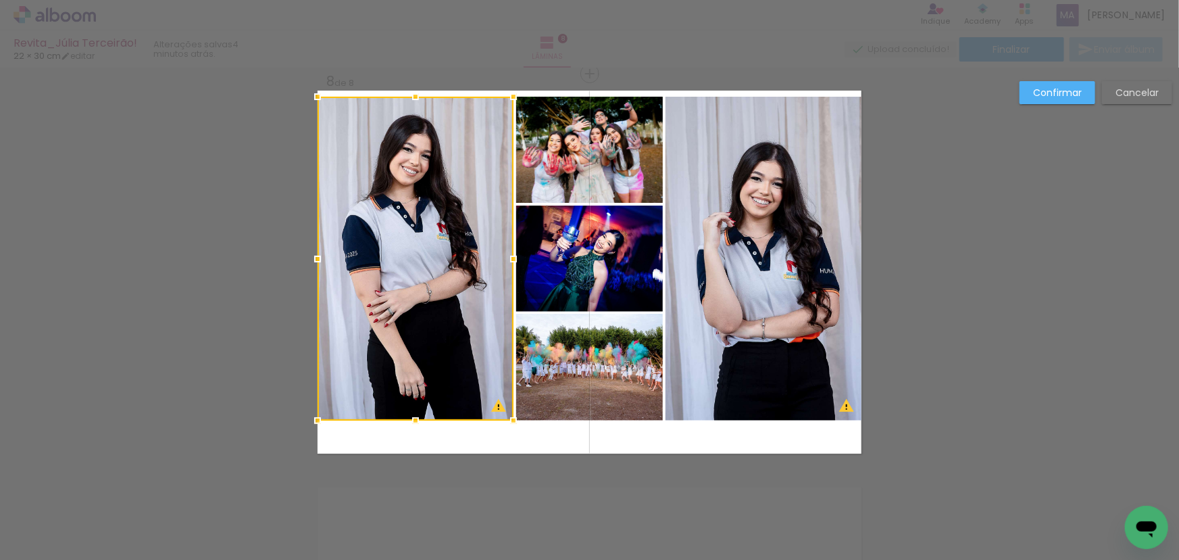
click at [582, 157] on quentale-photo at bounding box center [589, 150] width 147 height 107
click at [688, 178] on quentale-photo at bounding box center [764, 259] width 196 height 324
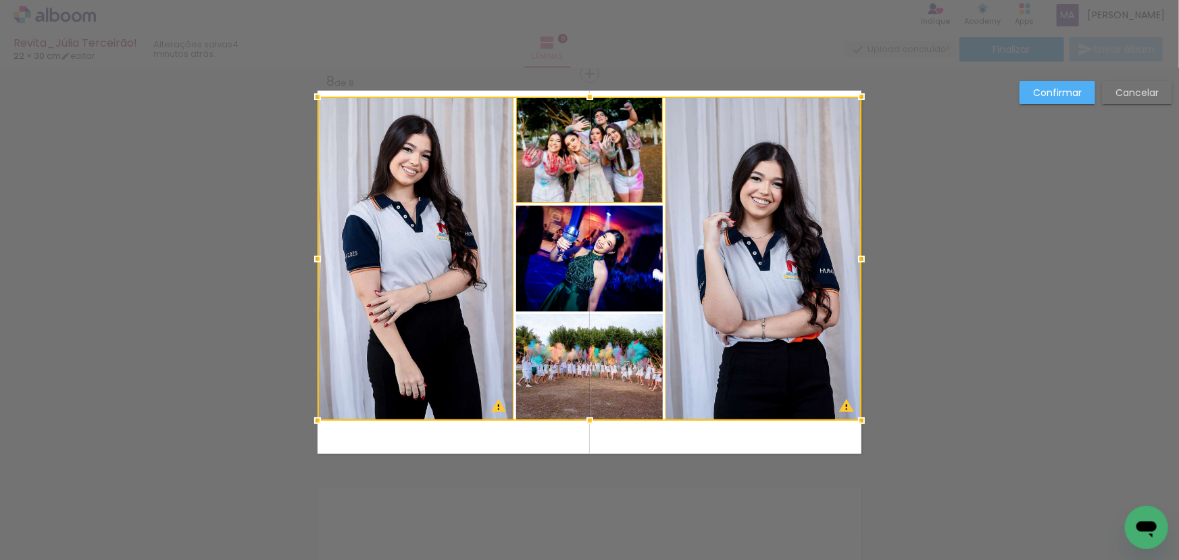
click at [588, 246] on div at bounding box center [590, 259] width 544 height 324
click at [569, 355] on div at bounding box center [590, 259] width 544 height 324
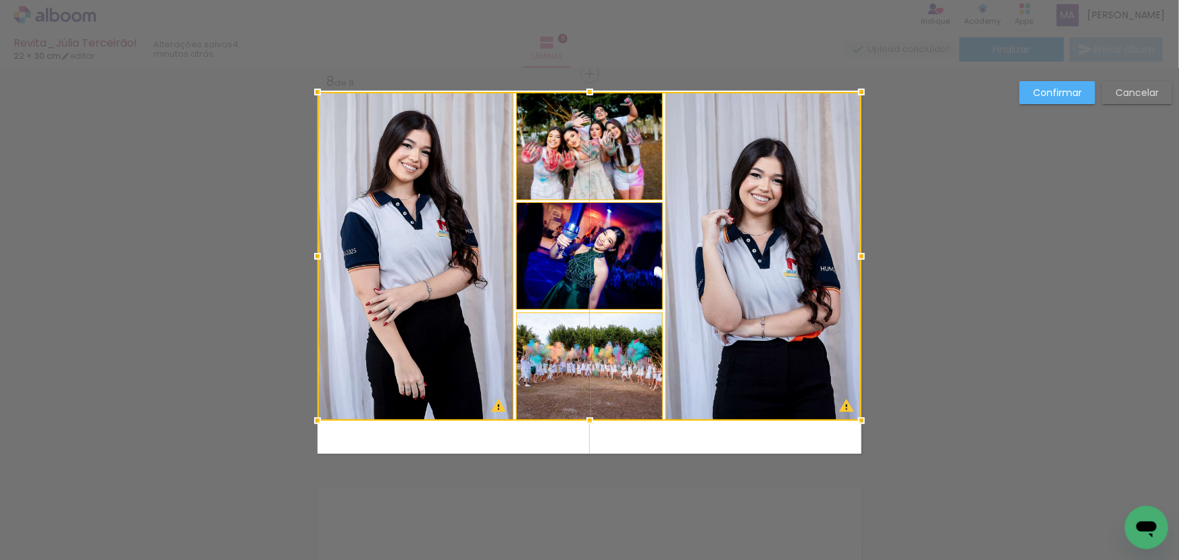
click at [587, 95] on div at bounding box center [589, 91] width 27 height 27
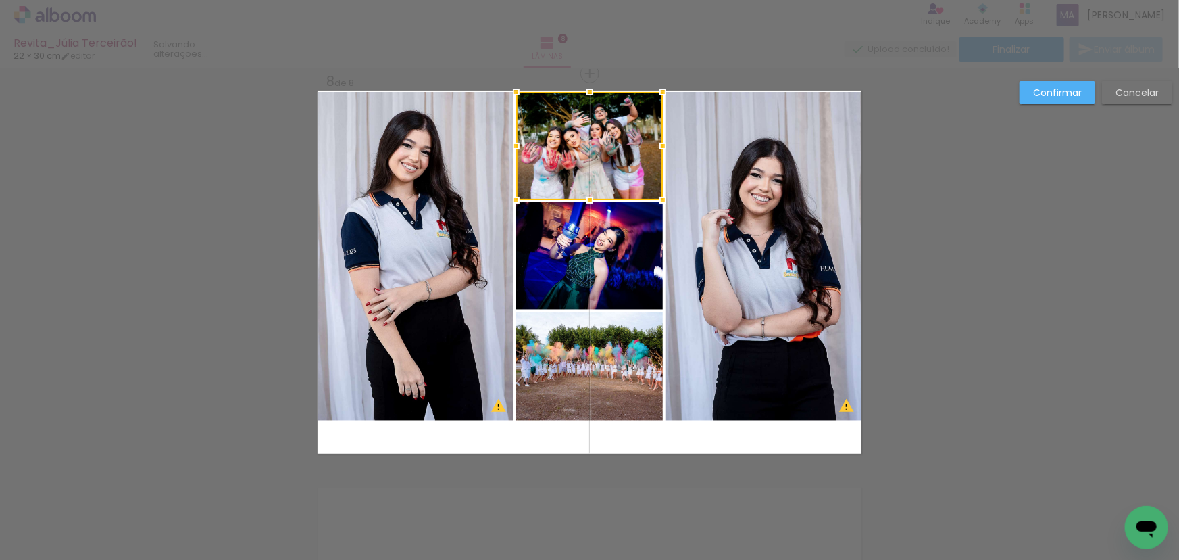
click at [462, 190] on quentale-photo at bounding box center [416, 256] width 196 height 328
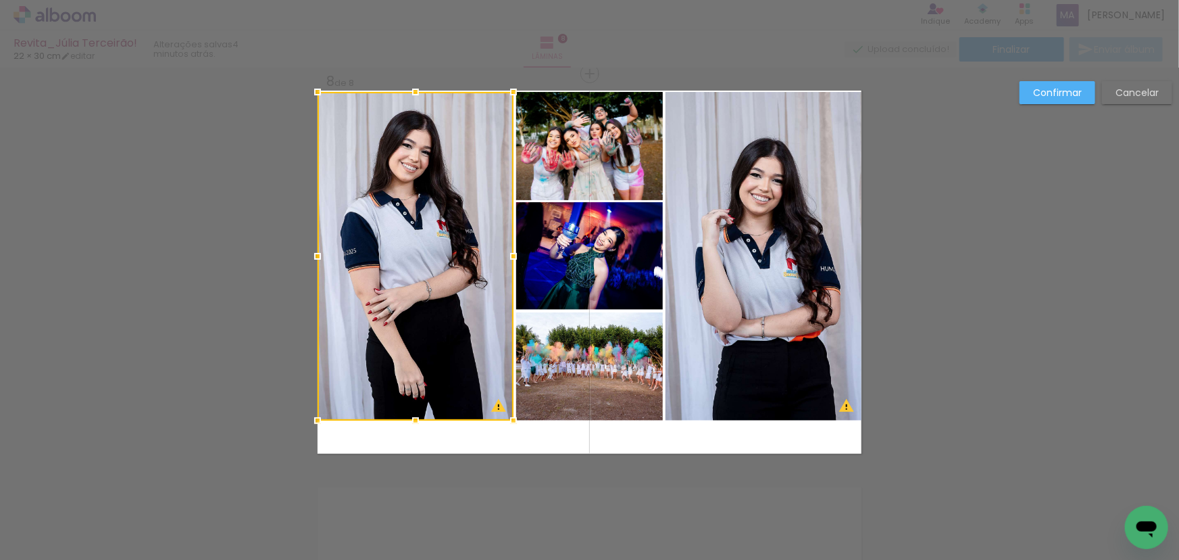
click at [560, 168] on quentale-photo at bounding box center [589, 146] width 147 height 108
click at [562, 255] on div at bounding box center [490, 256] width 345 height 328
click at [581, 368] on div at bounding box center [490, 256] width 345 height 328
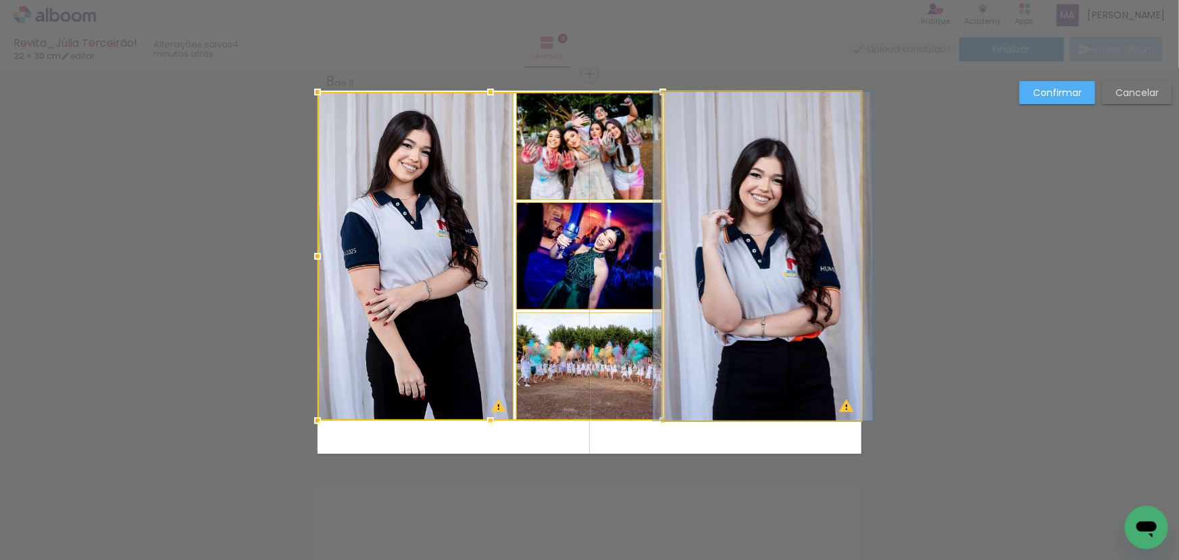
click at [735, 353] on quentale-photo at bounding box center [764, 256] width 196 height 328
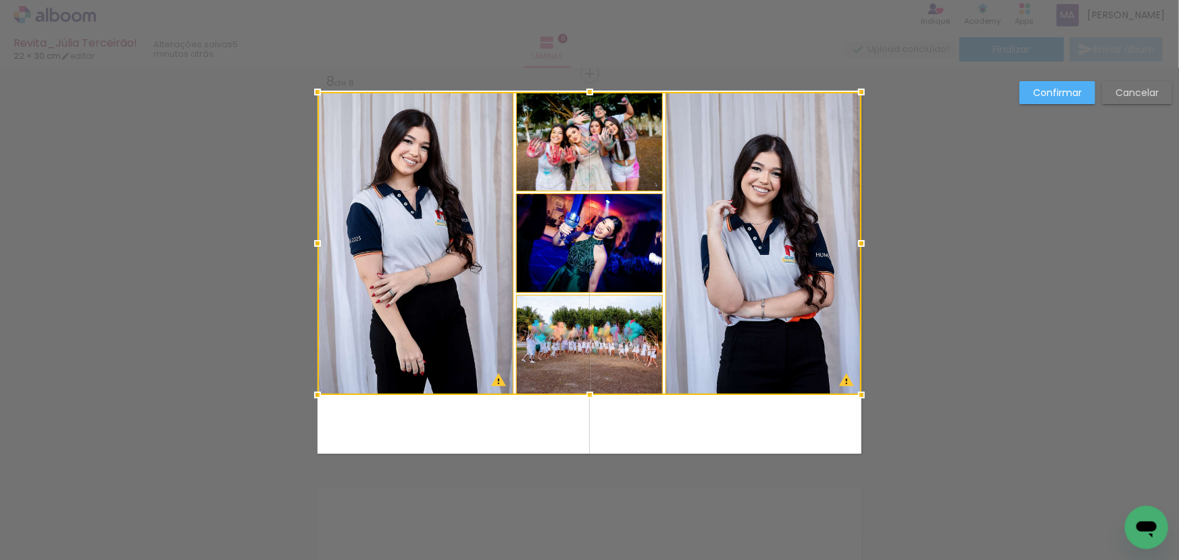
drag, startPoint x: 587, startPoint y: 419, endPoint x: 575, endPoint y: 391, distance: 30.6
click at [576, 391] on div at bounding box center [589, 394] width 27 height 27
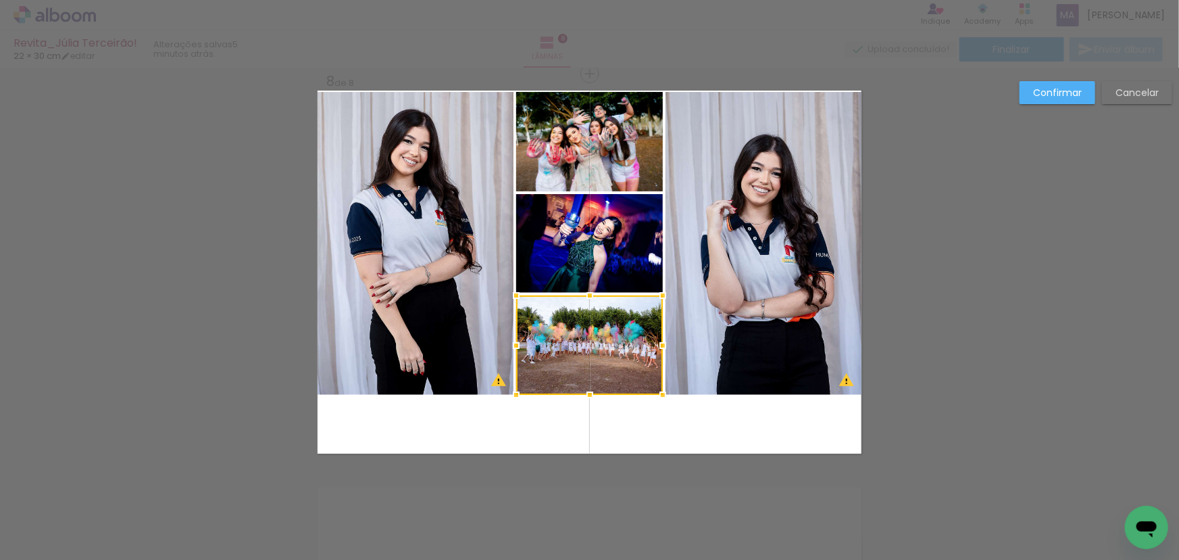
click at [0, 0] on slot "Cancelar" at bounding box center [0, 0] width 0 height 0
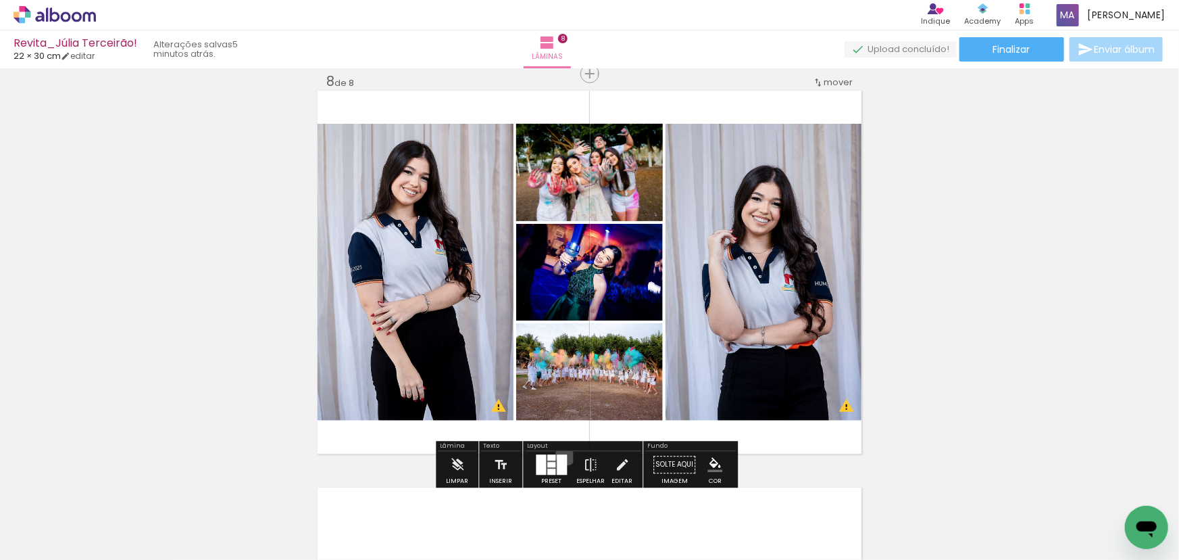
click at [563, 454] on div at bounding box center [562, 464] width 10 height 20
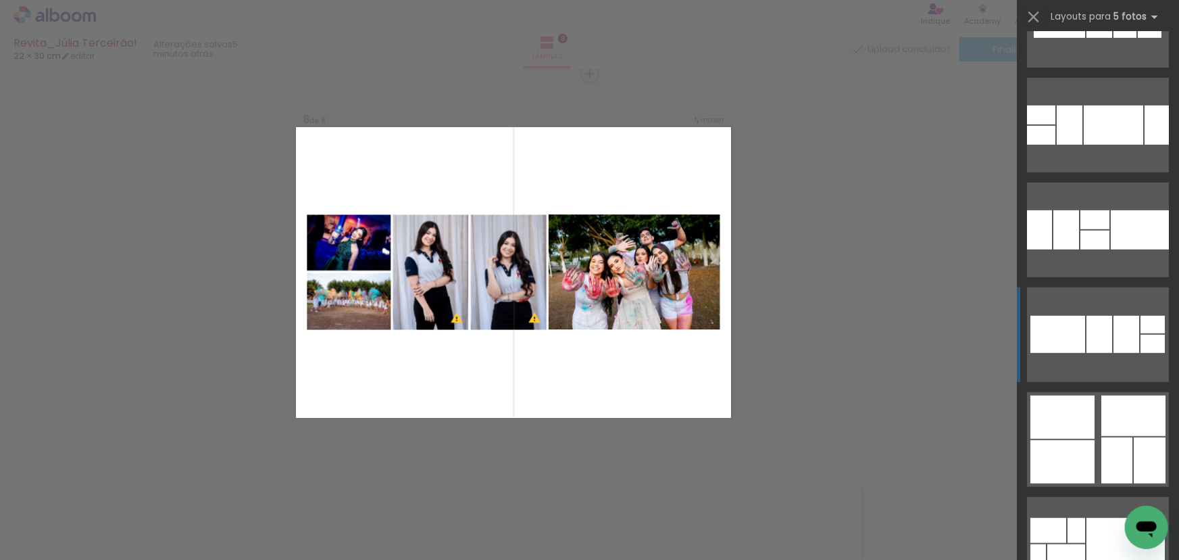
scroll to position [3049, 0]
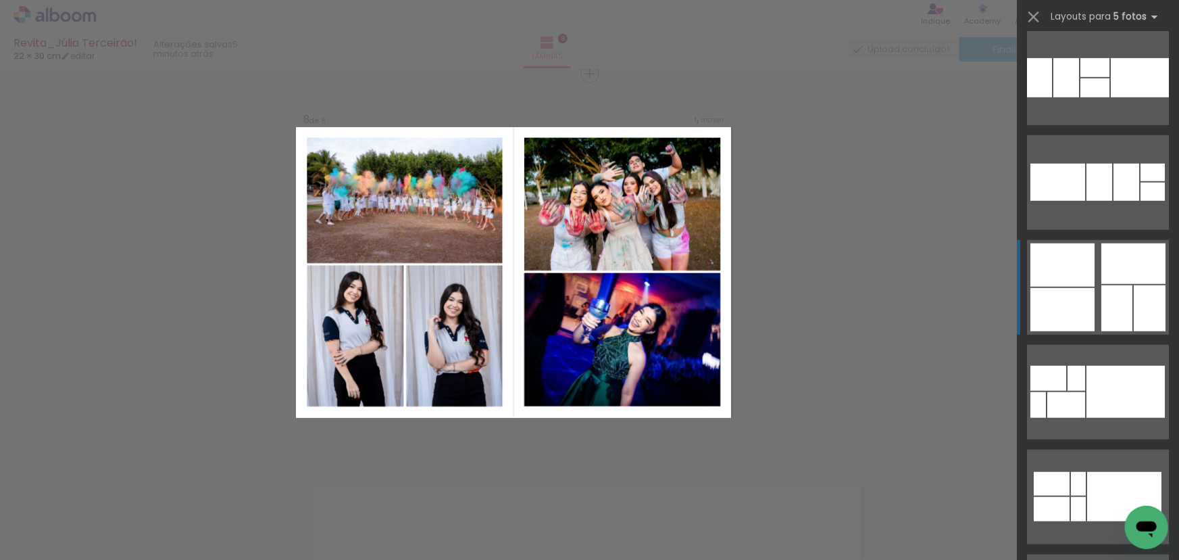
click at [1086, 497] on div at bounding box center [1078, 509] width 15 height 24
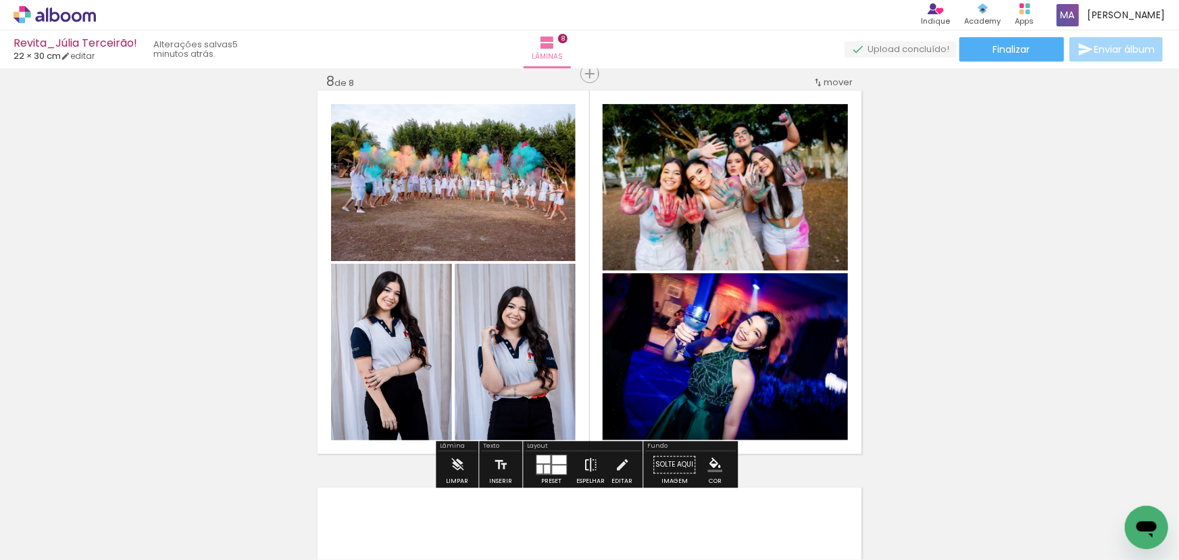
click at [589, 464] on iron-icon at bounding box center [590, 464] width 15 height 27
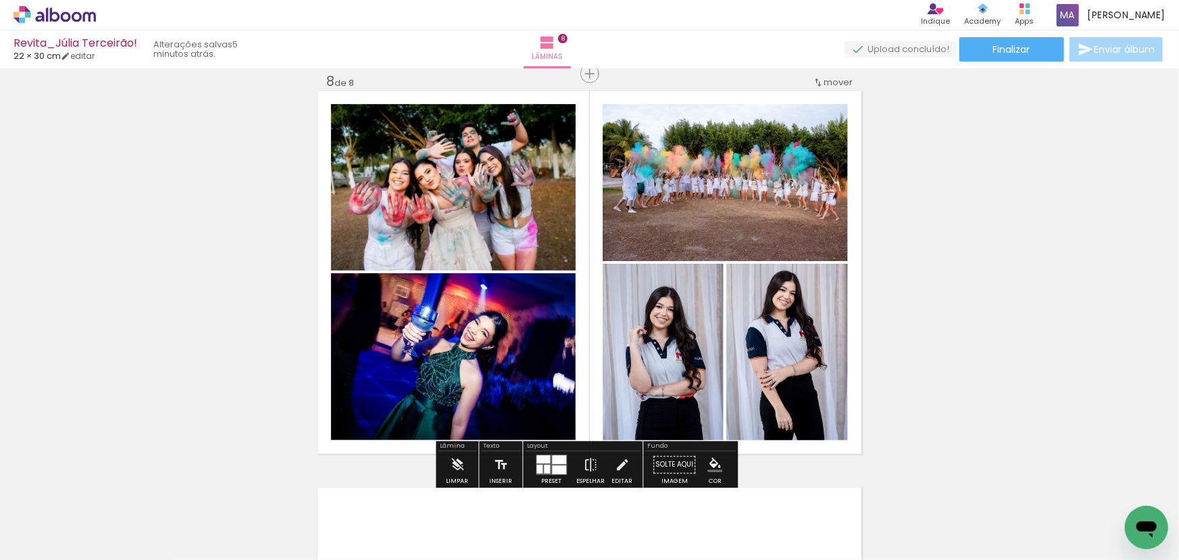
click at [526, 257] on quentale-photo at bounding box center [453, 187] width 245 height 166
click at [505, 314] on quentale-photo at bounding box center [453, 356] width 245 height 167
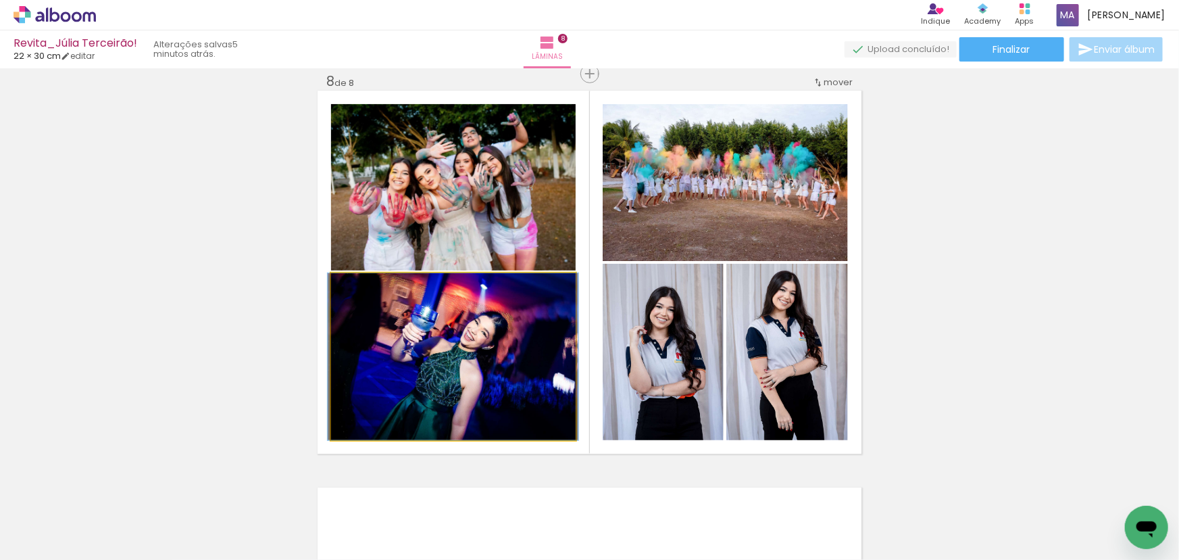
drag, startPoint x: 503, startPoint y: 327, endPoint x: 502, endPoint y: 193, distance: 134.5
click at [0, 0] on slot at bounding box center [0, 0] width 0 height 0
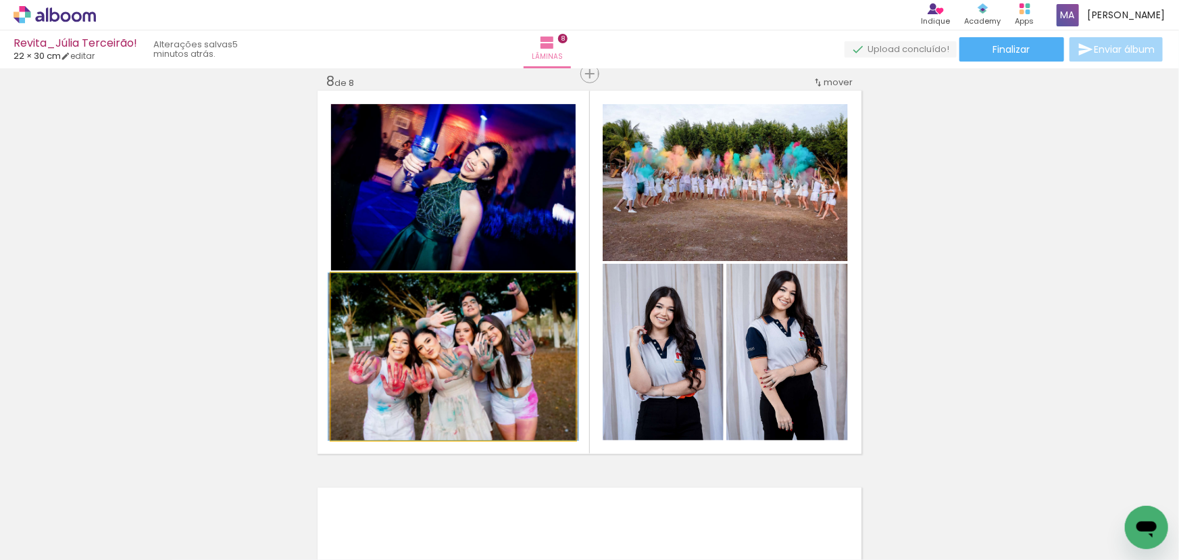
click at [504, 326] on quentale-photo at bounding box center [453, 356] width 245 height 167
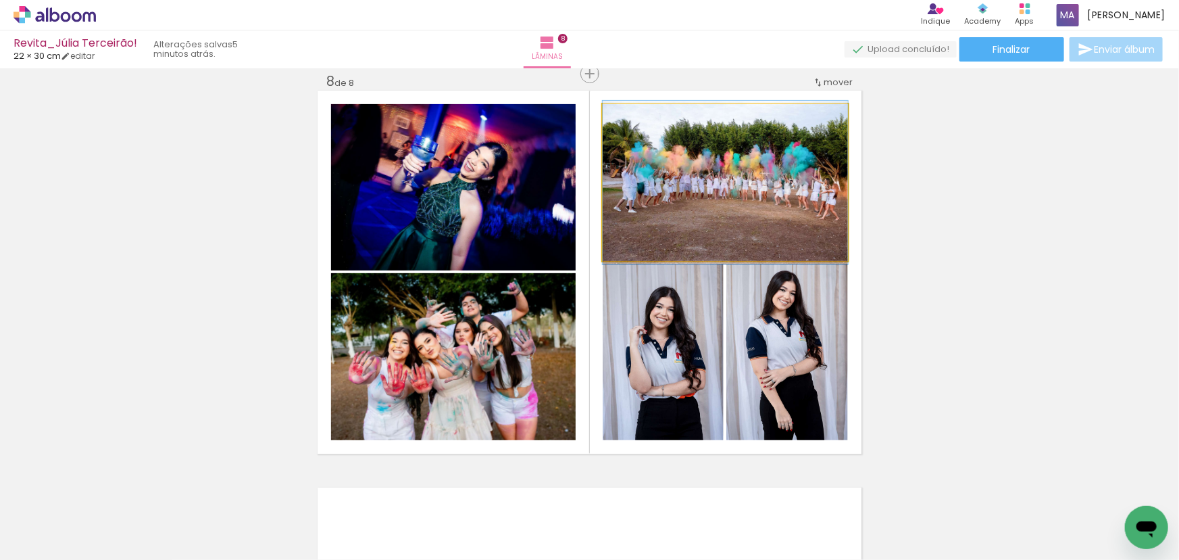
click at [711, 226] on quentale-photo at bounding box center [725, 182] width 245 height 157
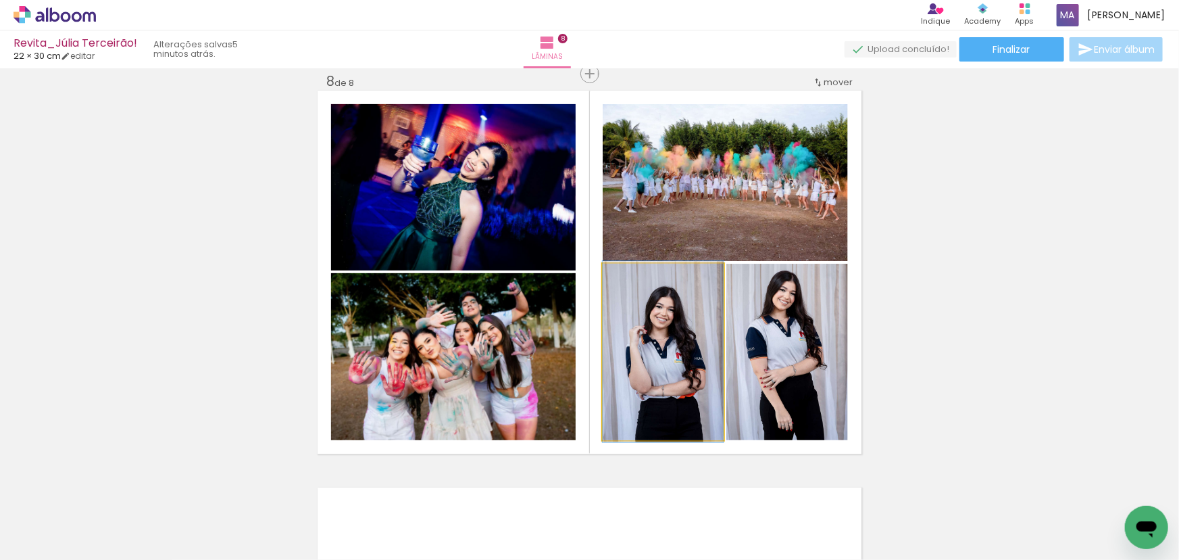
click at [671, 333] on quentale-photo at bounding box center [663, 352] width 121 height 176
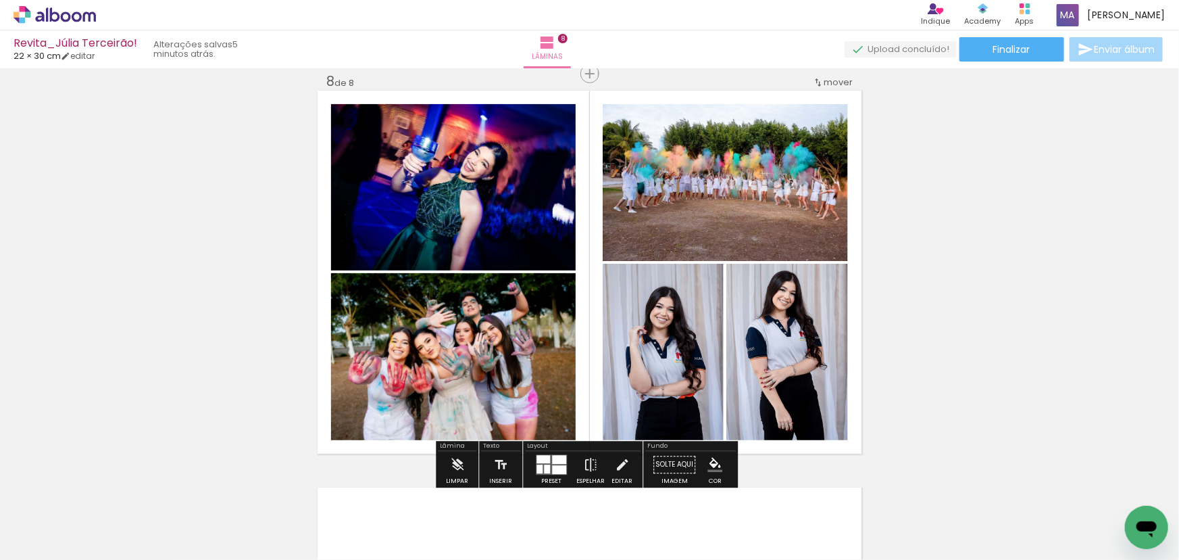
click at [756, 331] on quentale-photo at bounding box center [787, 352] width 122 height 176
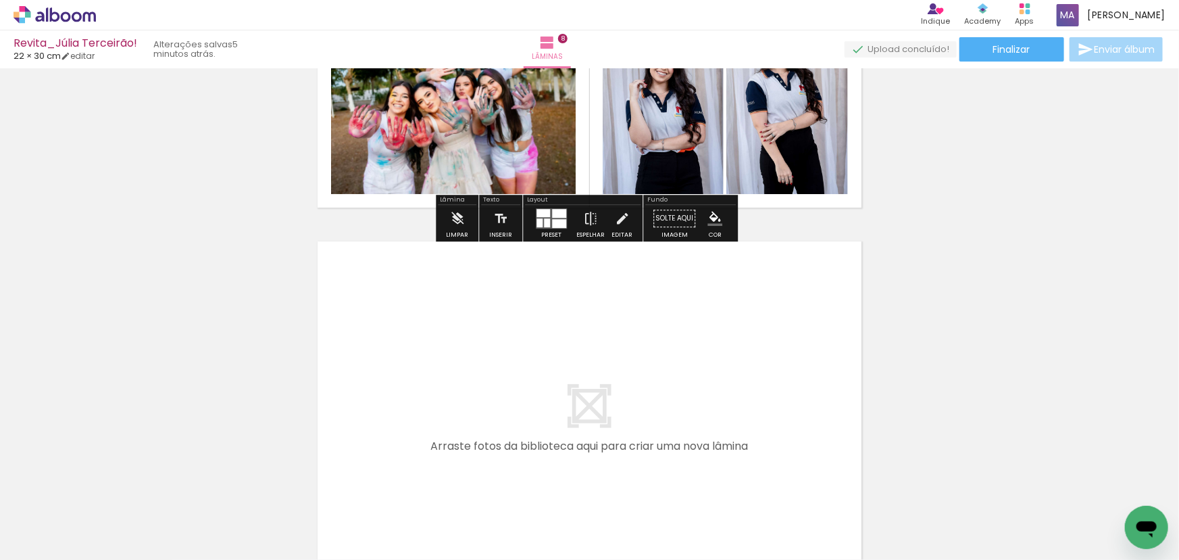
scroll to position [3163, 0]
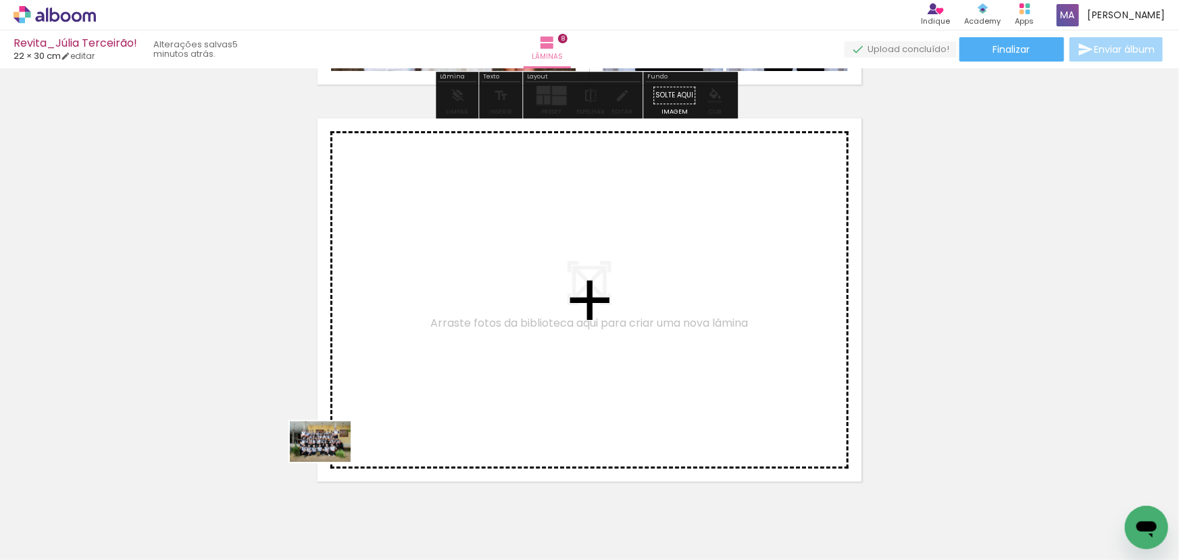
drag, startPoint x: 151, startPoint y: 516, endPoint x: 579, endPoint y: 337, distance: 464.4
click at [579, 337] on quentale-workspace at bounding box center [589, 280] width 1179 height 560
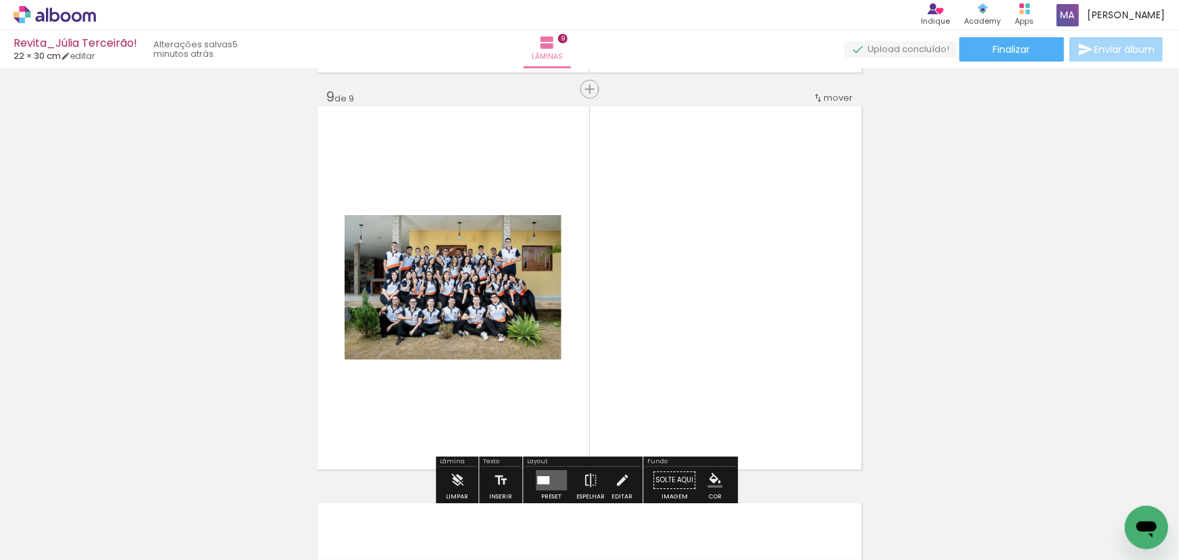
scroll to position [3190, 0]
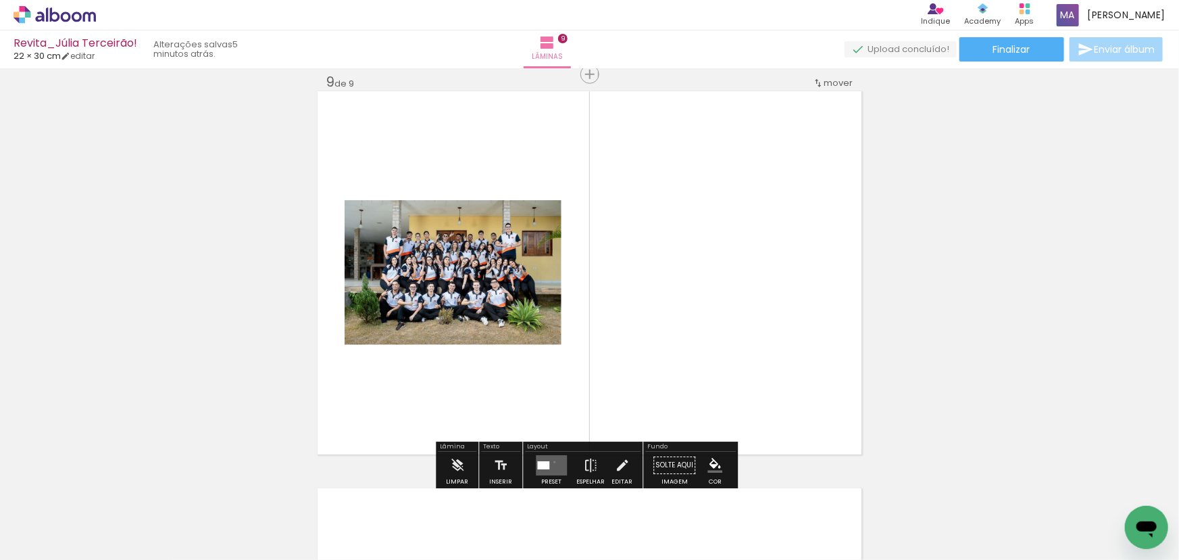
click at [551, 461] on quentale-layouter at bounding box center [551, 465] width 31 height 20
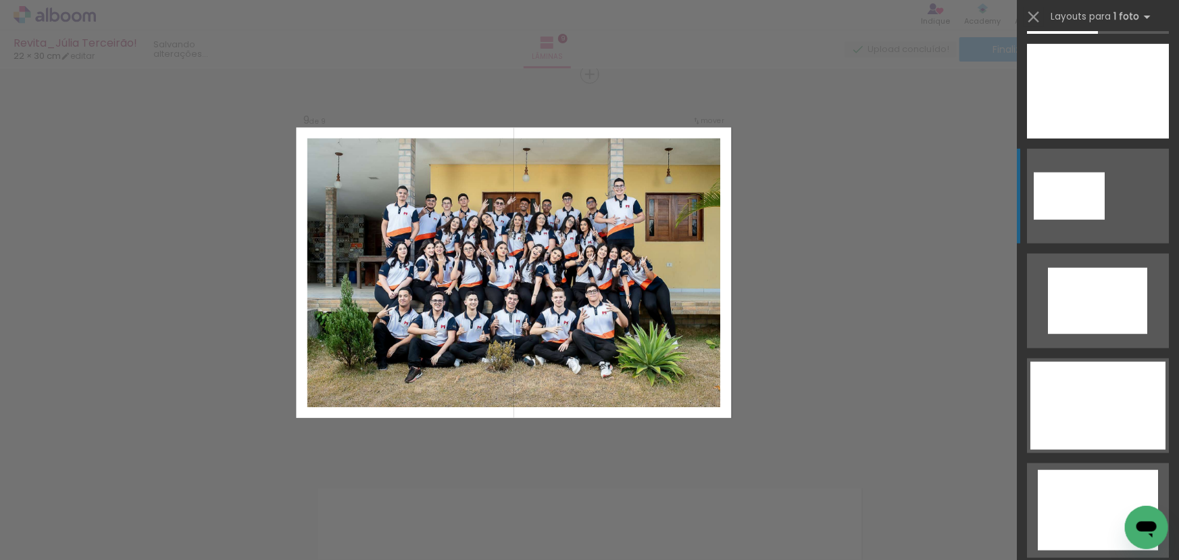
scroll to position [553, 0]
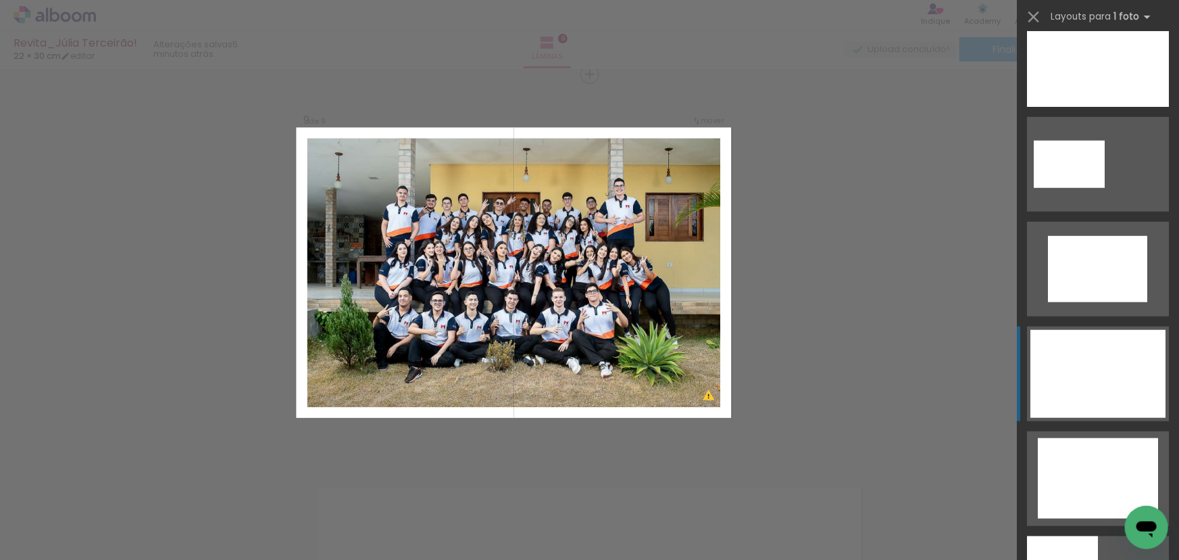
click at [1105, 188] on div at bounding box center [1069, 164] width 71 height 47
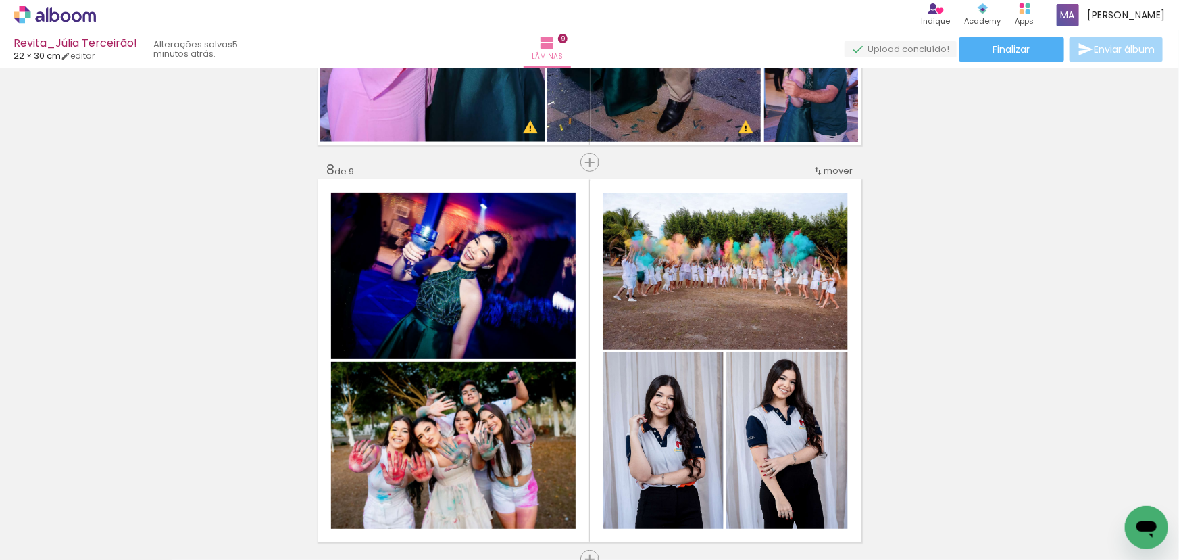
scroll to position [2698, 0]
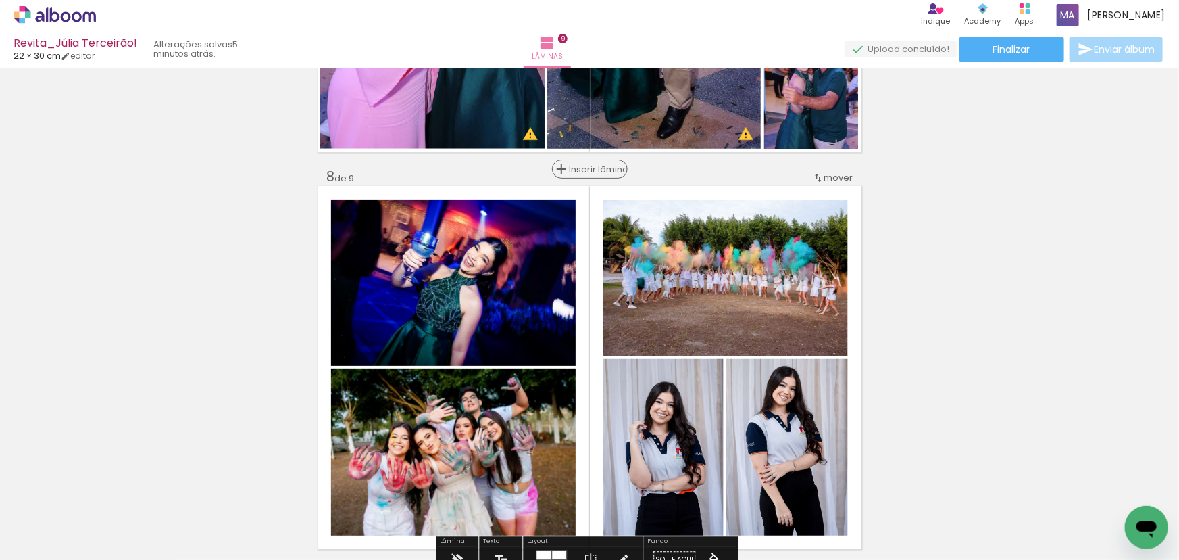
click at [581, 169] on span "Inserir lâmina" at bounding box center [596, 169] width 53 height 9
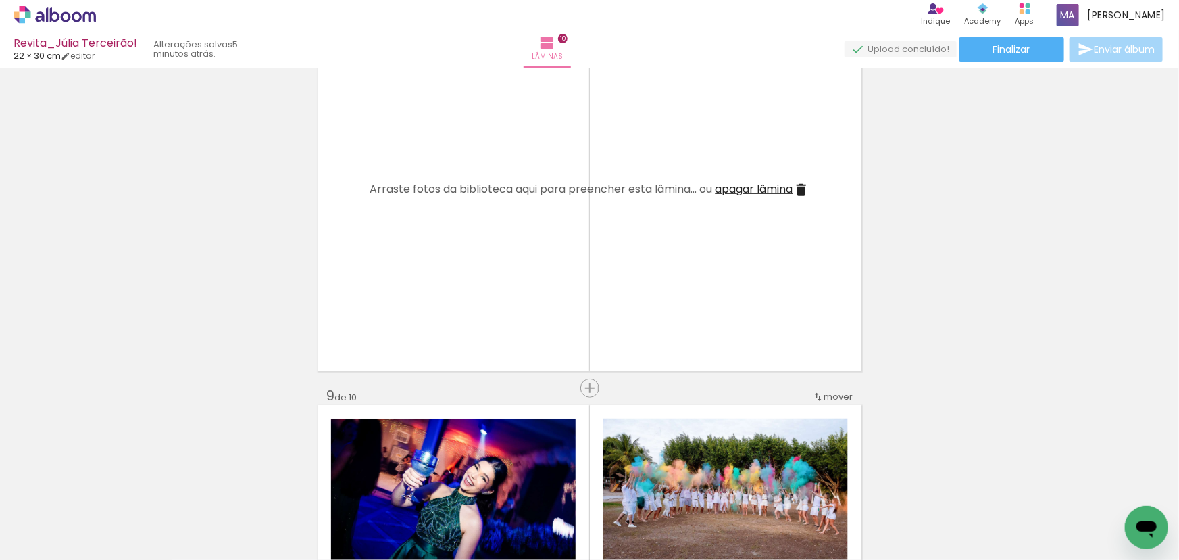
scroll to position [2883, 0]
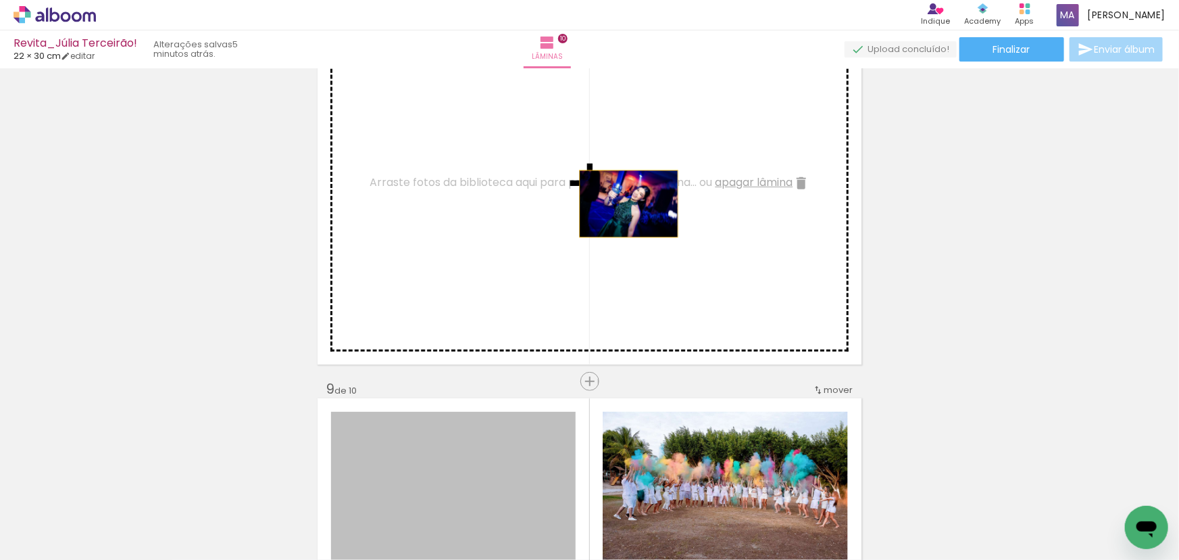
drag, startPoint x: 534, startPoint y: 445, endPoint x: 627, endPoint y: 197, distance: 265.0
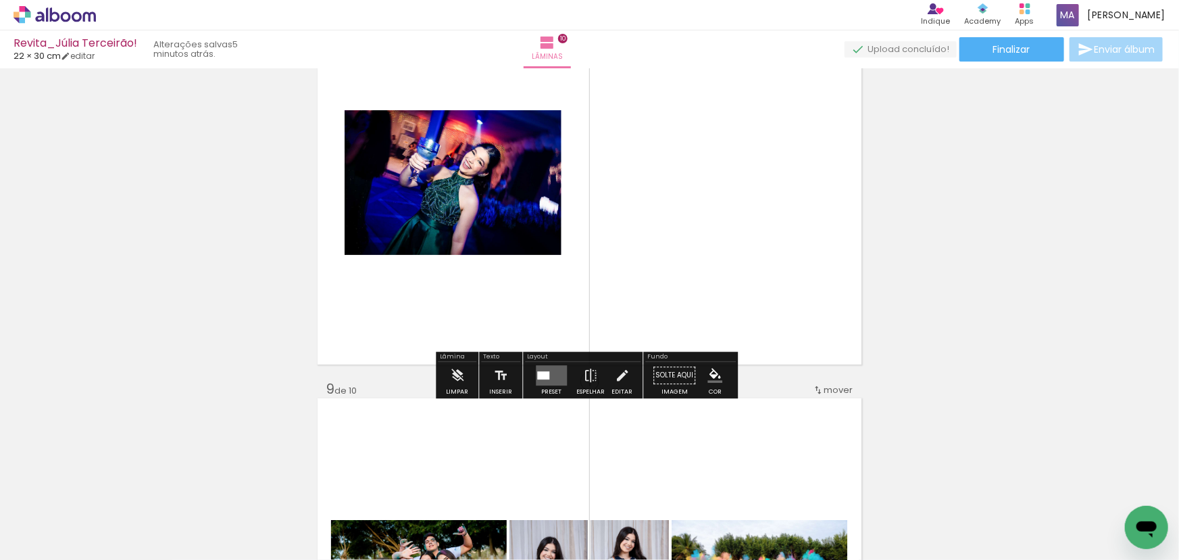
click at [551, 377] on quentale-layouter at bounding box center [551, 375] width 31 height 20
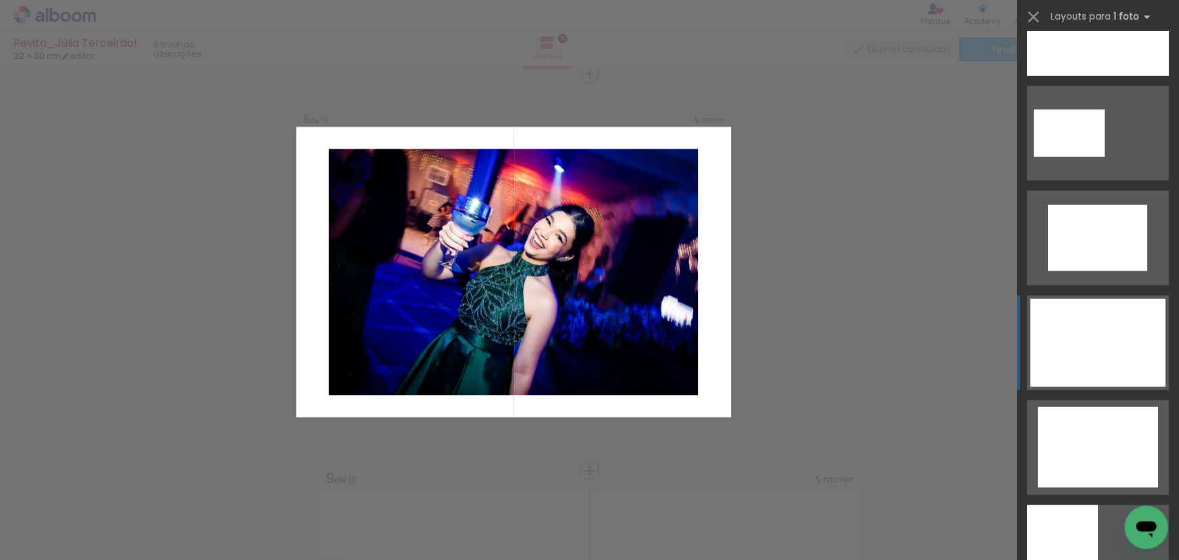
scroll to position [614, 0]
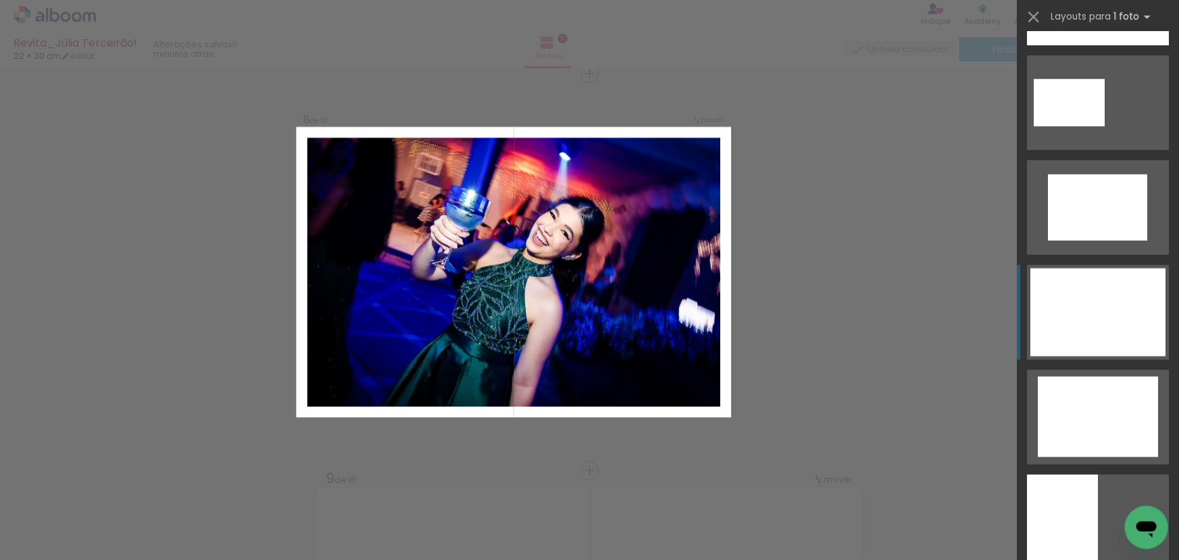
click at [1105, 126] on div at bounding box center [1069, 102] width 71 height 47
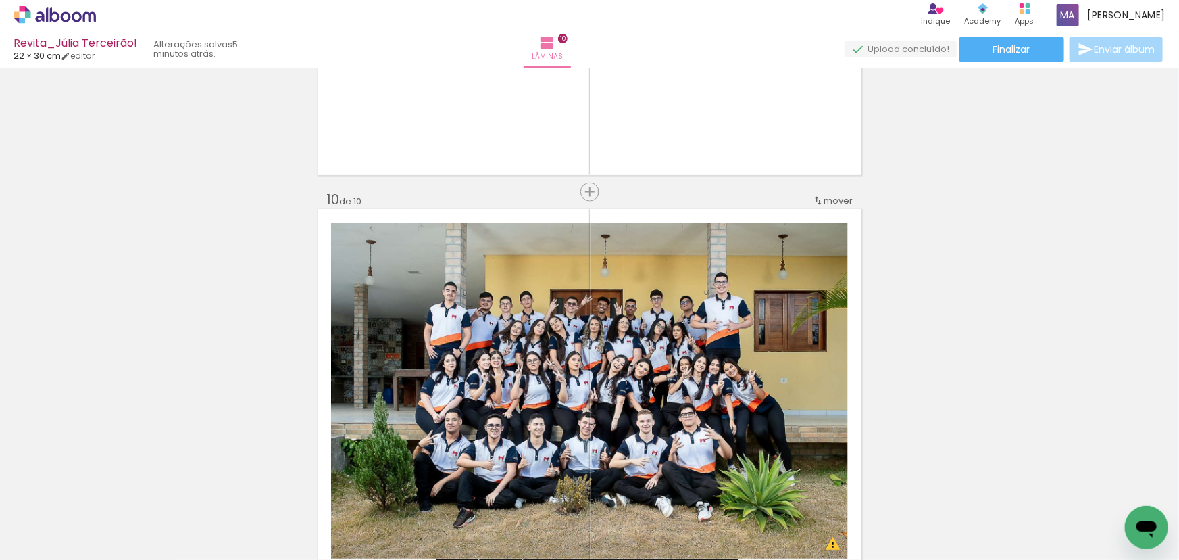
scroll to position [3470, 0]
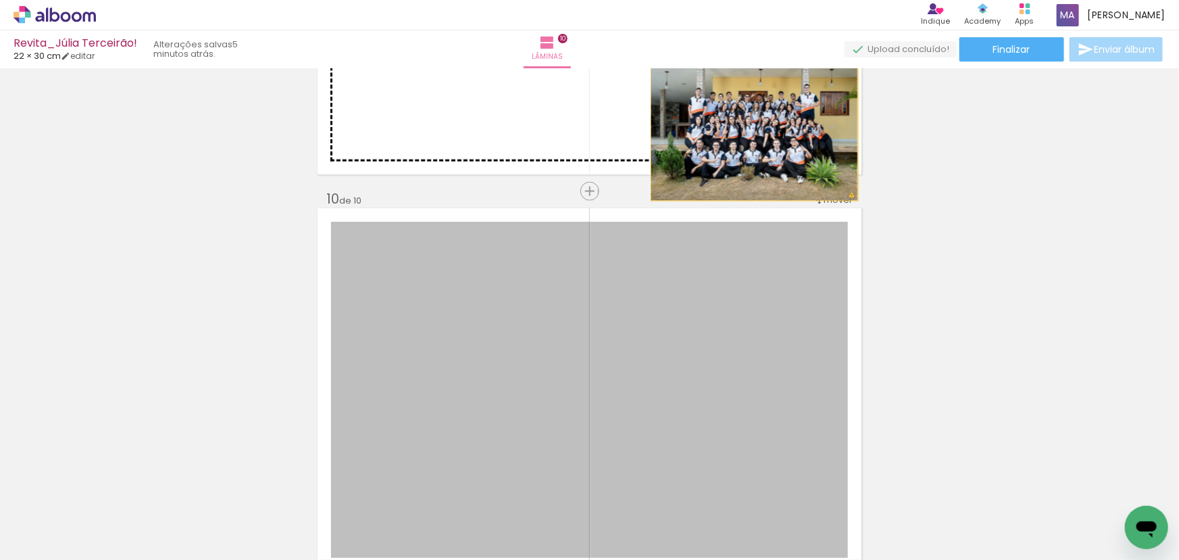
drag, startPoint x: 737, startPoint y: 347, endPoint x: 750, endPoint y: 133, distance: 214.7
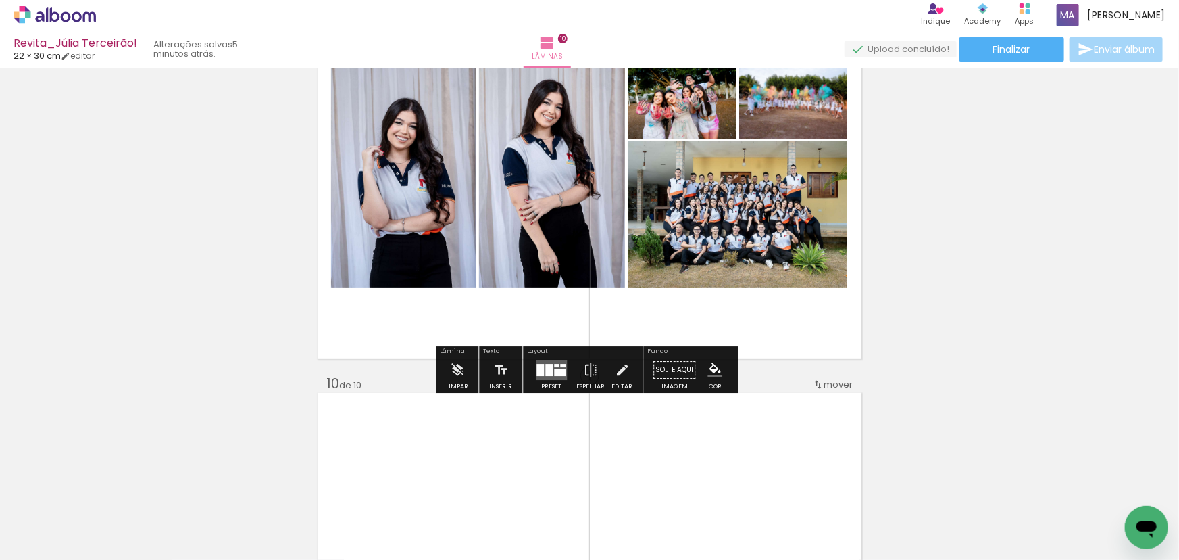
scroll to position [3224, 0]
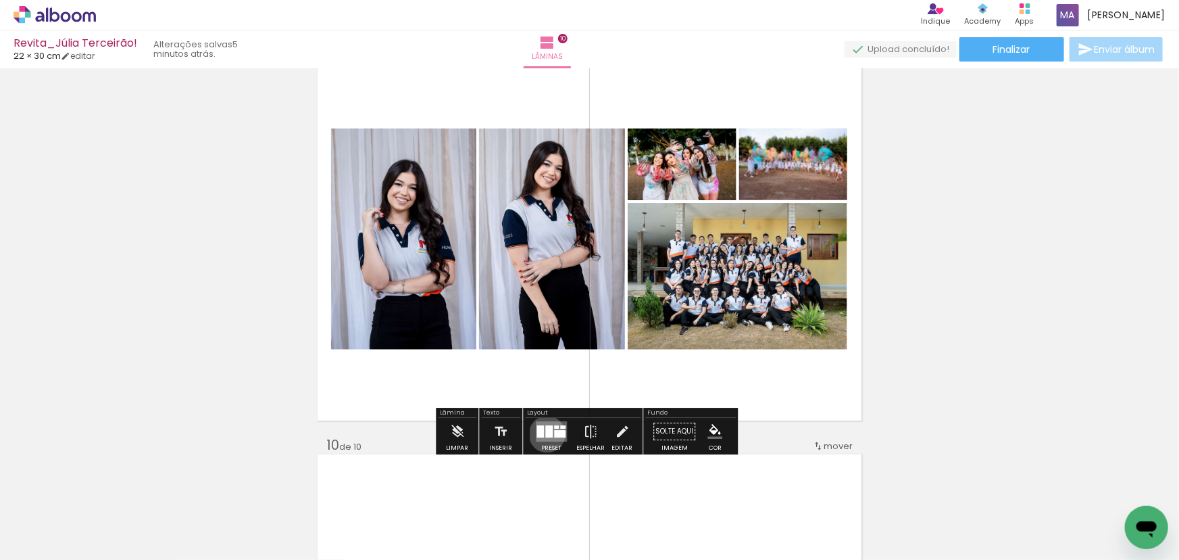
click at [545, 433] on div at bounding box center [548, 431] width 7 height 12
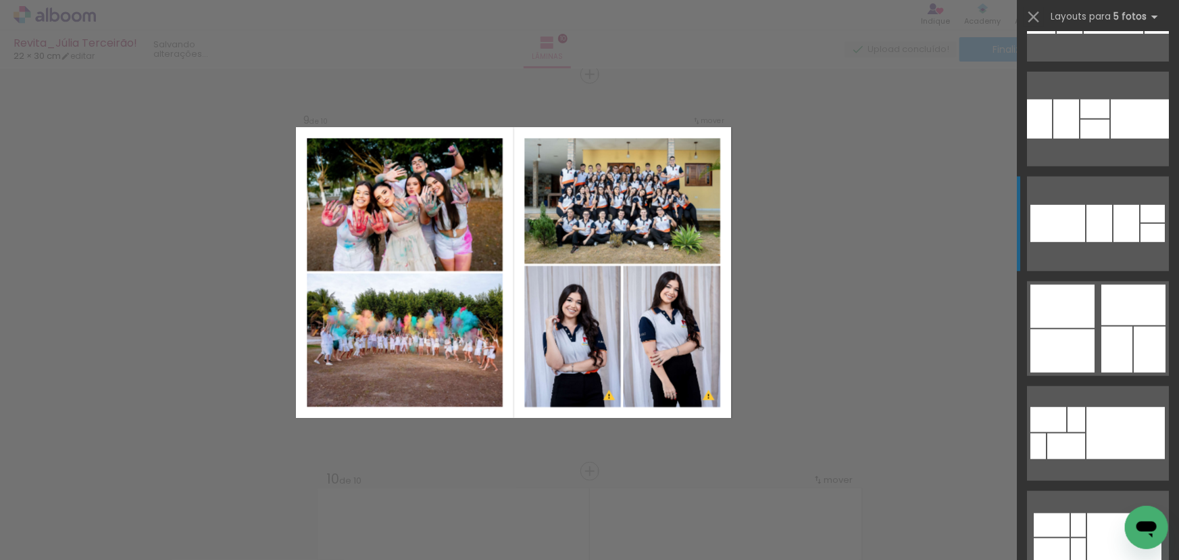
scroll to position [3010, 0]
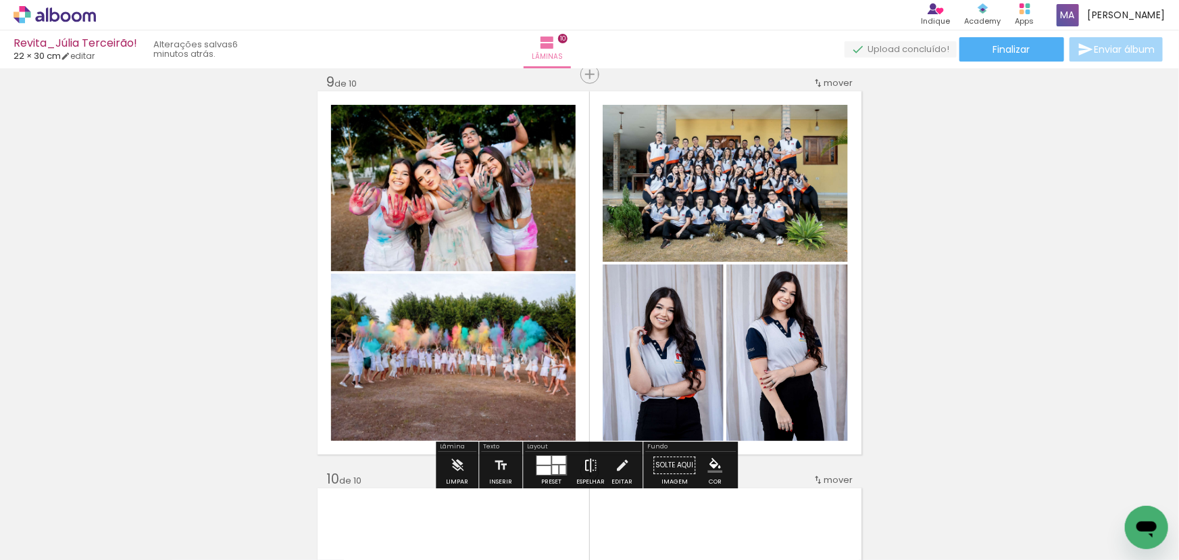
click at [585, 460] on iron-icon at bounding box center [590, 464] width 15 height 27
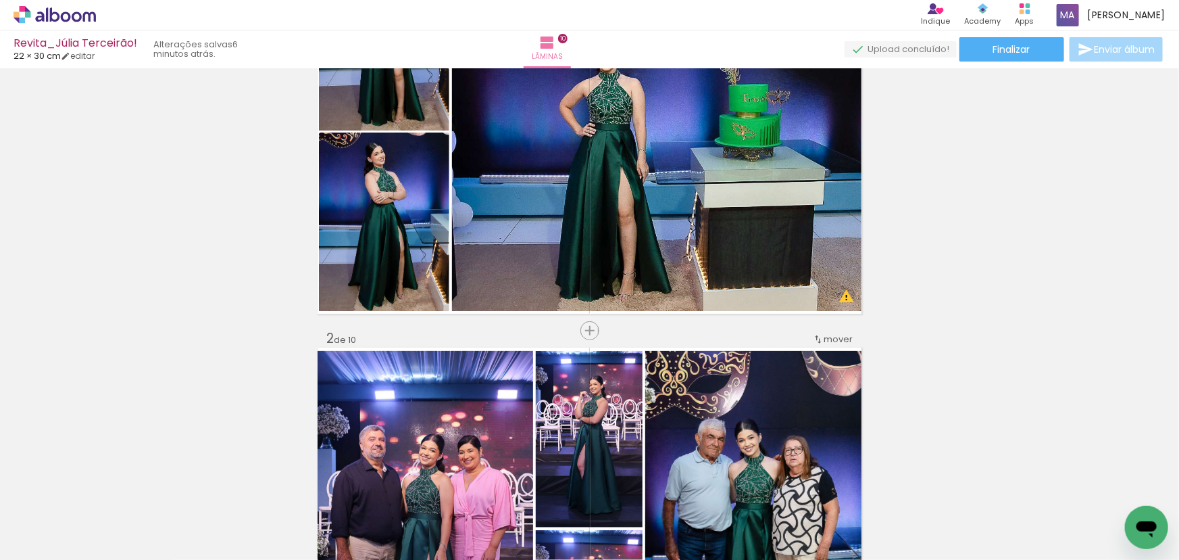
scroll to position [0, 0]
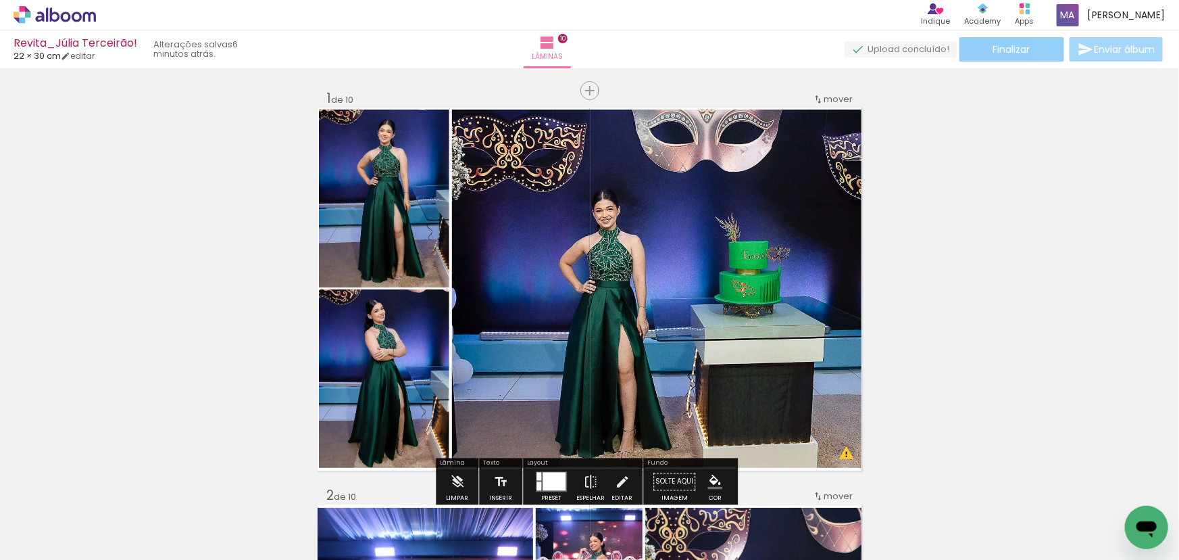
click at [1020, 52] on span "Finalizar" at bounding box center [1011, 49] width 37 height 9
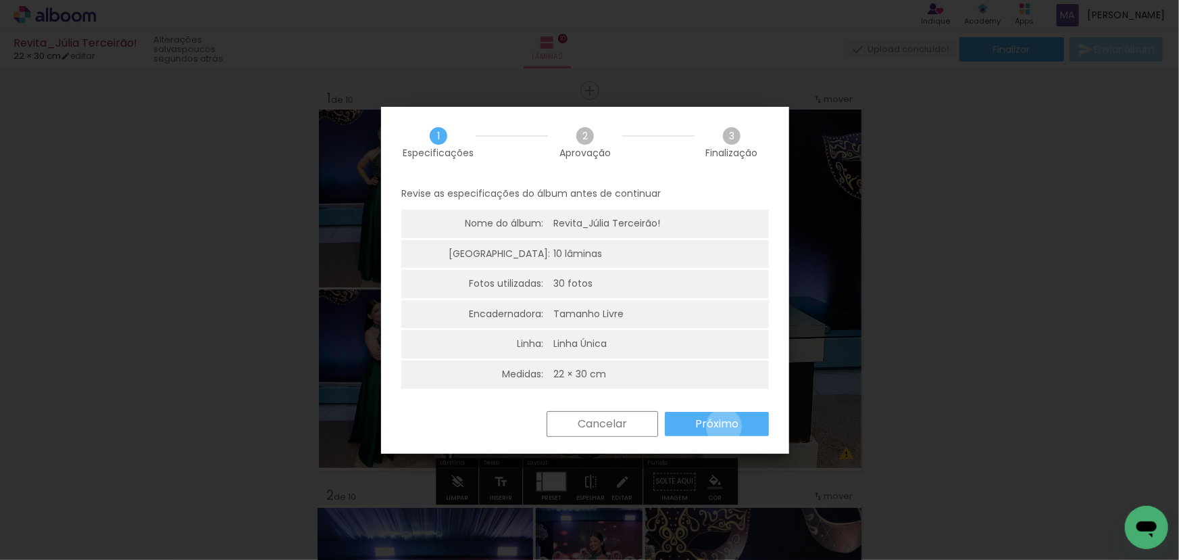
click at [0, 0] on slot "Próximo" at bounding box center [0, 0] width 0 height 0
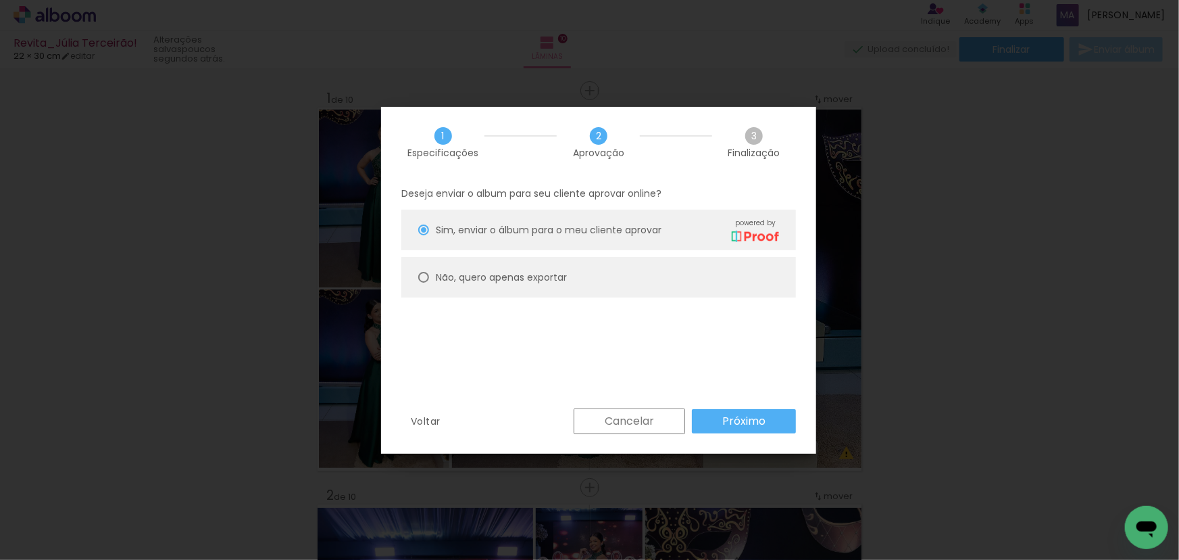
click at [0, 0] on slot "Não, quero apenas exportar" at bounding box center [0, 0] width 0 height 0
type paper-radio-button "on"
click at [0, 0] on slot "Próximo" at bounding box center [0, 0] width 0 height 0
type input "Alta, 300 DPI"
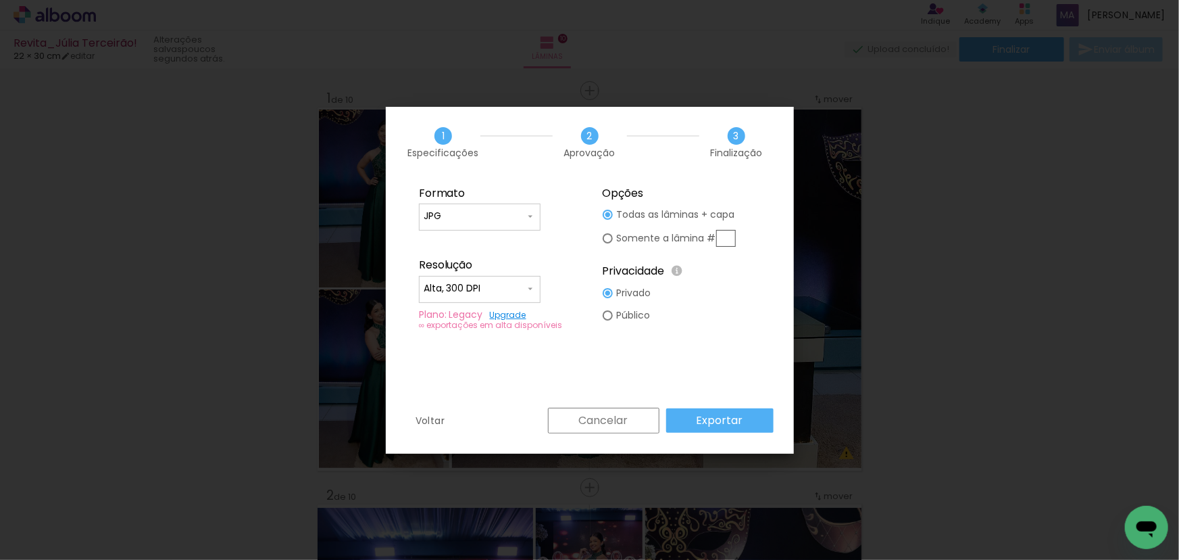
click at [722, 428] on paper-button "Exportar" at bounding box center [719, 420] width 107 height 24
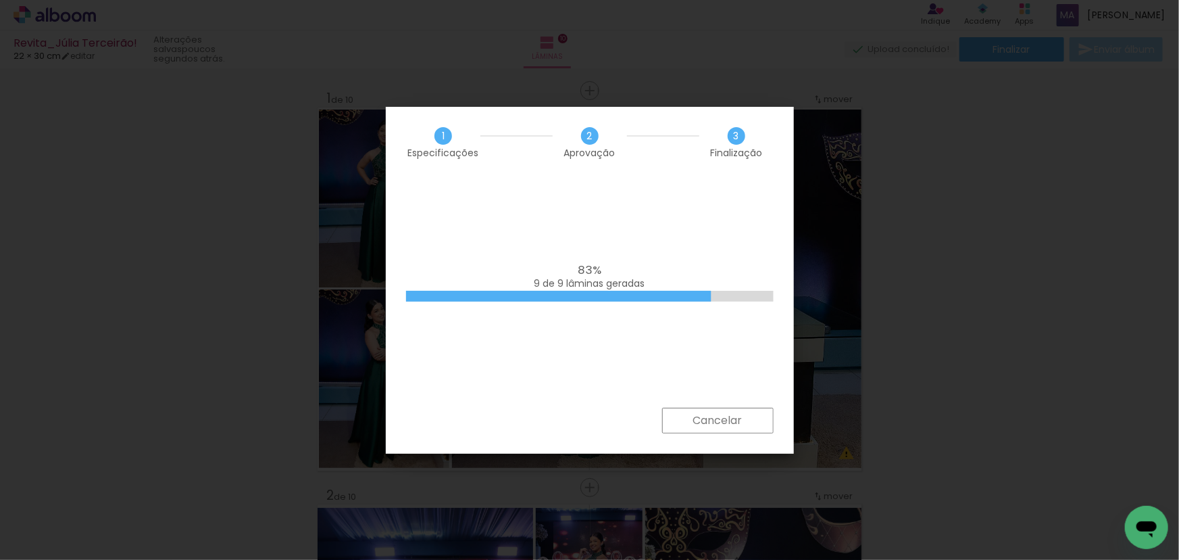
scroll to position [0, 1206]
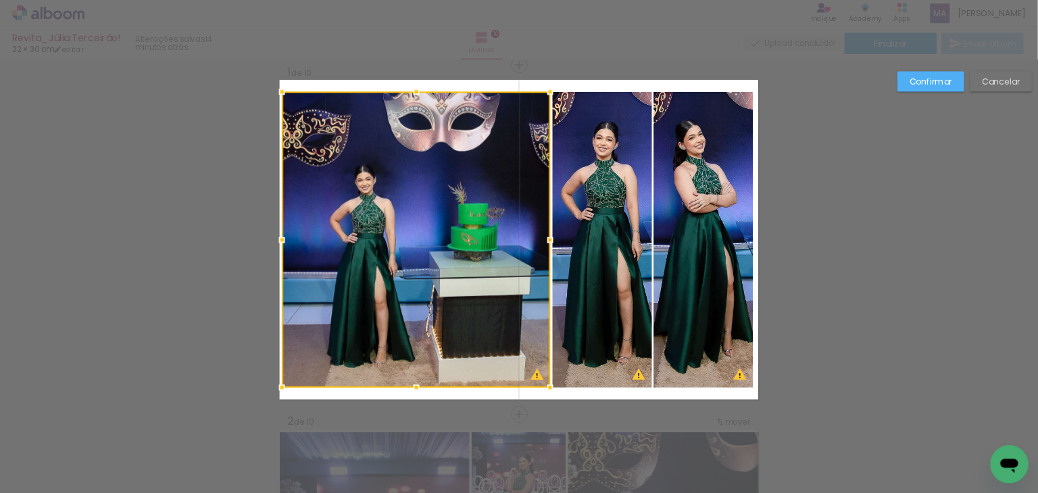
scroll to position [0, 1206]
click at [0, 0] on slot "Confirmar" at bounding box center [0, 0] width 0 height 0
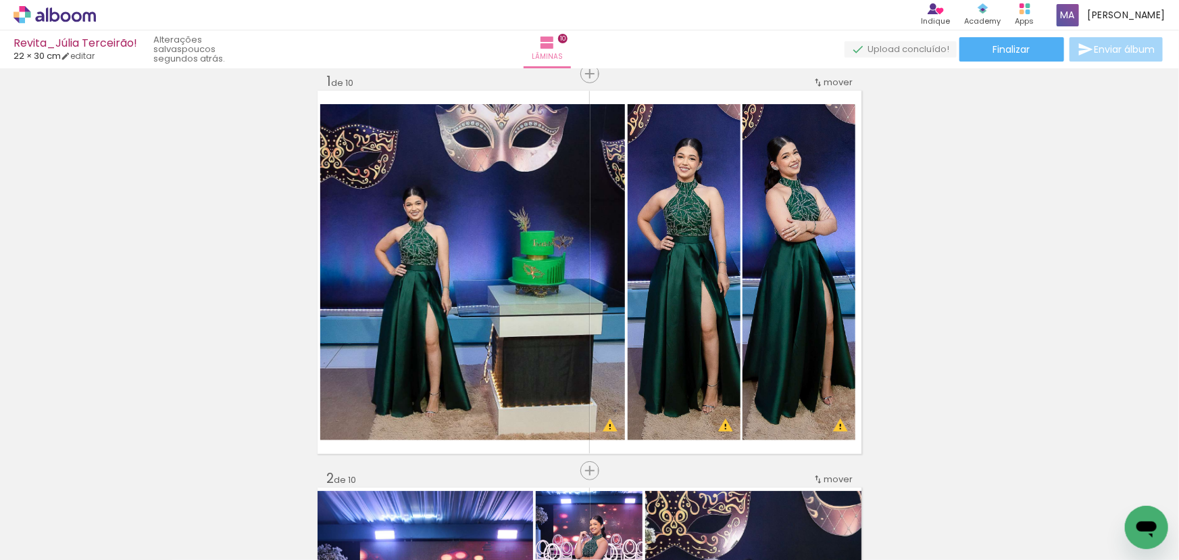
click at [40, 14] on icon at bounding box center [55, 15] width 82 height 18
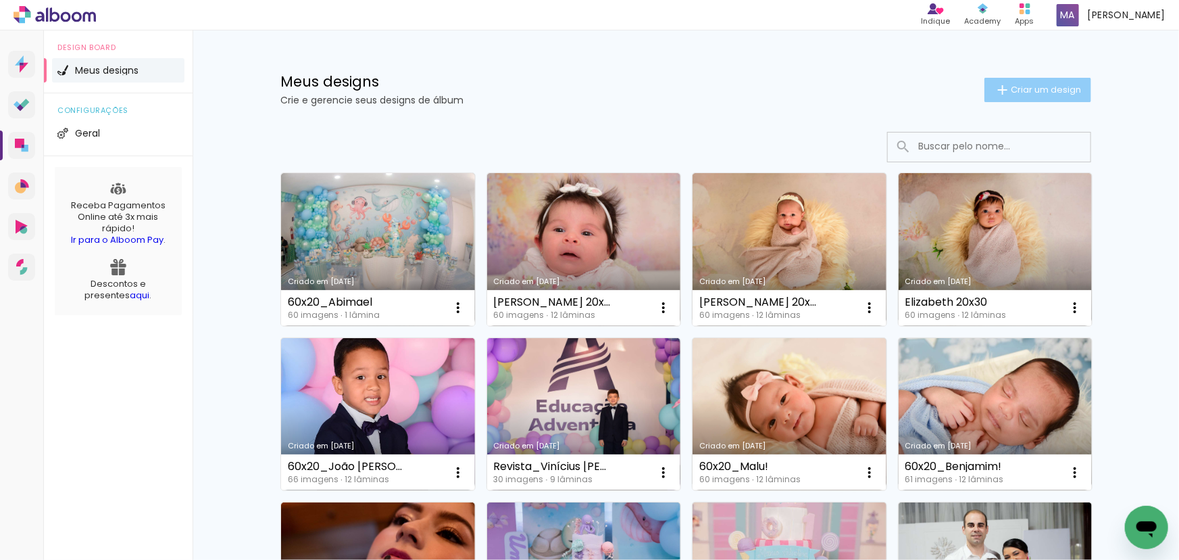
click at [1025, 91] on span "Criar um design" at bounding box center [1046, 89] width 70 height 9
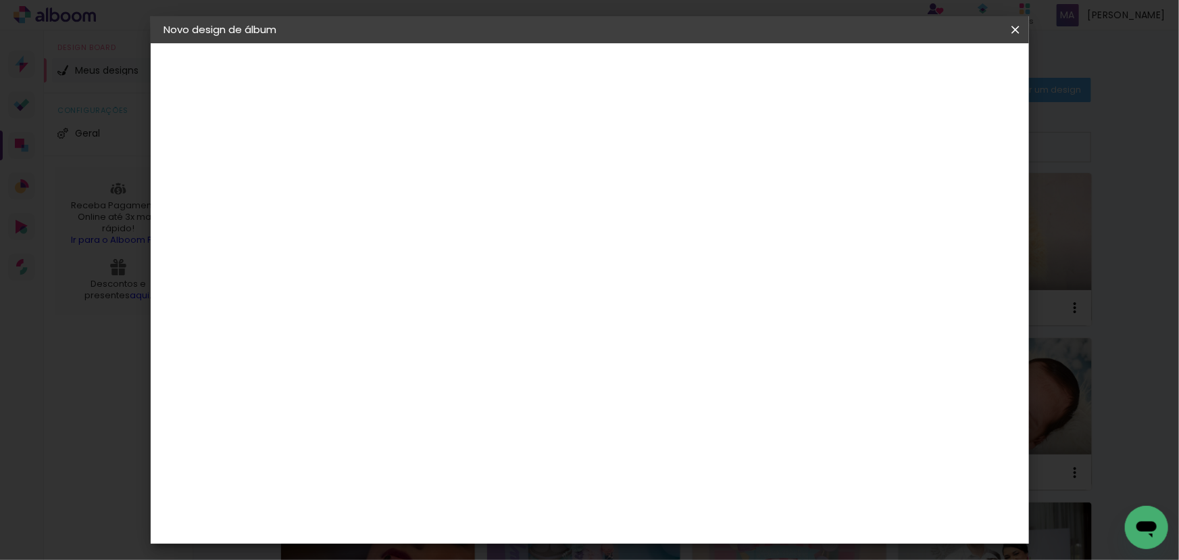
click at [0, 0] on div at bounding box center [0, 0] width 0 height 0
type input "60x20_Carolina!"
type paper-input "60x20_Carolina!"
click at [0, 0] on slot "Avançar" at bounding box center [0, 0] width 0 height 0
click at [638, 197] on paper-item "Tamanho Livre" at bounding box center [573, 206] width 130 height 30
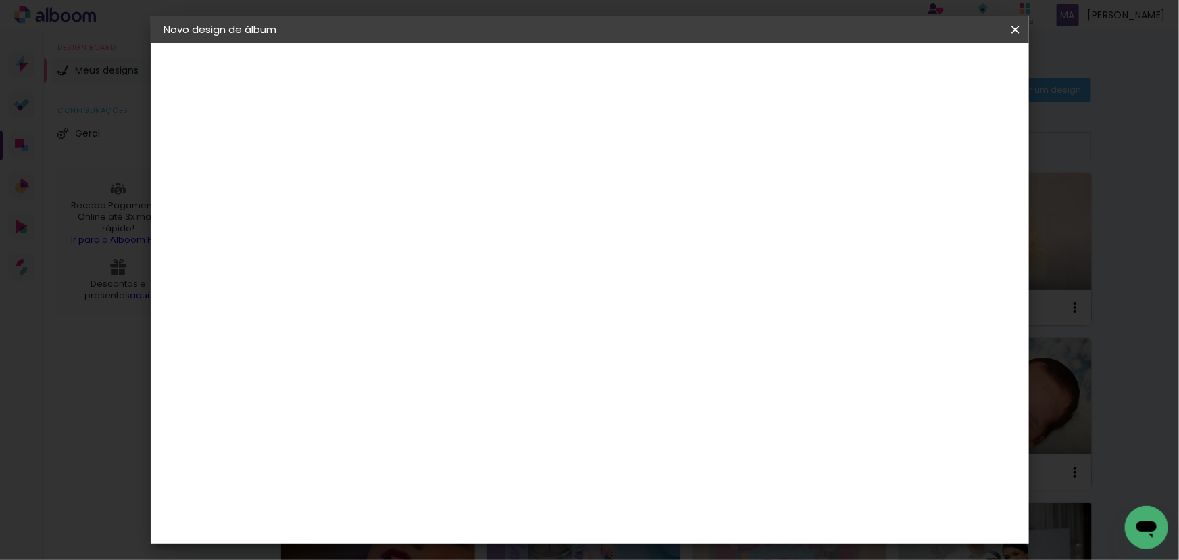
click at [0, 0] on slot "Avançar" at bounding box center [0, 0] width 0 height 0
drag, startPoint x: 348, startPoint y: 378, endPoint x: 337, endPoint y: 380, distance: 11.6
click at [337, 380] on input "30" at bounding box center [342, 384] width 35 height 20
type input "20"
type paper-input "20"
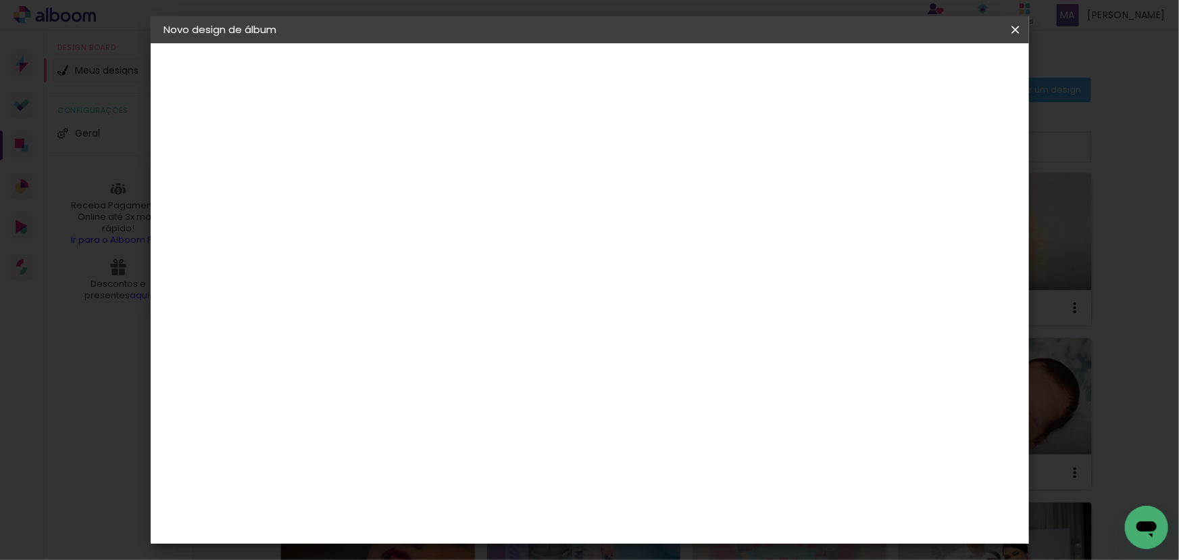
click at [960, 203] on div "mm" at bounding box center [969, 204] width 20 height 20
type input "6"
type paper-input "6"
click at [955, 199] on input "6" at bounding box center [945, 204] width 24 height 20
type input "7"
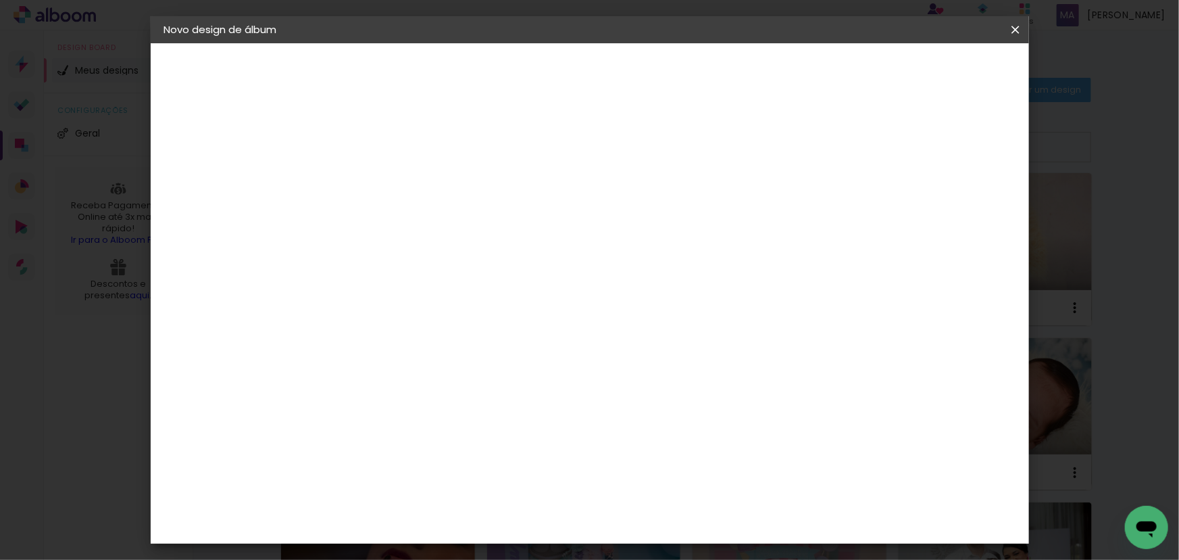
type paper-input "7"
click at [954, 203] on input "7" at bounding box center [945, 204] width 24 height 20
type input "6"
type paper-input "6"
click at [952, 207] on input "6" at bounding box center [943, 204] width 24 height 20
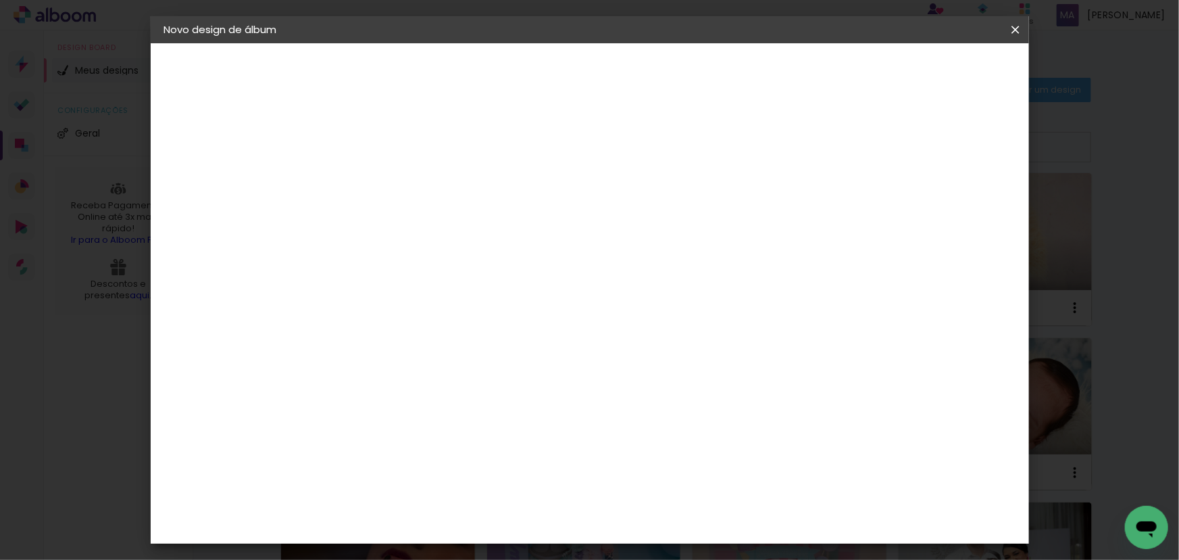
type input "5"
type paper-input "5"
click at [952, 207] on input "5" at bounding box center [945, 204] width 24 height 20
type input "4"
type paper-input "4"
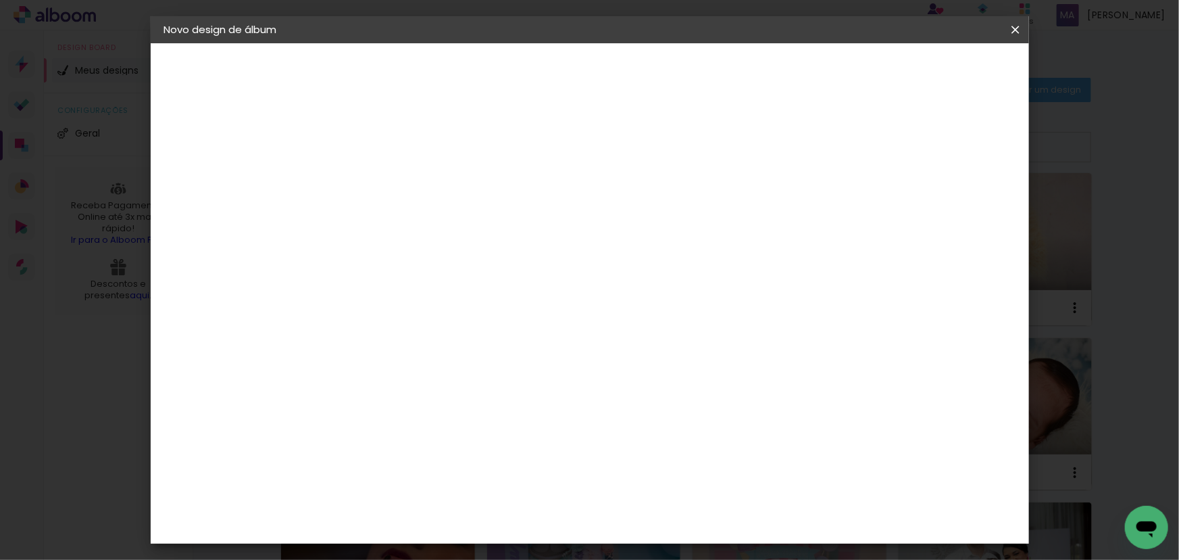
click at [952, 207] on input "4" at bounding box center [949, 204] width 24 height 20
type input "3"
type paper-input "3"
click at [953, 207] on input "3" at bounding box center [950, 204] width 24 height 20
type input "2"
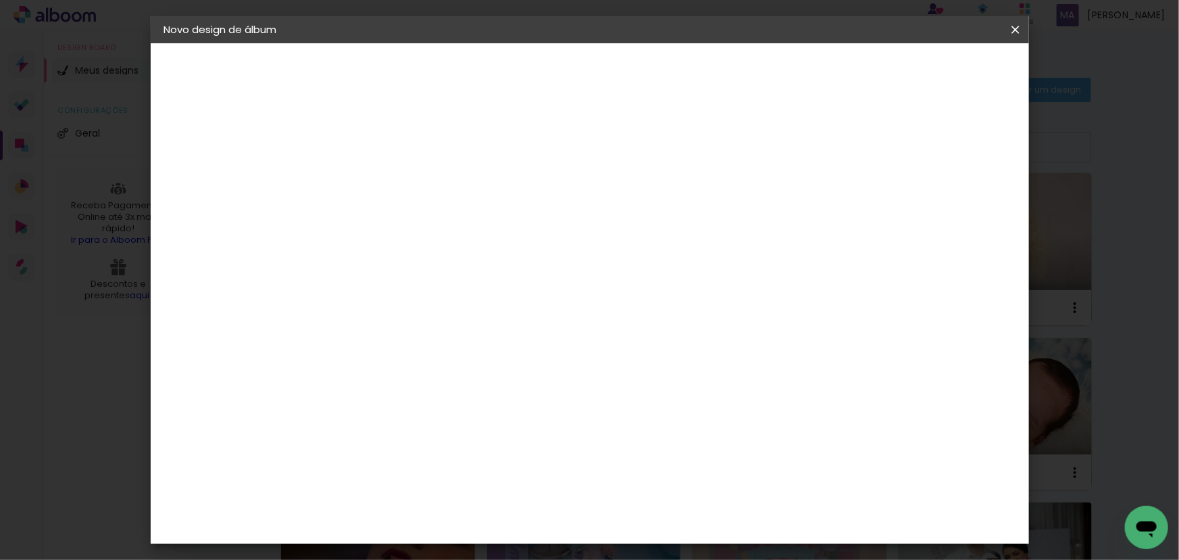
type paper-input "2"
click at [956, 207] on input "2" at bounding box center [950, 204] width 24 height 20
type input "1"
type paper-input "1"
click at [956, 207] on input "1" at bounding box center [952, 204] width 24 height 20
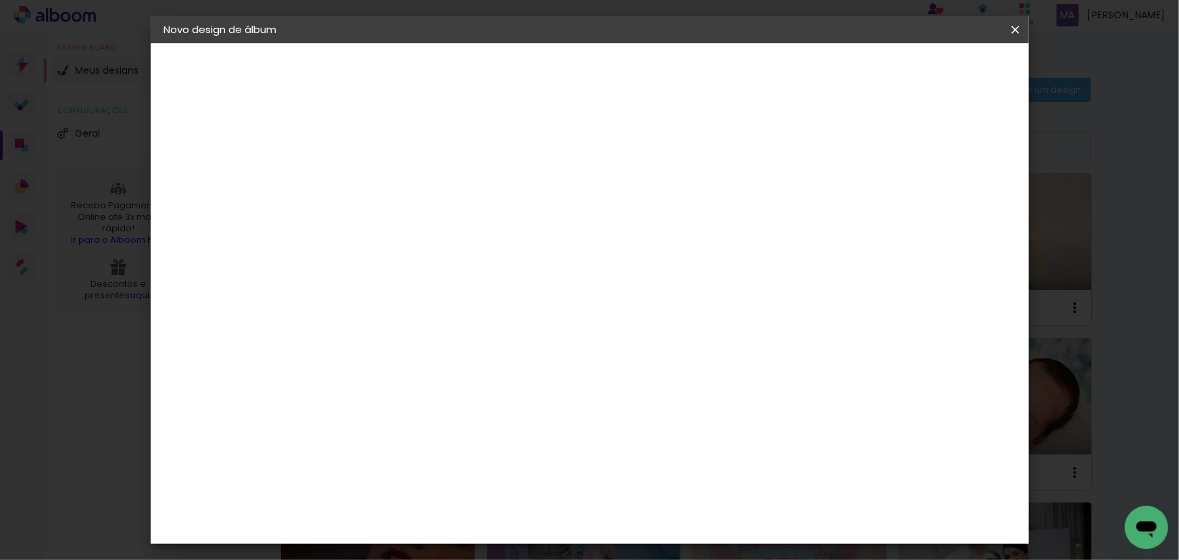
type input "0"
click at [960, 207] on input "0" at bounding box center [955, 204] width 24 height 20
click at [932, 69] on span "Iniciar design" at bounding box center [900, 71] width 61 height 9
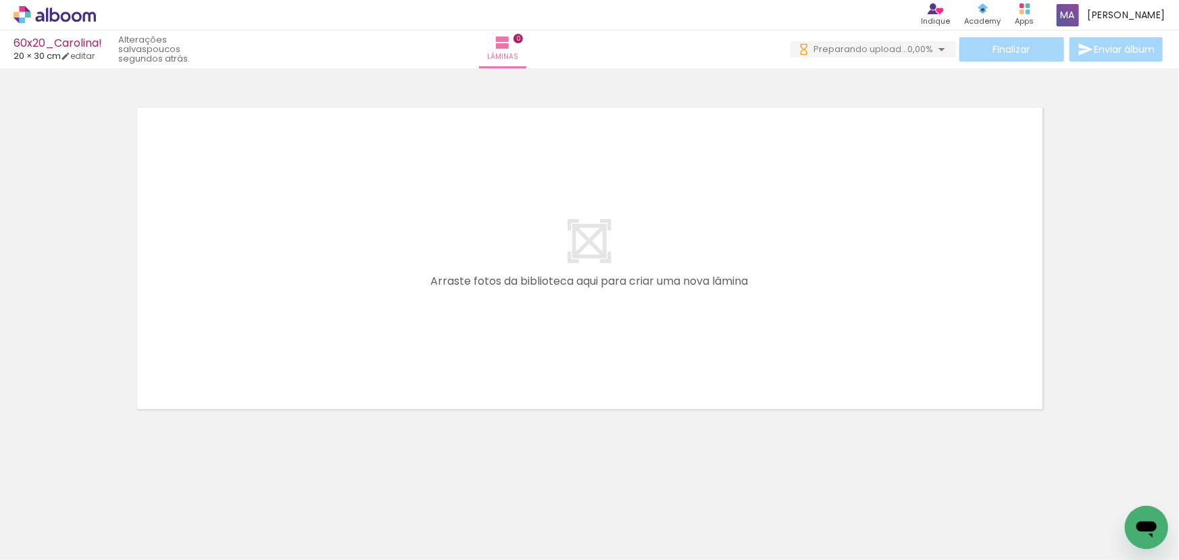
click at [59, 11] on icon at bounding box center [55, 15] width 82 height 18
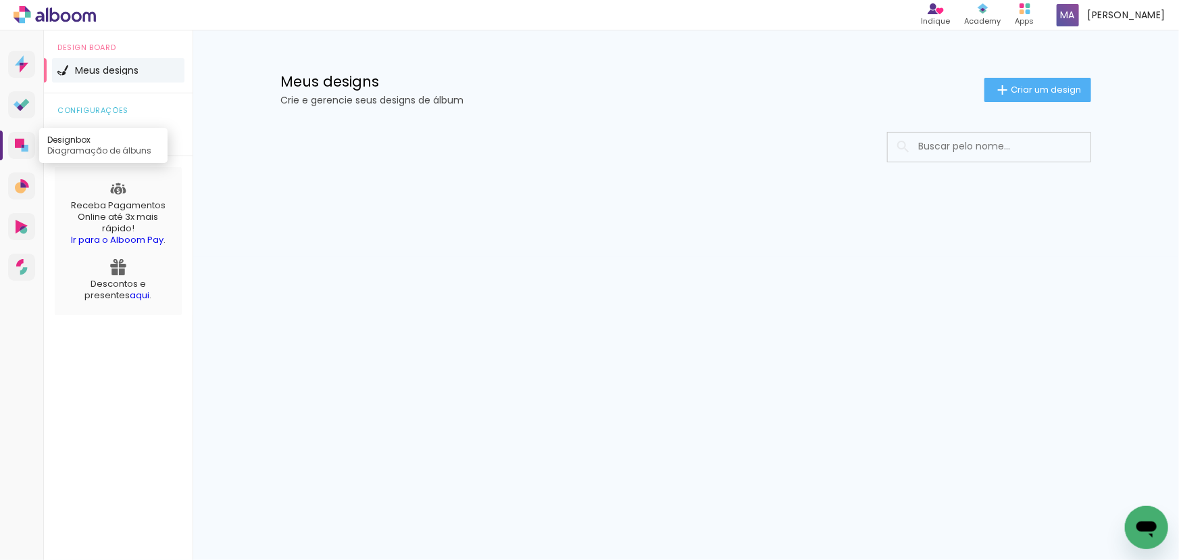
click at [24, 148] on icon at bounding box center [25, 148] width 7 height 7
